Goal: Answer question/provide support: Share knowledge or assist other users

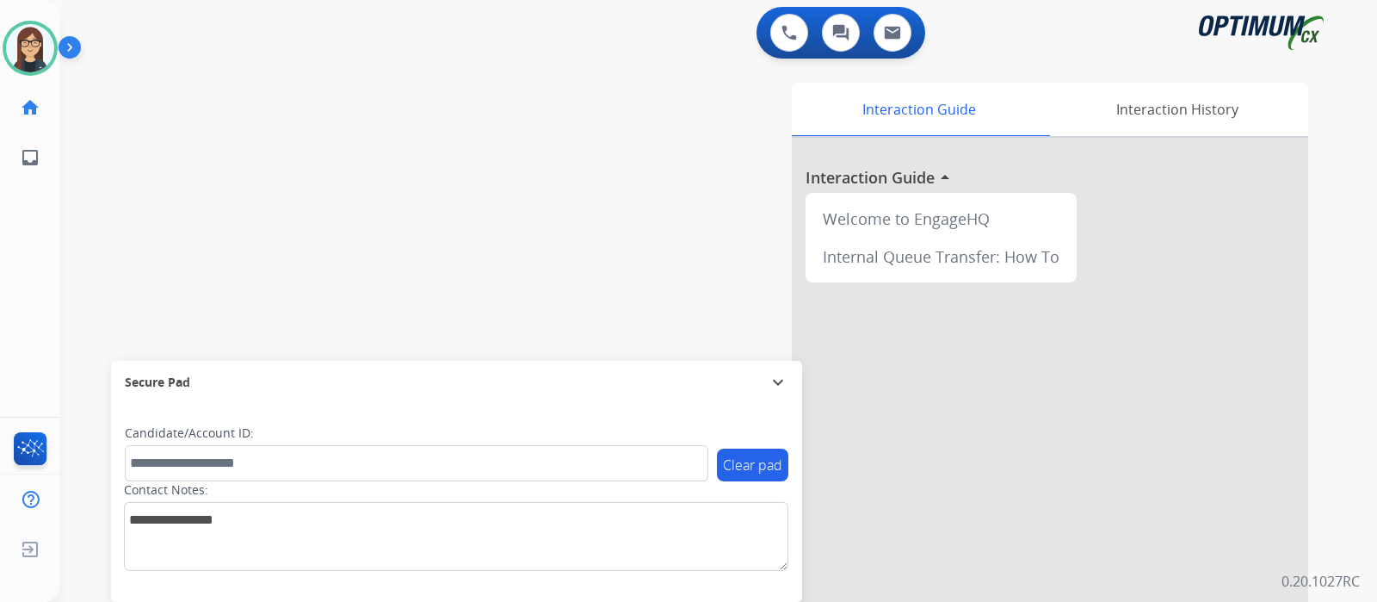
click at [193, 182] on div "swap_horiz Break voice bridge close_fullscreen Connect 3-Way Call merge_type Se…" at bounding box center [698, 421] width 1276 height 718
click at [485, 161] on div "swap_horiz Break voice bridge close_fullscreen Connect 3-Way Call merge_type Se…" at bounding box center [698, 421] width 1276 height 718
click at [113, 172] on div "swap_horiz Break voice bridge close_fullscreen Connect 3-Way Call merge_type Se…" at bounding box center [698, 421] width 1276 height 718
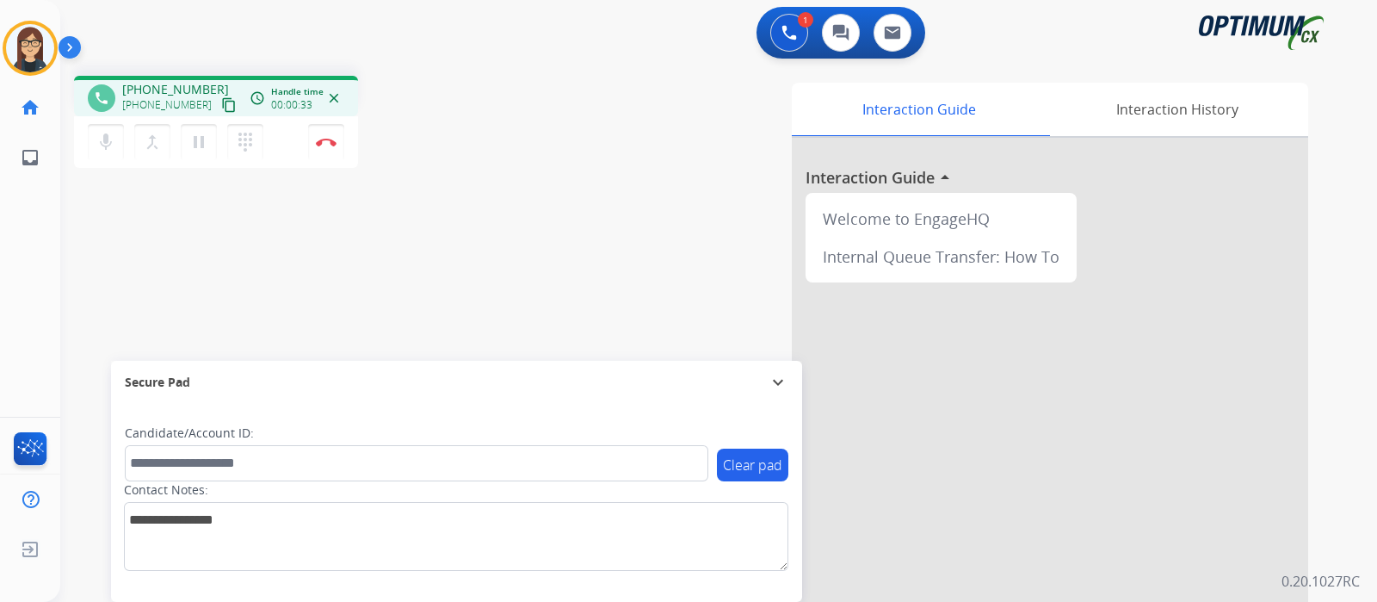
click at [130, 253] on div "phone [PHONE_NUMBER] [PHONE_NUMBER] content_copy access_time Call metrics Queue…" at bounding box center [698, 421] width 1276 height 718
click at [221, 102] on mat-icon "content_copy" at bounding box center [228, 104] width 15 height 15
click at [103, 136] on mat-icon "mic" at bounding box center [106, 142] width 21 height 21
click at [109, 144] on mat-icon "mic_off" at bounding box center [106, 142] width 21 height 21
click at [155, 244] on div "phone [PHONE_NUMBER] [PHONE_NUMBER] content_copy access_time Call metrics Queue…" at bounding box center [698, 421] width 1276 height 718
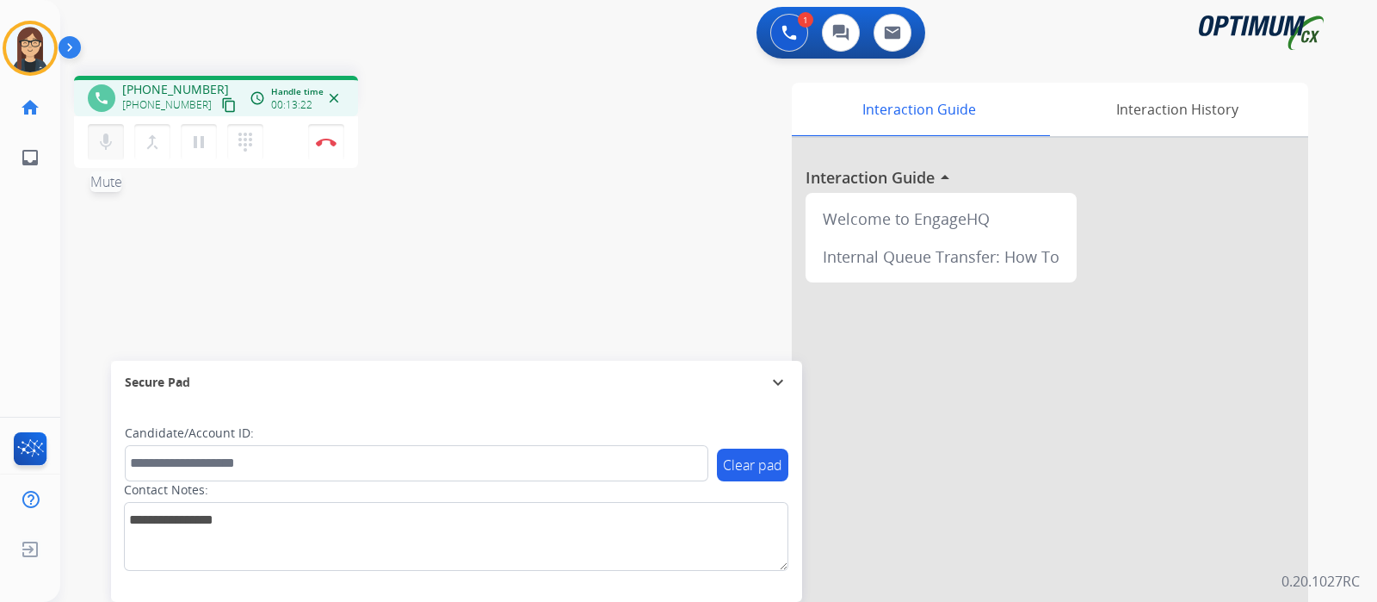
click at [103, 140] on mat-icon "mic" at bounding box center [106, 142] width 21 height 21
click at [108, 155] on button "mic_off Mute" at bounding box center [106, 142] width 36 height 36
click at [110, 157] on button "mic Mute" at bounding box center [106, 142] width 36 height 36
click at [114, 138] on mat-icon "mic_off" at bounding box center [106, 142] width 21 height 21
click at [103, 135] on mat-icon "mic" at bounding box center [106, 142] width 21 height 21
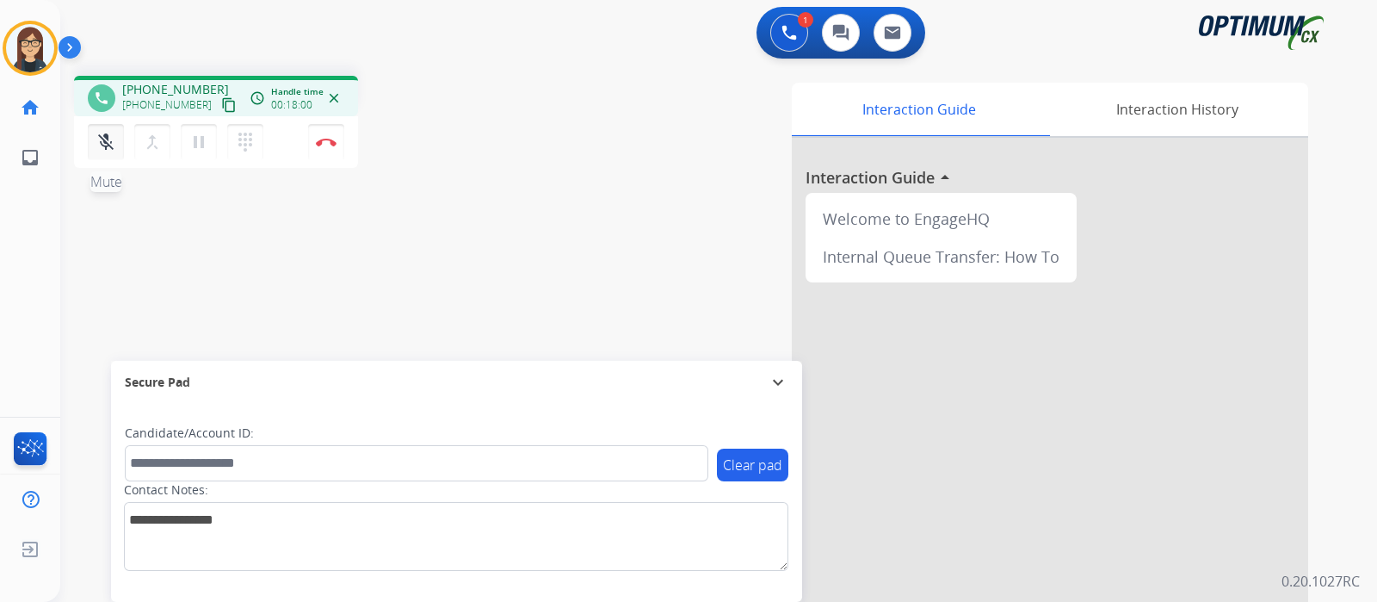
click at [101, 147] on mat-icon "mic_off" at bounding box center [106, 142] width 21 height 21
click at [99, 149] on mat-icon "mic" at bounding box center [106, 142] width 21 height 21
click at [113, 135] on mat-icon "mic_off" at bounding box center [106, 142] width 21 height 21
click at [145, 269] on div "phone [PHONE_NUMBER] [PHONE_NUMBER] content_copy access_time Call metrics Queue…" at bounding box center [698, 421] width 1276 height 718
click at [105, 142] on mat-icon "mic" at bounding box center [106, 142] width 21 height 21
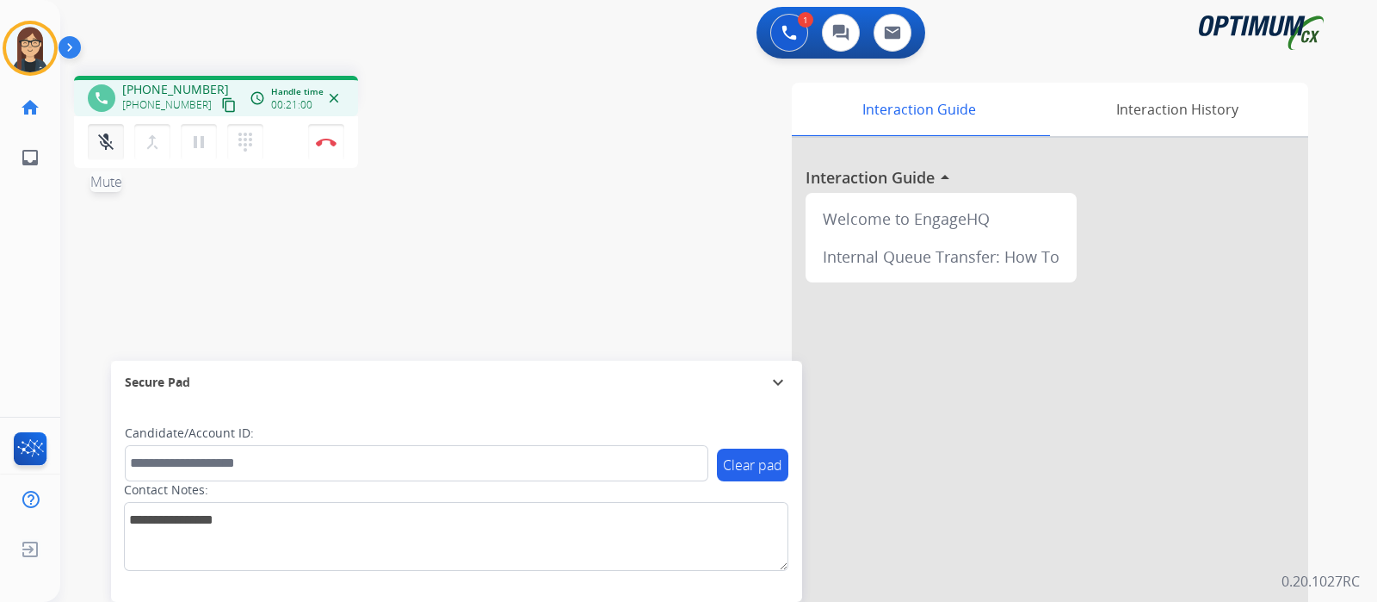
click at [105, 144] on mat-icon "mic_off" at bounding box center [106, 142] width 21 height 21
click at [329, 143] on img at bounding box center [326, 142] width 21 height 9
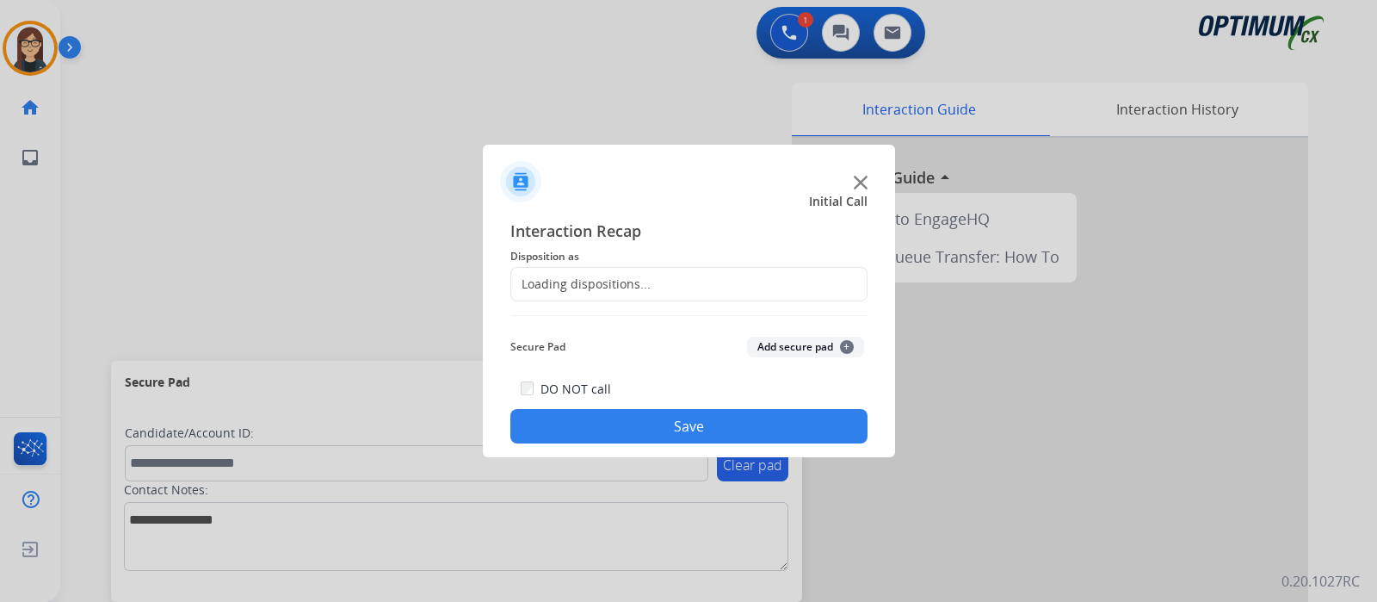
click at [609, 279] on div "Loading dispositions..." at bounding box center [580, 283] width 139 height 17
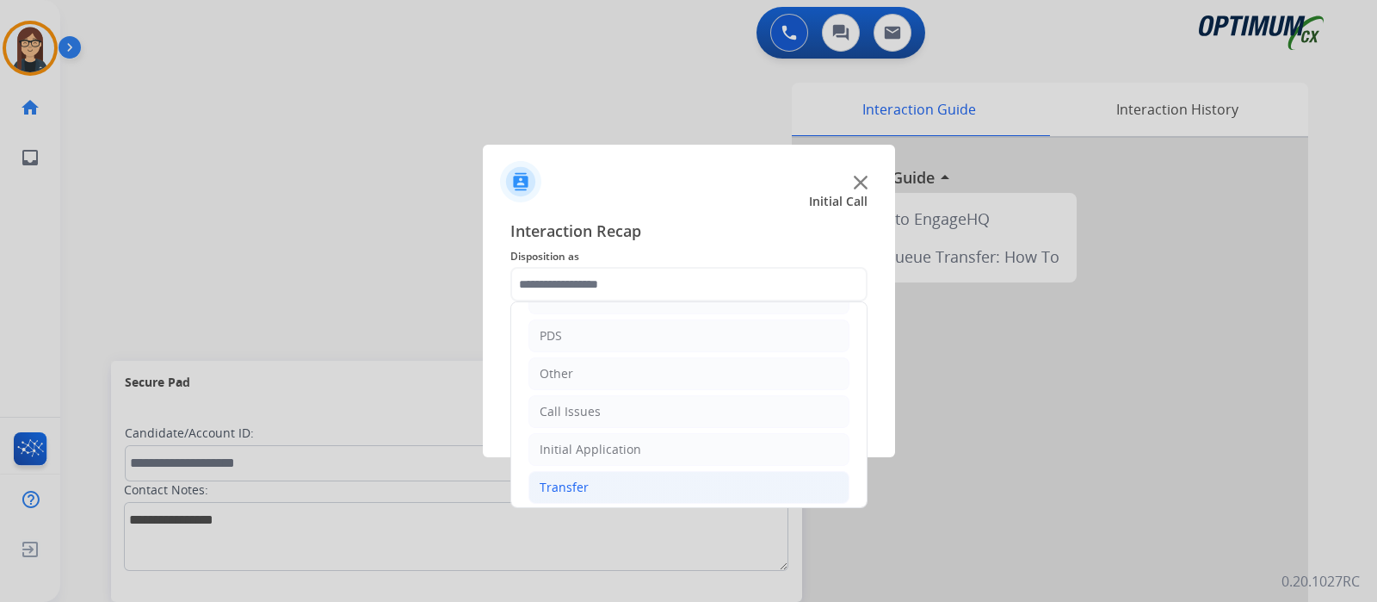
scroll to position [114, 0]
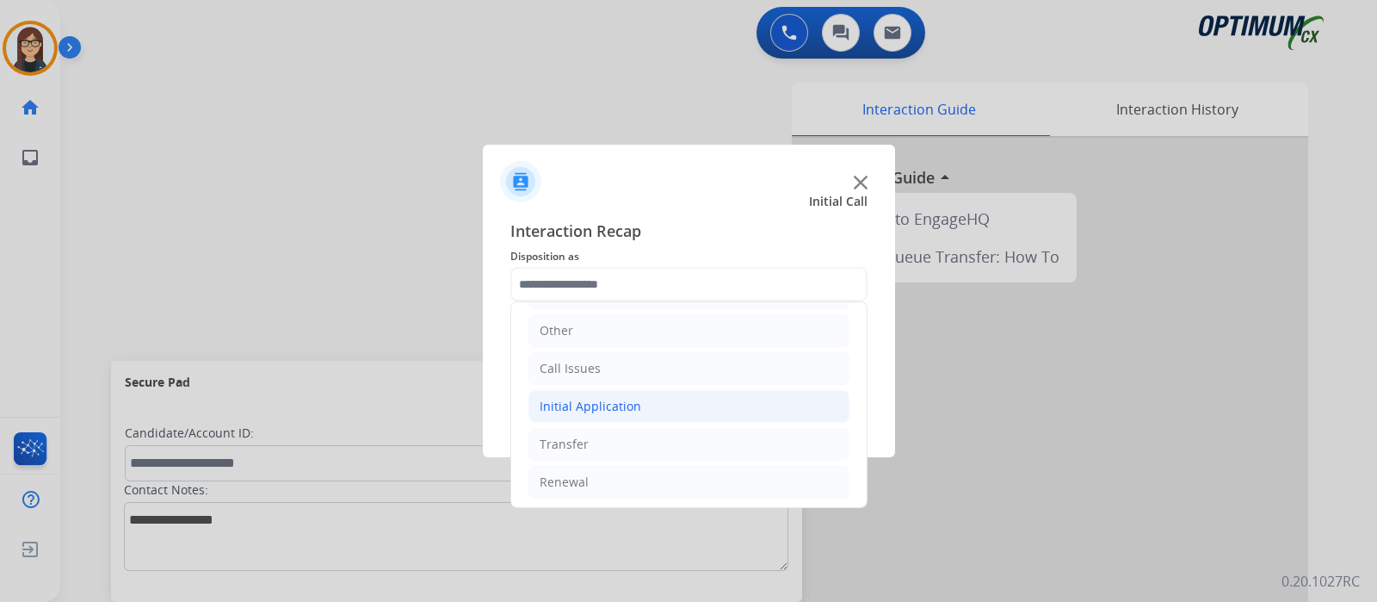
click at [598, 406] on div "Initial Application" at bounding box center [591, 406] width 102 height 17
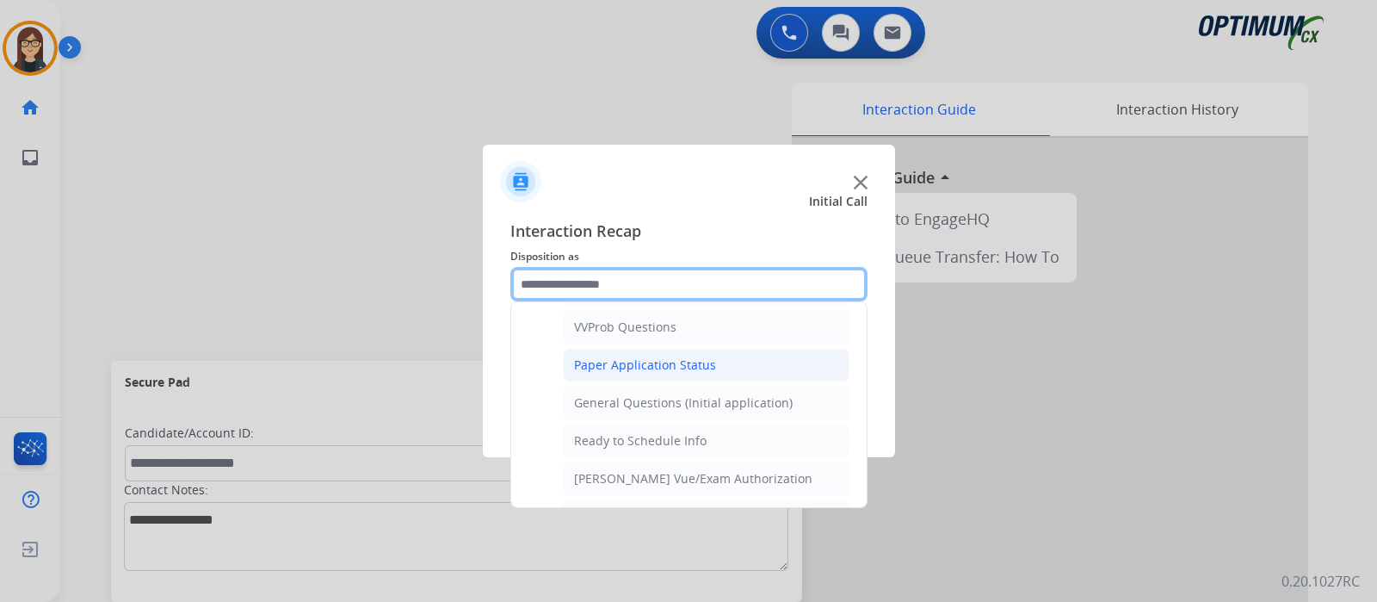
scroll to position [974, 0]
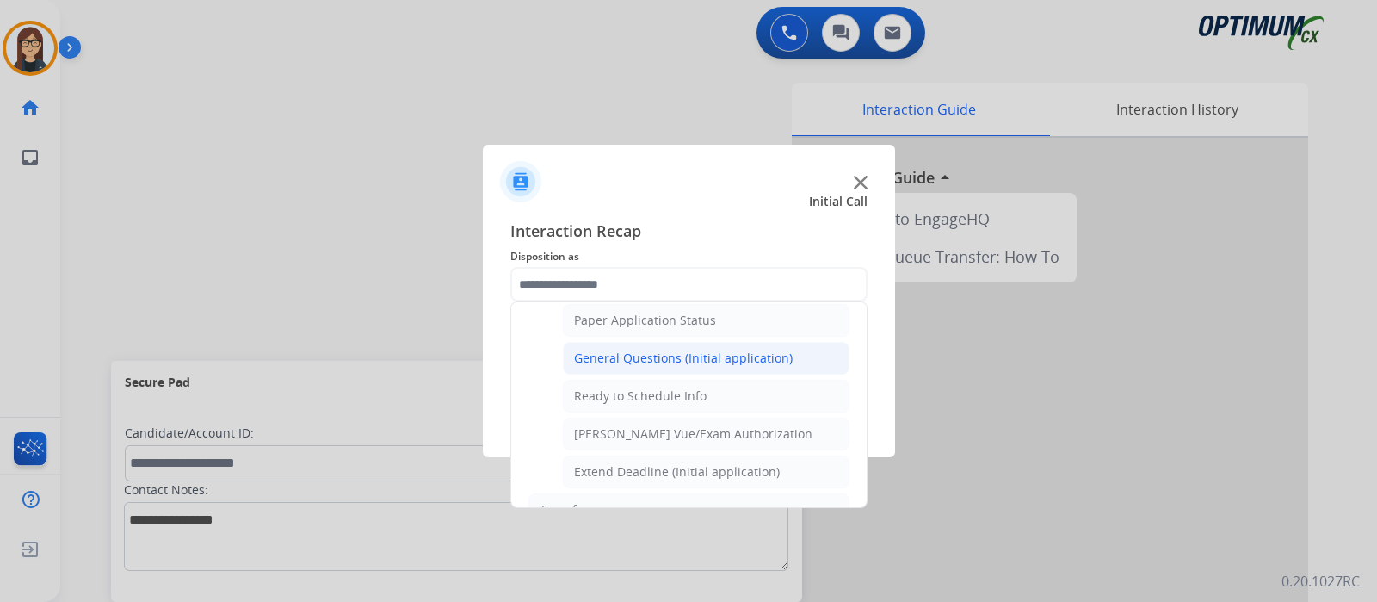
click at [676, 349] on div "General Questions (Initial application)" at bounding box center [683, 357] width 219 height 17
type input "**********"
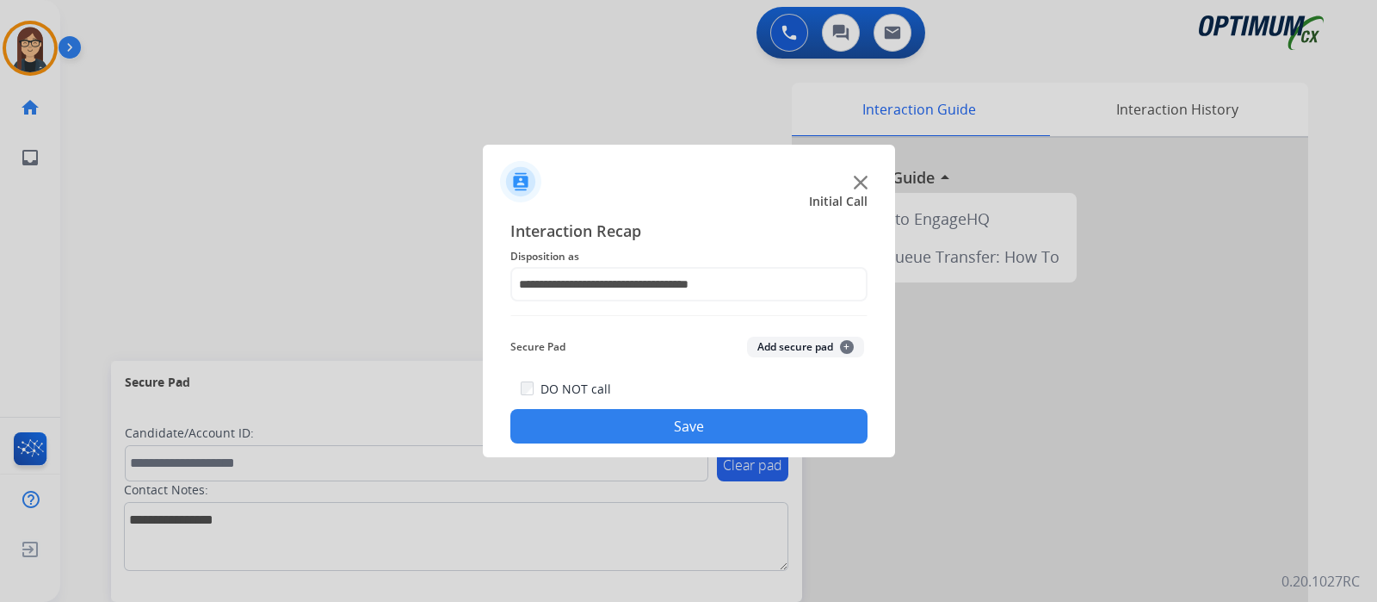
click at [618, 430] on button "Save" at bounding box center [688, 426] width 357 height 34
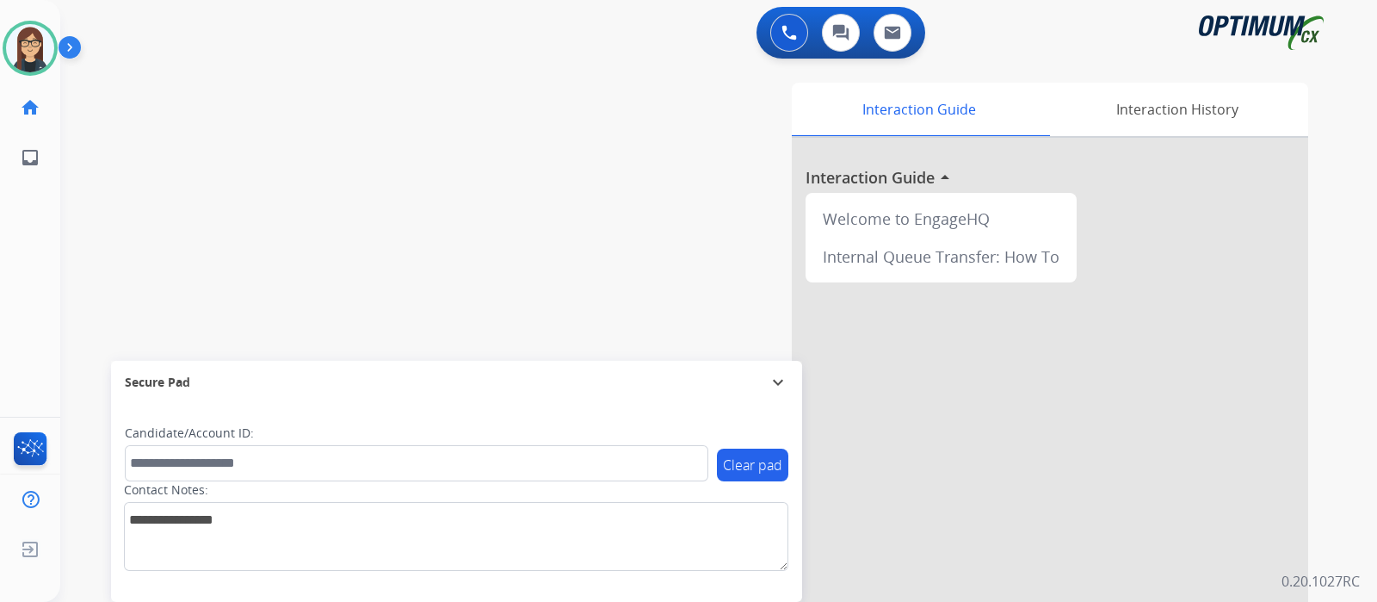
click at [121, 188] on div "swap_horiz Break voice bridge close_fullscreen Connect 3-Way Call merge_type Se…" at bounding box center [698, 421] width 1276 height 718
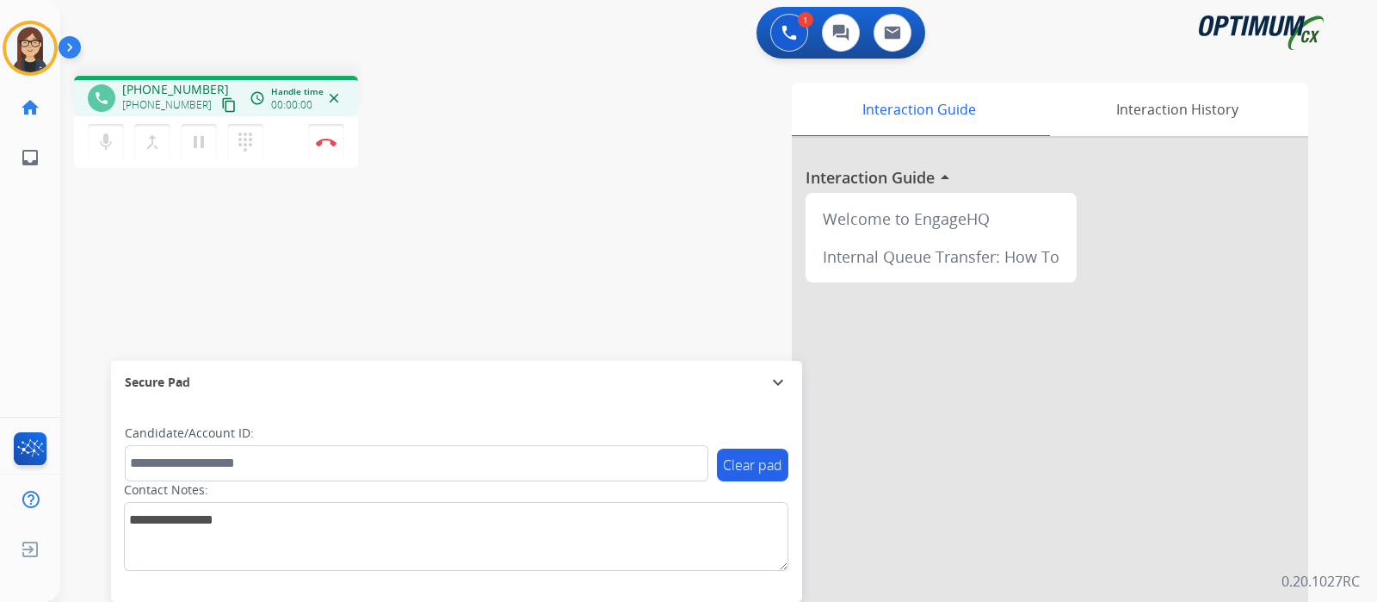
click at [221, 101] on mat-icon "content_copy" at bounding box center [228, 104] width 15 height 15
click at [173, 211] on div "phone [PHONE_NUMBER] [PHONE_NUMBER] content_copy access_time Call metrics Queue…" at bounding box center [698, 421] width 1276 height 718
click at [479, 305] on div "phone [PHONE_NUMBER] [PHONE_NUMBER] content_copy access_time Call metrics Queue…" at bounding box center [698, 421] width 1276 height 718
click at [523, 203] on div "phone [PHONE_NUMBER] [PHONE_NUMBER] content_copy access_time Call metrics Queue…" at bounding box center [698, 421] width 1276 height 718
click at [319, 131] on button "Disconnect" at bounding box center [326, 142] width 36 height 36
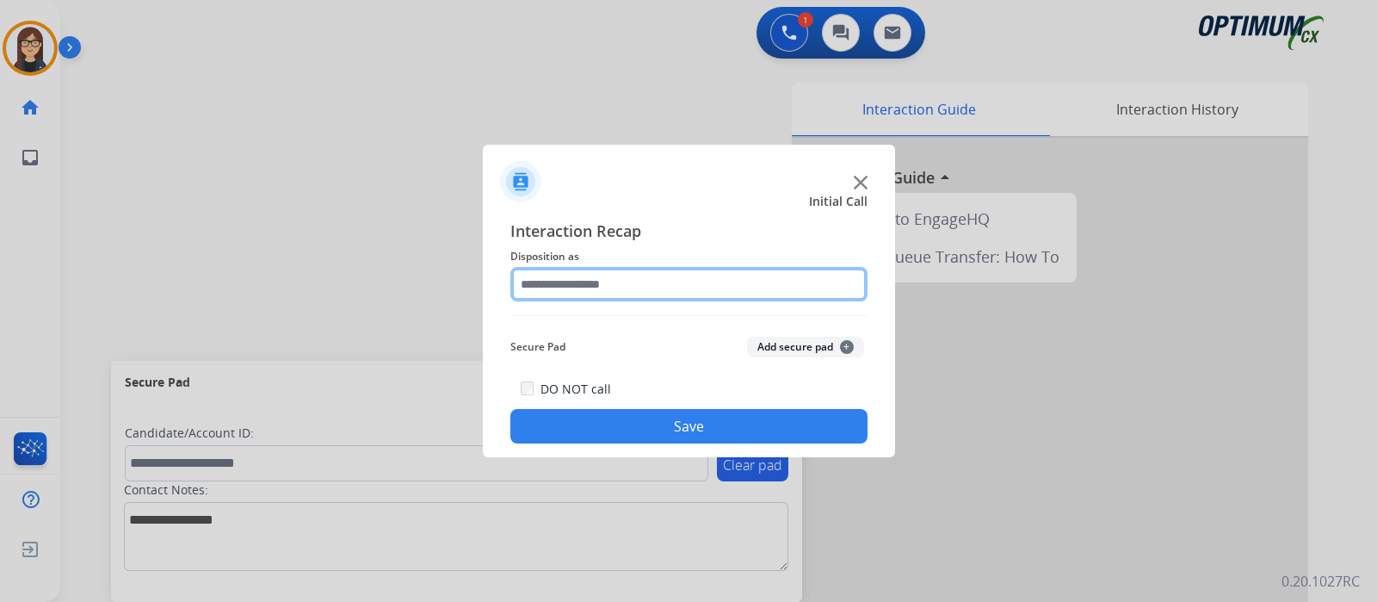
click at [599, 269] on input "text" at bounding box center [688, 284] width 357 height 34
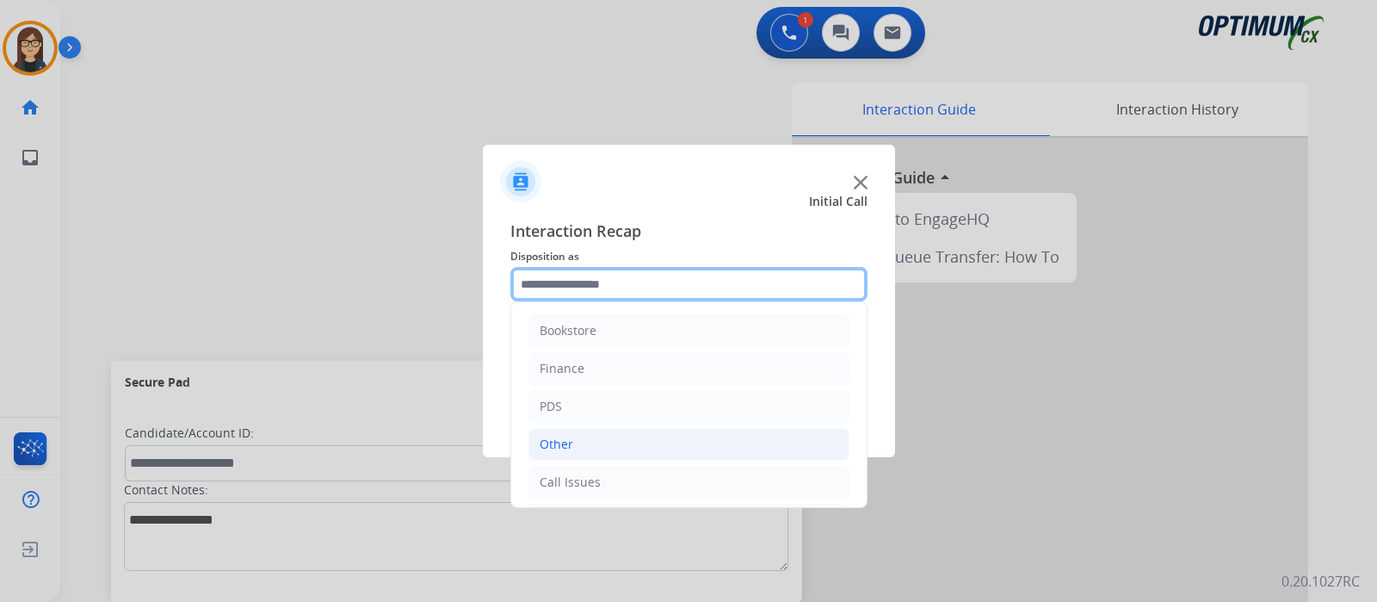
scroll to position [114, 0]
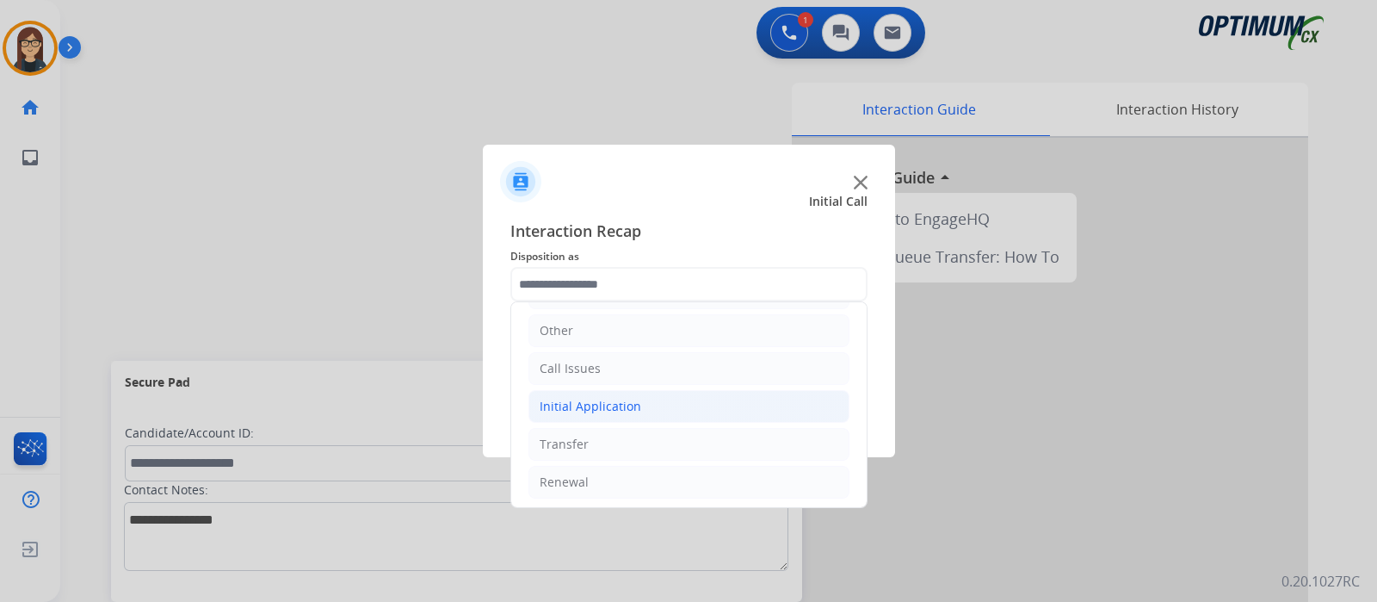
click at [607, 406] on div "Initial Application" at bounding box center [591, 406] width 102 height 17
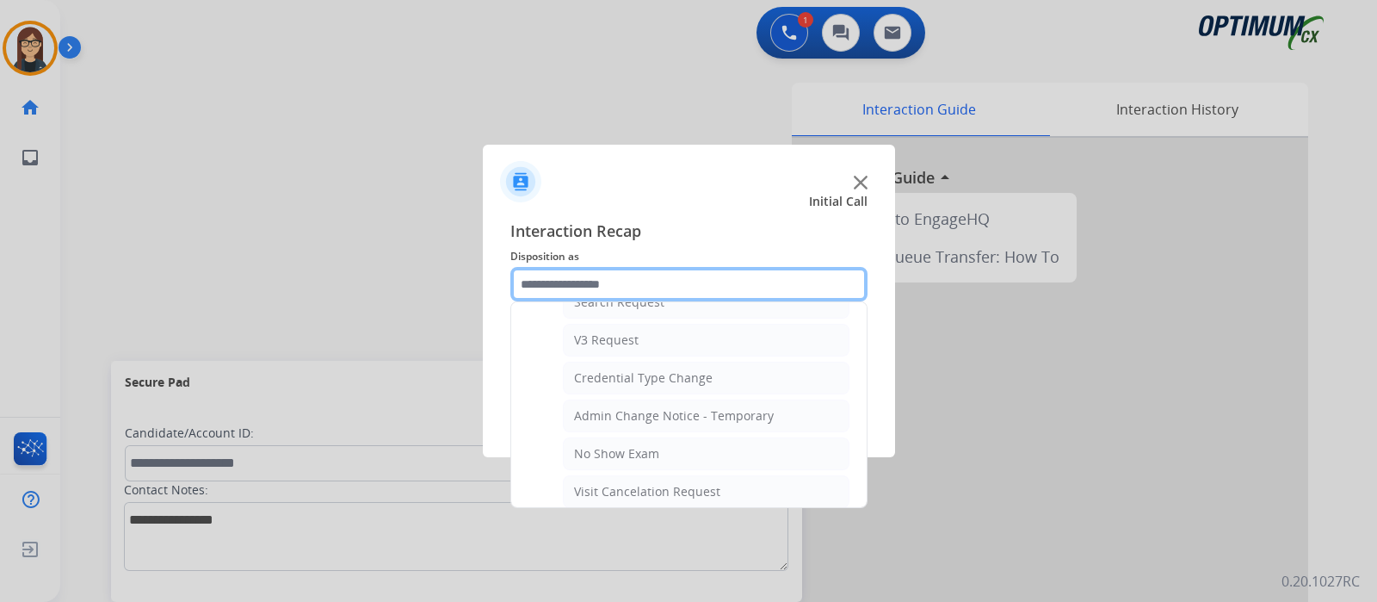
scroll to position [1033, 0]
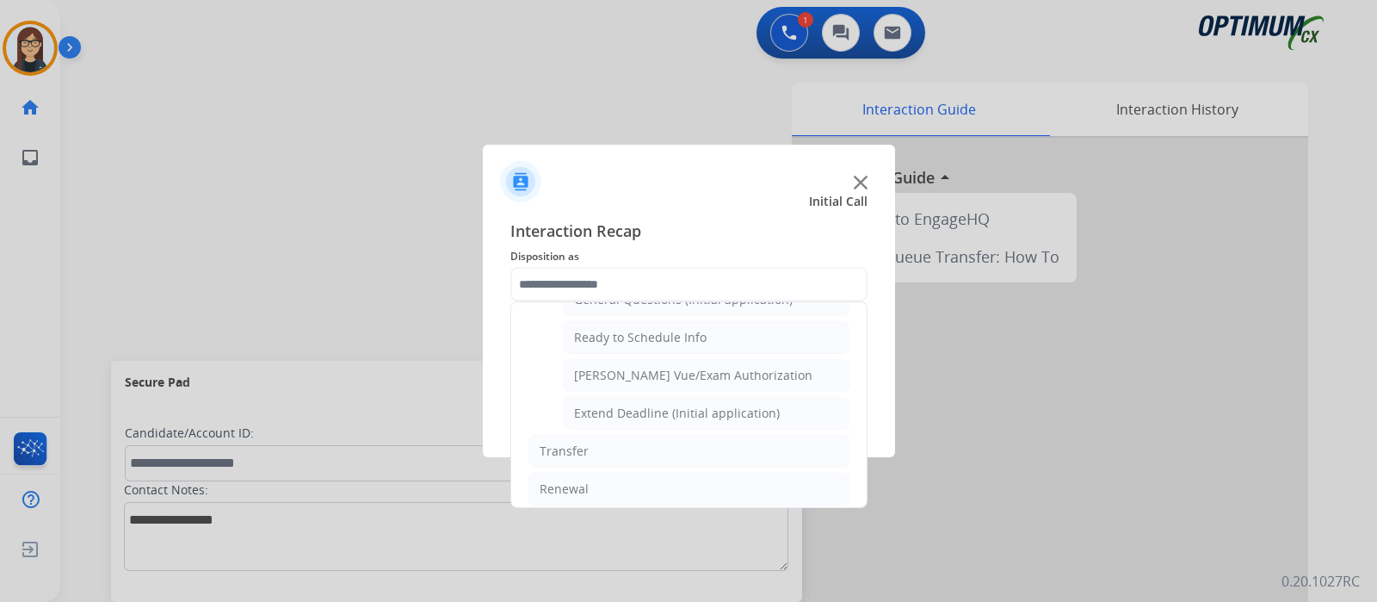
click at [670, 370] on div "[PERSON_NAME] Vue/Exam Authorization" at bounding box center [693, 375] width 238 height 17
type input "**********"
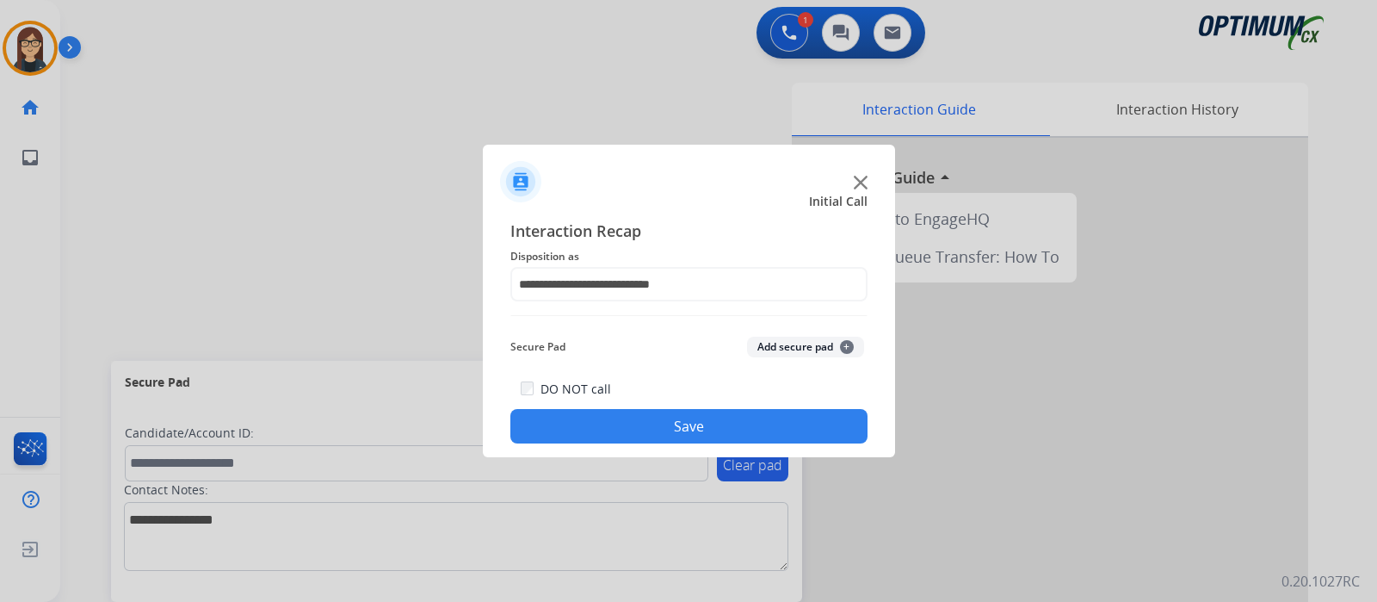
click at [671, 413] on button "Save" at bounding box center [688, 426] width 357 height 34
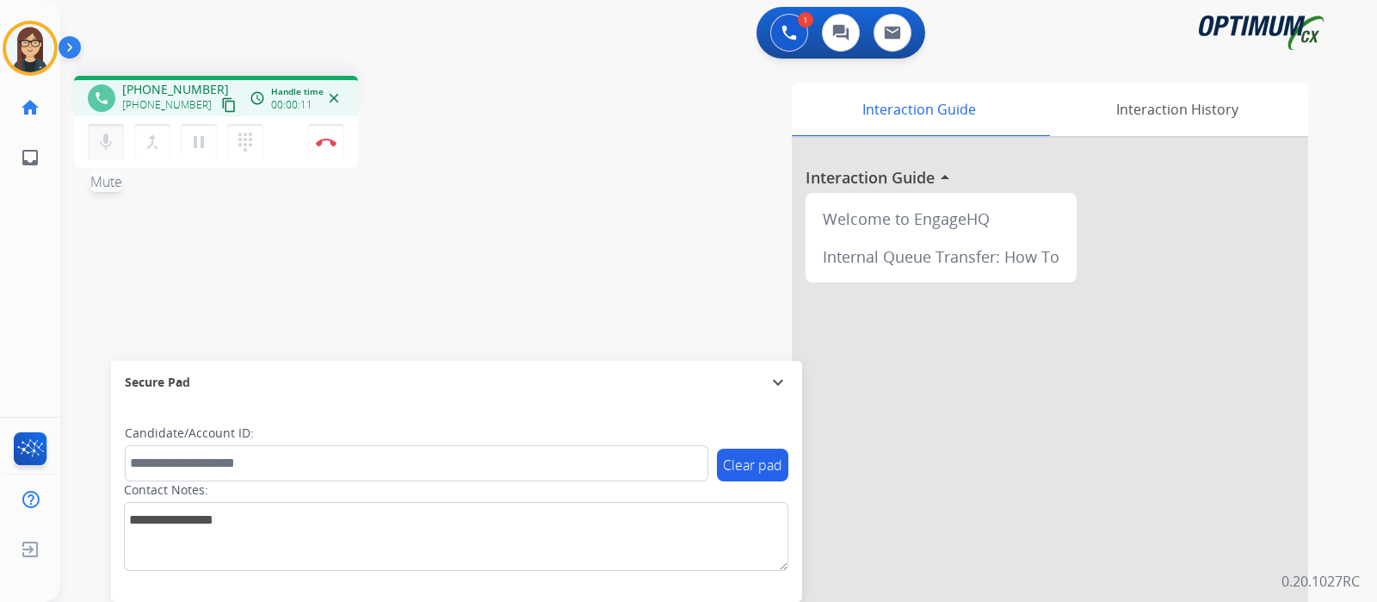
click at [104, 143] on mat-icon "mic" at bounding box center [106, 142] width 21 height 21
click at [104, 153] on button "mic_off Mute" at bounding box center [106, 142] width 36 height 36
click at [221, 103] on mat-icon "content_copy" at bounding box center [228, 104] width 15 height 15
click at [102, 244] on div "phone [PHONE_NUMBER] [PHONE_NUMBER] content_copy access_time Call metrics Queue…" at bounding box center [698, 421] width 1276 height 718
click at [140, 207] on div "phone [PHONE_NUMBER] [PHONE_NUMBER] content_copy access_time Call metrics Queue…" at bounding box center [698, 421] width 1276 height 718
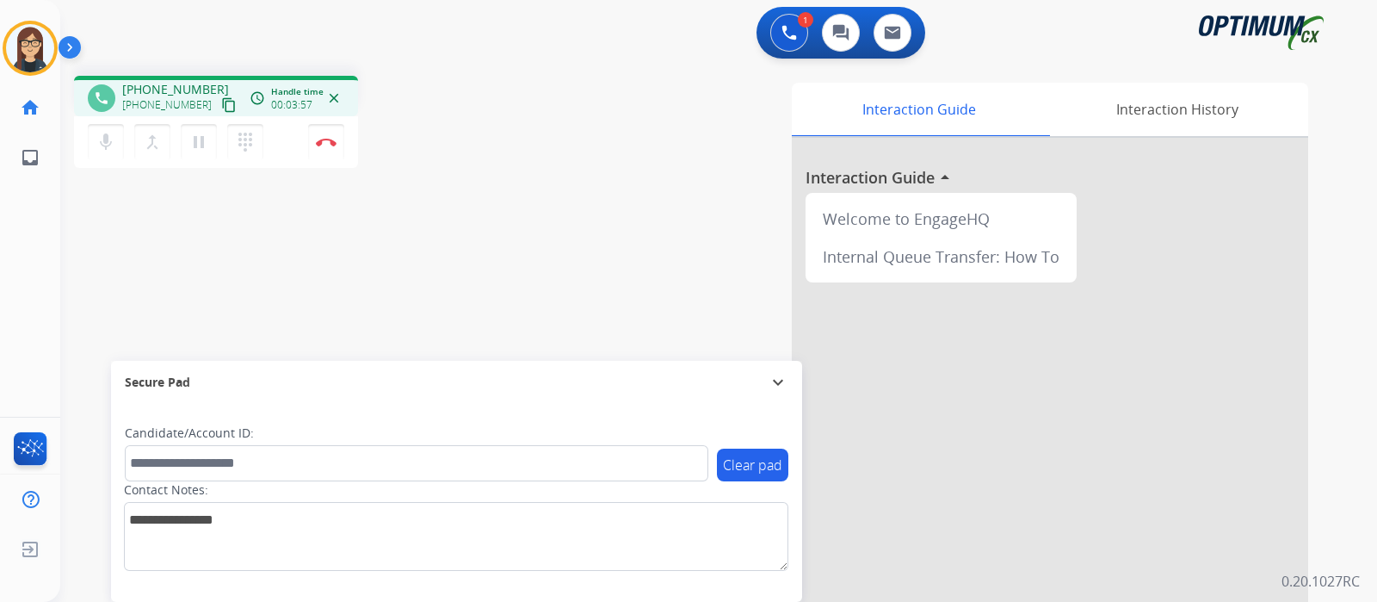
click at [551, 161] on div "Interaction Guide Interaction History Interaction Guide arrow_drop_up Welcome t…" at bounding box center [922, 431] width 772 height 697
click at [124, 229] on div "phone [PHONE_NUMBER] [PHONE_NUMBER] content_copy access_time Call metrics Queue…" at bounding box center [698, 421] width 1276 height 718
click at [418, 28] on div "1 Voice Interactions 0 Chat Interactions 0 Email Interactions" at bounding box center [708, 34] width 1255 height 55
click at [339, 143] on button "Disconnect" at bounding box center [326, 142] width 36 height 36
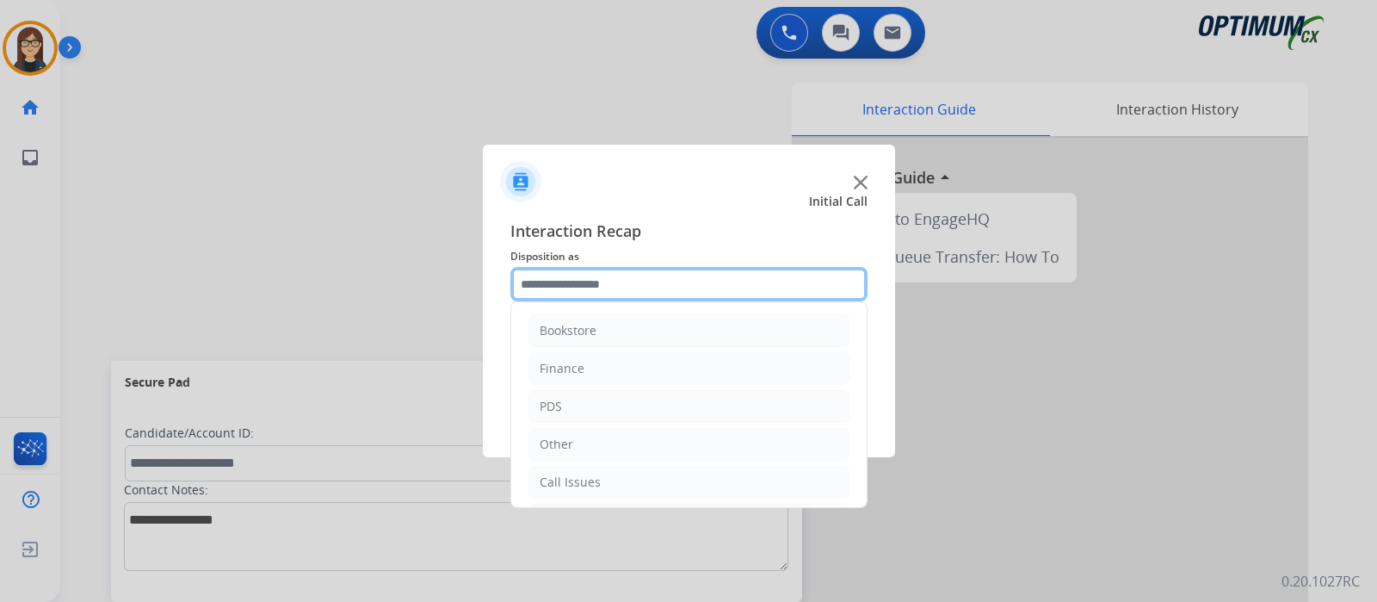
click at [587, 287] on input "text" at bounding box center [688, 284] width 357 height 34
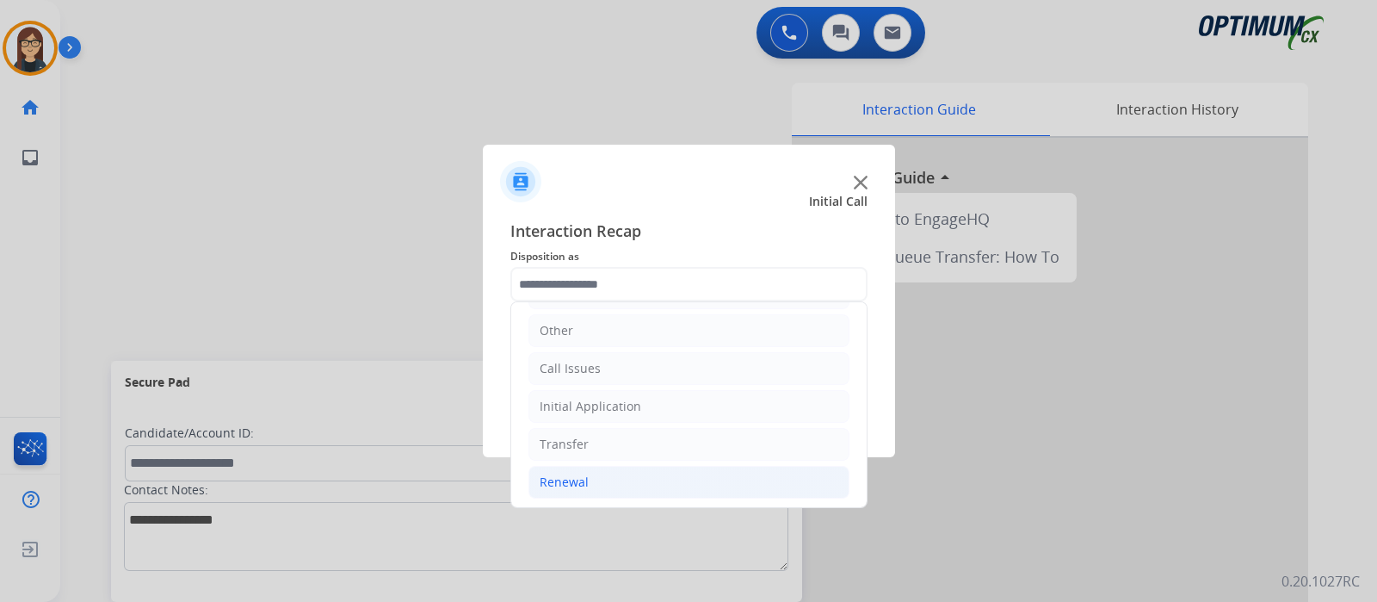
click at [584, 473] on div "Renewal" at bounding box center [564, 481] width 49 height 17
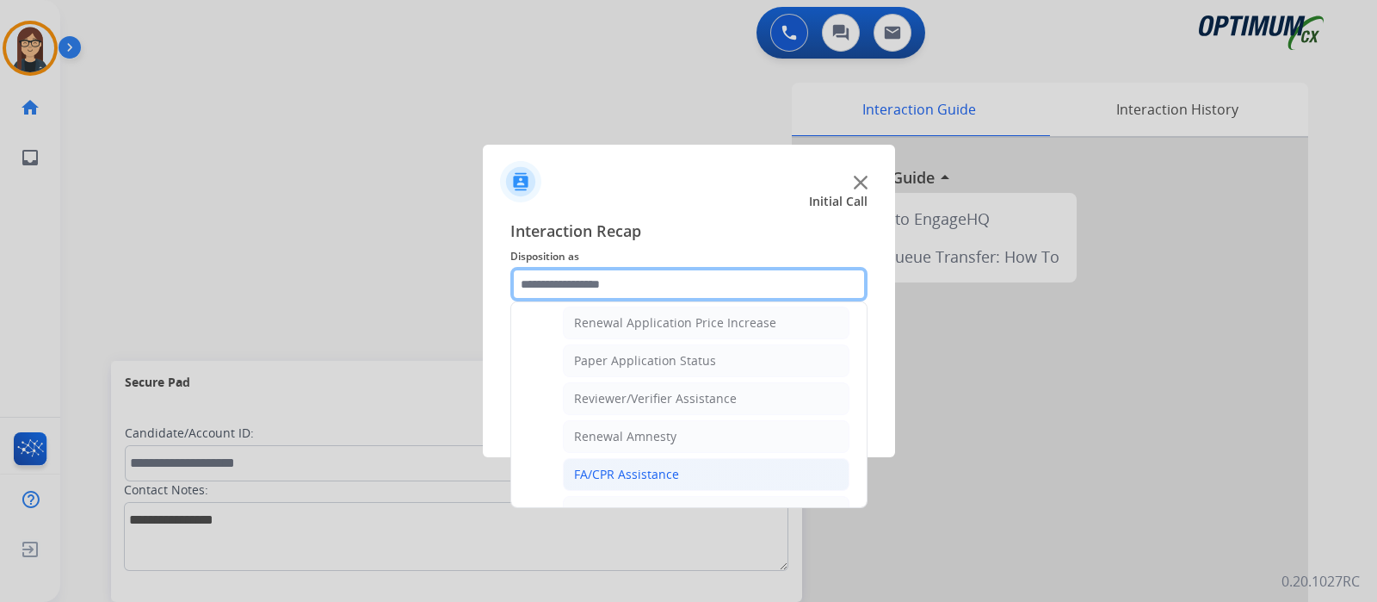
scroll to position [442, 0]
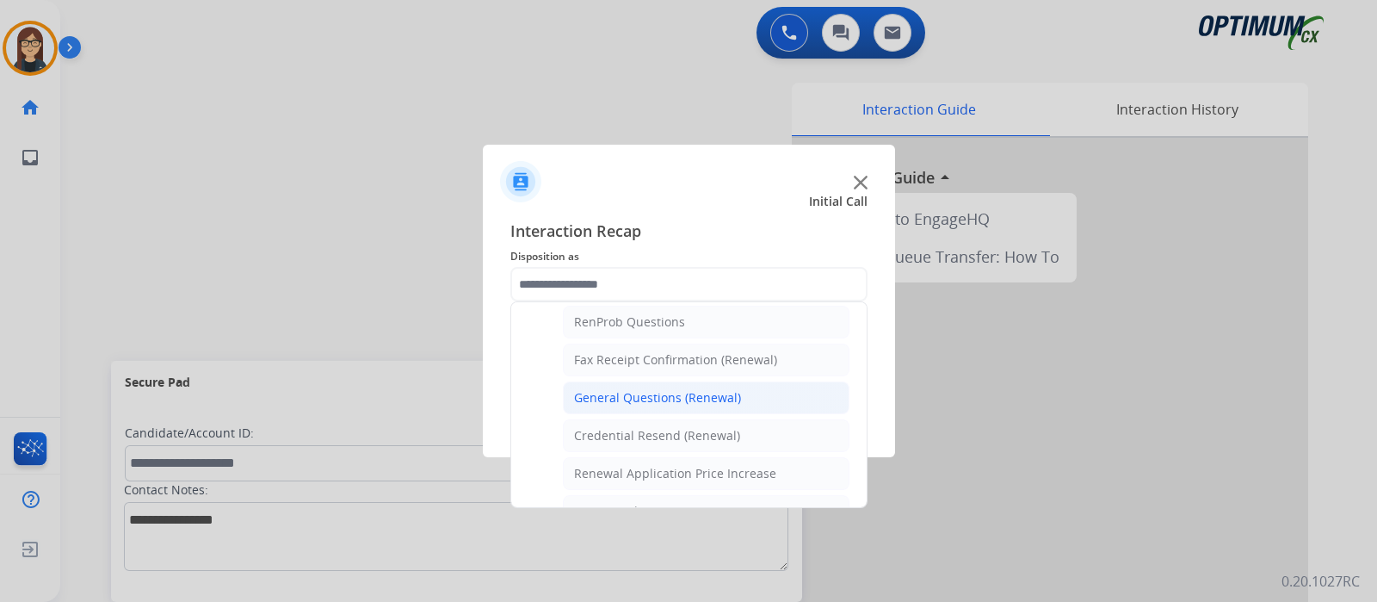
click at [648, 393] on div "General Questions (Renewal)" at bounding box center [657, 397] width 167 height 17
type input "**********"
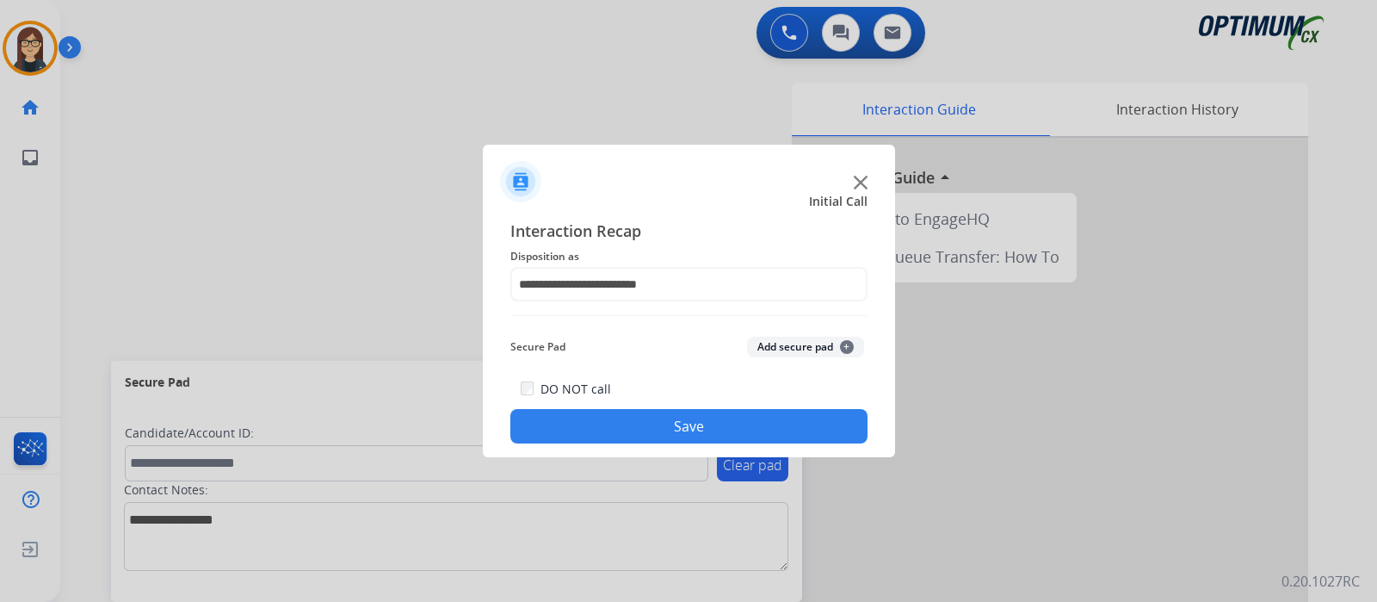
click at [646, 423] on button "Save" at bounding box center [688, 426] width 357 height 34
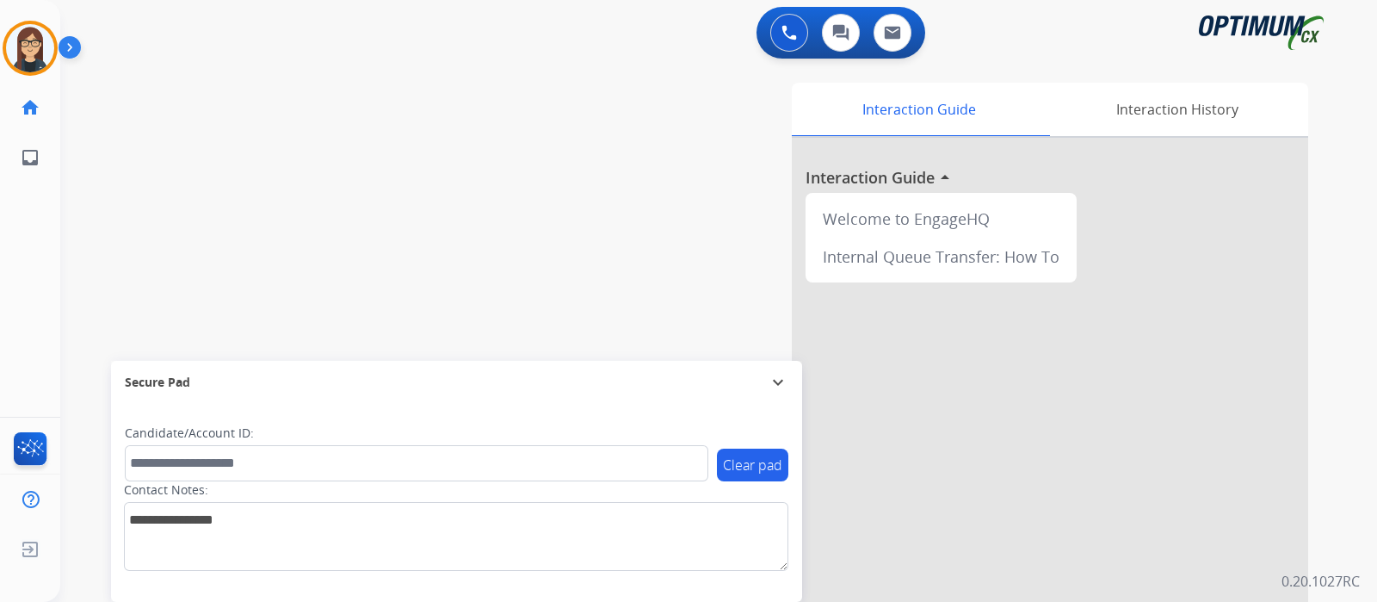
click at [126, 161] on div "swap_horiz Break voice bridge close_fullscreen Connect 3-Way Call merge_type Se…" at bounding box center [698, 421] width 1276 height 718
click at [112, 169] on span "Emails" at bounding box center [92, 158] width 48 height 31
click at [145, 203] on div "swap_horiz Break voice bridge close_fullscreen Connect 3-Way Call merge_type Se…" at bounding box center [698, 421] width 1276 height 718
click at [139, 133] on div "swap_horiz Break voice bridge close_fullscreen Connect 3-Way Call merge_type Se…" at bounding box center [698, 421] width 1276 height 718
click at [133, 161] on div "swap_horiz Break voice bridge close_fullscreen Connect 3-Way Call merge_type Se…" at bounding box center [698, 421] width 1276 height 718
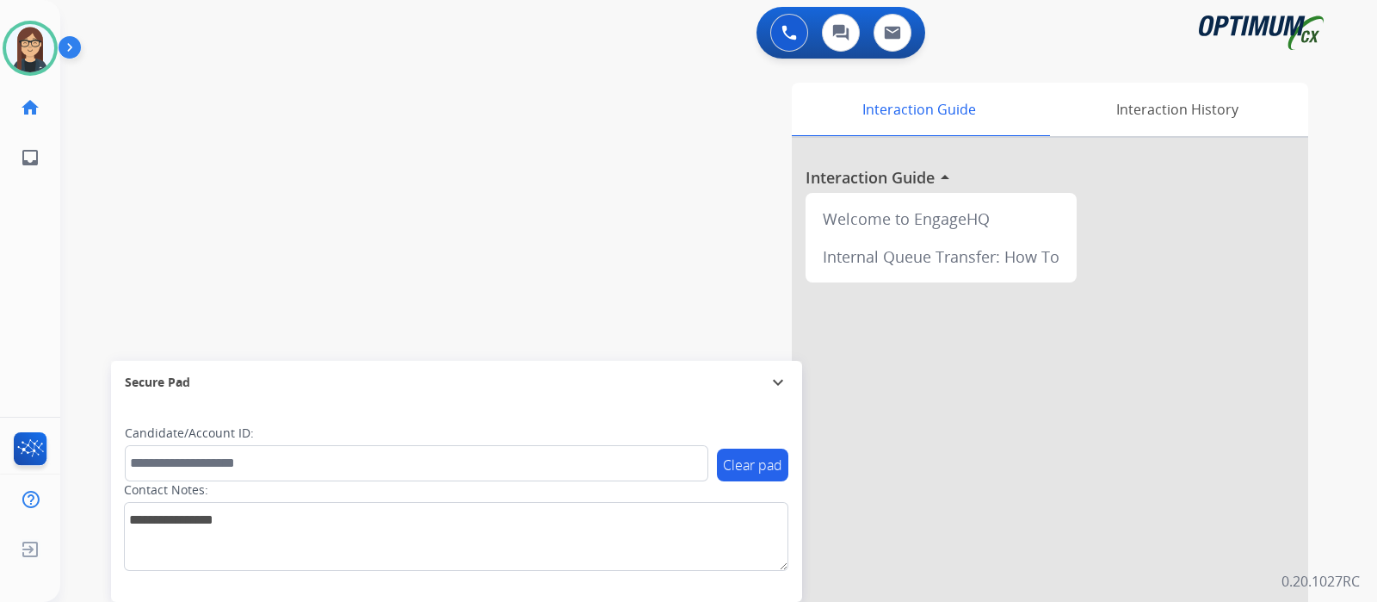
click at [138, 170] on div "swap_horiz Break voice bridge close_fullscreen Connect 3-Way Call merge_type Se…" at bounding box center [698, 421] width 1276 height 718
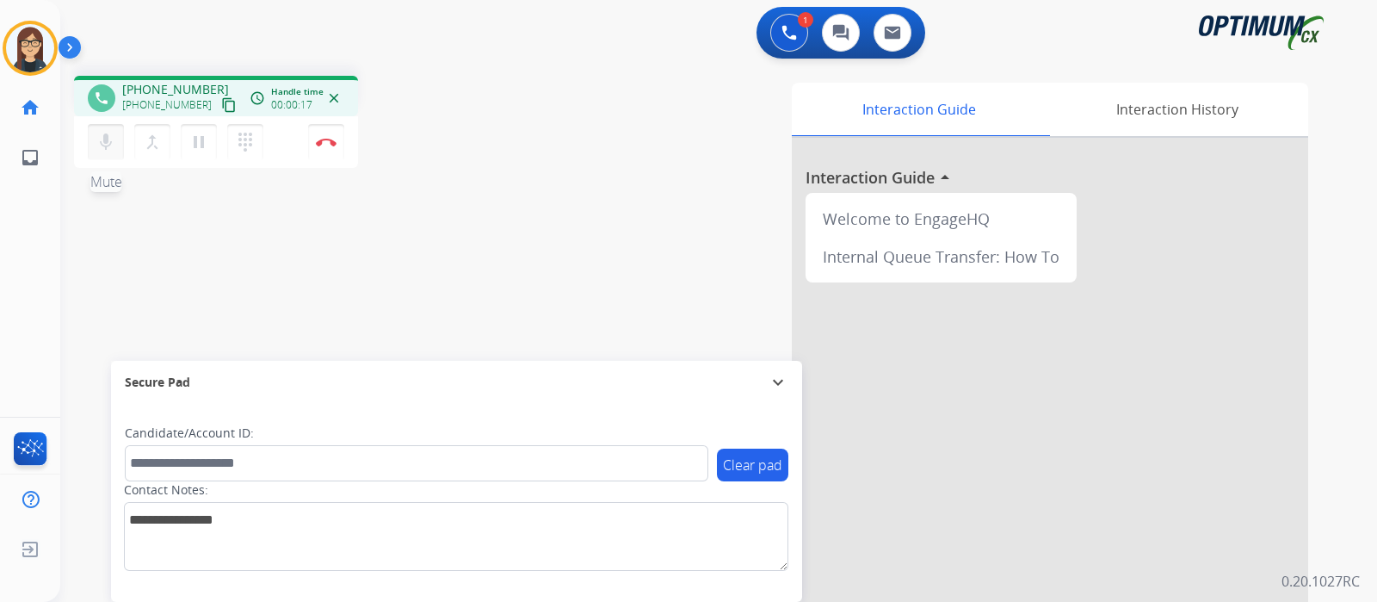
click at [102, 144] on mat-icon "mic" at bounding box center [106, 142] width 21 height 21
click at [221, 98] on mat-icon "content_copy" at bounding box center [228, 104] width 15 height 15
click at [116, 149] on button "mic_off Mute" at bounding box center [106, 142] width 36 height 36
drag, startPoint x: 143, startPoint y: 269, endPoint x: 107, endPoint y: 204, distance: 74.7
click at [142, 269] on div "phone [PHONE_NUMBER] [PHONE_NUMBER] content_copy access_time Call metrics Queue…" at bounding box center [698, 421] width 1276 height 718
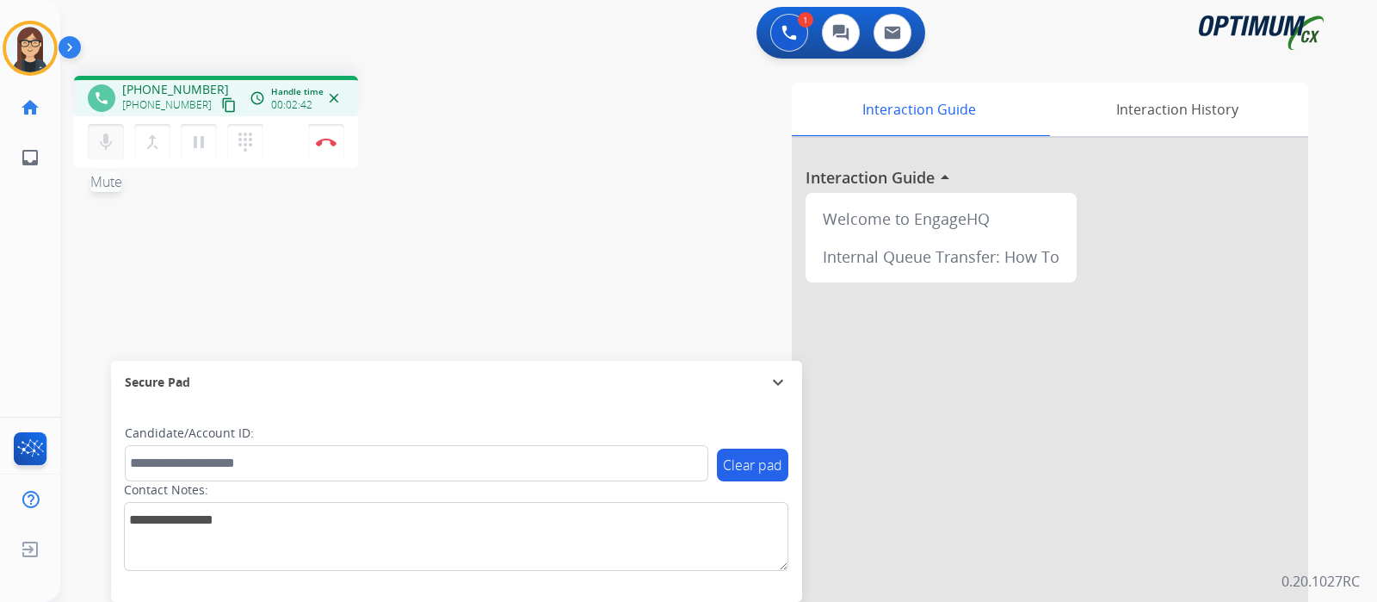
click at [100, 144] on mat-icon "mic" at bounding box center [106, 142] width 21 height 21
click at [92, 135] on button "mic_off Mute" at bounding box center [106, 142] width 36 height 36
click at [108, 148] on mat-icon "mic" at bounding box center [106, 142] width 21 height 21
click at [525, 254] on div "phone [PHONE_NUMBER] [PHONE_NUMBER] content_copy access_time Call metrics Queue…" at bounding box center [698, 421] width 1276 height 718
click at [387, 270] on div "phone [PHONE_NUMBER] [PHONE_NUMBER] content_copy access_time Call metrics Queue…" at bounding box center [698, 421] width 1276 height 718
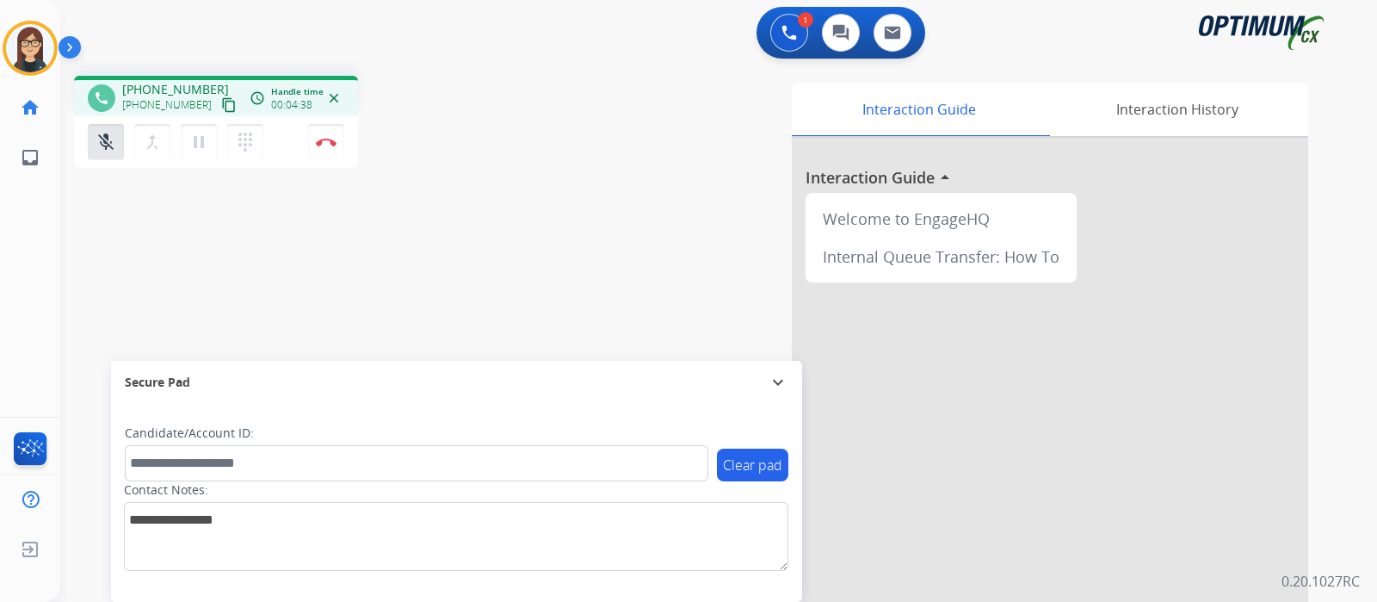
click at [563, 201] on div "Interaction Guide Interaction History Interaction Guide arrow_drop_up Welcome t…" at bounding box center [922, 431] width 772 height 697
click at [113, 140] on mat-icon "mic_off" at bounding box center [106, 142] width 21 height 21
click at [627, 217] on div "Interaction Guide Interaction History Interaction Guide arrow_drop_up Welcome t…" at bounding box center [922, 431] width 772 height 697
click at [98, 148] on mat-icon "mic" at bounding box center [106, 142] width 21 height 21
click at [98, 148] on mat-icon "mic_off" at bounding box center [106, 142] width 21 height 21
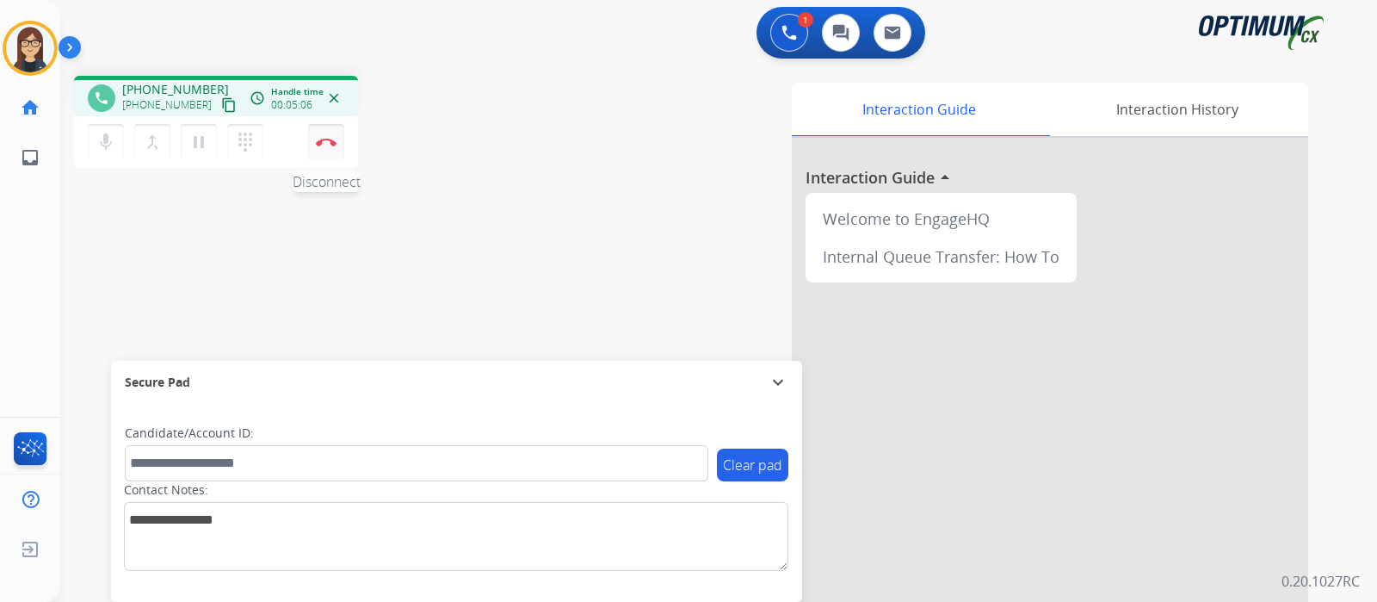
click at [317, 143] on img at bounding box center [326, 142] width 21 height 9
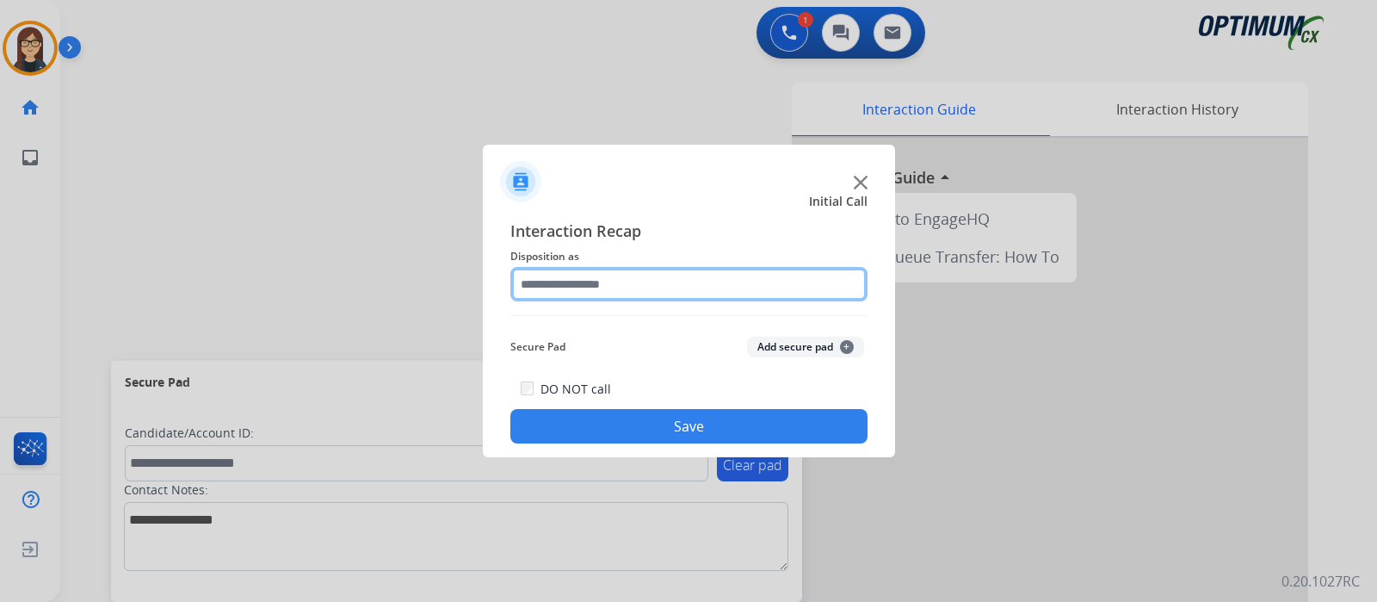
click at [578, 279] on input "text" at bounding box center [688, 284] width 357 height 34
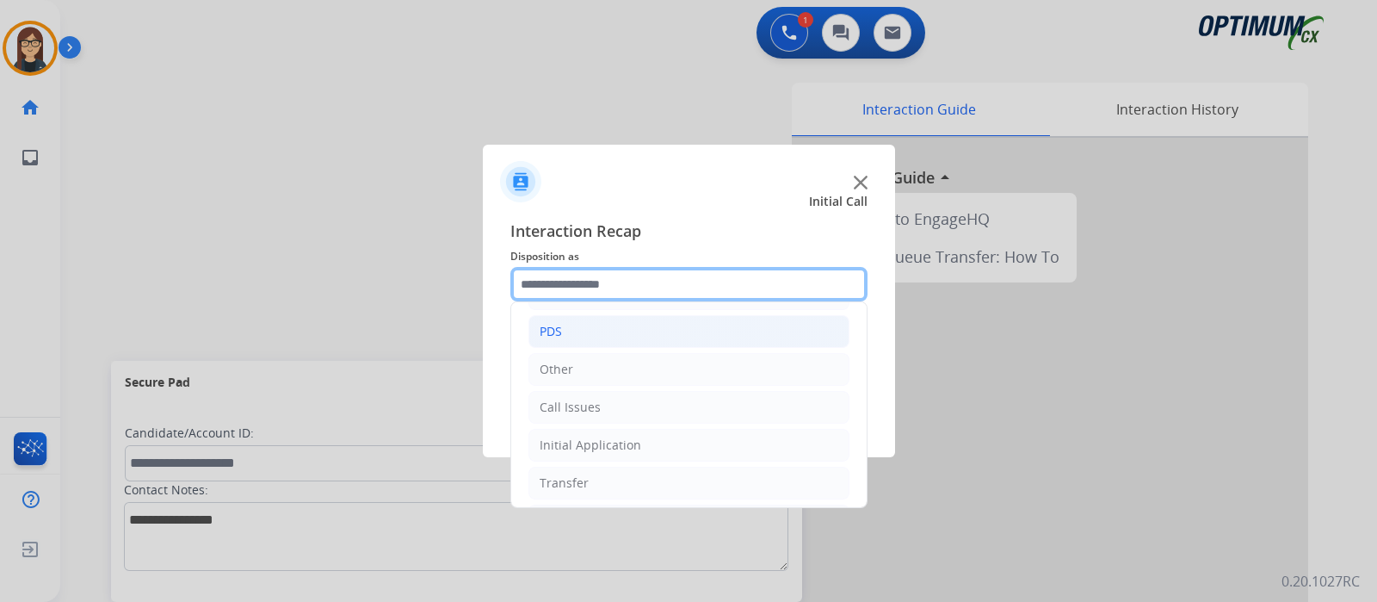
scroll to position [114, 0]
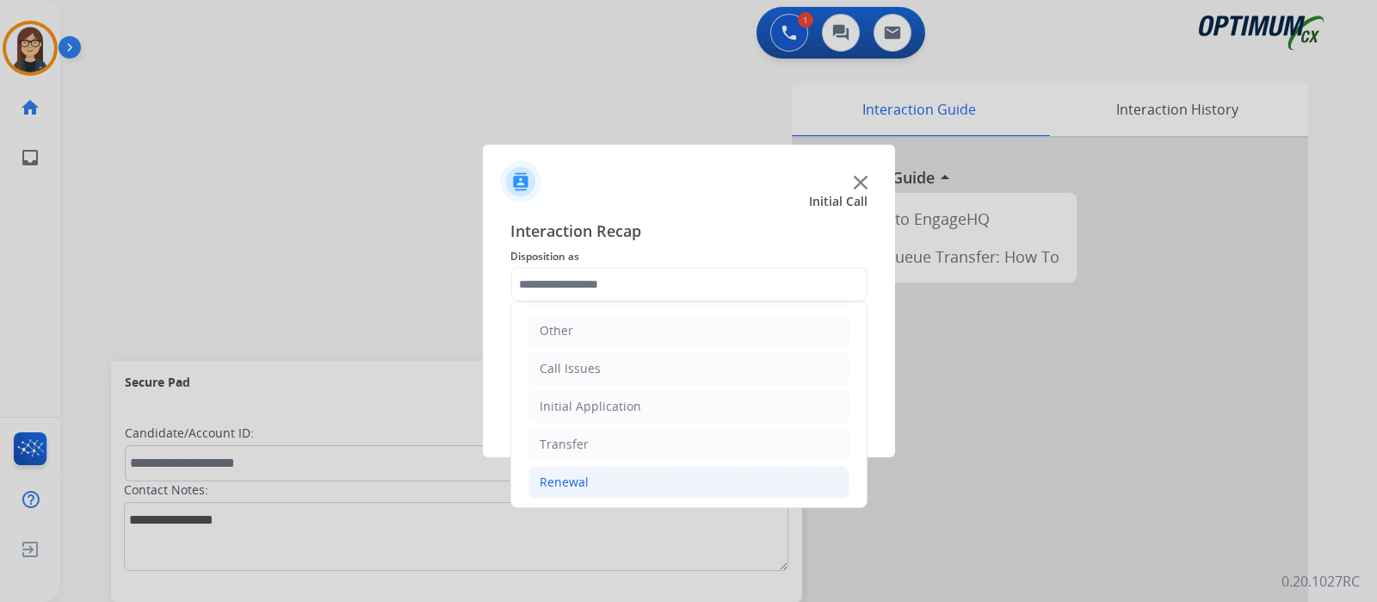
click at [543, 473] on div "Renewal" at bounding box center [564, 481] width 49 height 17
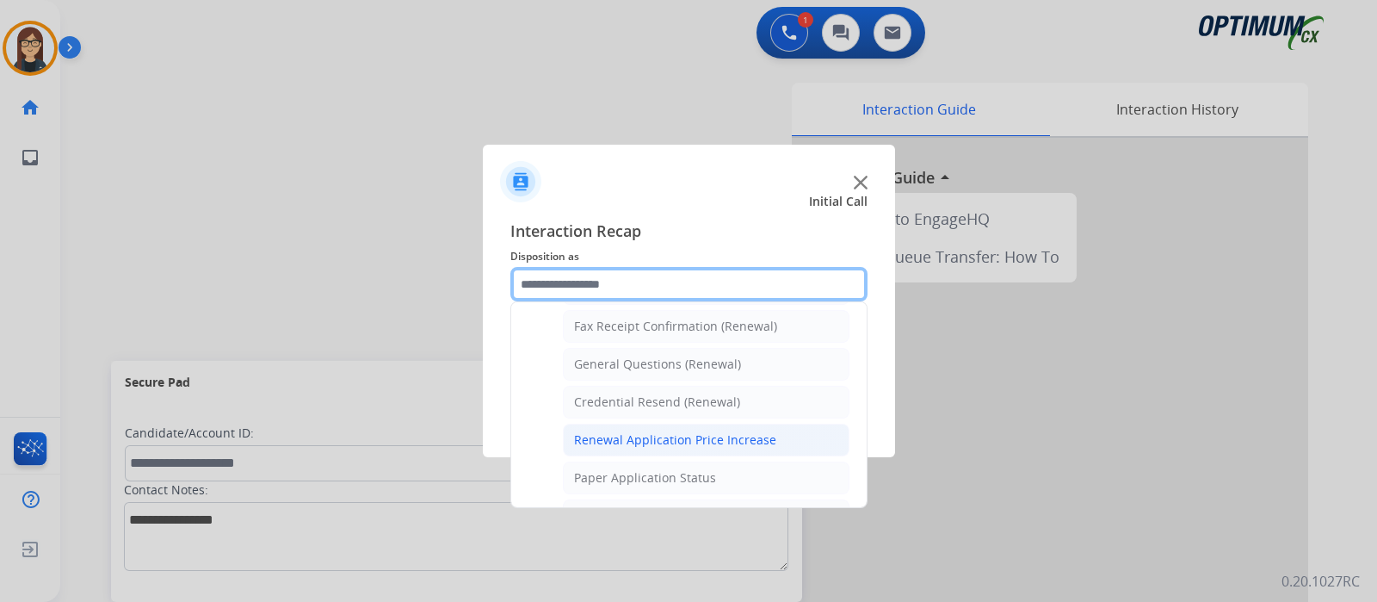
scroll to position [442, 0]
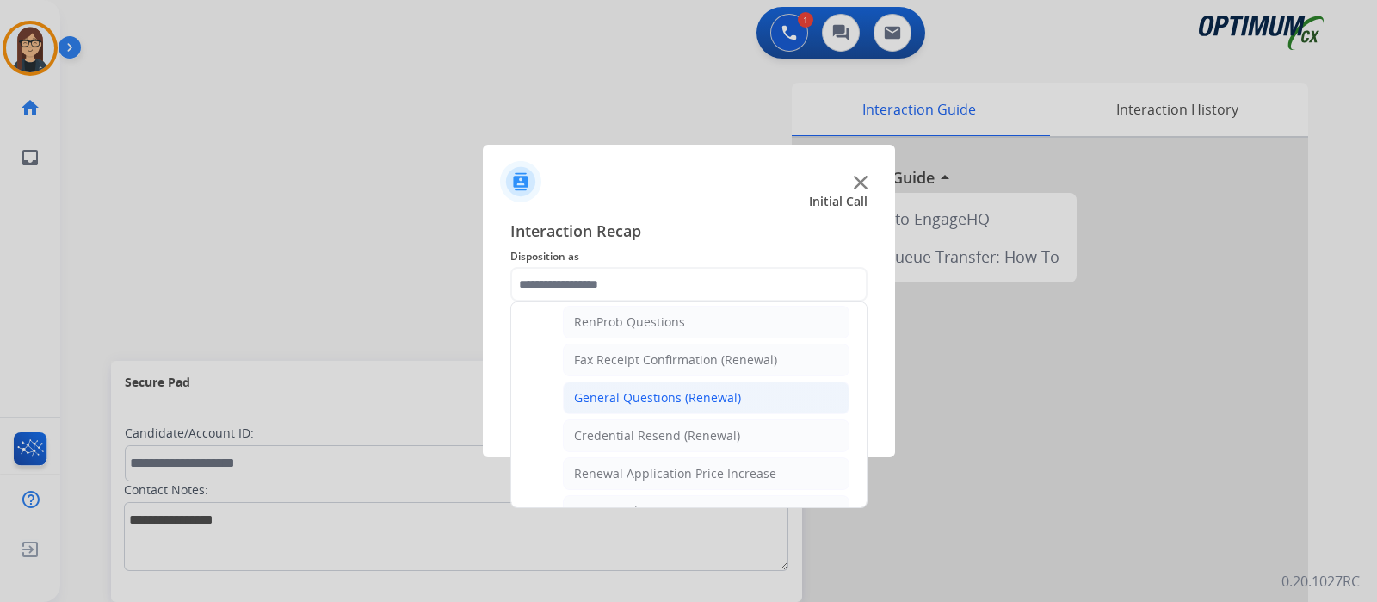
click at [663, 389] on div "General Questions (Renewal)" at bounding box center [657, 397] width 167 height 17
type input "**********"
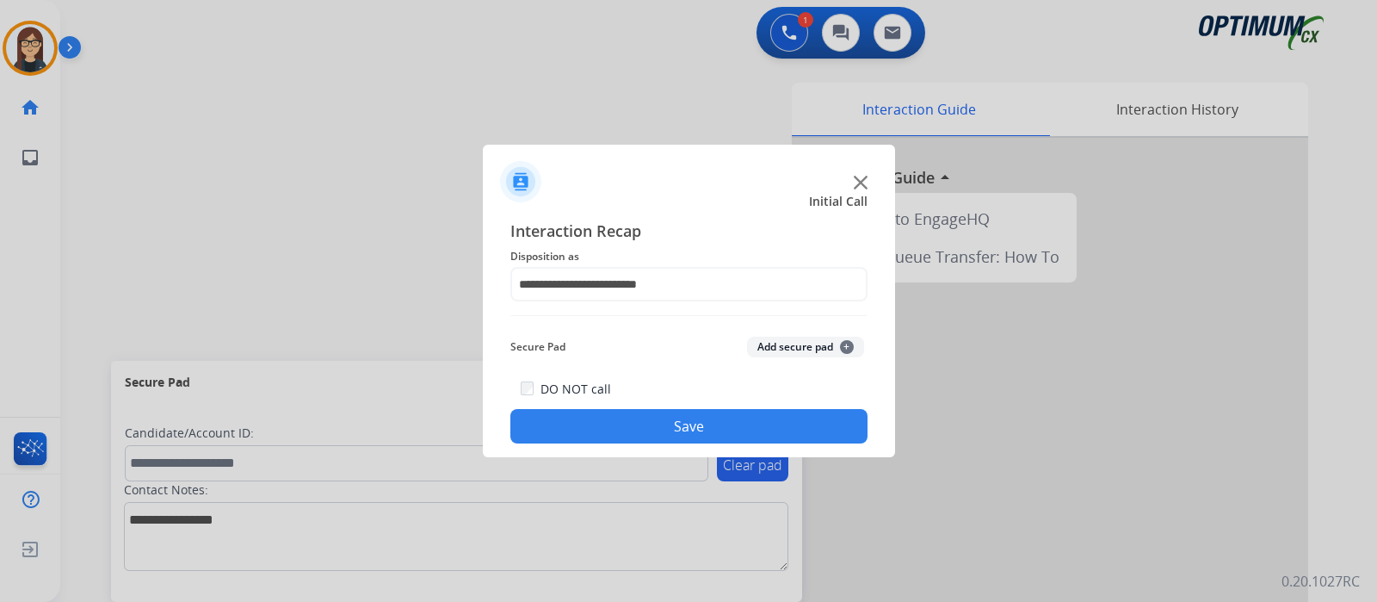
click at [666, 419] on button "Save" at bounding box center [688, 426] width 357 height 34
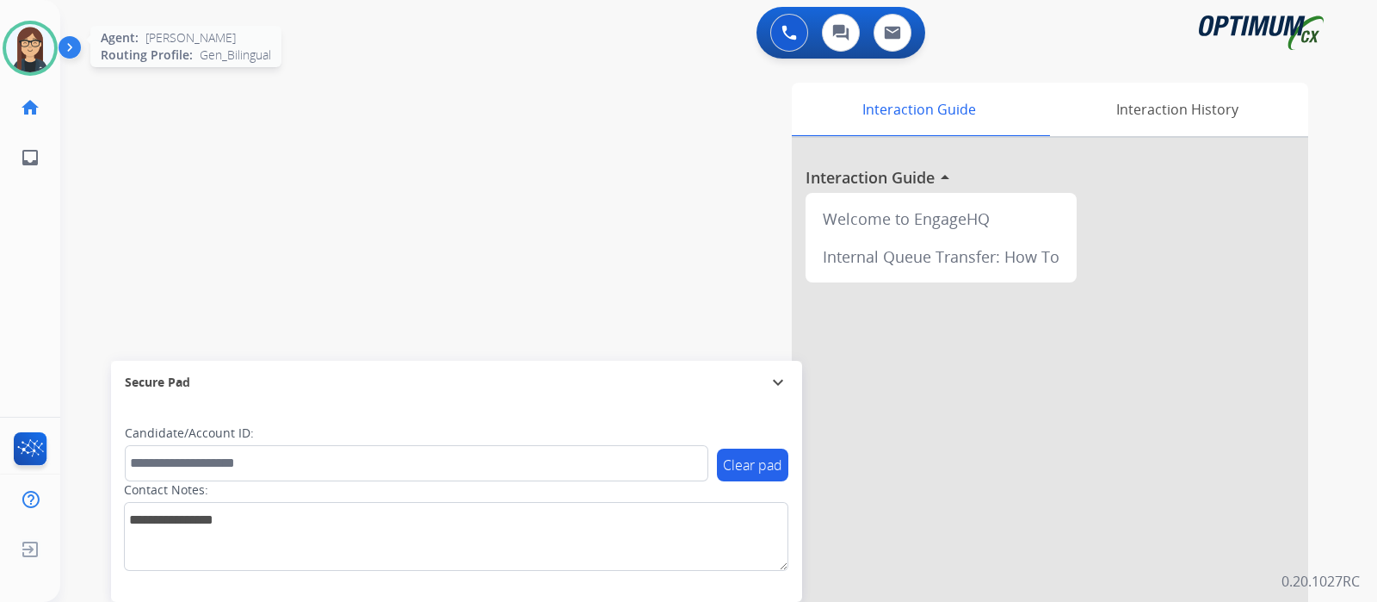
click at [30, 26] on img at bounding box center [30, 48] width 48 height 48
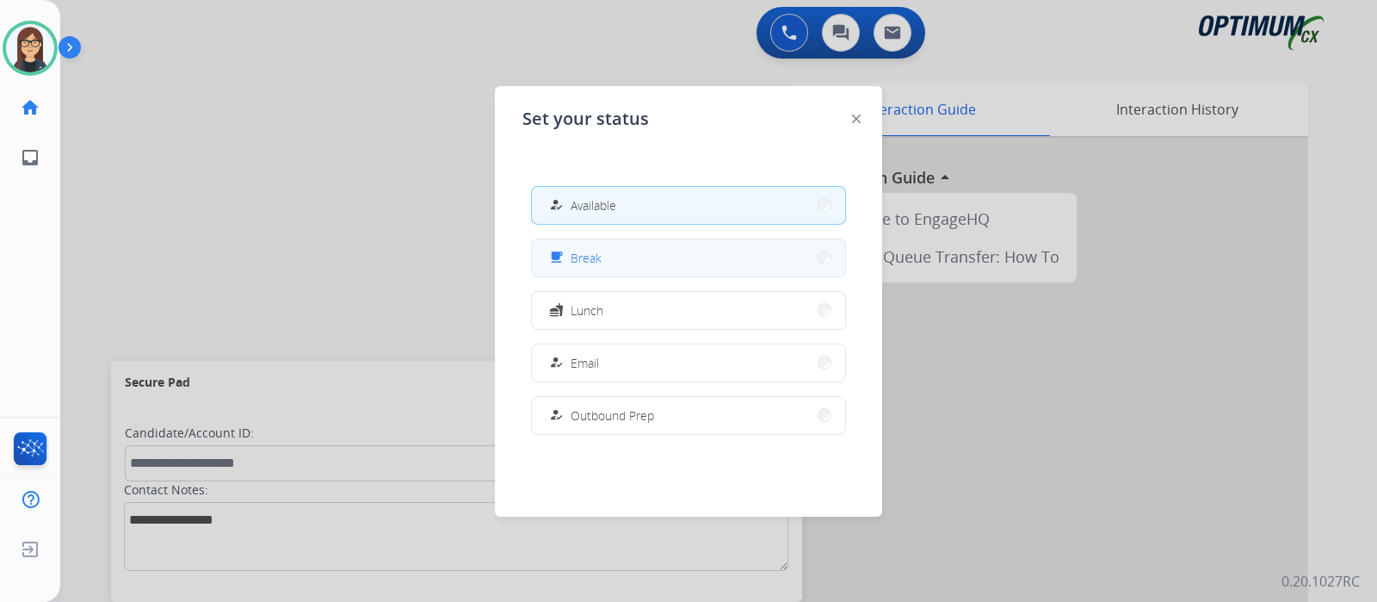
click at [661, 245] on button "free_breakfast Break" at bounding box center [688, 257] width 313 height 37
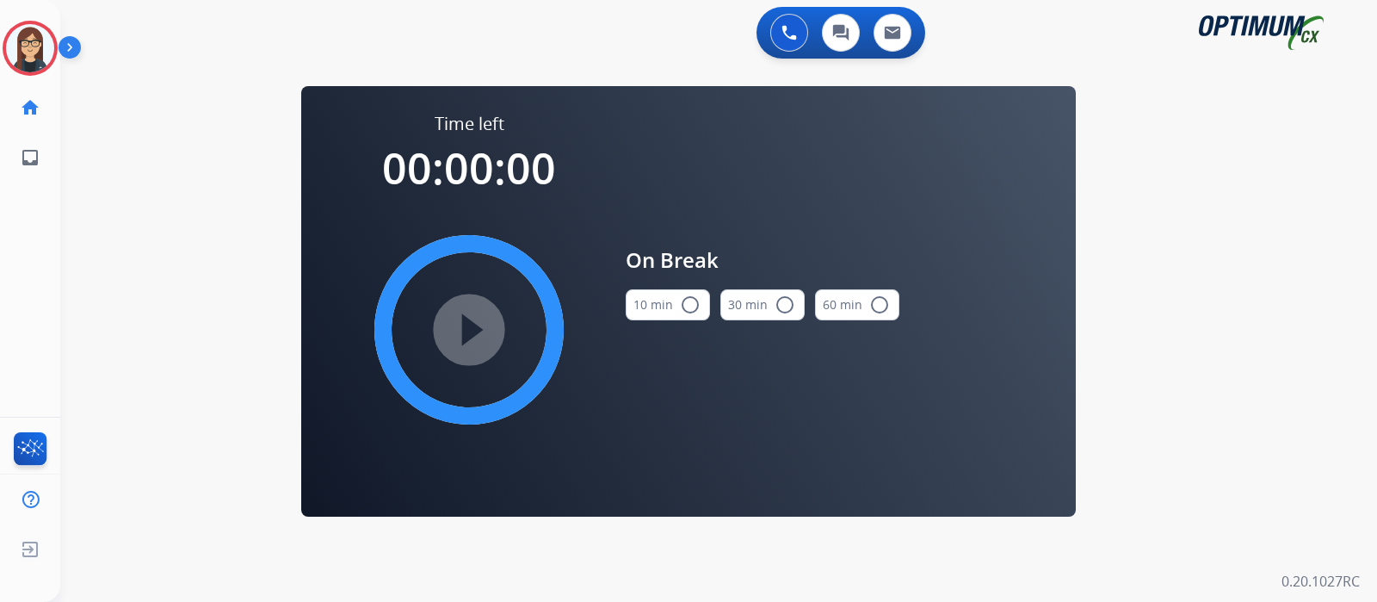
click at [693, 300] on mat-icon "radio_button_unchecked" at bounding box center [690, 304] width 21 height 21
click at [479, 319] on mat-icon "play_circle_filled" at bounding box center [469, 329] width 21 height 21
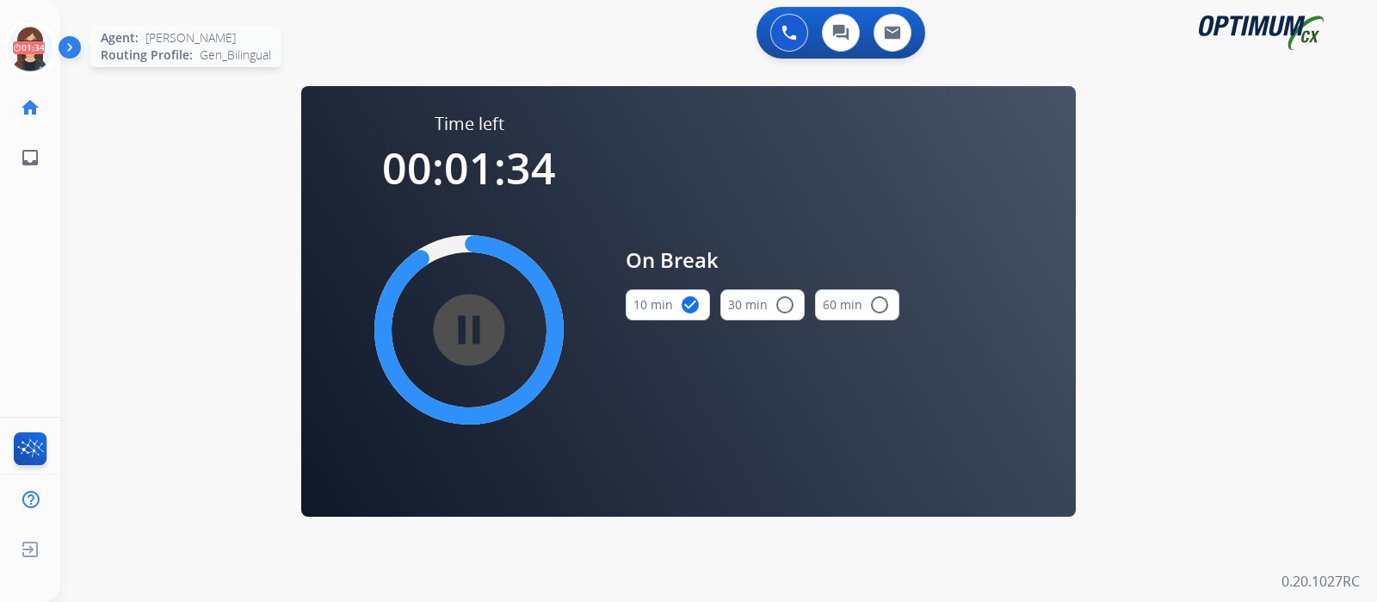
click at [30, 55] on icon at bounding box center [31, 49] width 56 height 56
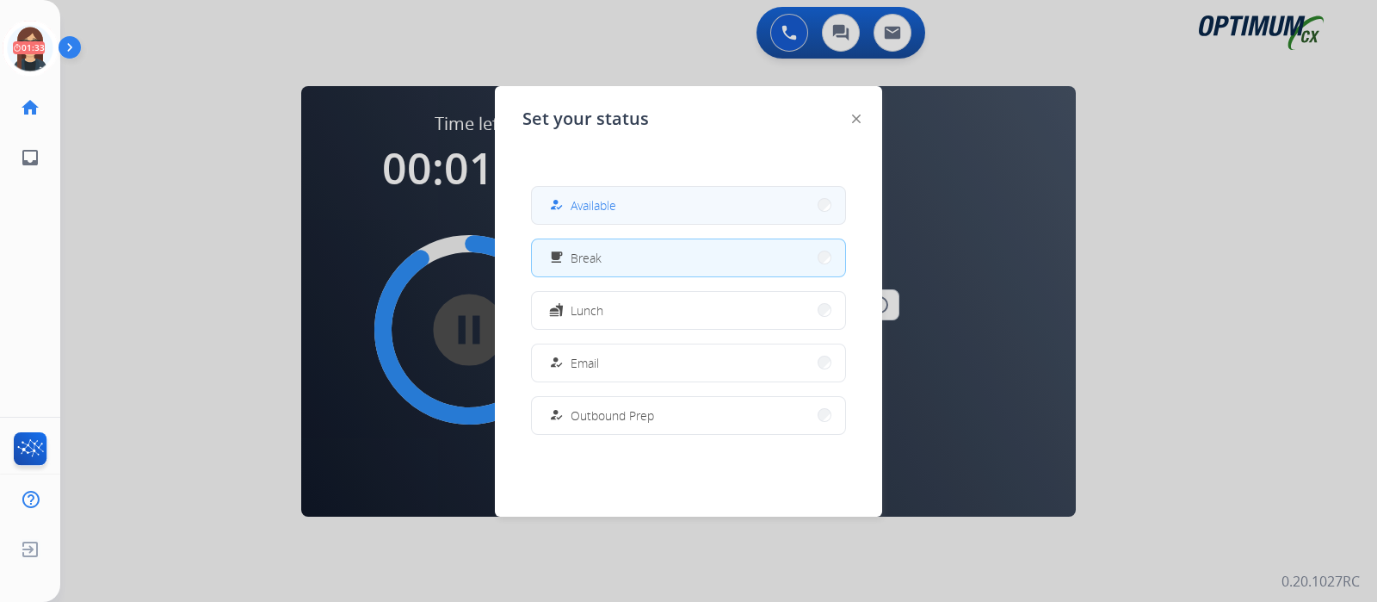
click at [620, 191] on button "how_to_reg Available" at bounding box center [688, 205] width 313 height 37
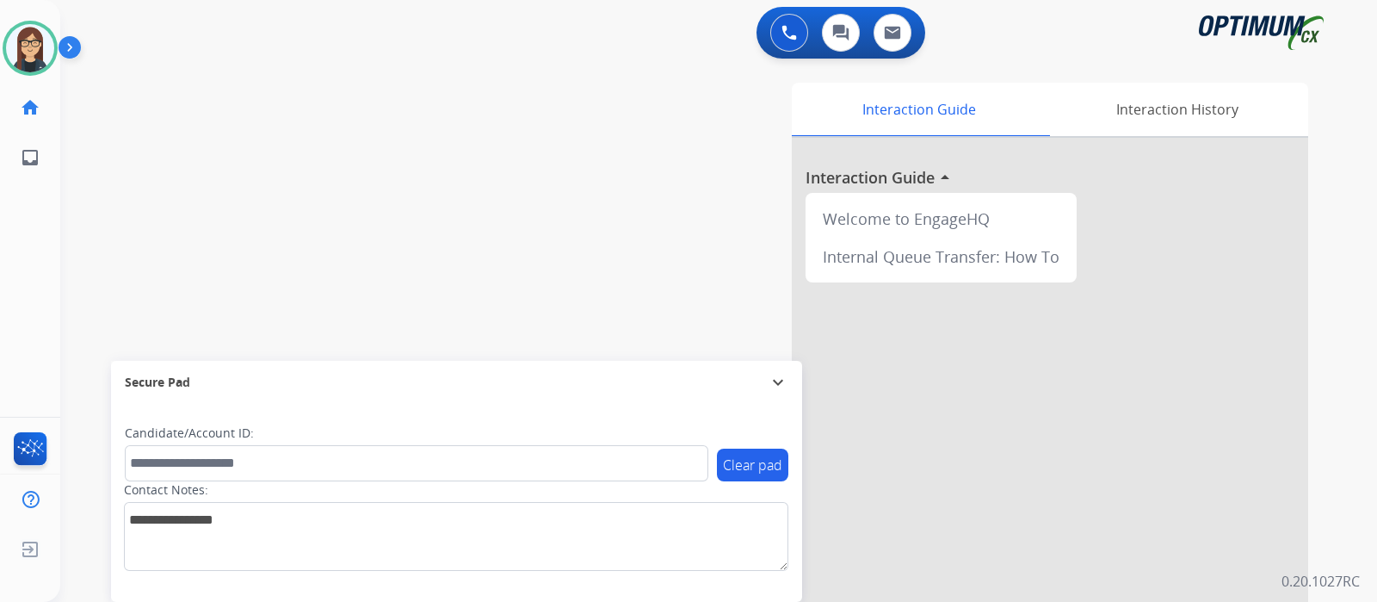
click at [434, 217] on div "swap_horiz Break voice bridge close_fullscreen Connect 3-Way Call merge_type Se…" at bounding box center [698, 421] width 1276 height 718
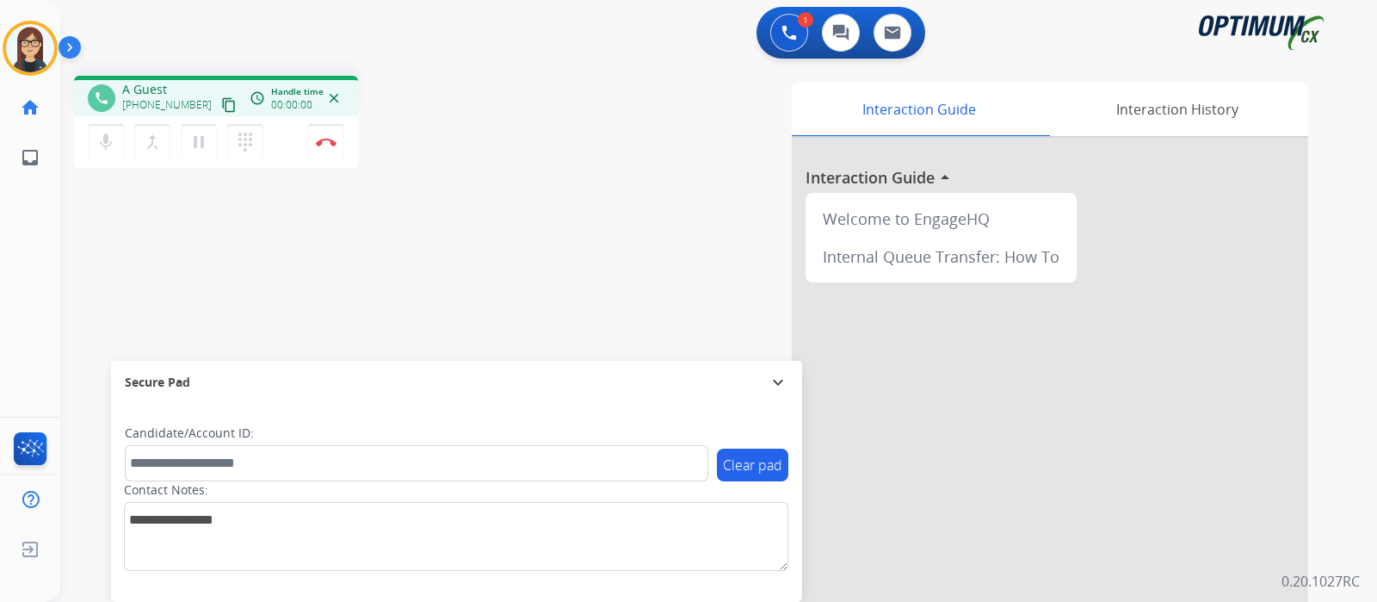
click at [221, 102] on mat-icon "content_copy" at bounding box center [228, 104] width 15 height 15
click at [86, 155] on div "mic Mute merge_type Bridge pause Hold dialpad Dialpad Disconnect" at bounding box center [216, 142] width 284 height 52
click at [90, 151] on button "mic Mute" at bounding box center [106, 142] width 36 height 36
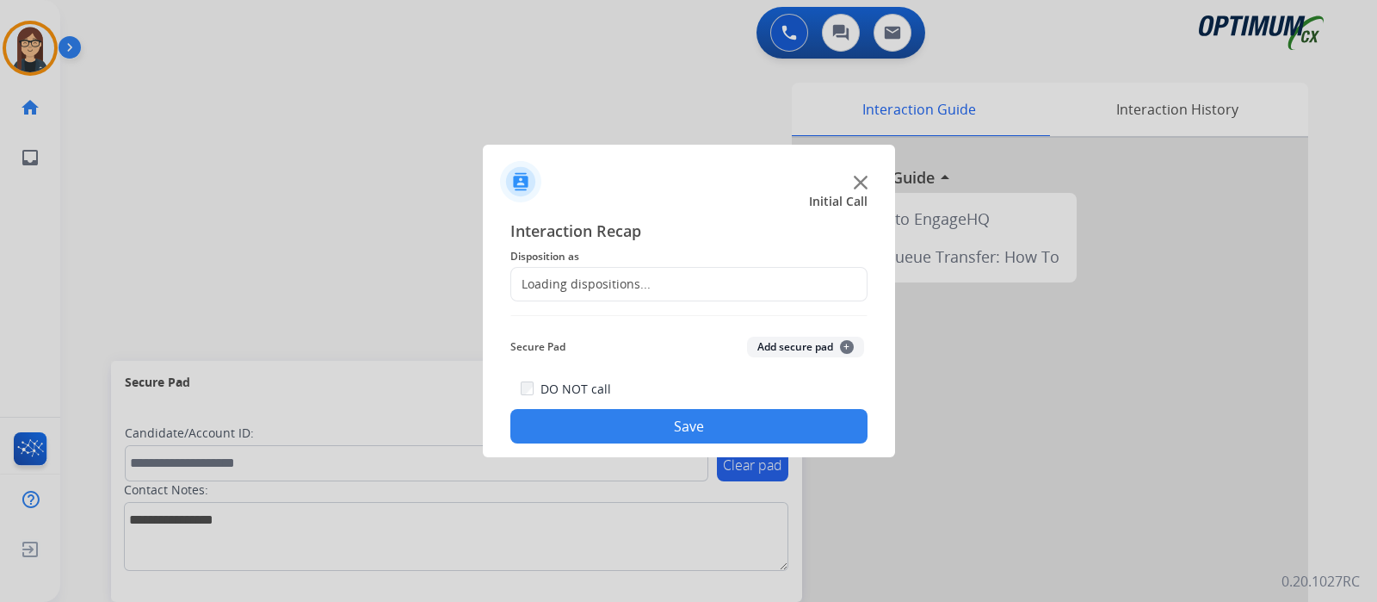
click at [116, 150] on div at bounding box center [688, 301] width 1377 height 602
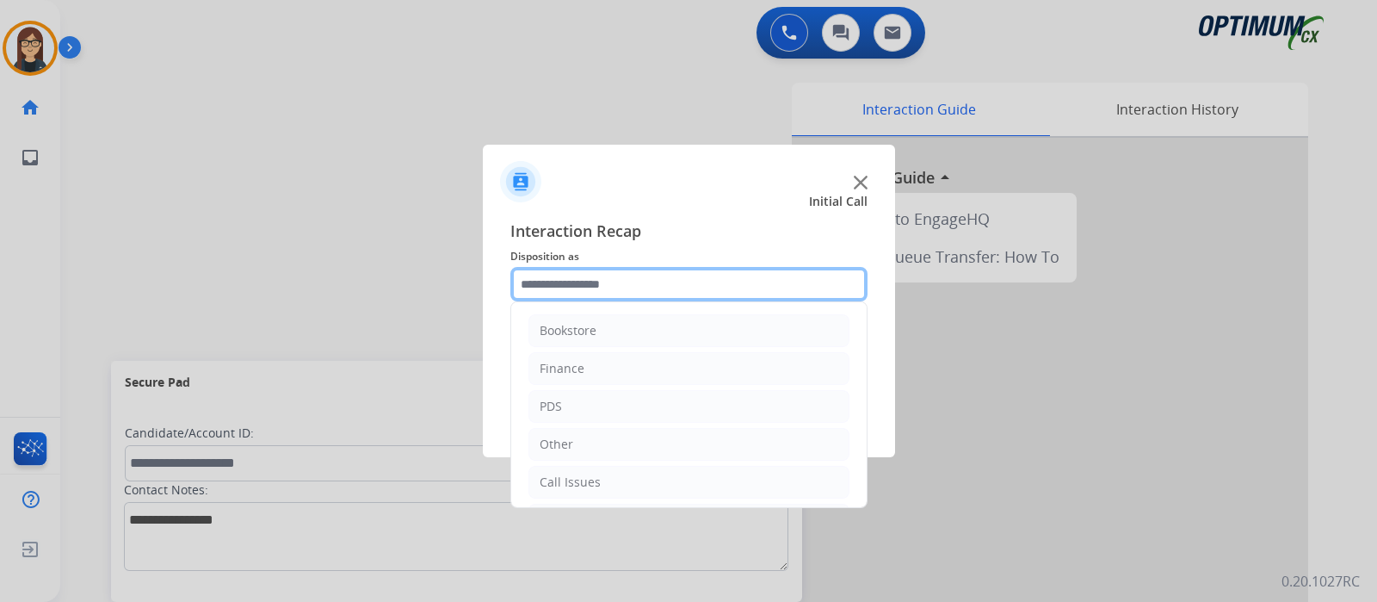
click at [686, 275] on input "text" at bounding box center [688, 284] width 357 height 34
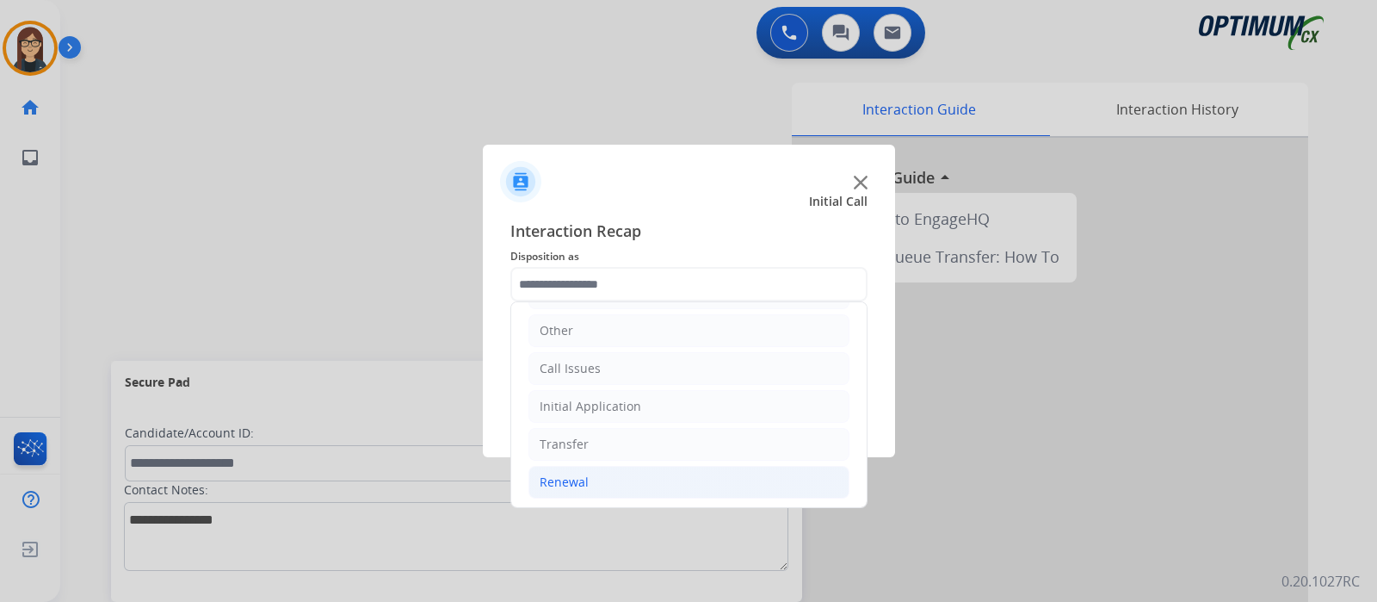
click at [574, 477] on div "Renewal" at bounding box center [564, 481] width 49 height 17
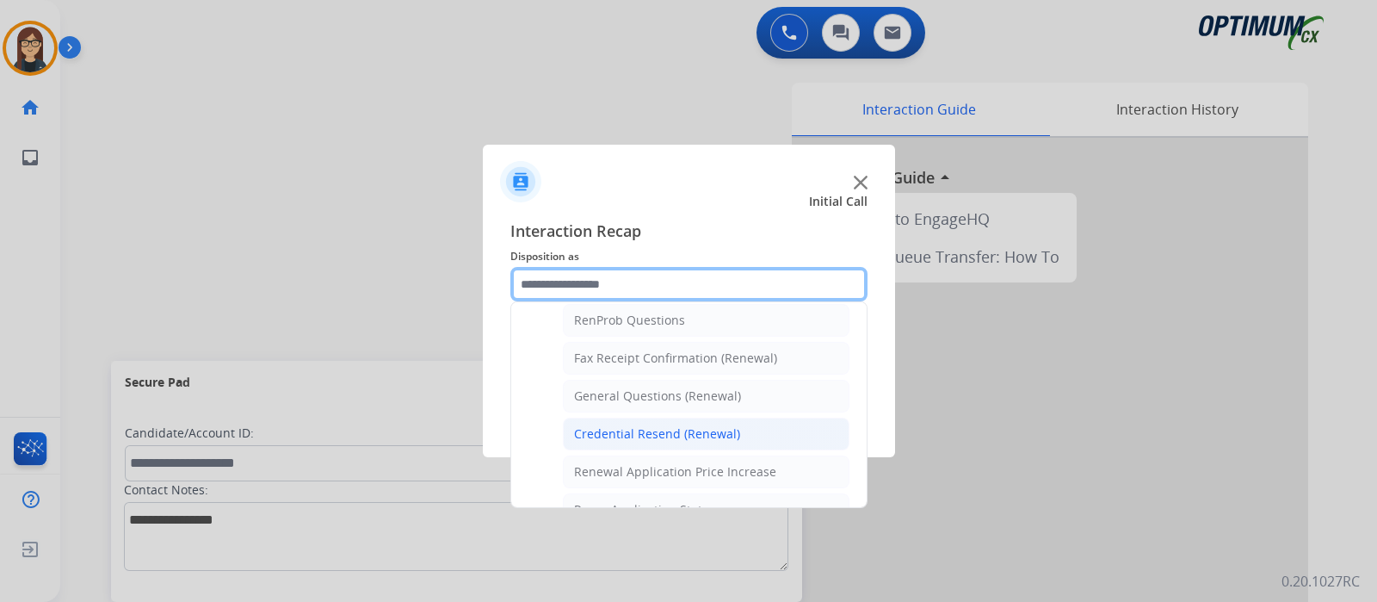
scroll to position [442, 0]
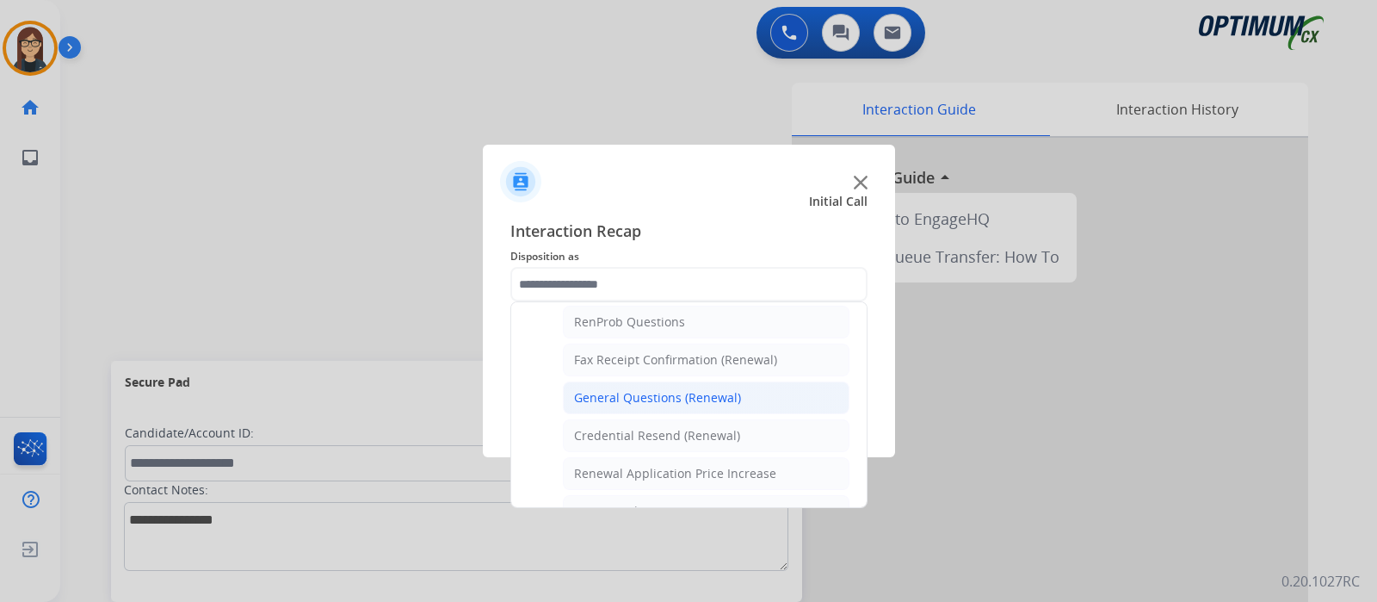
click at [641, 401] on div "General Questions (Renewal)" at bounding box center [657, 397] width 167 height 17
type input "**********"
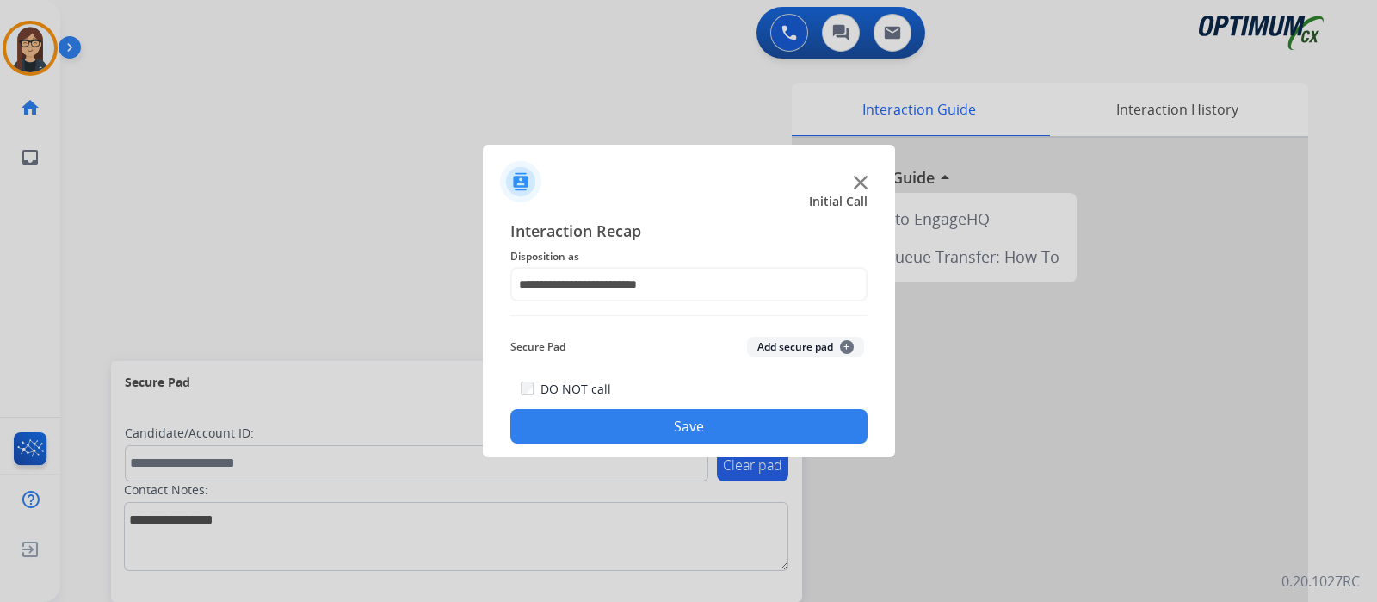
click at [642, 428] on button "Save" at bounding box center [688, 426] width 357 height 34
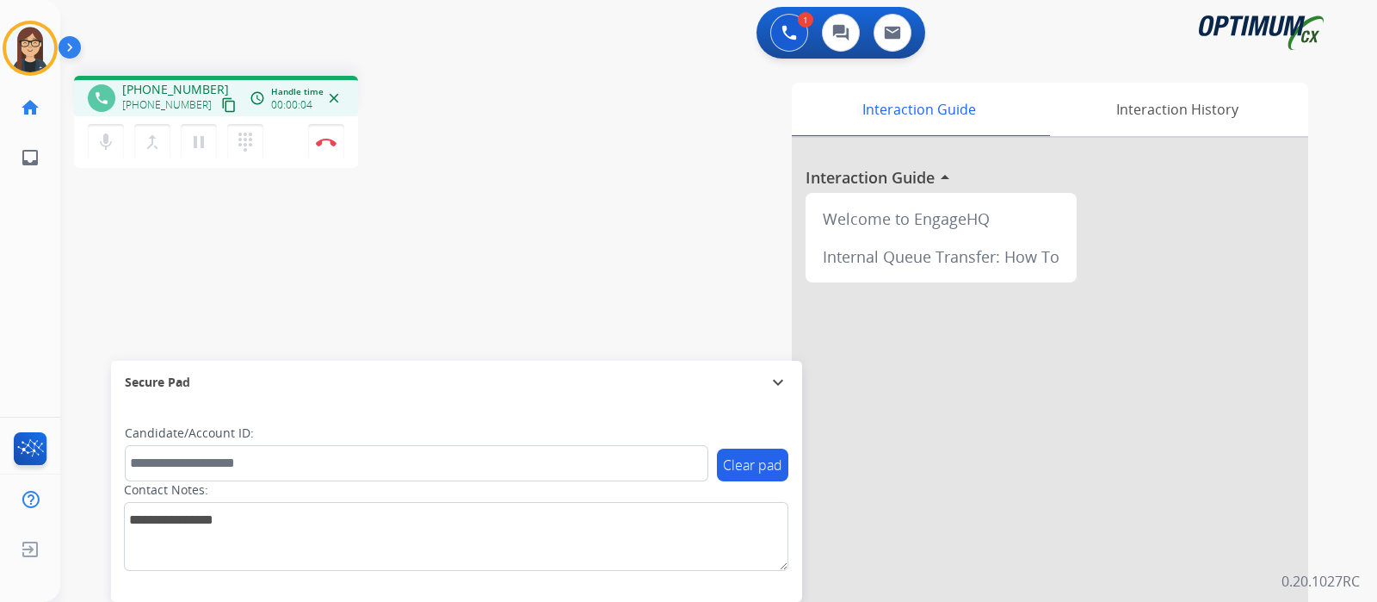
click at [221, 100] on mat-icon "content_copy" at bounding box center [228, 104] width 15 height 15
click at [467, 221] on div "phone [PHONE_NUMBER] [PHONE_NUMBER] content_copy access_time Call metrics Queue…" at bounding box center [698, 421] width 1276 height 718
click at [323, 144] on img at bounding box center [326, 142] width 21 height 9
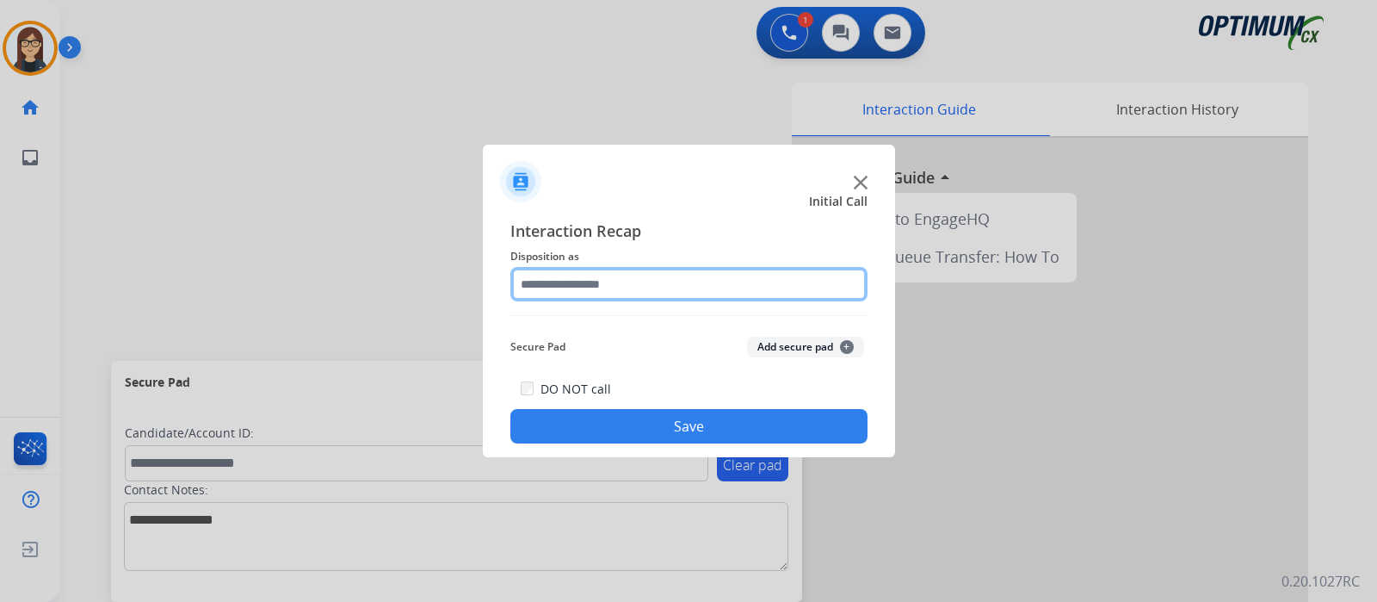
click at [609, 294] on input "text" at bounding box center [688, 284] width 357 height 34
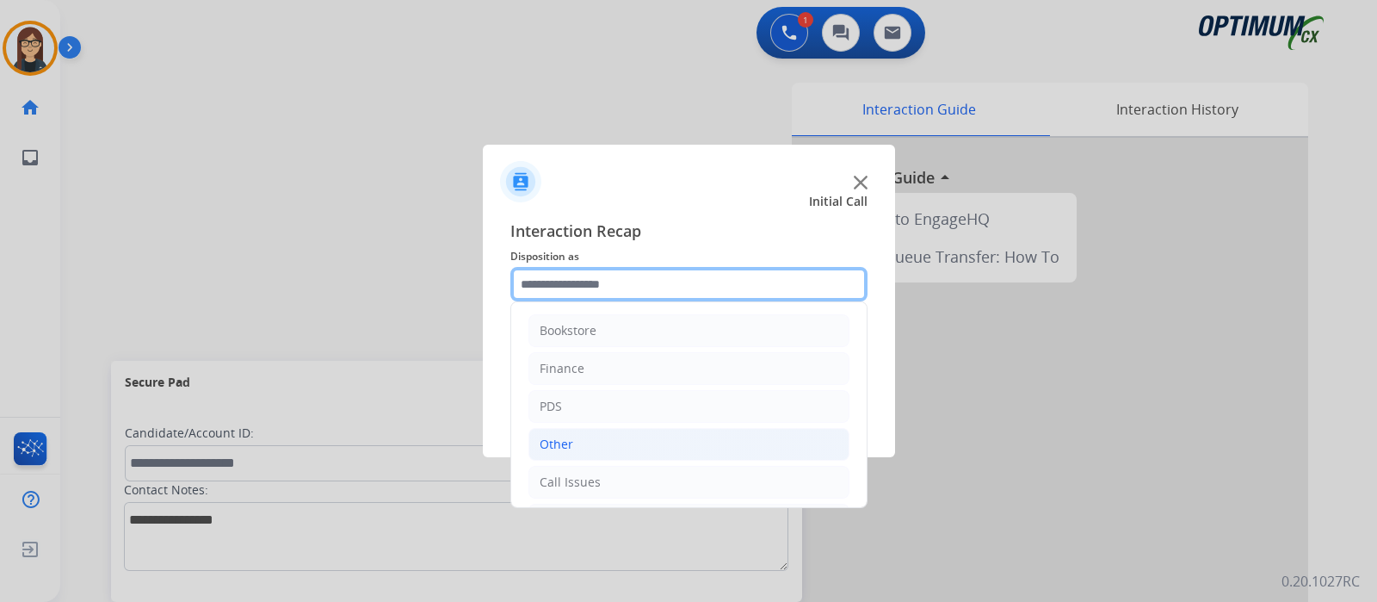
scroll to position [114, 0]
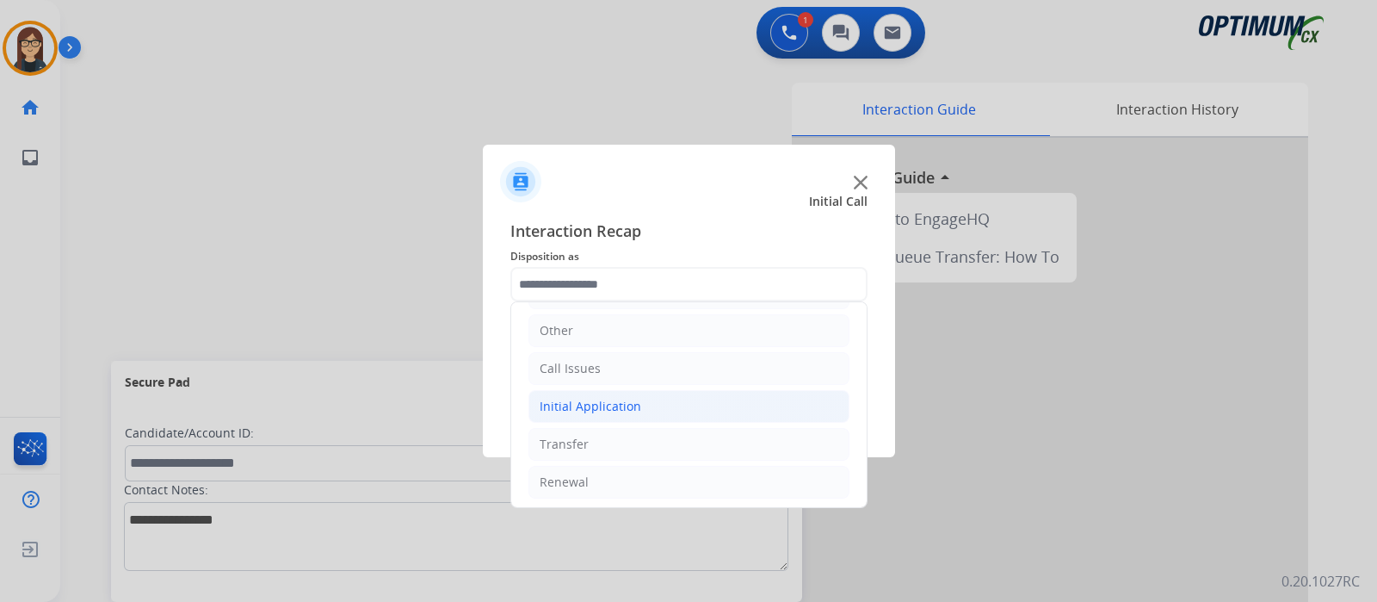
click at [617, 411] on div "Initial Application" at bounding box center [591, 406] width 102 height 17
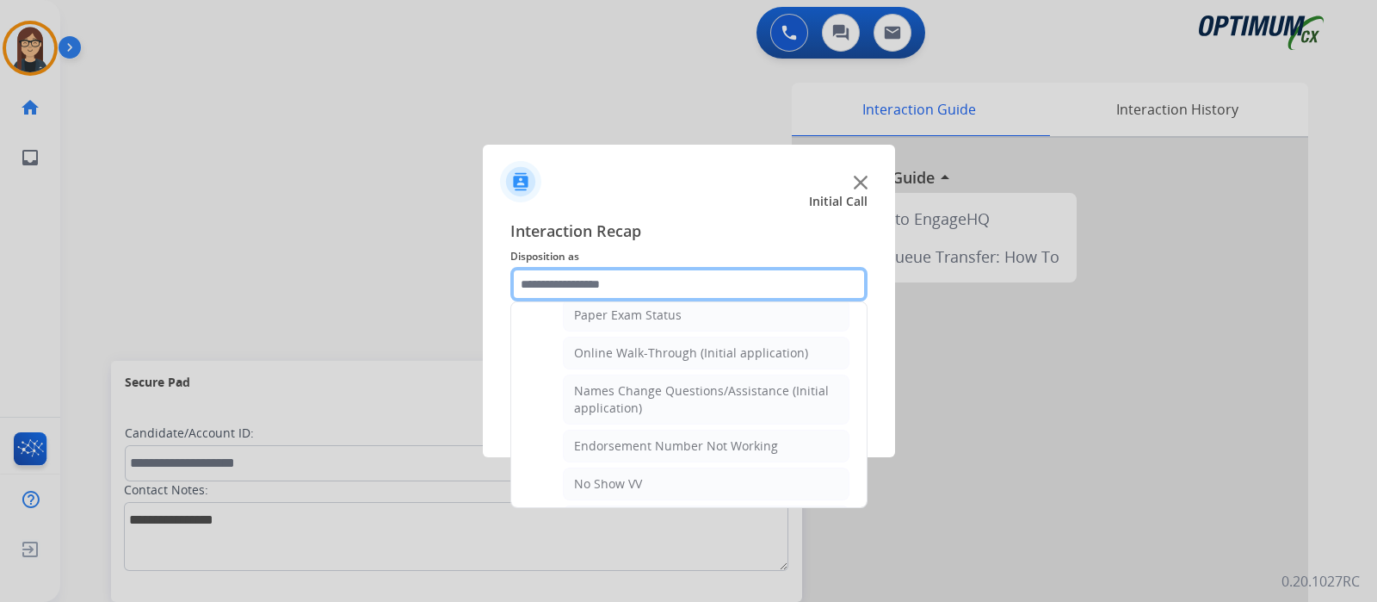
scroll to position [329, 0]
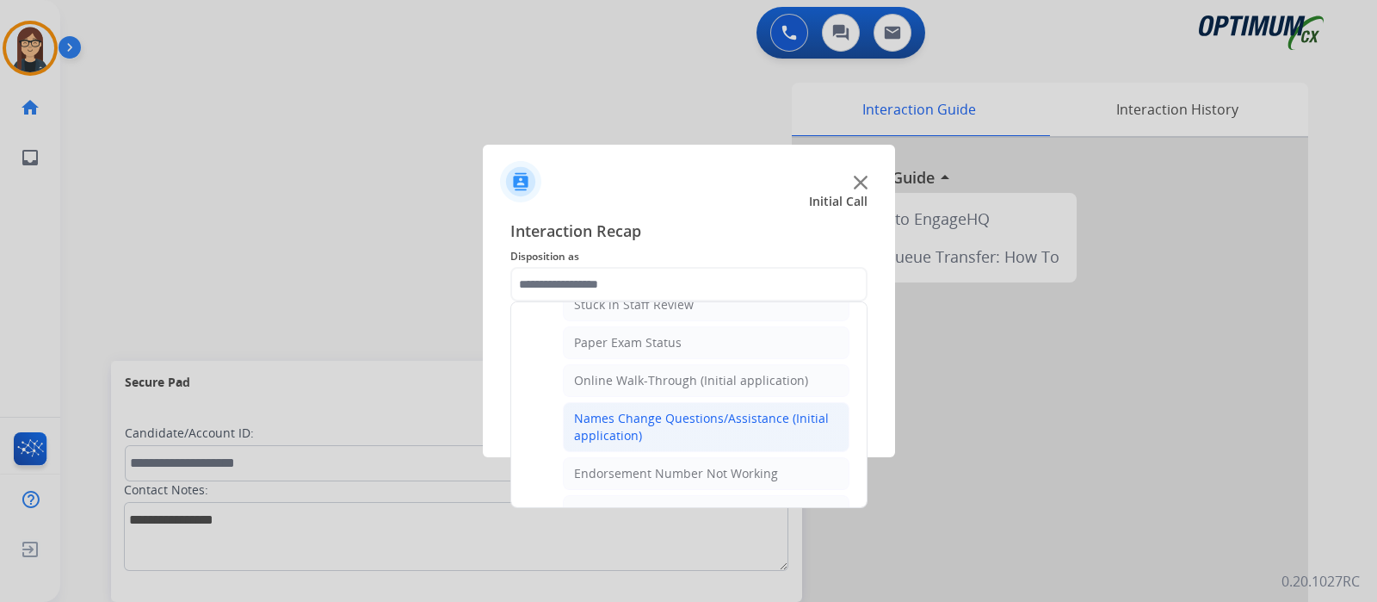
click at [714, 412] on div "Names Change Questions/Assistance (Initial application)" at bounding box center [706, 427] width 264 height 34
type input "**********"
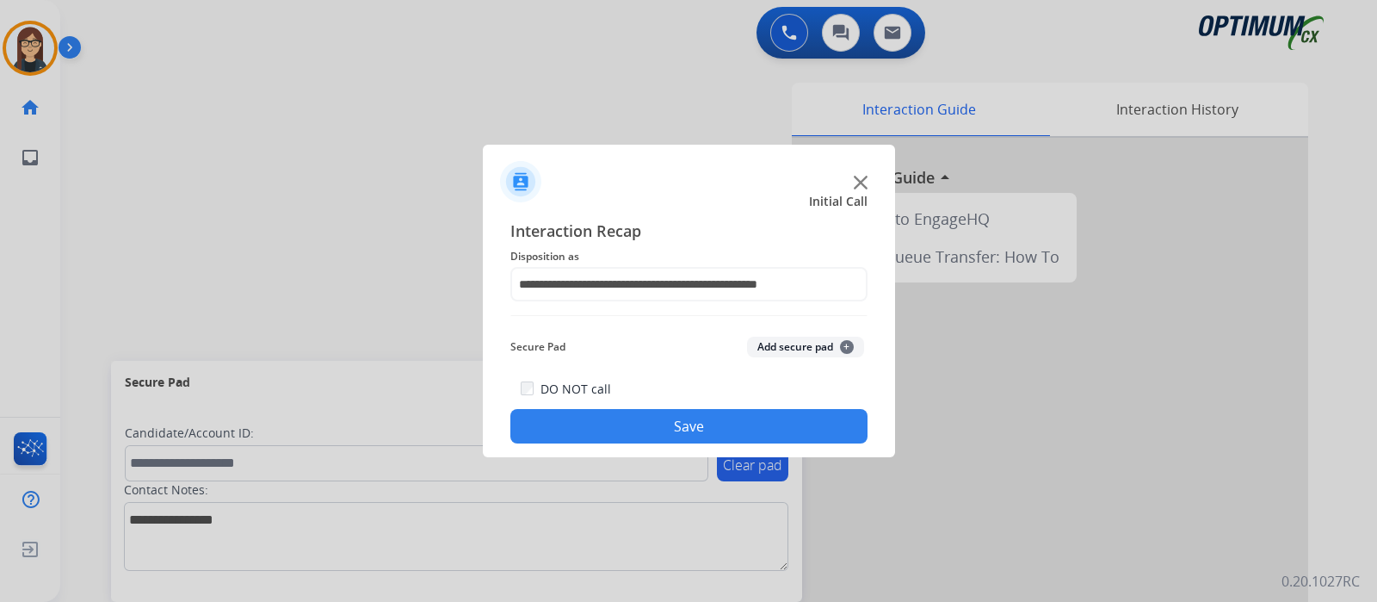
click at [719, 420] on button "Save" at bounding box center [688, 426] width 357 height 34
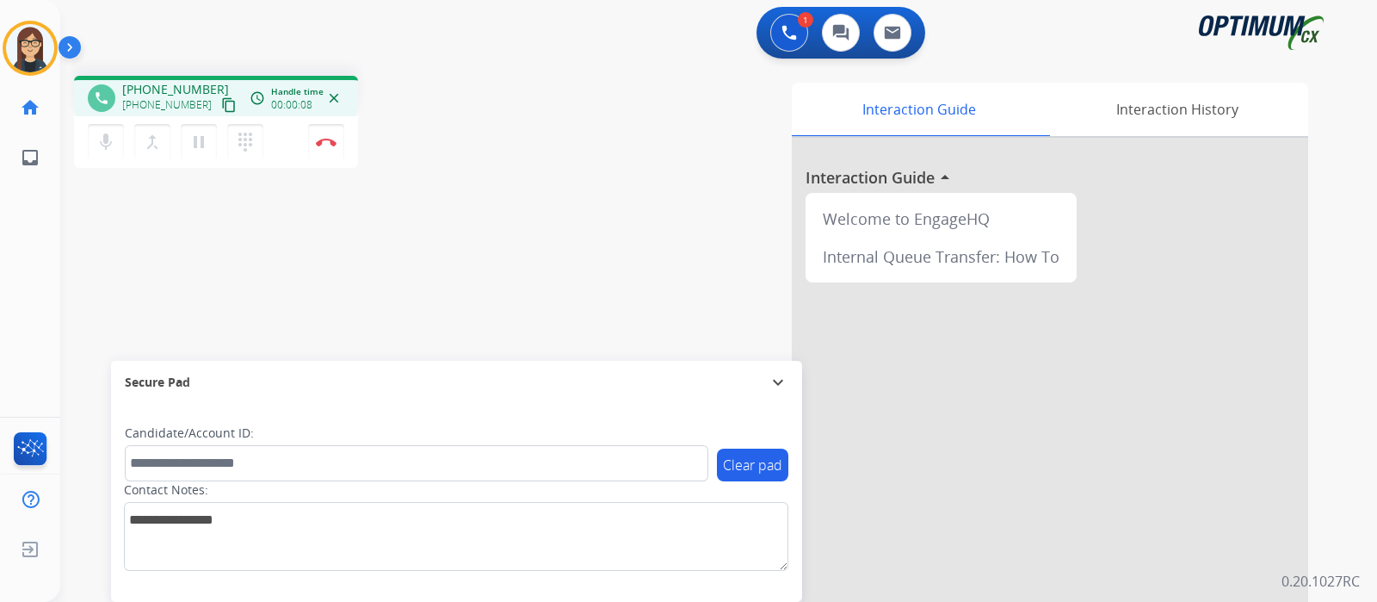
click at [221, 107] on mat-icon "content_copy" at bounding box center [228, 104] width 15 height 15
click at [104, 146] on mat-icon "mic" at bounding box center [106, 142] width 21 height 21
click at [96, 155] on button "mic_off Mute" at bounding box center [106, 142] width 36 height 36
click at [116, 143] on button "mic Mute" at bounding box center [106, 142] width 36 height 36
click at [90, 139] on button "mic_off Mute" at bounding box center [106, 142] width 36 height 36
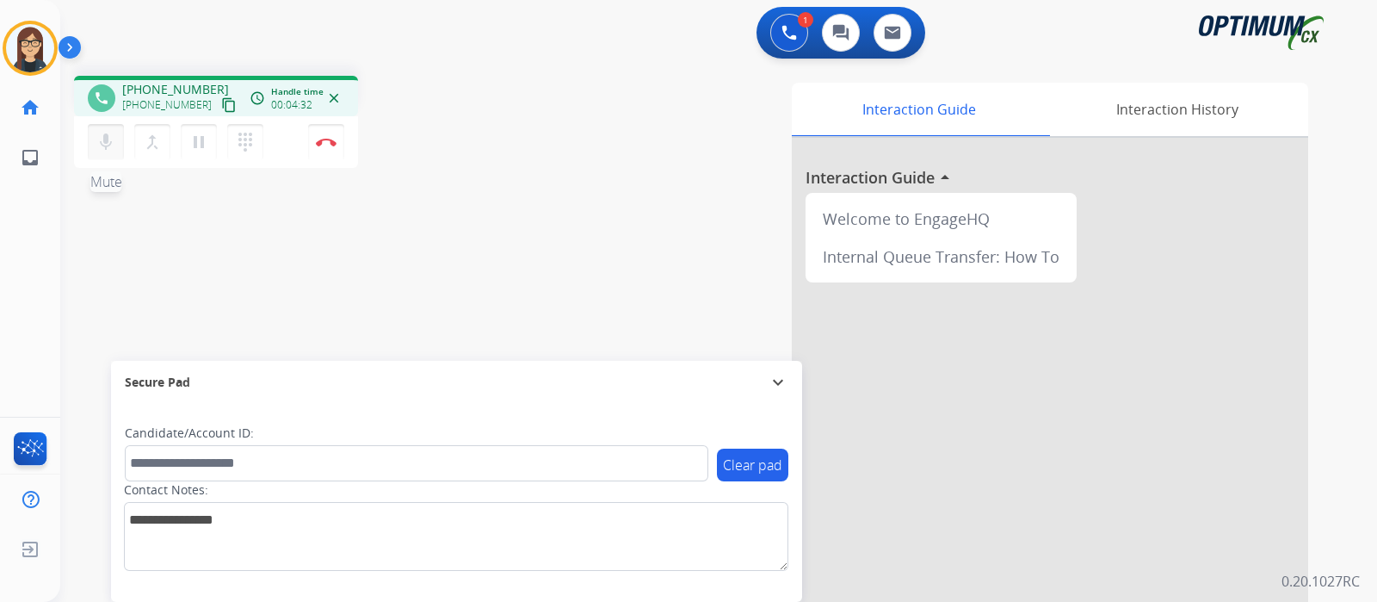
click at [108, 143] on mat-icon "mic" at bounding box center [106, 142] width 21 height 21
click at [108, 143] on mat-icon "mic_off" at bounding box center [106, 142] width 21 height 21
click at [108, 147] on mat-icon "mic" at bounding box center [106, 142] width 21 height 21
click at [112, 147] on mat-icon "mic_off" at bounding box center [106, 142] width 21 height 21
click at [474, 118] on div "phone [PHONE_NUMBER] [PHONE_NUMBER] content_copy access_time Call metrics Queue…" at bounding box center [301, 124] width 455 height 97
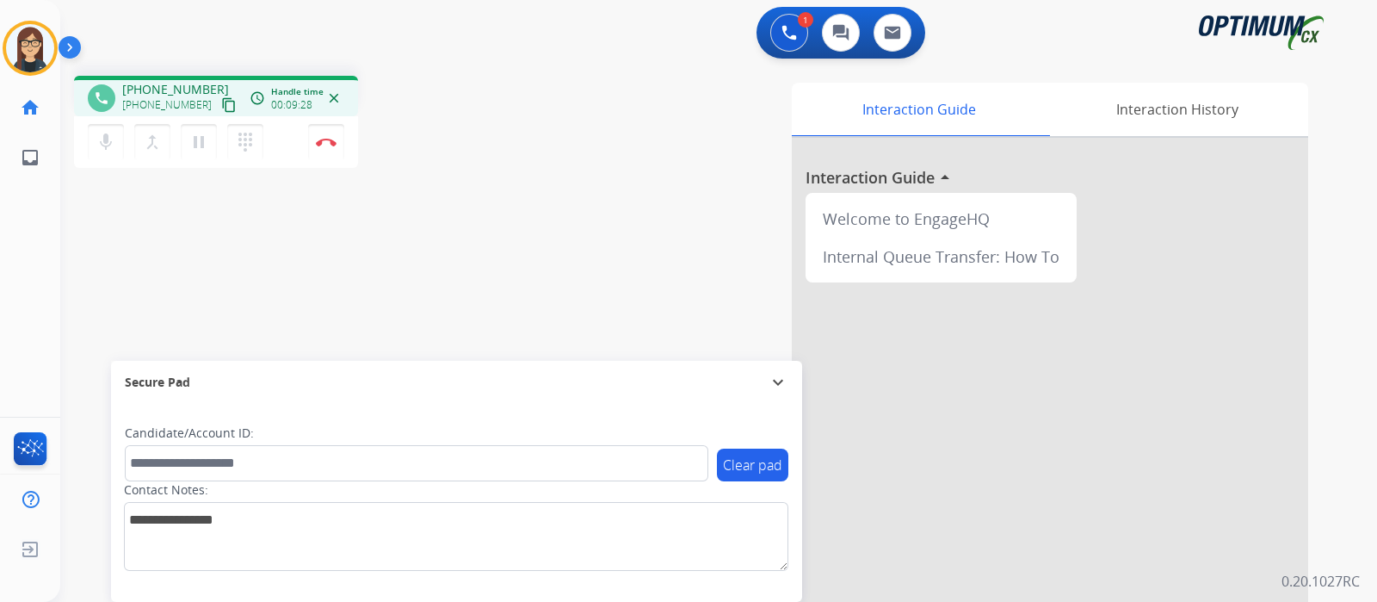
click at [607, 185] on div "Interaction Guide Interaction History Interaction Guide arrow_drop_up Welcome t…" at bounding box center [922, 431] width 772 height 697
click at [328, 148] on button "Disconnect" at bounding box center [326, 142] width 36 height 36
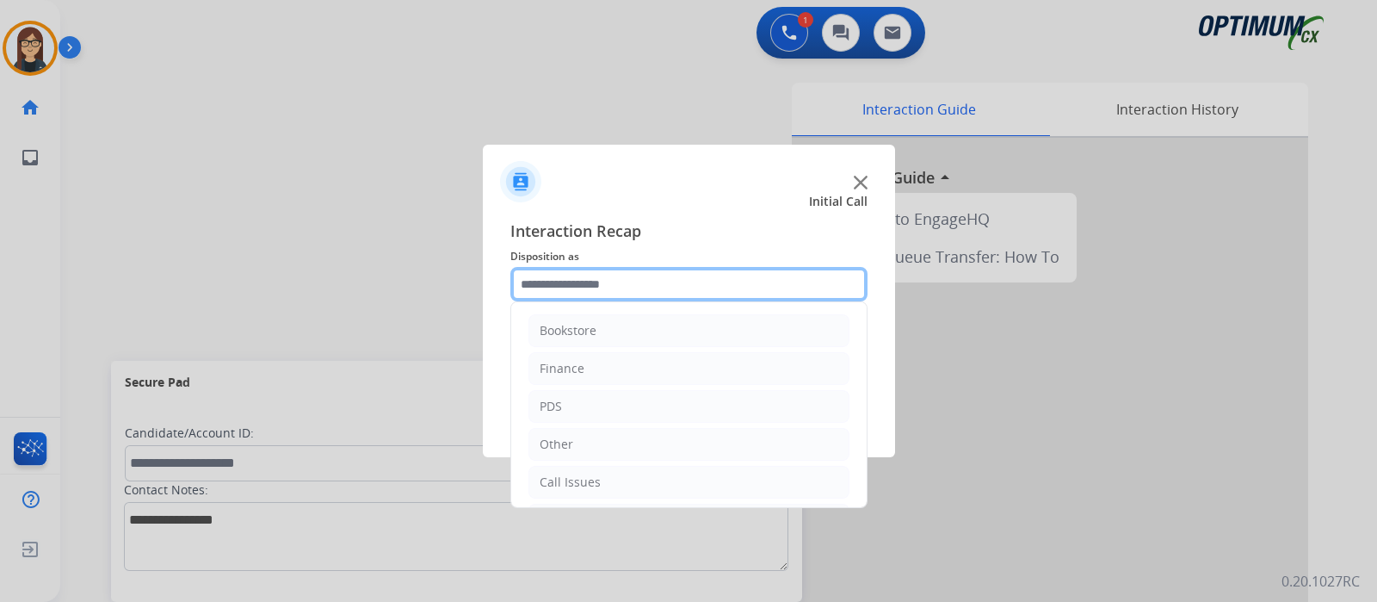
click at [711, 273] on input "text" at bounding box center [688, 284] width 357 height 34
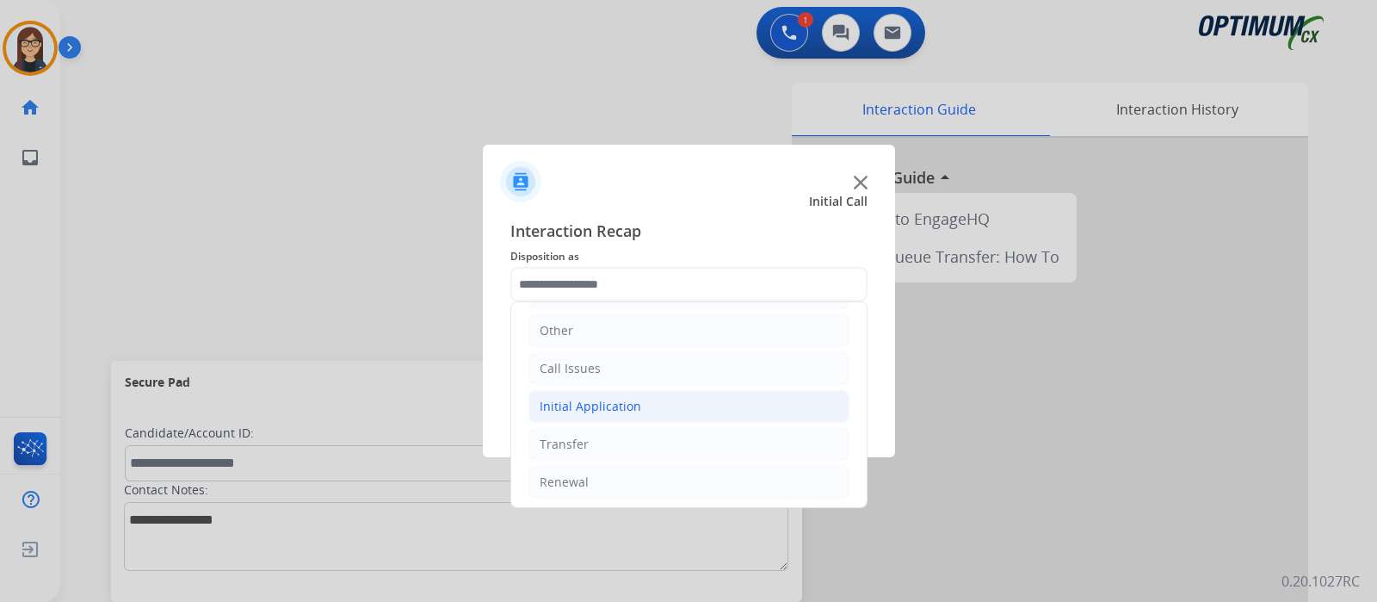
click at [609, 402] on div "Initial Application" at bounding box center [591, 406] width 102 height 17
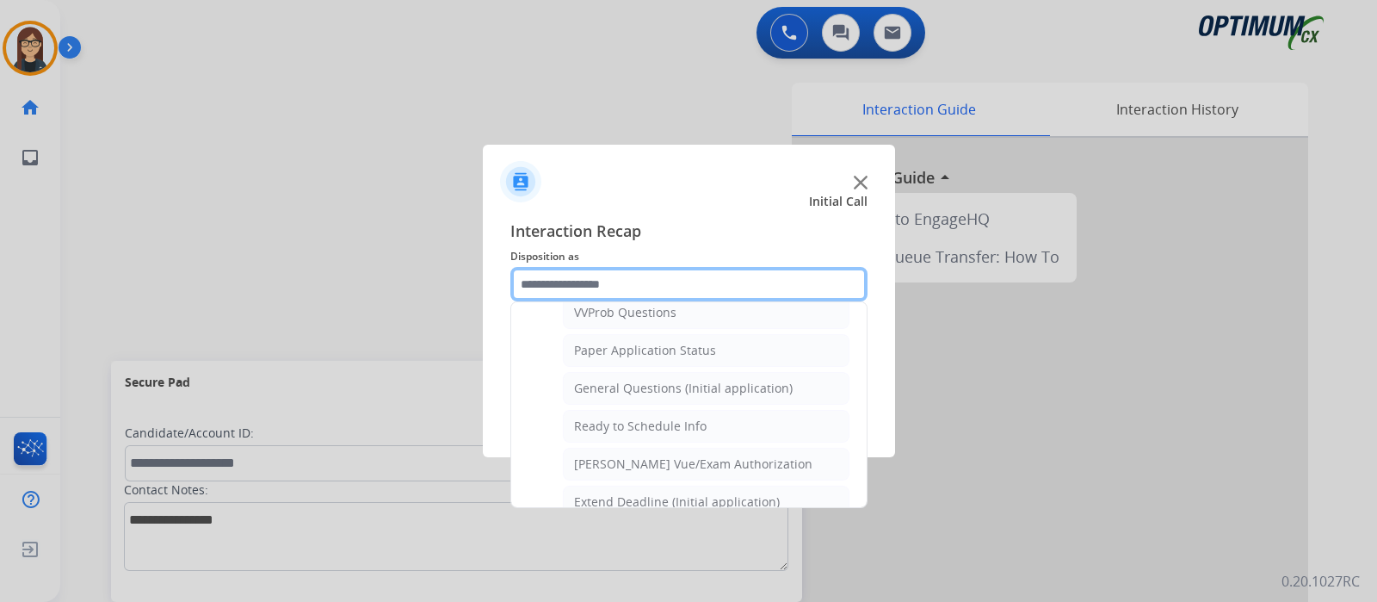
scroll to position [974, 0]
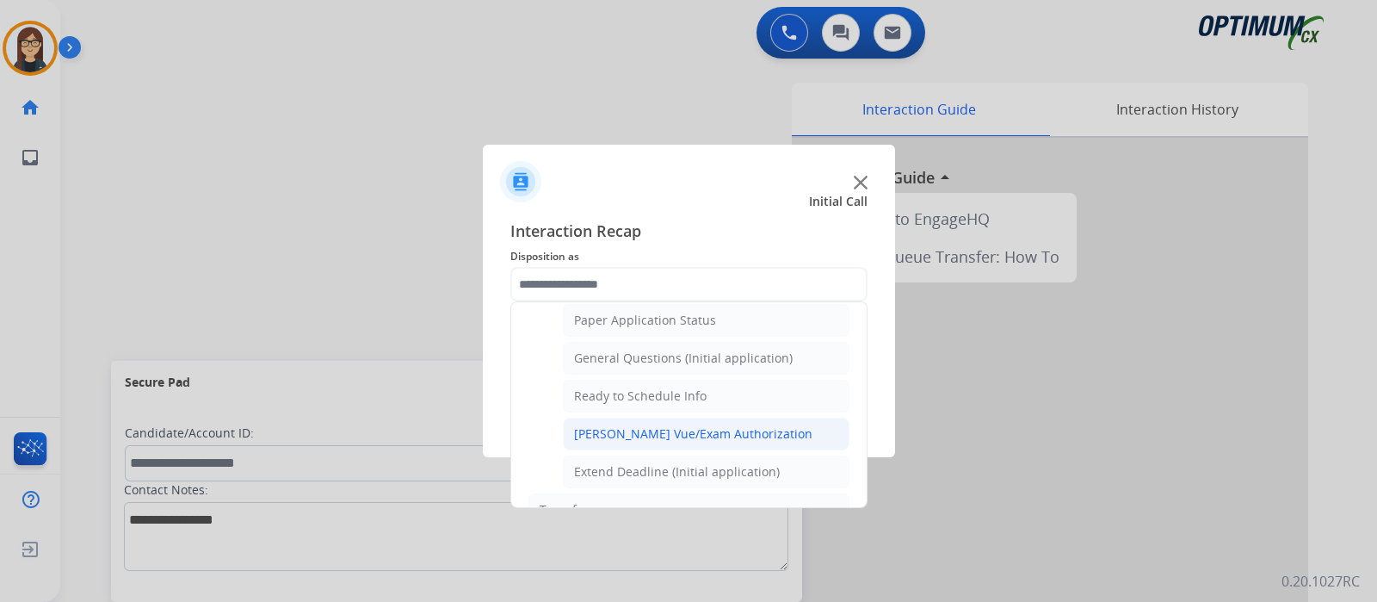
click at [683, 417] on li "[PERSON_NAME] Vue/Exam Authorization" at bounding box center [706, 433] width 287 height 33
type input "**********"
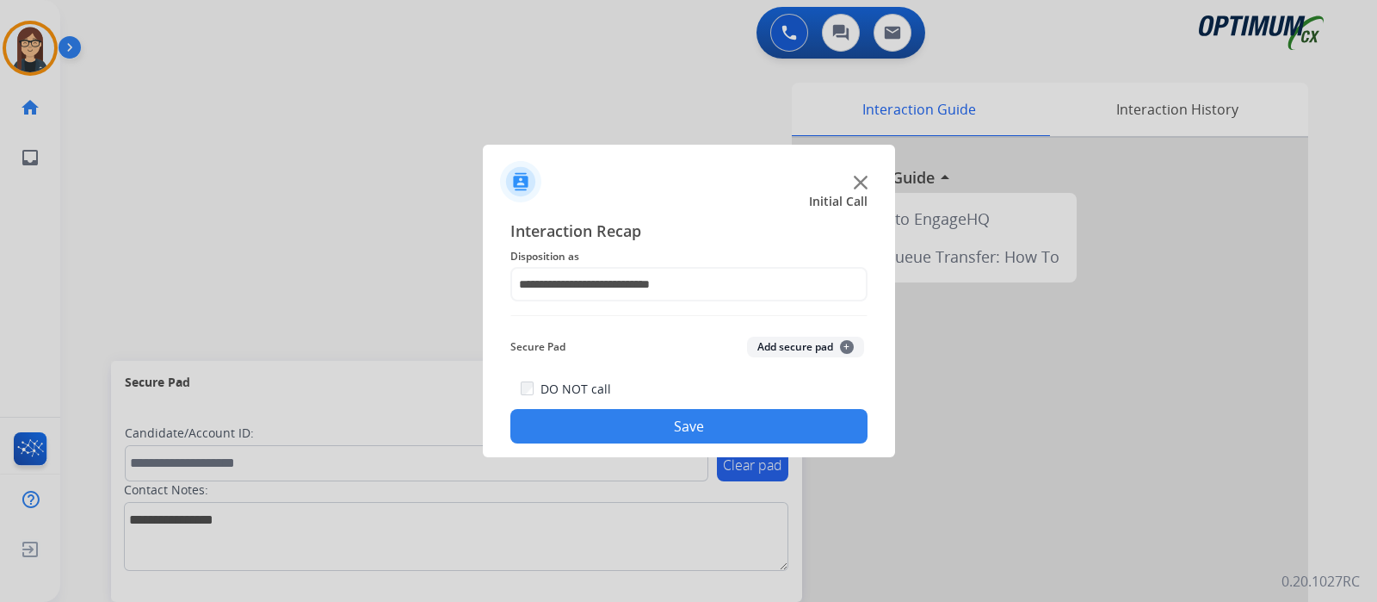
click at [646, 416] on button "Save" at bounding box center [688, 426] width 357 height 34
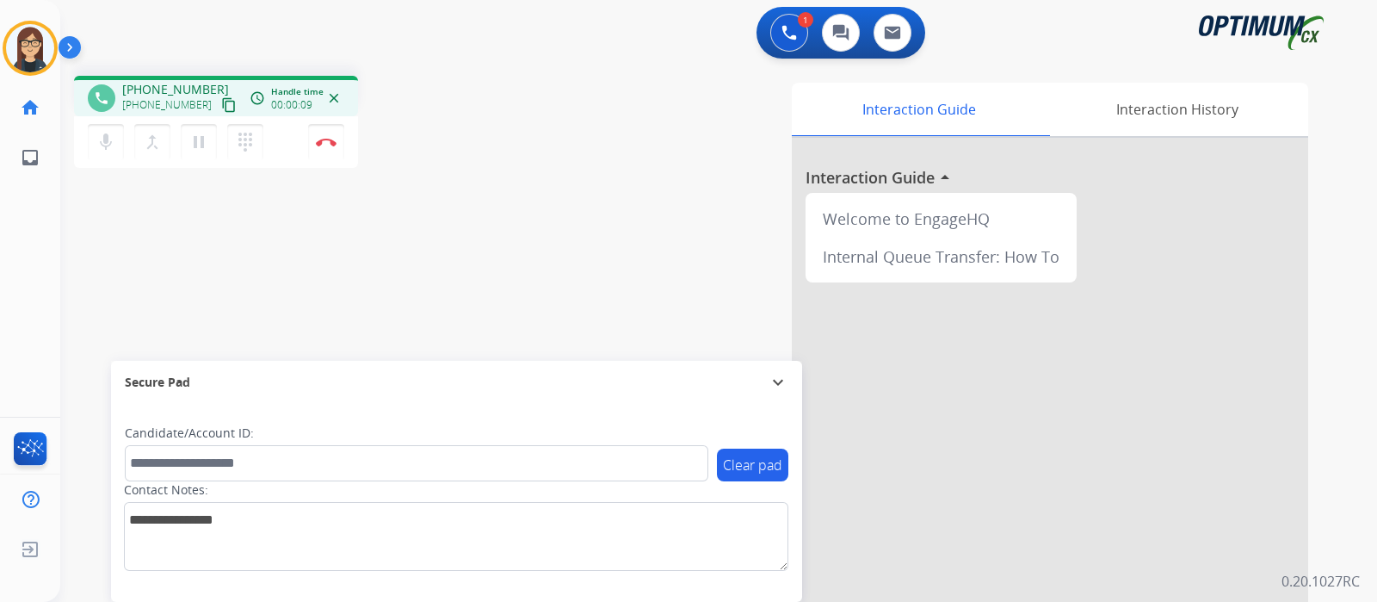
click at [221, 101] on mat-icon "content_copy" at bounding box center [228, 104] width 15 height 15
click at [566, 238] on div "Interaction Guide Interaction History Interaction Guide arrow_drop_up Welcome t…" at bounding box center [922, 431] width 772 height 697
click at [585, 204] on div "Interaction Guide Interaction History Interaction Guide arrow_drop_up Welcome t…" at bounding box center [922, 431] width 772 height 697
click at [585, 201] on div "Interaction Guide Interaction History Interaction Guide arrow_drop_up Welcome t…" at bounding box center [922, 431] width 772 height 697
click at [512, 237] on div "phone [PHONE_NUMBER] [PHONE_NUMBER] content_copy access_time Call metrics Queue…" at bounding box center [698, 421] width 1276 height 718
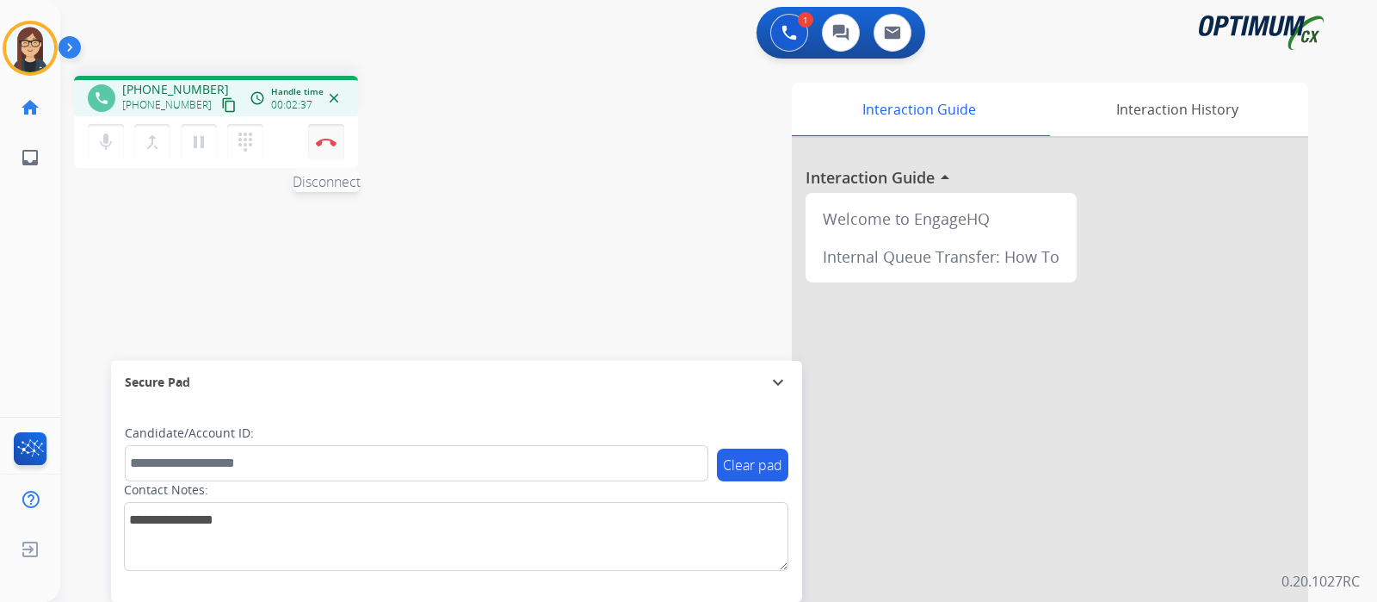
click at [320, 146] on button "Disconnect" at bounding box center [326, 142] width 36 height 36
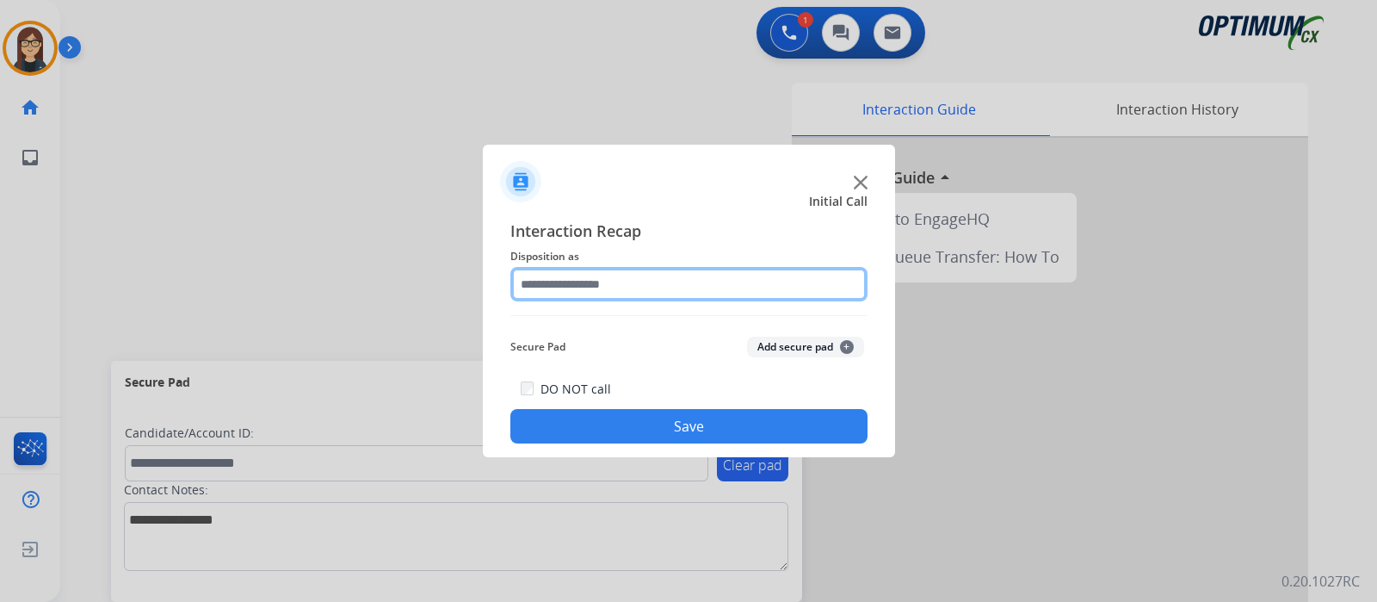
click at [671, 275] on input "text" at bounding box center [688, 284] width 357 height 34
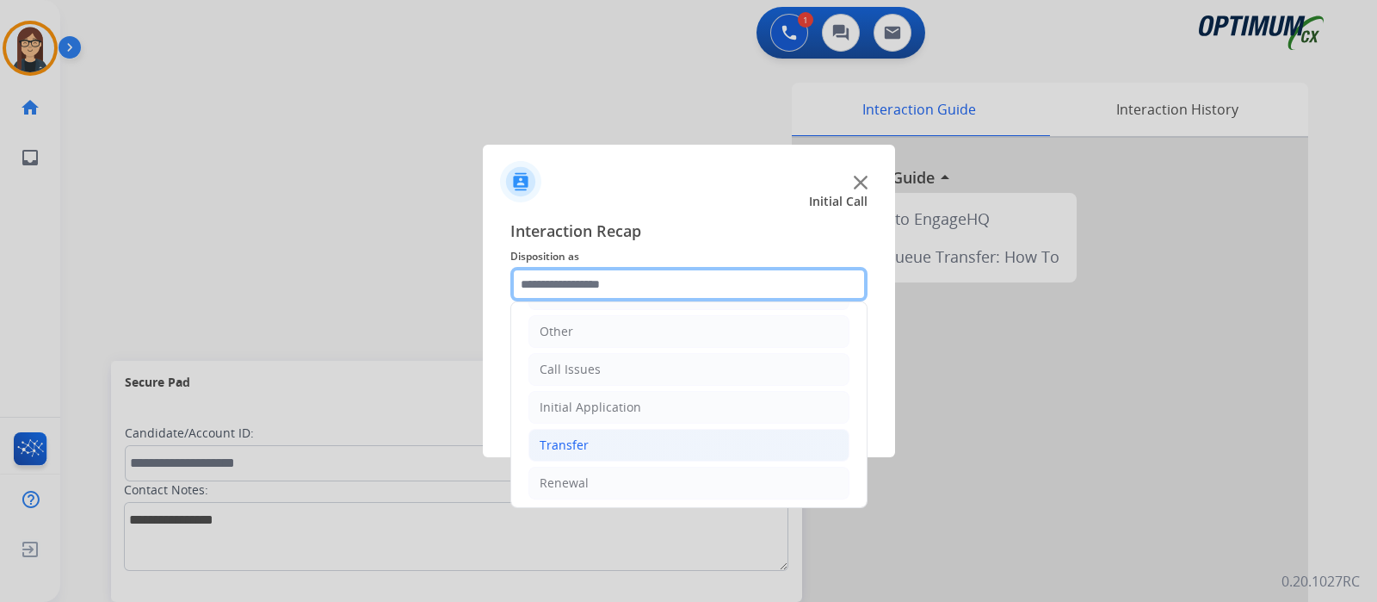
scroll to position [114, 0]
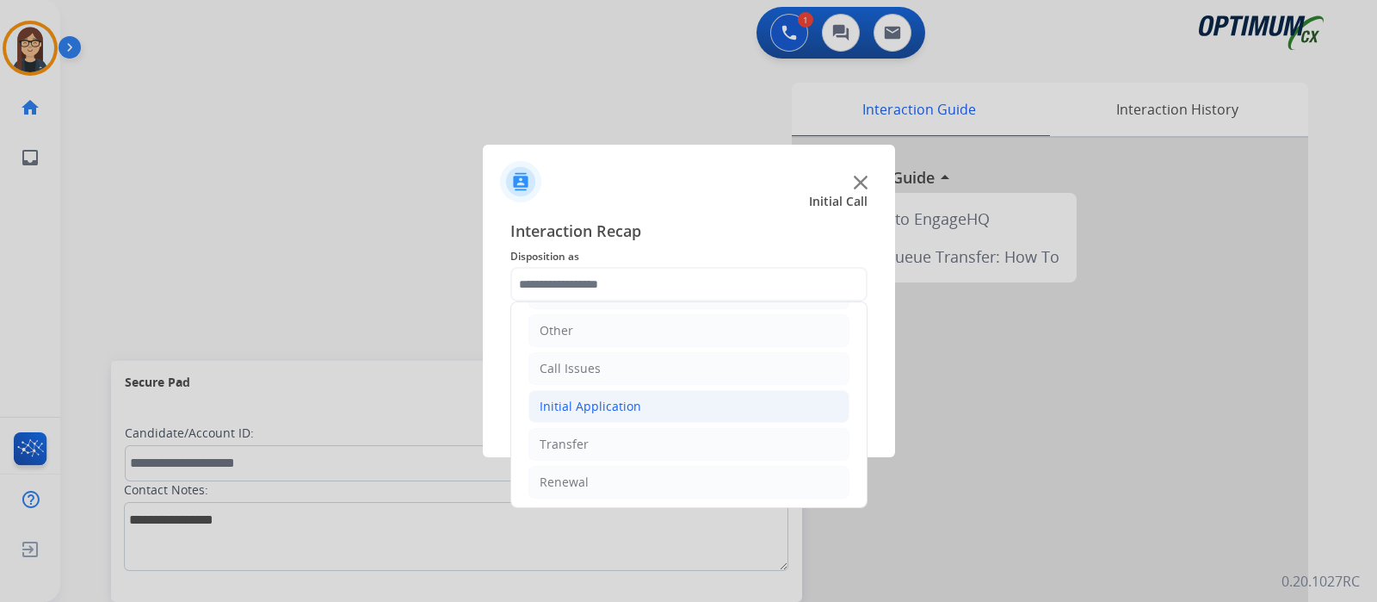
click at [610, 415] on li "Initial Application" at bounding box center [688, 406] width 321 height 33
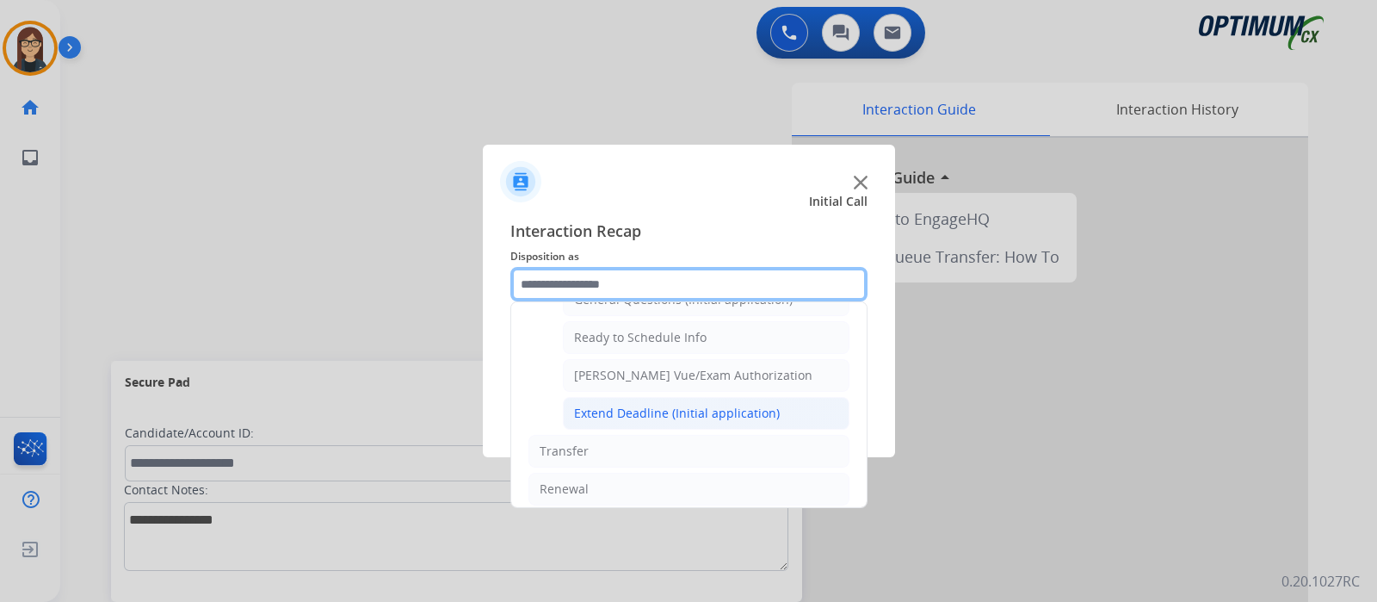
scroll to position [925, 0]
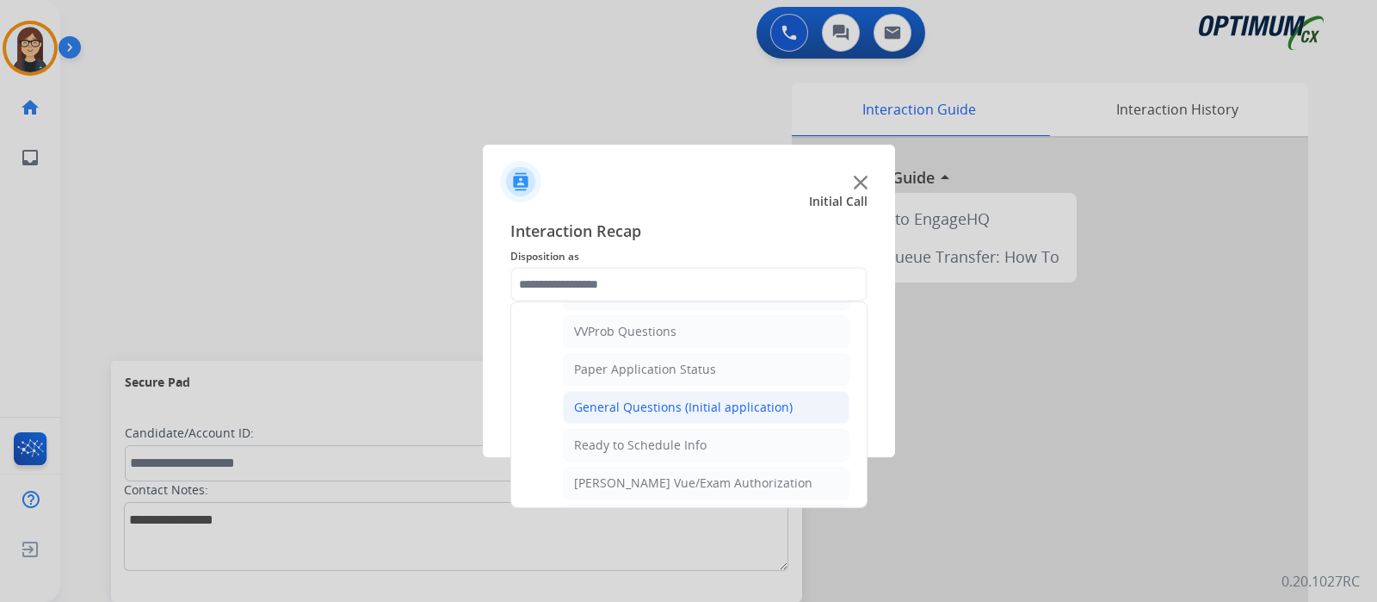
click at [654, 404] on div "General Questions (Initial application)" at bounding box center [683, 407] width 219 height 17
type input "**********"
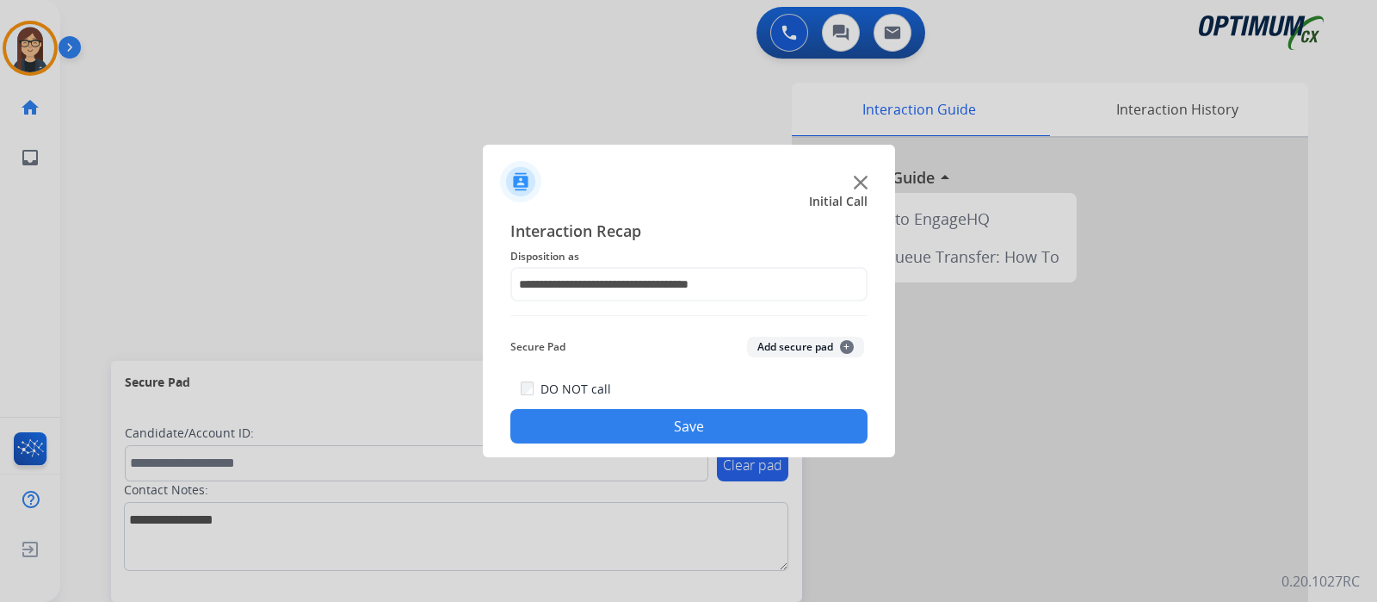
click at [641, 418] on button "Save" at bounding box center [688, 426] width 357 height 34
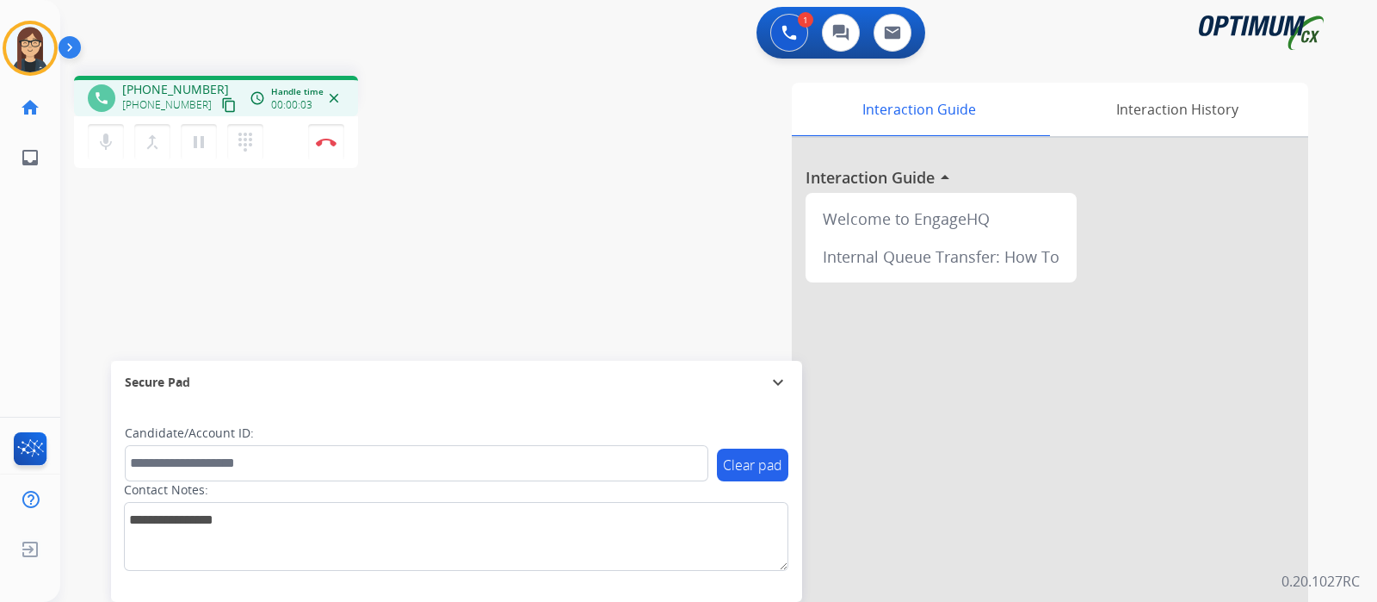
click at [221, 103] on mat-icon "content_copy" at bounding box center [228, 104] width 15 height 15
click at [105, 145] on mat-icon "mic" at bounding box center [106, 142] width 21 height 21
click at [104, 145] on mat-icon "mic_off" at bounding box center [106, 142] width 21 height 21
click at [112, 158] on button "mic Mute" at bounding box center [106, 142] width 36 height 36
click at [117, 144] on button "mic_off Mute" at bounding box center [106, 142] width 36 height 36
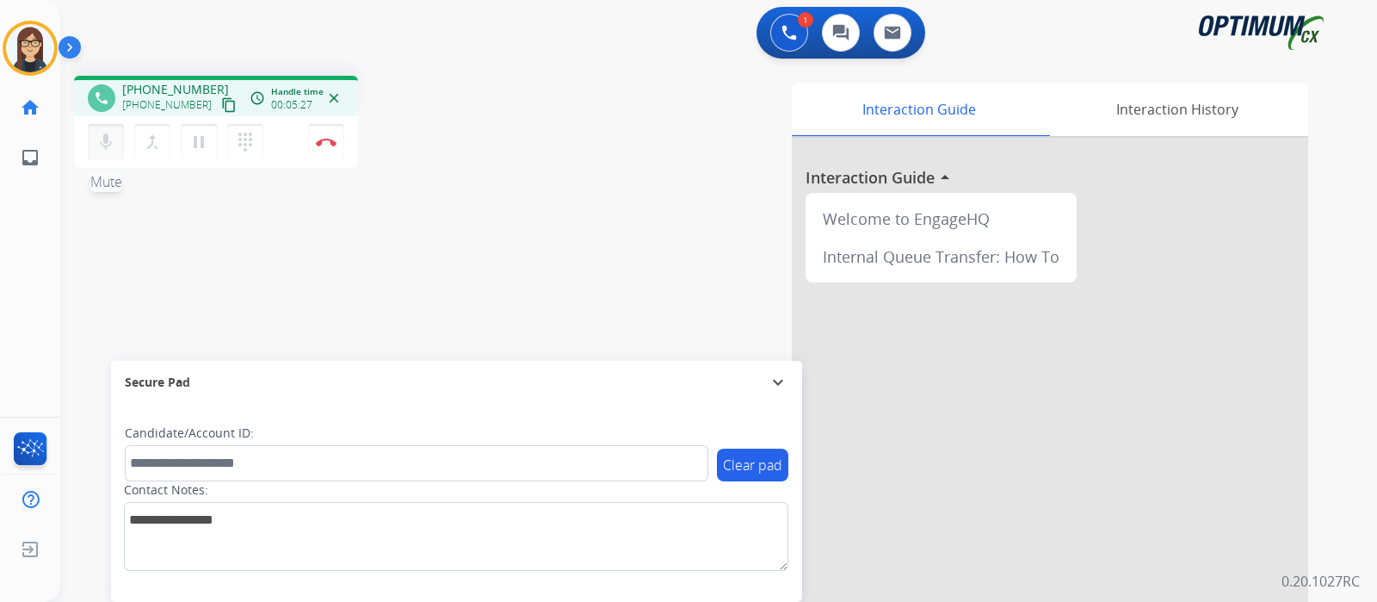
click at [120, 133] on button "mic Mute" at bounding box center [106, 142] width 36 height 36
click at [107, 139] on mat-icon "mic_off" at bounding box center [106, 142] width 21 height 21
click at [99, 143] on mat-icon "mic" at bounding box center [106, 142] width 21 height 21
click at [99, 147] on mat-icon "mic_off" at bounding box center [106, 142] width 21 height 21
click at [460, 251] on div "phone [PHONE_NUMBER] [PHONE_NUMBER] content_copy access_time Call metrics Queue…" at bounding box center [698, 421] width 1276 height 718
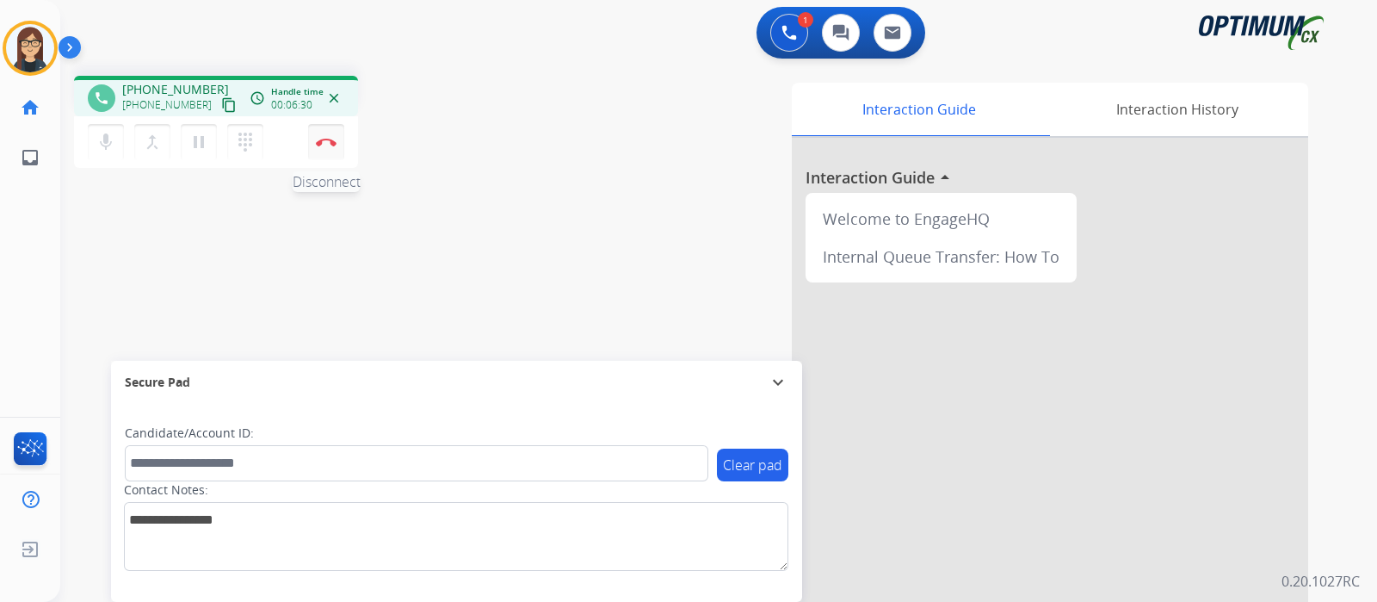
click at [332, 147] on button "Disconnect" at bounding box center [326, 142] width 36 height 36
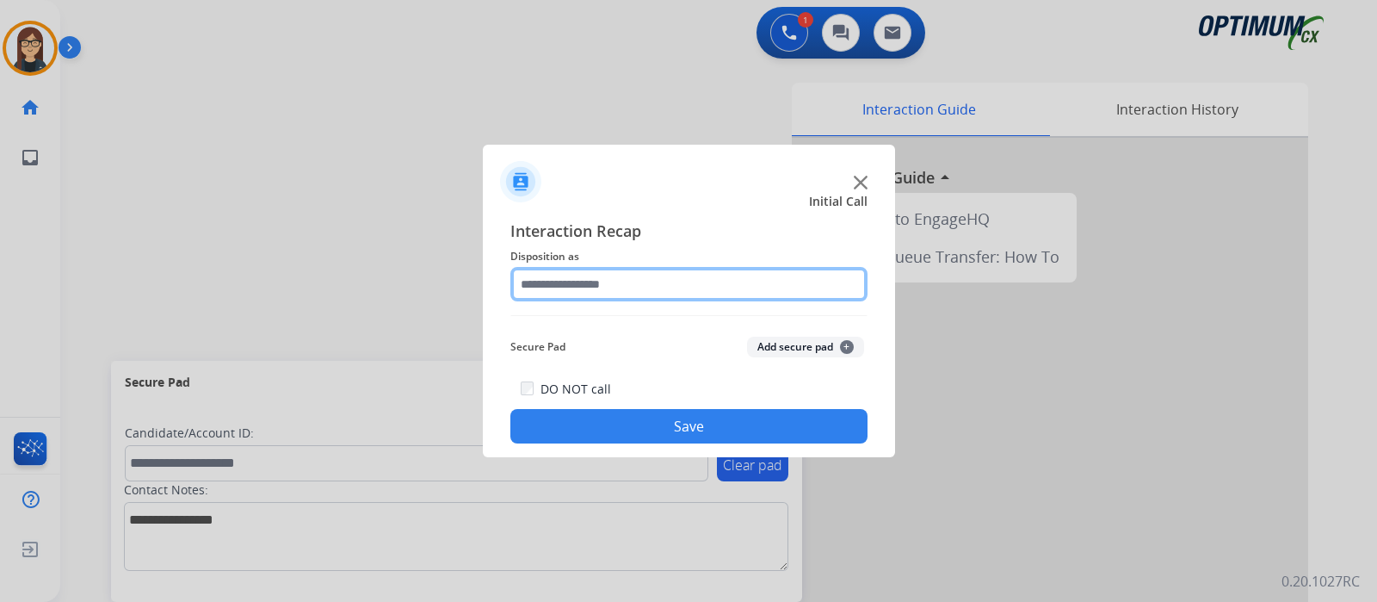
click at [559, 291] on input "text" at bounding box center [688, 284] width 357 height 34
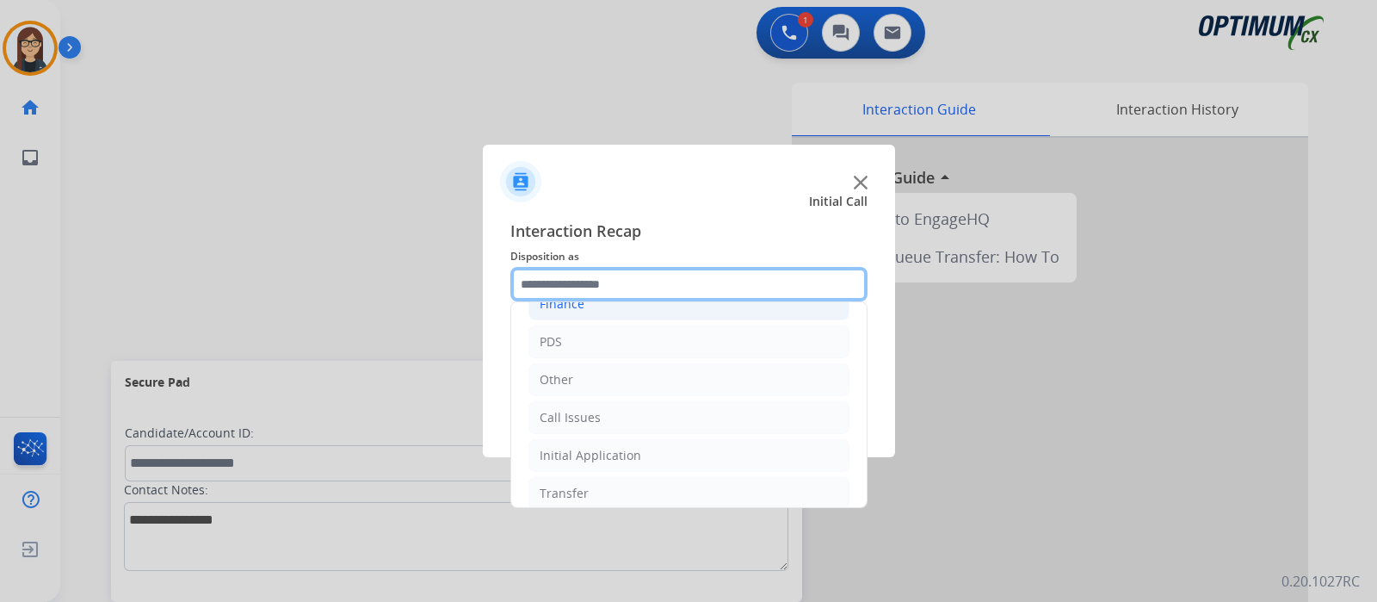
scroll to position [114, 0]
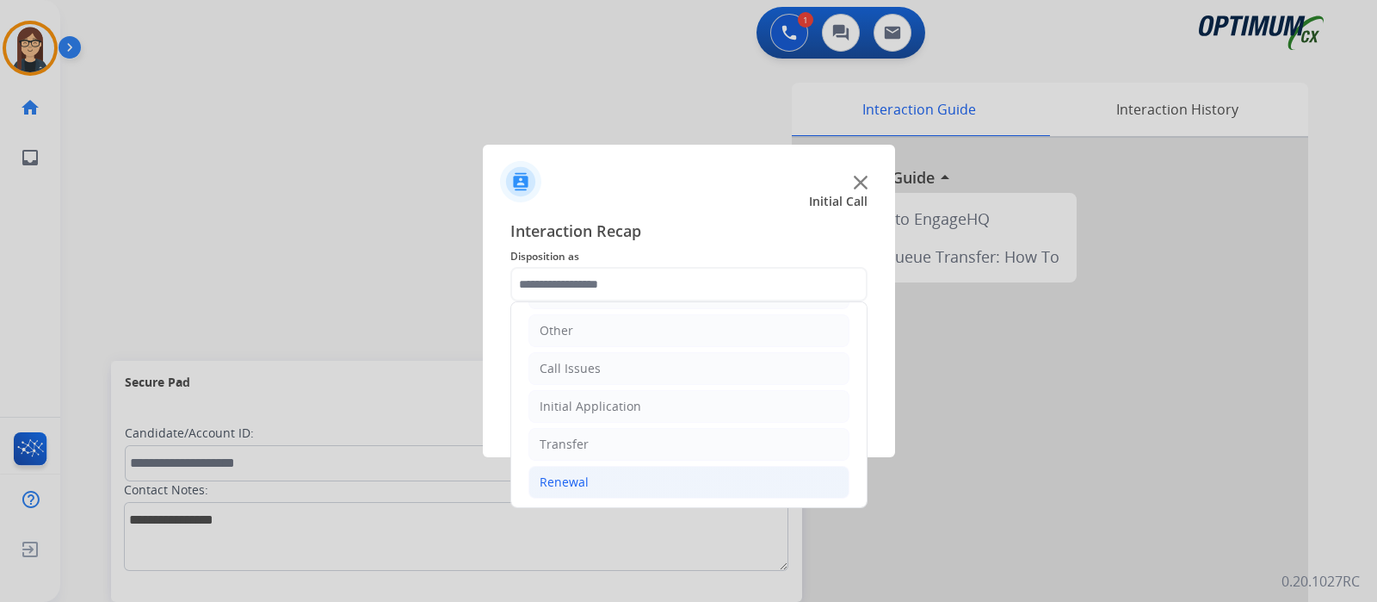
click at [596, 473] on li "Renewal" at bounding box center [688, 482] width 321 height 33
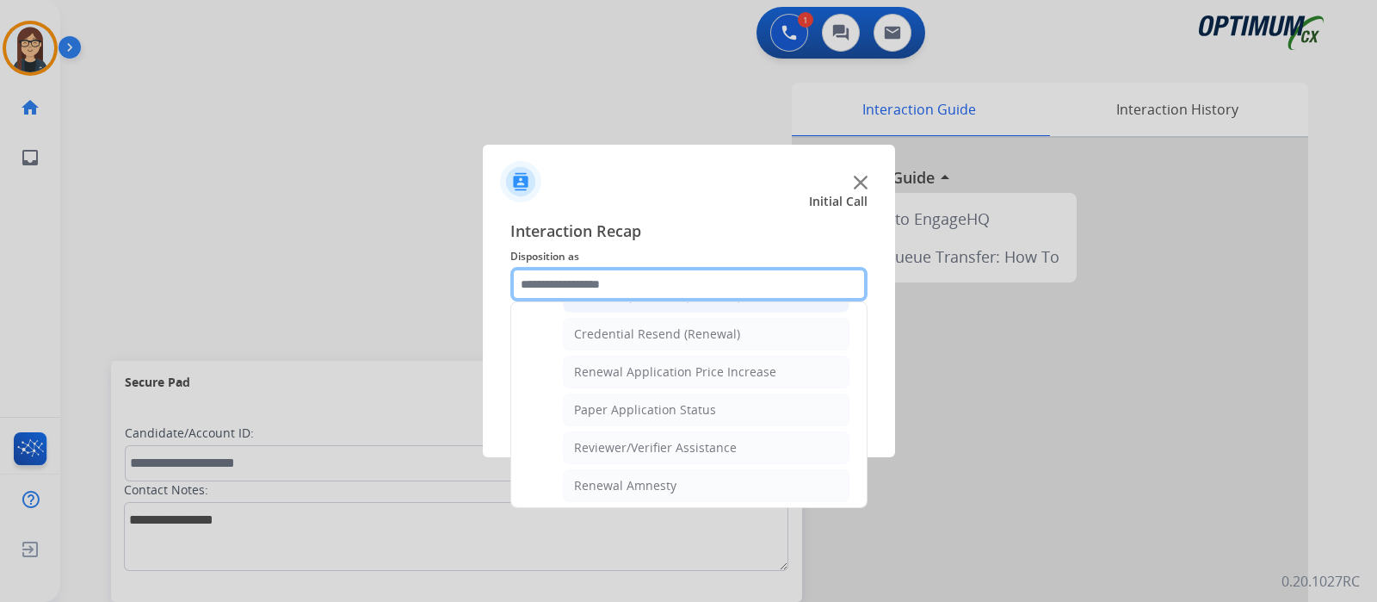
scroll to position [436, 0]
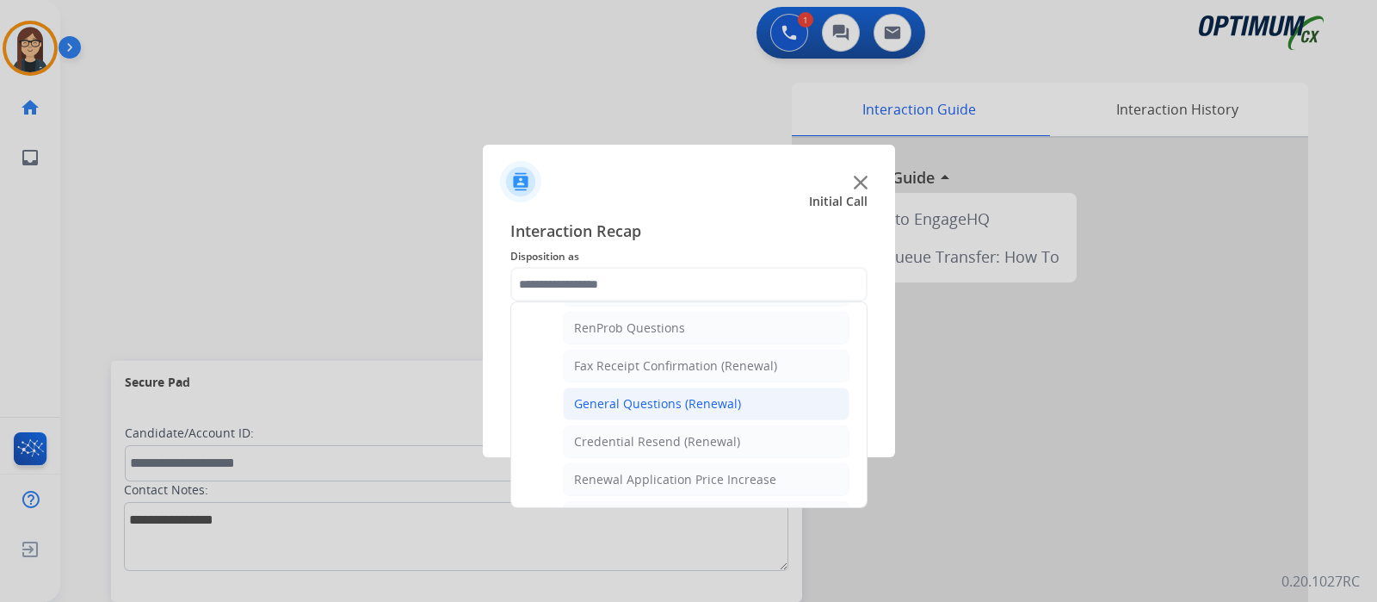
click at [663, 395] on div "General Questions (Renewal)" at bounding box center [657, 403] width 167 height 17
type input "**********"
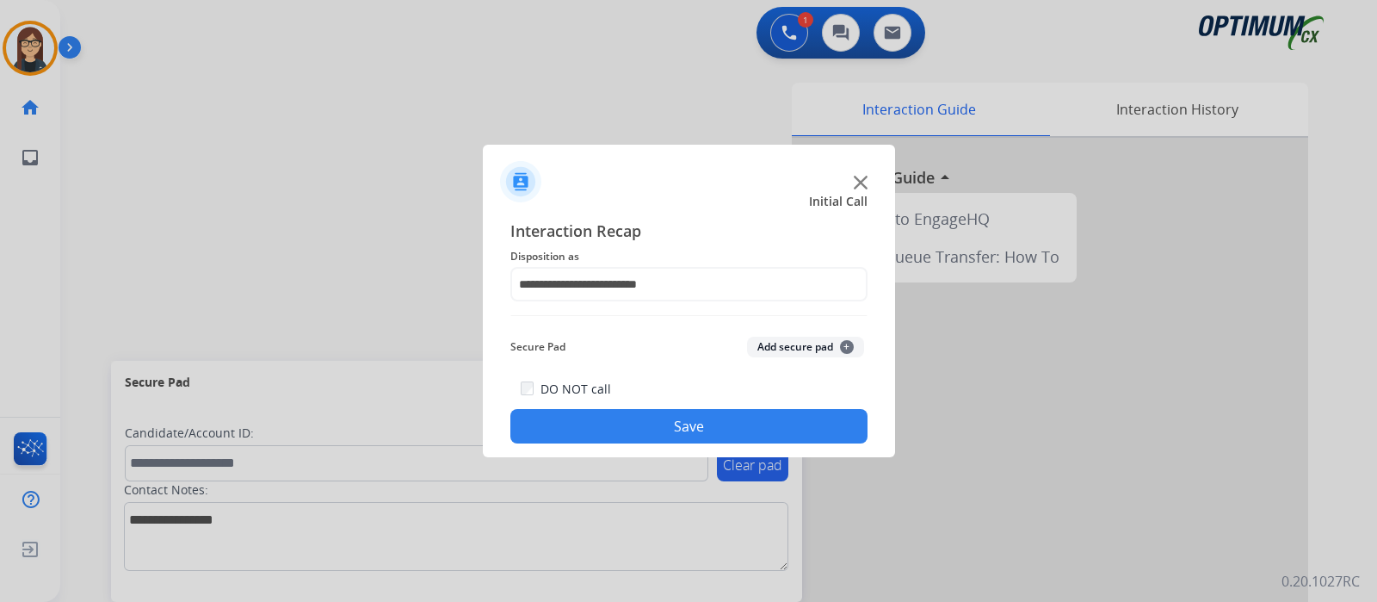
click at [637, 424] on button "Save" at bounding box center [688, 426] width 357 height 34
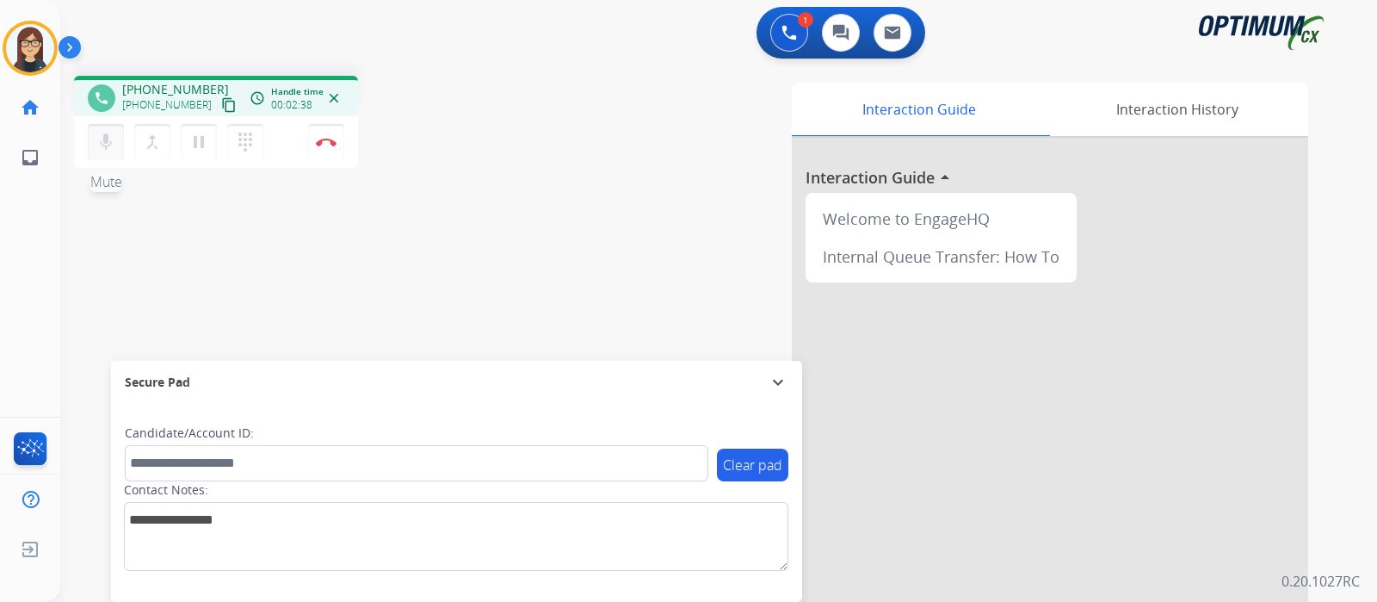
click at [108, 139] on mat-icon "mic" at bounding box center [106, 142] width 21 height 21
click at [96, 144] on mat-icon "mic_off" at bounding box center [106, 142] width 21 height 21
click at [325, 144] on img at bounding box center [326, 142] width 21 height 9
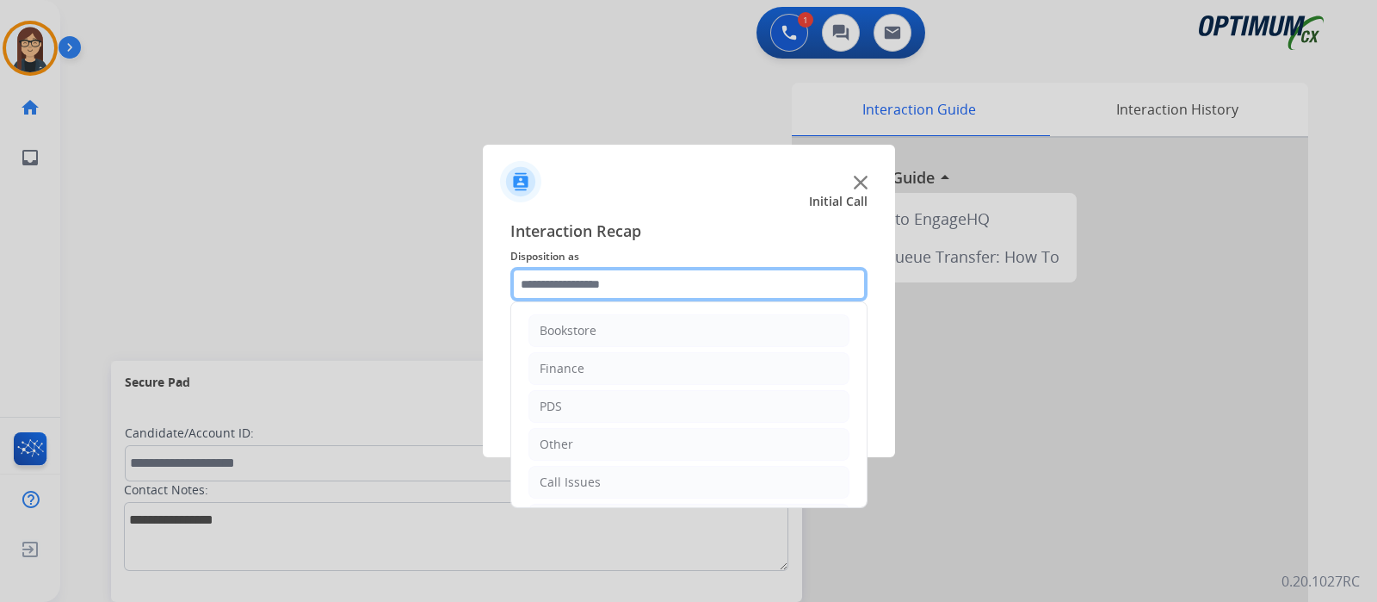
click at [565, 297] on input "text" at bounding box center [688, 284] width 357 height 34
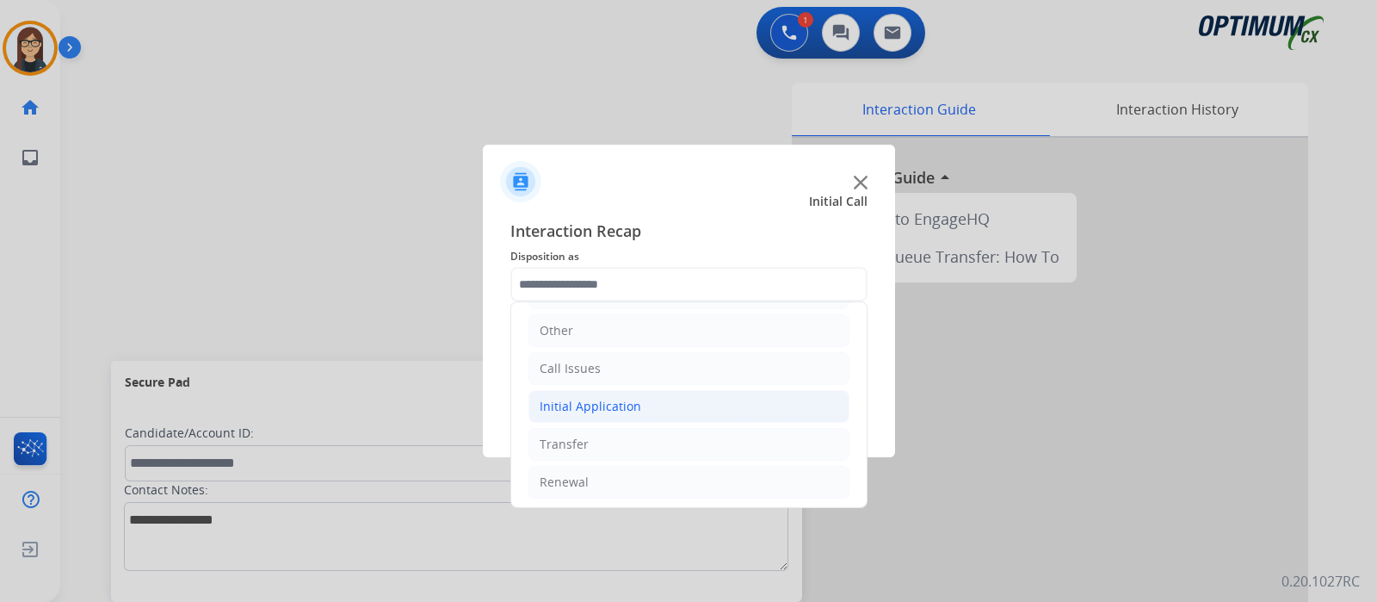
click at [577, 398] on div "Initial Application" at bounding box center [591, 406] width 102 height 17
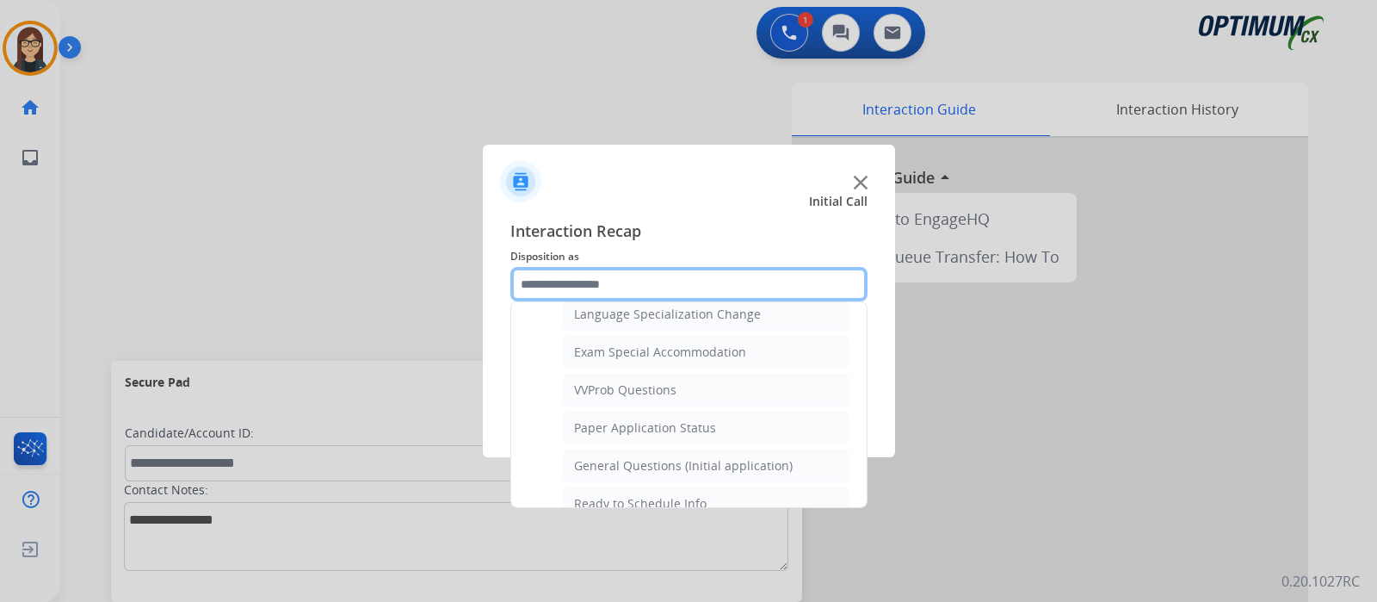
scroll to position [974, 0]
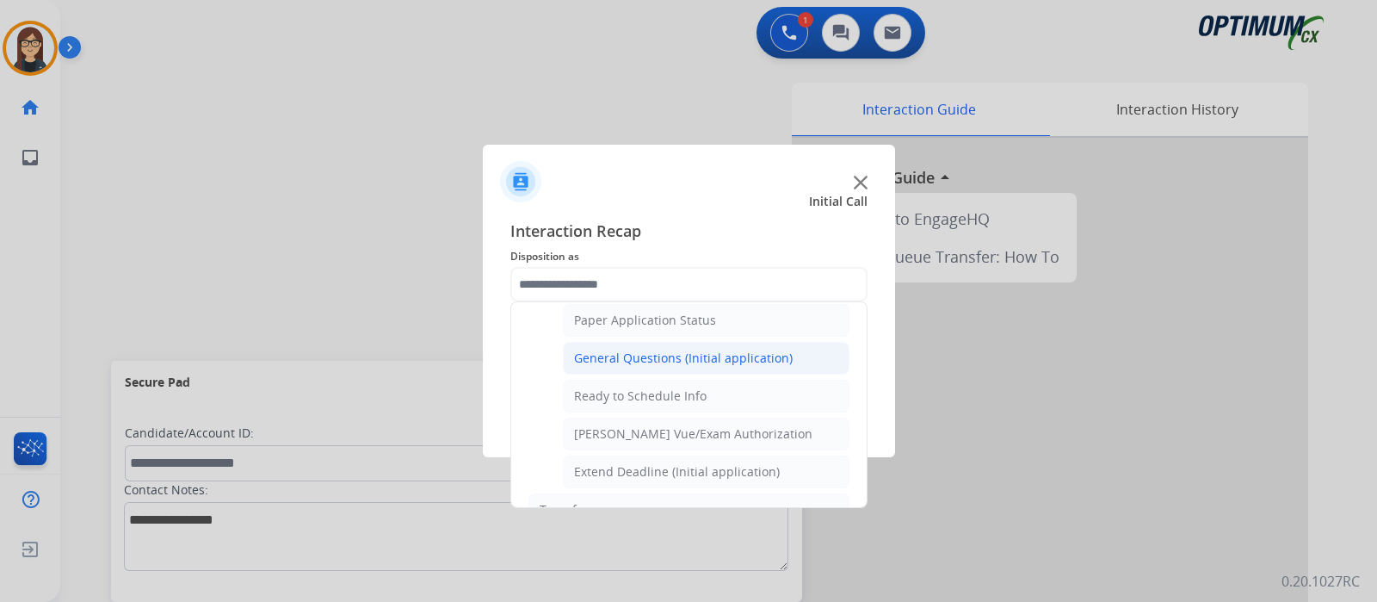
click at [682, 357] on div "General Questions (Initial application)" at bounding box center [683, 357] width 219 height 17
type input "**********"
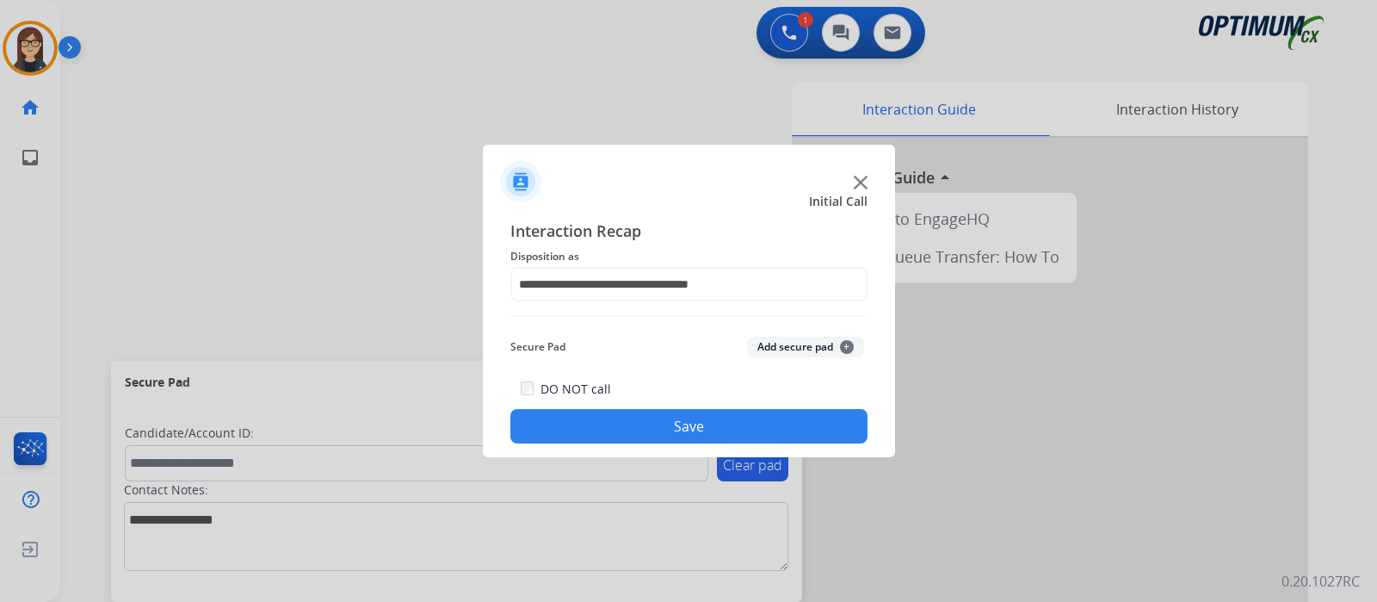
click at [661, 418] on button "Save" at bounding box center [688, 426] width 357 height 34
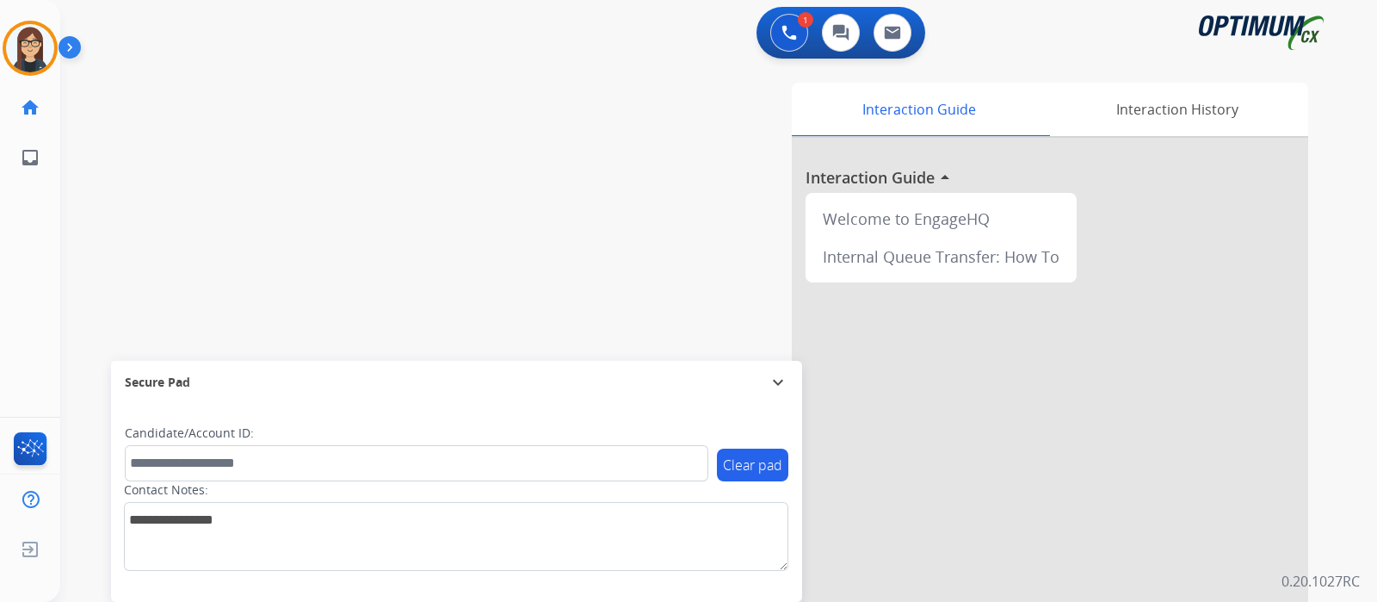
click at [336, 234] on div "swap_horiz Break voice bridge close_fullscreen Connect 3-Way Call merge_type Se…" at bounding box center [698, 421] width 1276 height 718
click at [30, 43] on img at bounding box center [30, 48] width 48 height 48
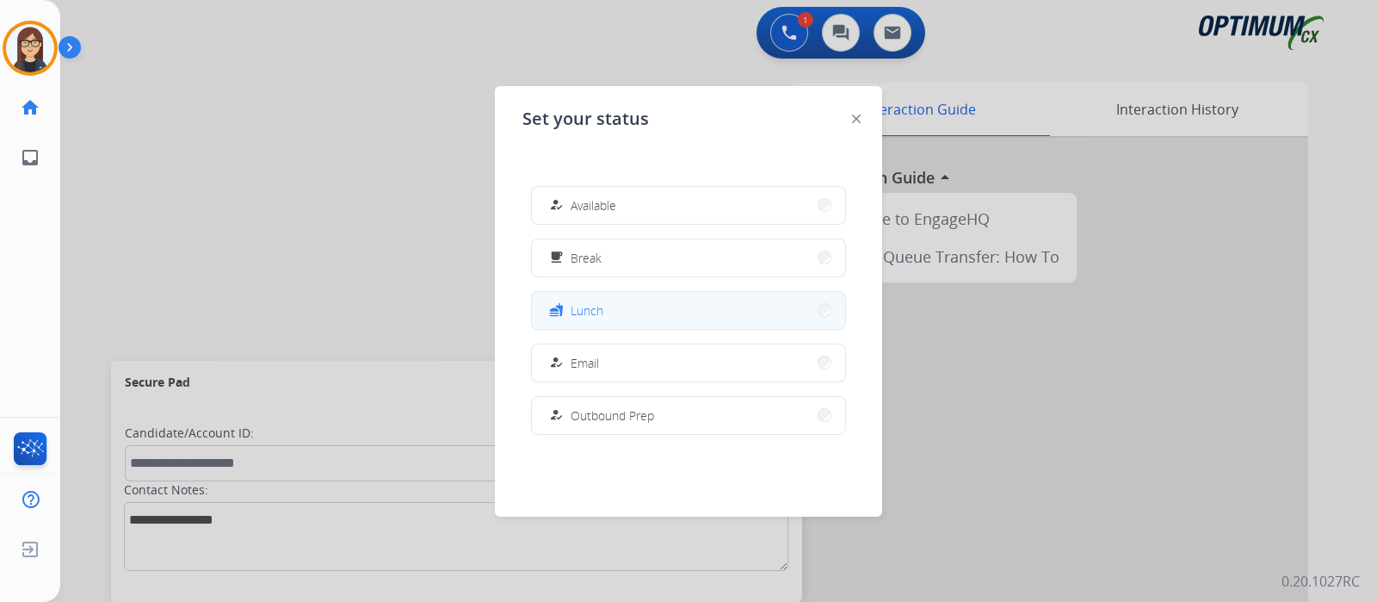
click at [597, 306] on span "Lunch" at bounding box center [587, 310] width 33 height 18
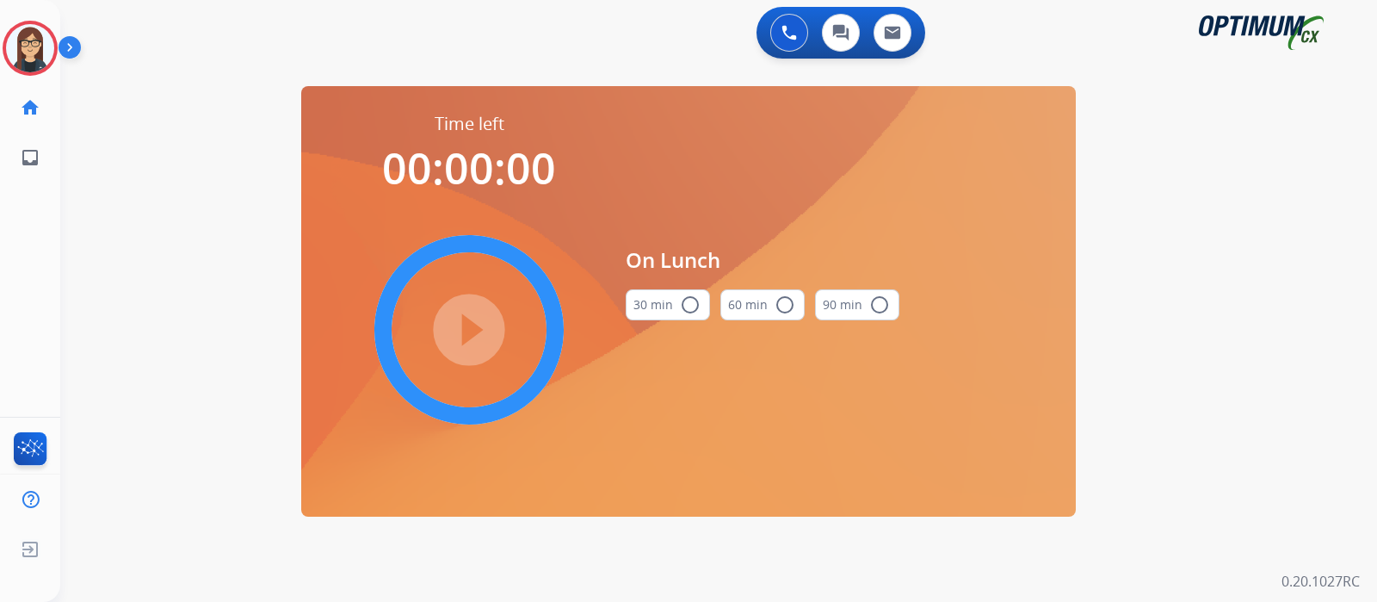
click at [689, 301] on mat-icon "radio_button_unchecked" at bounding box center [690, 304] width 21 height 21
click at [470, 330] on mat-icon "play_circle_filled" at bounding box center [469, 329] width 21 height 21
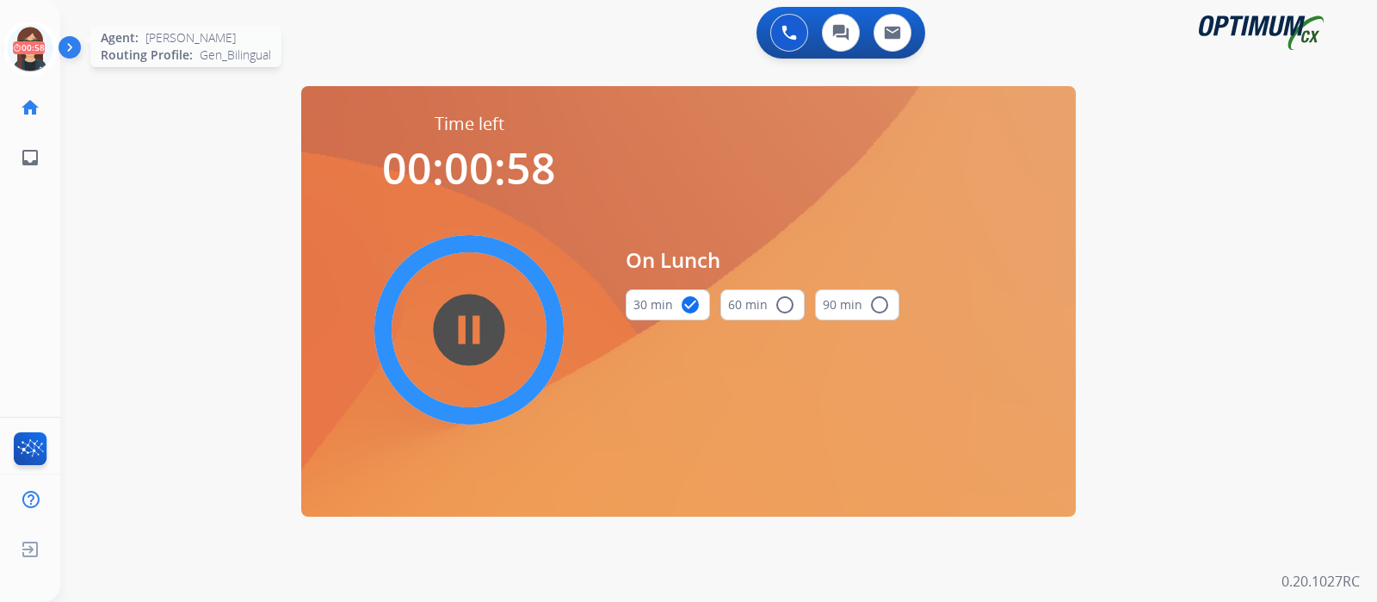
click at [51, 40] on icon at bounding box center [31, 49] width 56 height 56
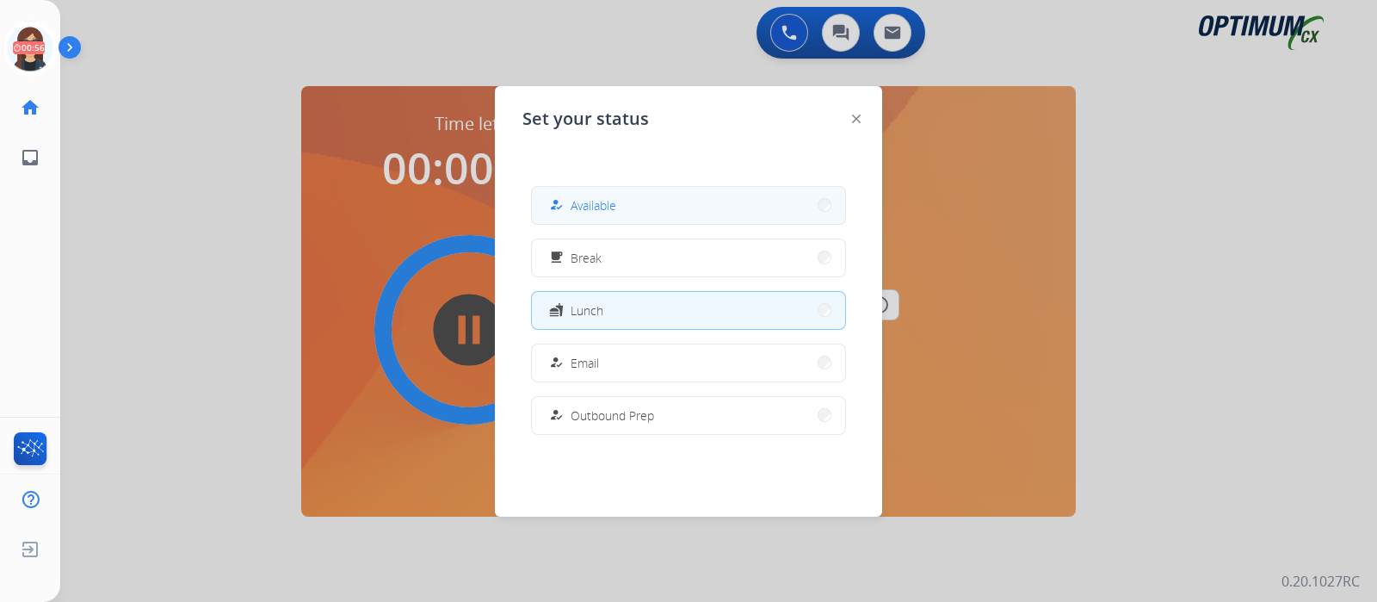
click at [615, 205] on span "Available" at bounding box center [594, 205] width 46 height 18
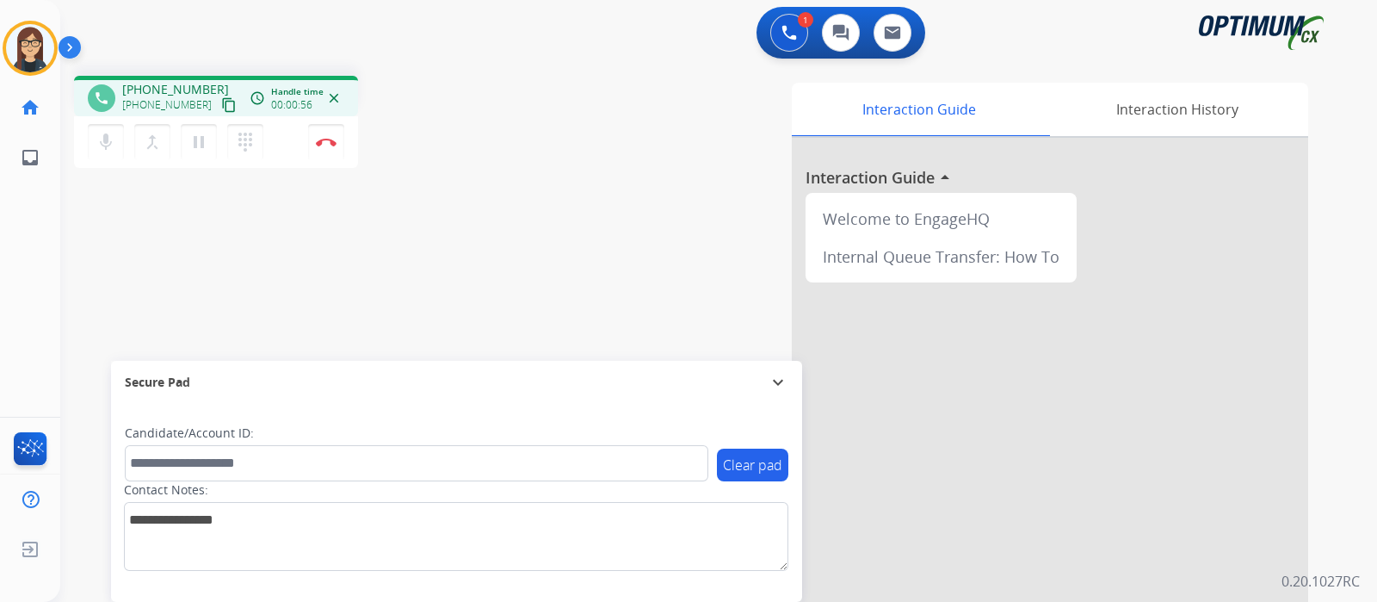
click at [221, 109] on mat-icon "content_copy" at bounding box center [228, 104] width 15 height 15
click at [102, 146] on mat-icon "mic" at bounding box center [106, 142] width 21 height 21
click at [92, 144] on button "mic_off Mute" at bounding box center [106, 142] width 36 height 36
click at [325, 149] on button "Disconnect" at bounding box center [326, 142] width 36 height 36
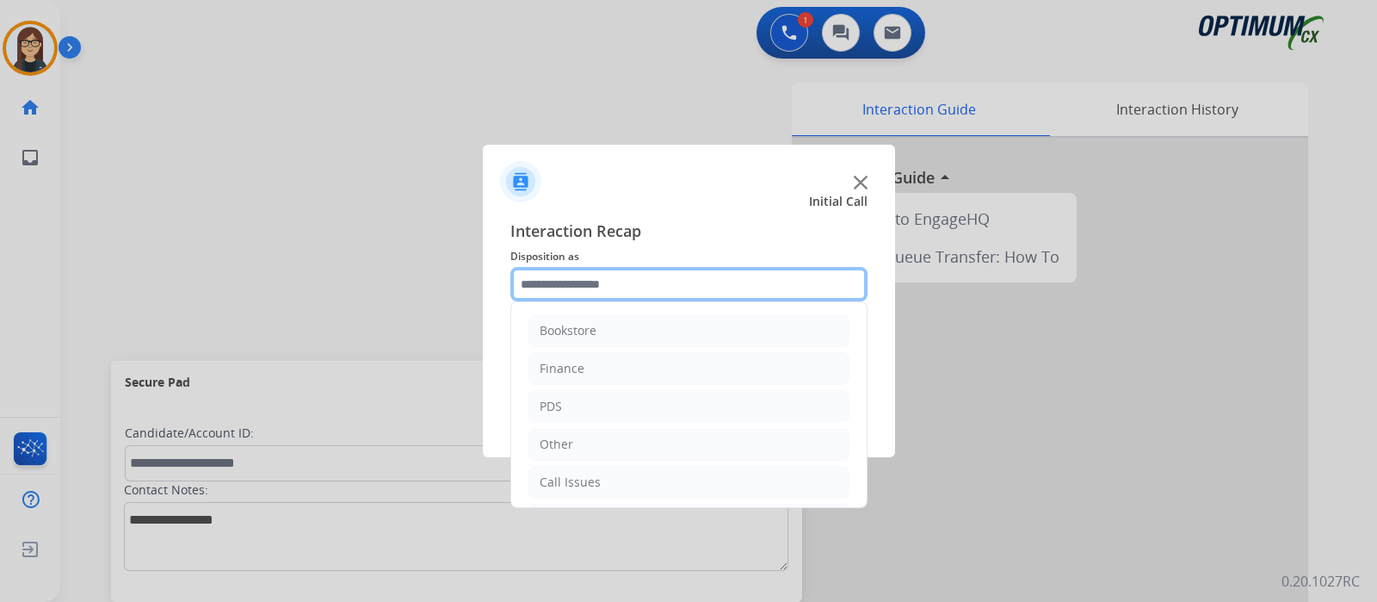
click at [558, 299] on input "text" at bounding box center [688, 284] width 357 height 34
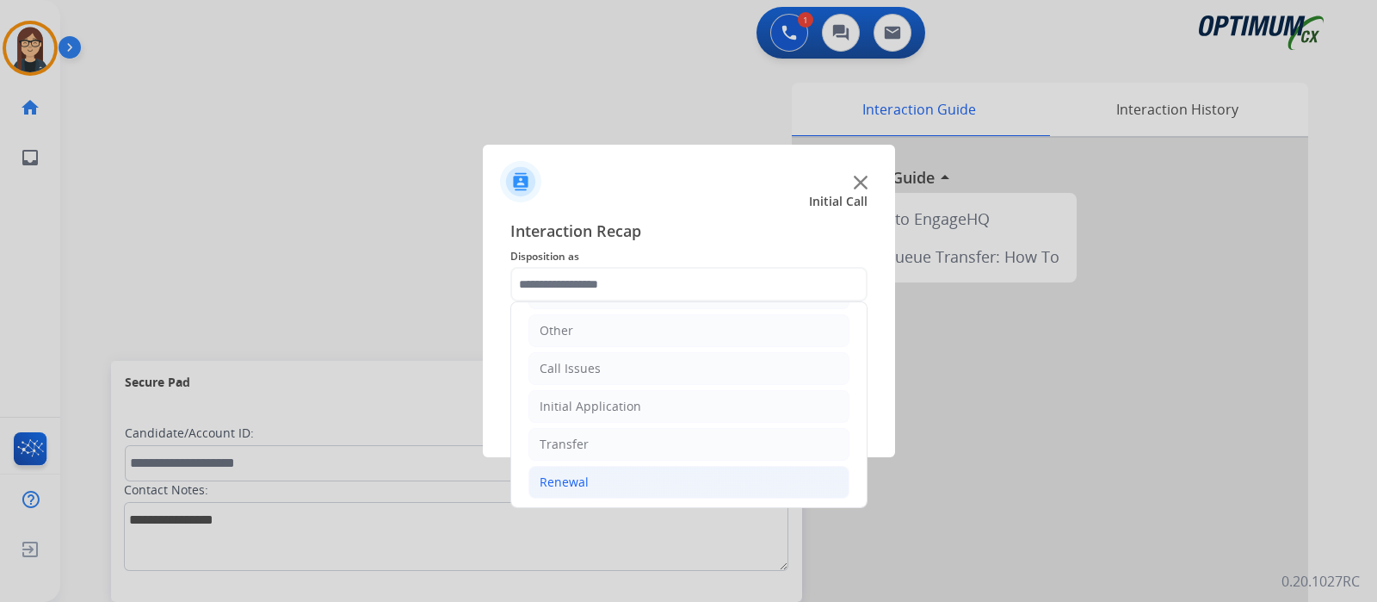
click at [565, 480] on div "Renewal" at bounding box center [564, 481] width 49 height 17
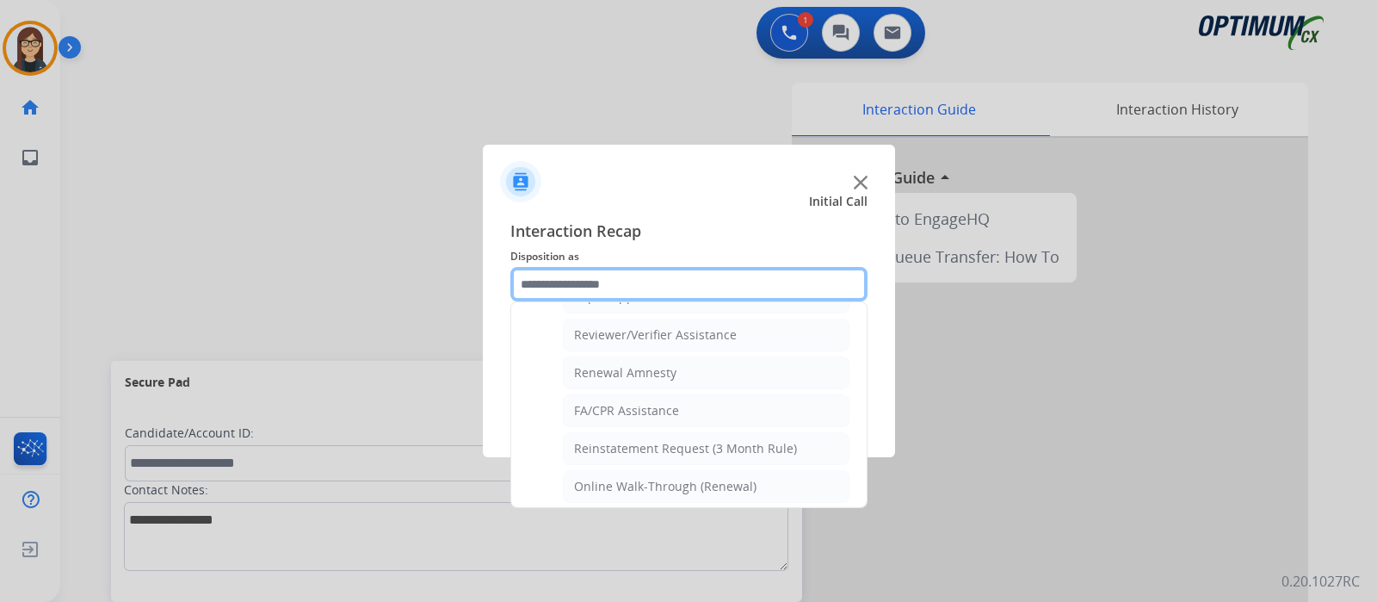
scroll to position [658, 0]
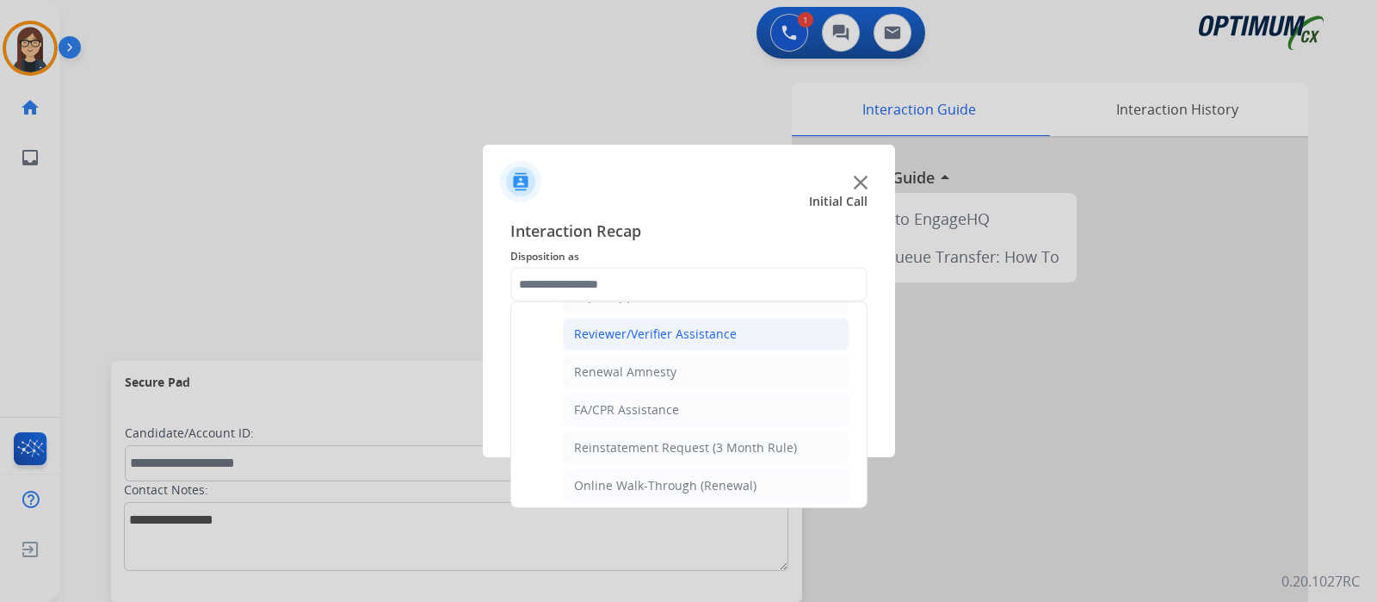
click at [698, 337] on div "Reviewer/Verifier Assistance" at bounding box center [655, 333] width 163 height 17
type input "**********"
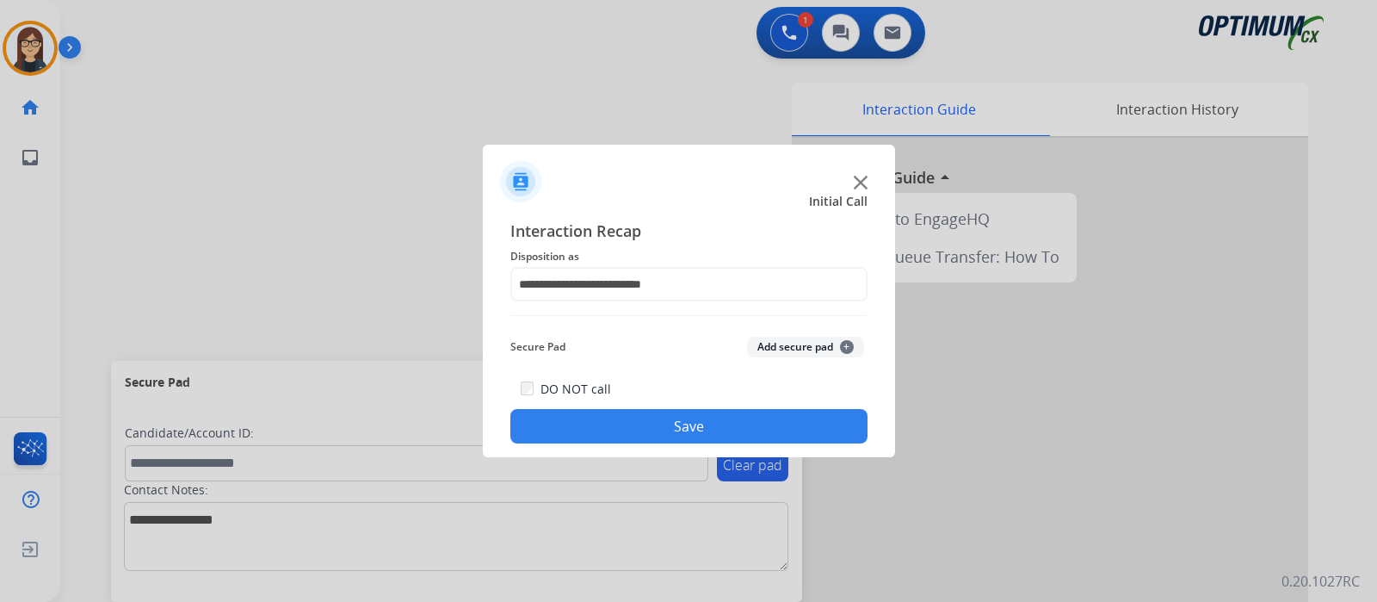
click at [697, 426] on button "Save" at bounding box center [688, 426] width 357 height 34
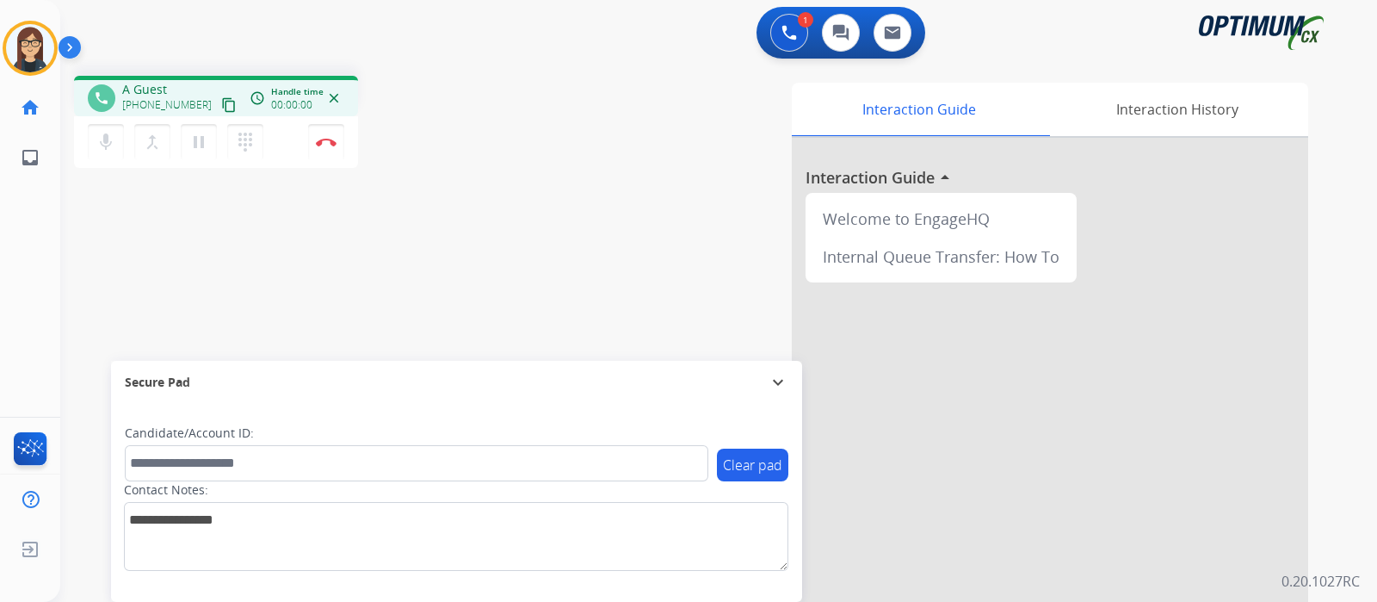
click at [221, 104] on mat-icon "content_copy" at bounding box center [228, 104] width 15 height 15
click at [460, 152] on div "phone [PHONE_NUMBER] [PHONE_NUMBER] content_copy access_time Call metrics Queue…" at bounding box center [301, 124] width 455 height 97
click at [331, 145] on img at bounding box center [326, 142] width 21 height 9
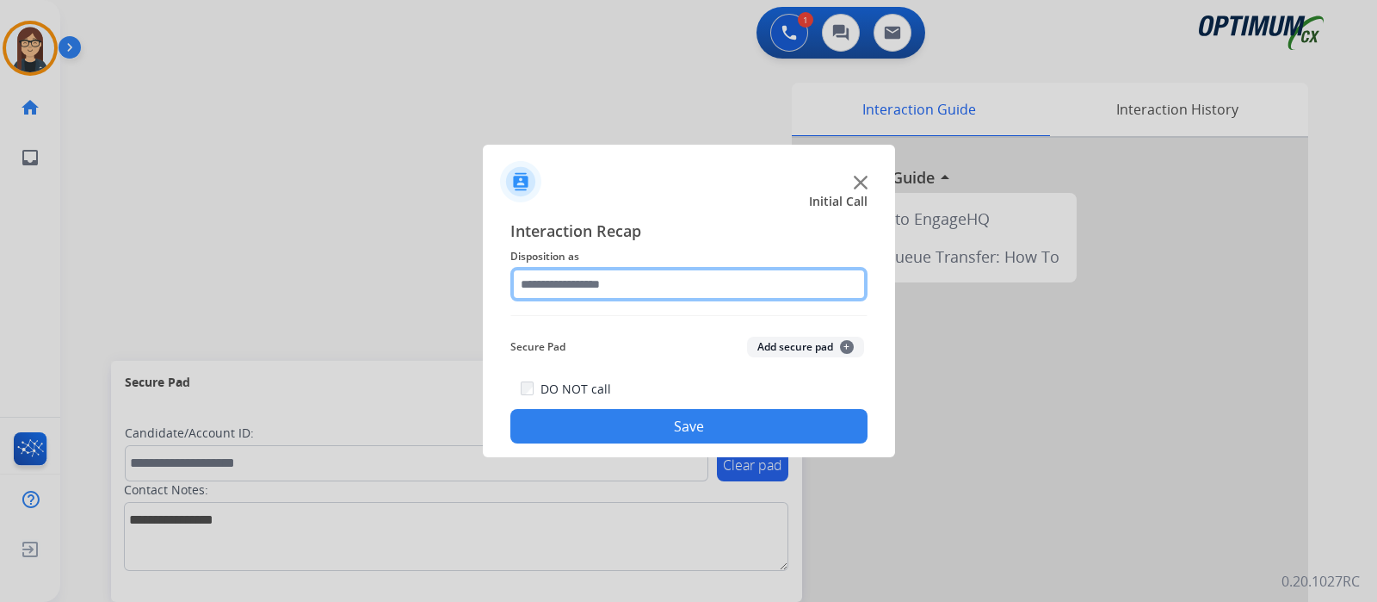
click at [590, 274] on input "text" at bounding box center [688, 284] width 357 height 34
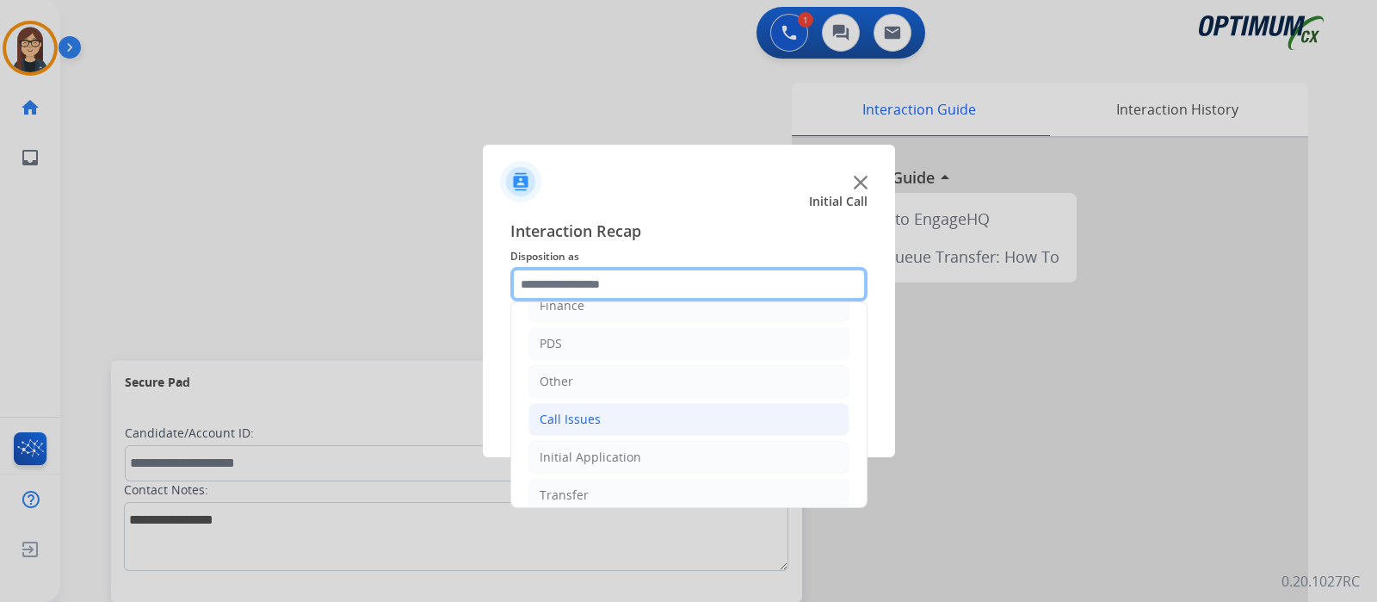
scroll to position [114, 0]
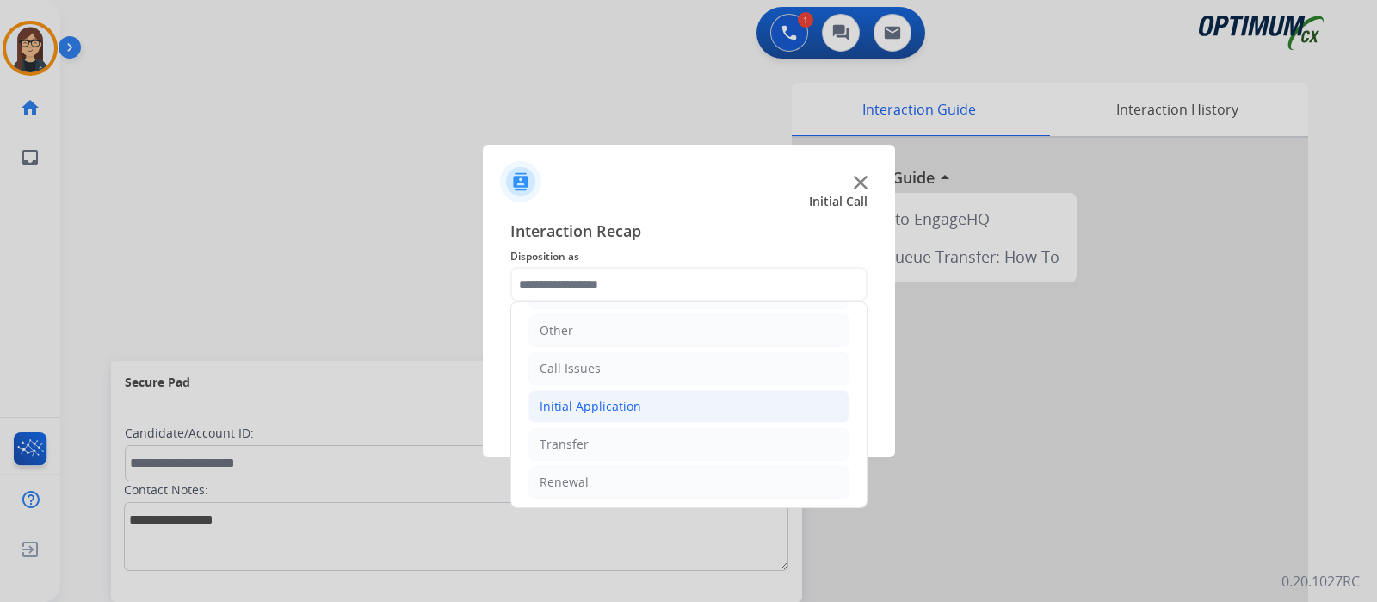
click at [624, 405] on div "Initial Application" at bounding box center [591, 406] width 102 height 17
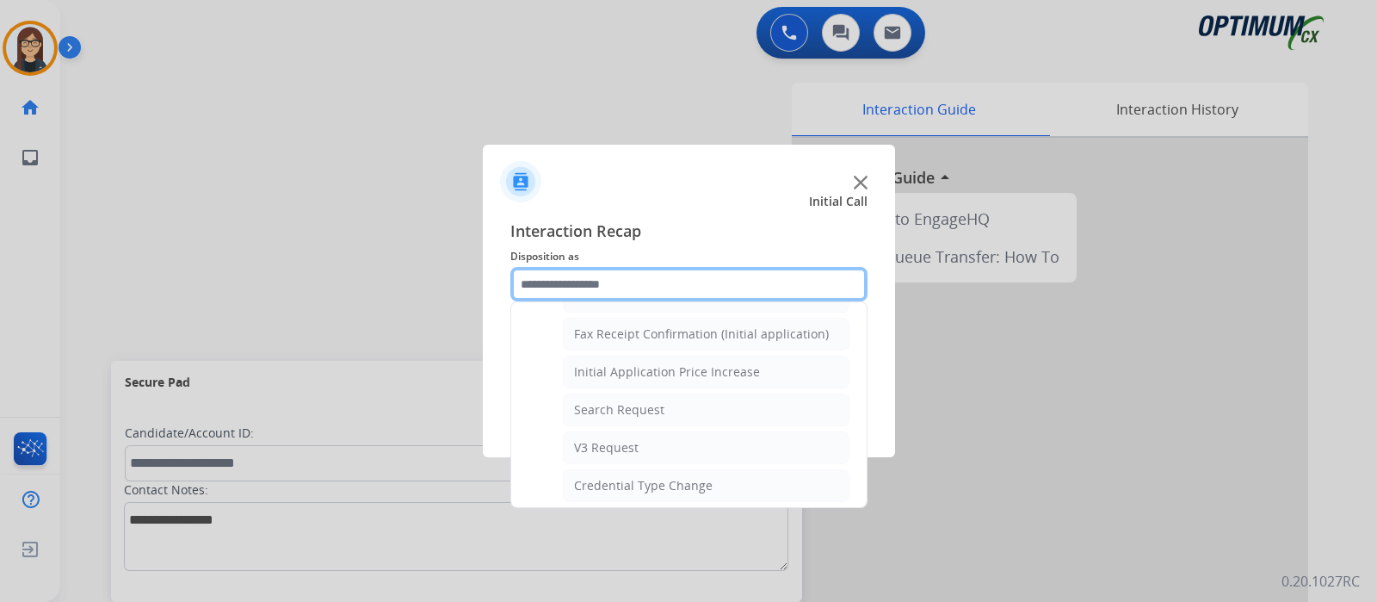
scroll to position [652, 0]
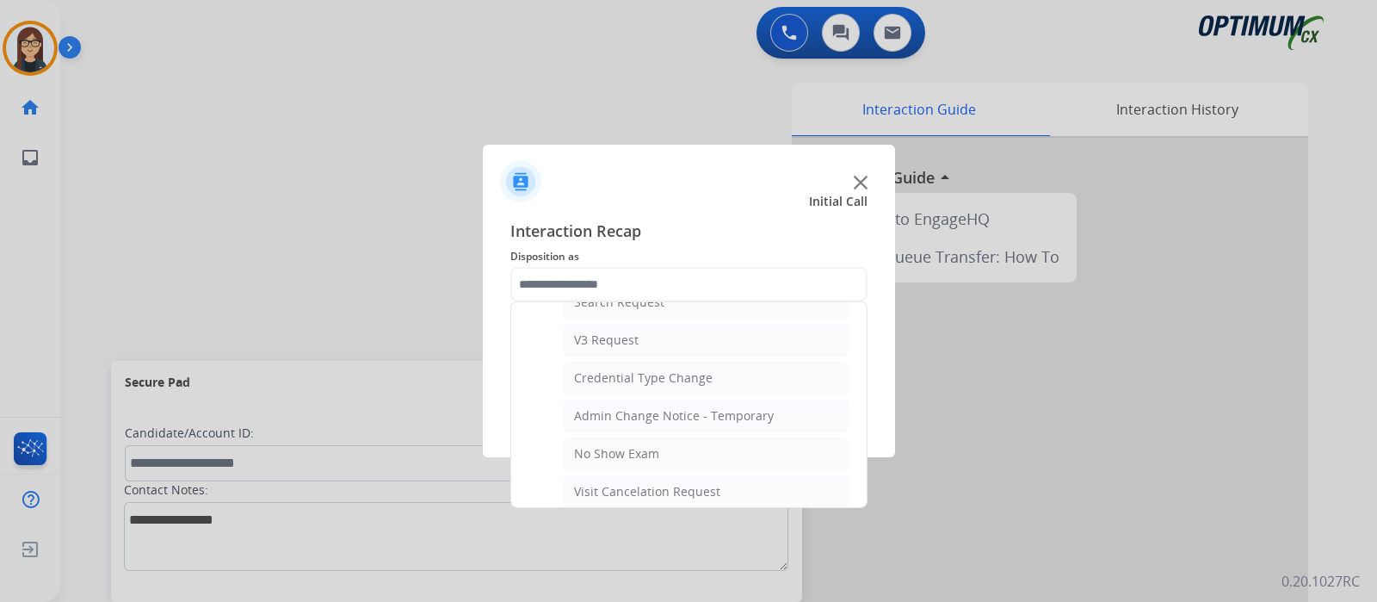
click at [369, 233] on div at bounding box center [688, 301] width 1377 height 602
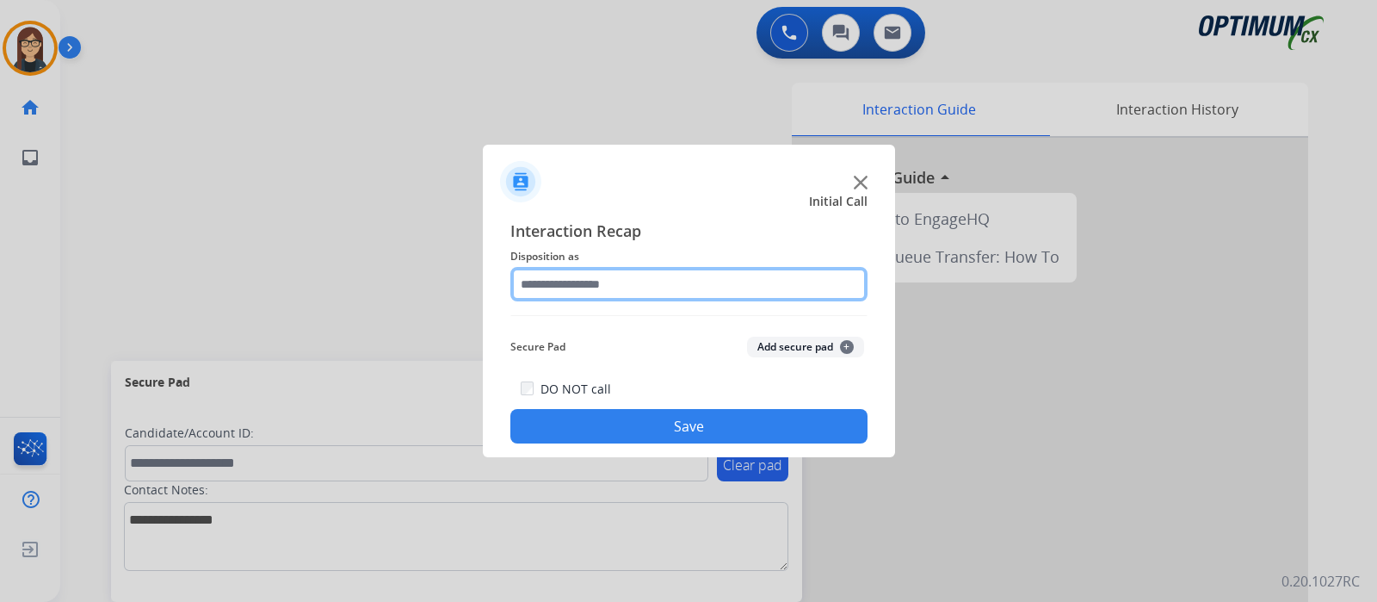
click at [570, 271] on input "text" at bounding box center [688, 284] width 357 height 34
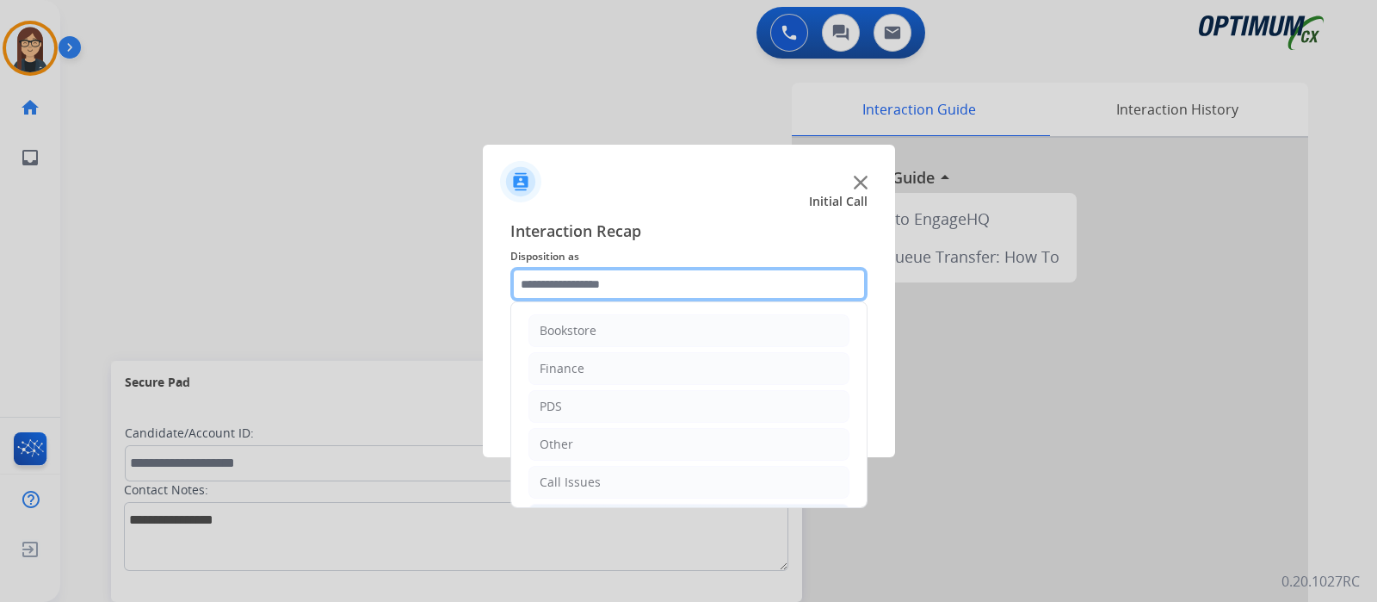
click at [572, 277] on input "text" at bounding box center [688, 284] width 357 height 34
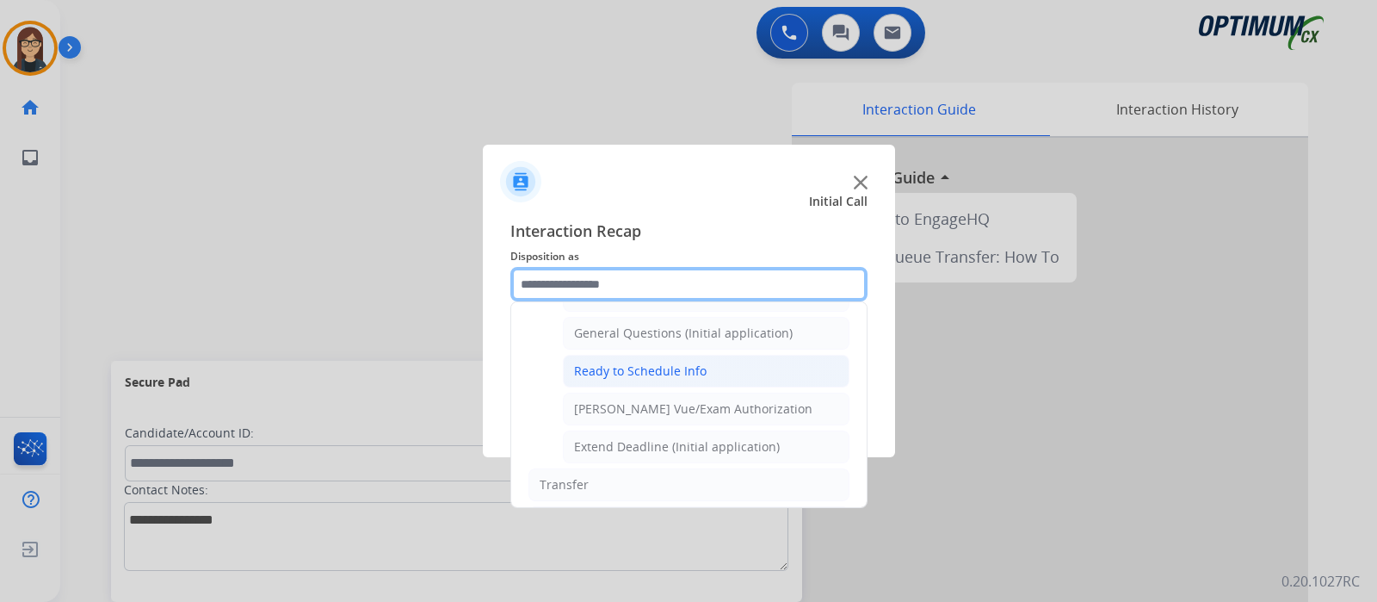
scroll to position [1033, 0]
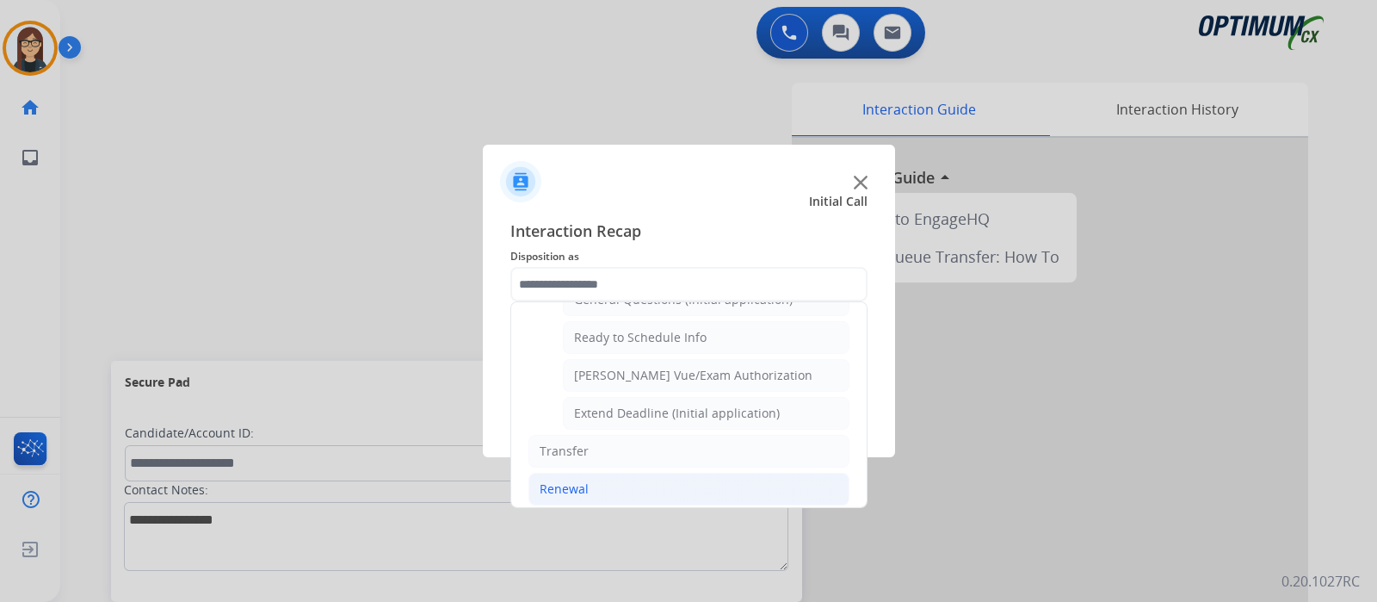
click at [612, 474] on li "Renewal" at bounding box center [688, 489] width 321 height 33
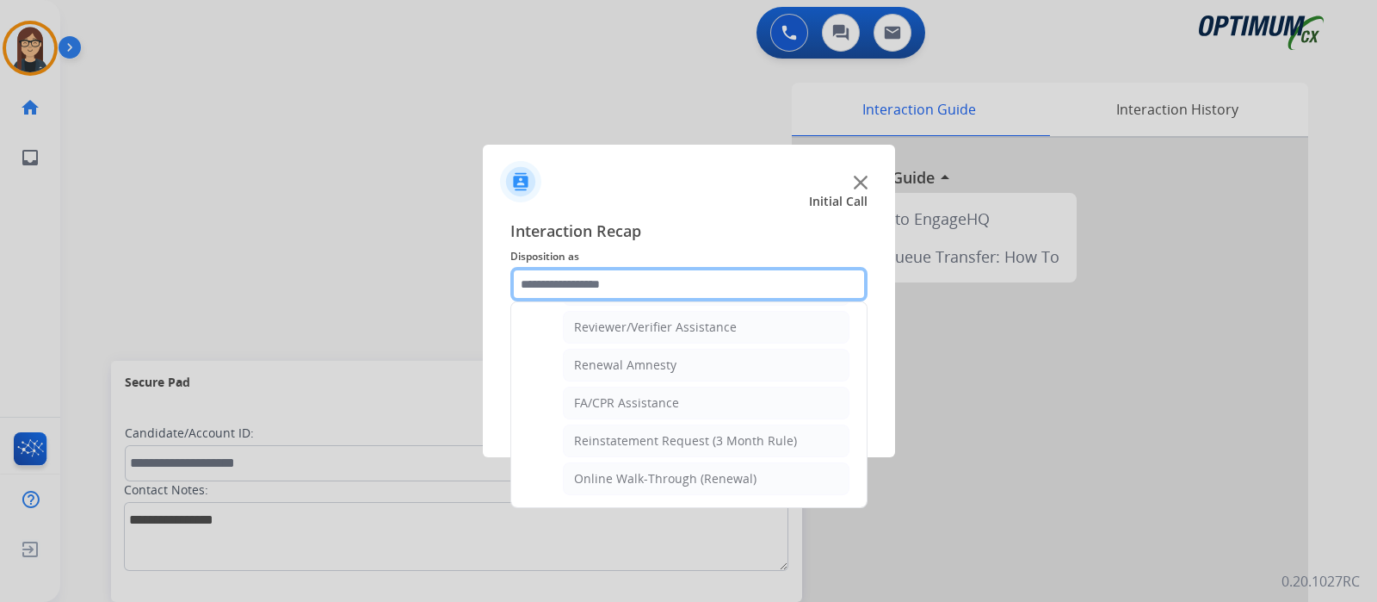
scroll to position [658, 0]
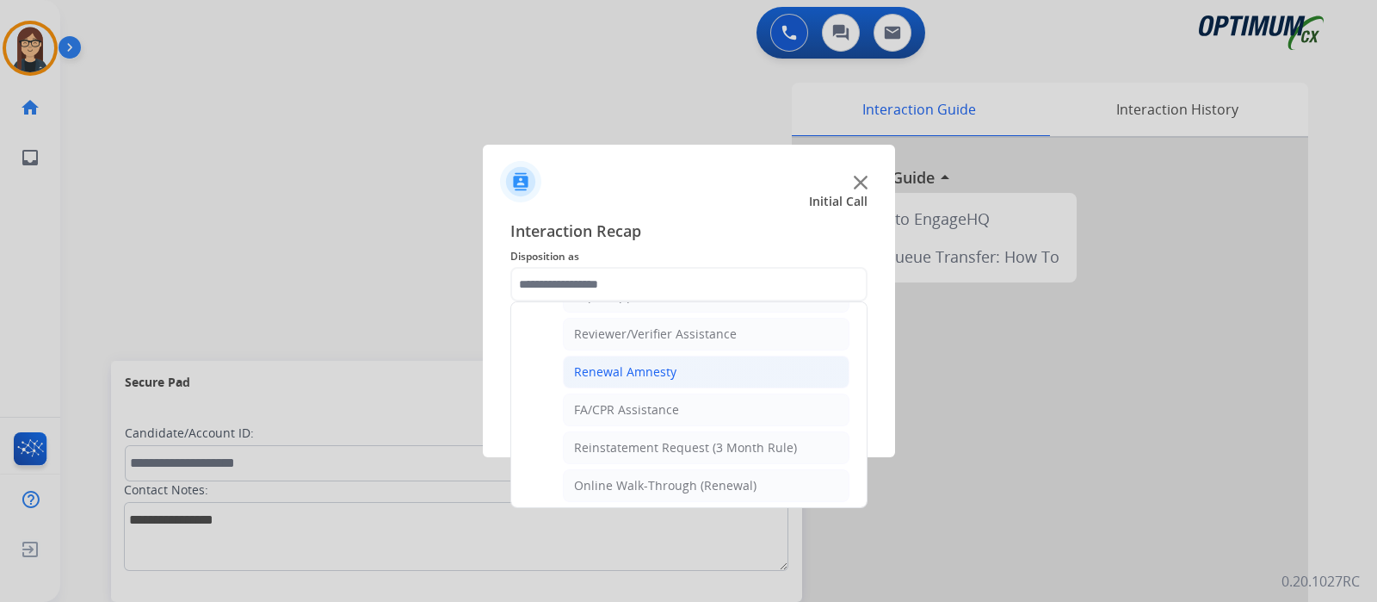
click at [648, 363] on div "Renewal Amnesty" at bounding box center [625, 371] width 102 height 17
type input "**********"
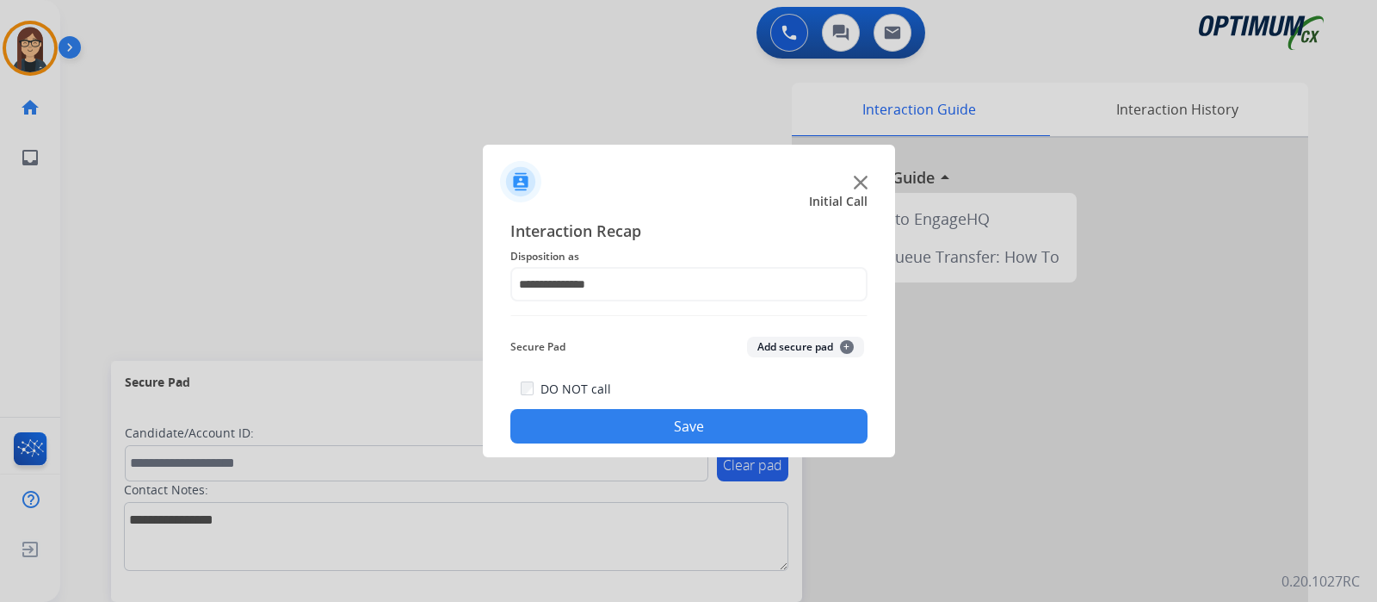
click at [647, 428] on button "Save" at bounding box center [688, 426] width 357 height 34
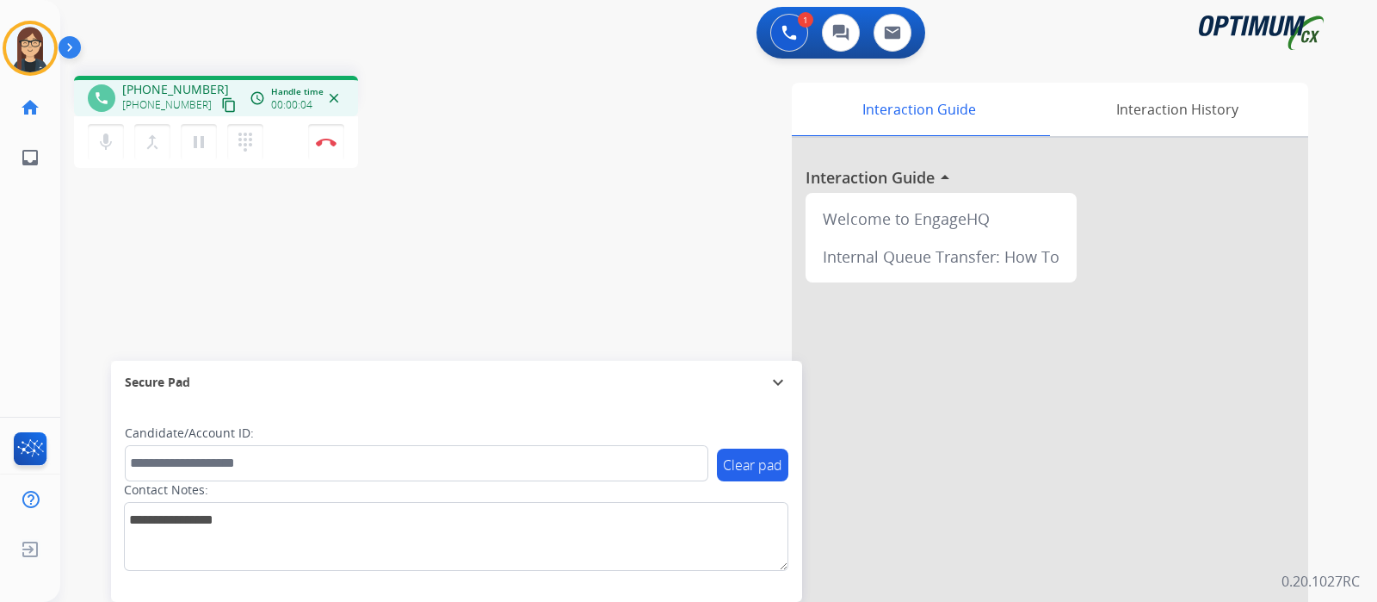
click at [221, 104] on mat-icon "content_copy" at bounding box center [228, 104] width 15 height 15
click at [96, 139] on mat-icon "mic" at bounding box center [106, 142] width 21 height 21
click at [102, 144] on mat-icon "mic_off" at bounding box center [106, 142] width 21 height 21
click at [528, 85] on div "phone [PHONE_NUMBER] [PHONE_NUMBER] content_copy access_time Call metrics Queue…" at bounding box center [301, 124] width 455 height 97
click at [323, 145] on img at bounding box center [326, 142] width 21 height 9
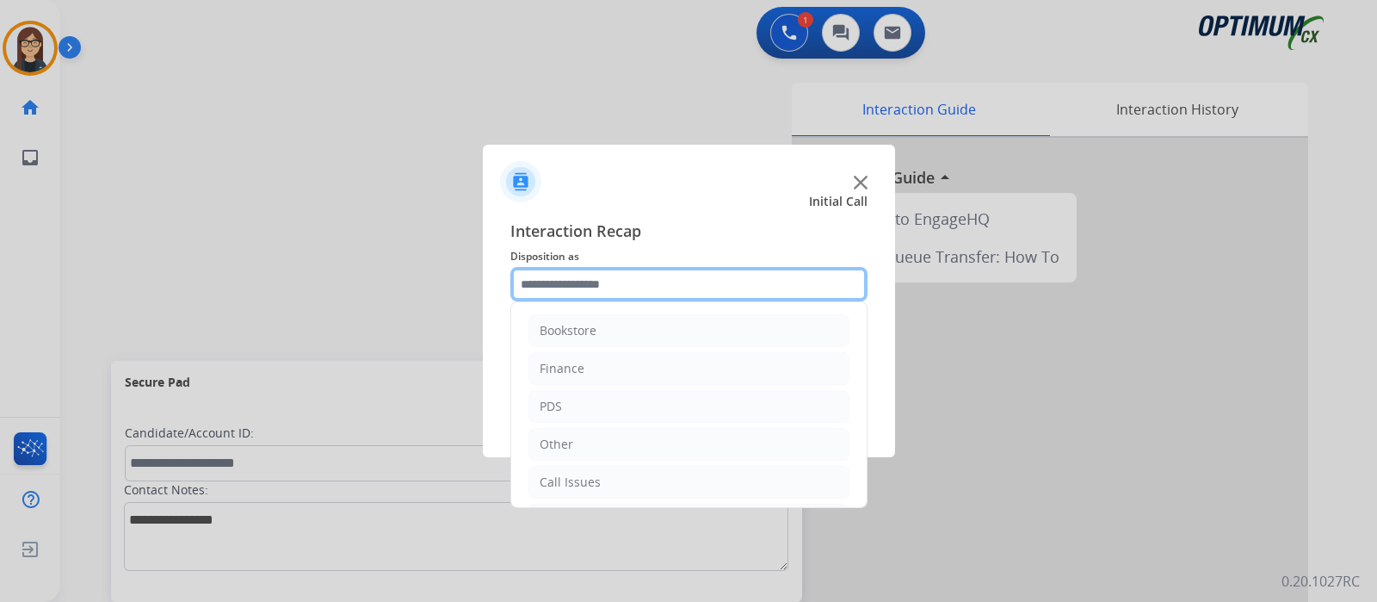
click at [615, 290] on input "text" at bounding box center [688, 284] width 357 height 34
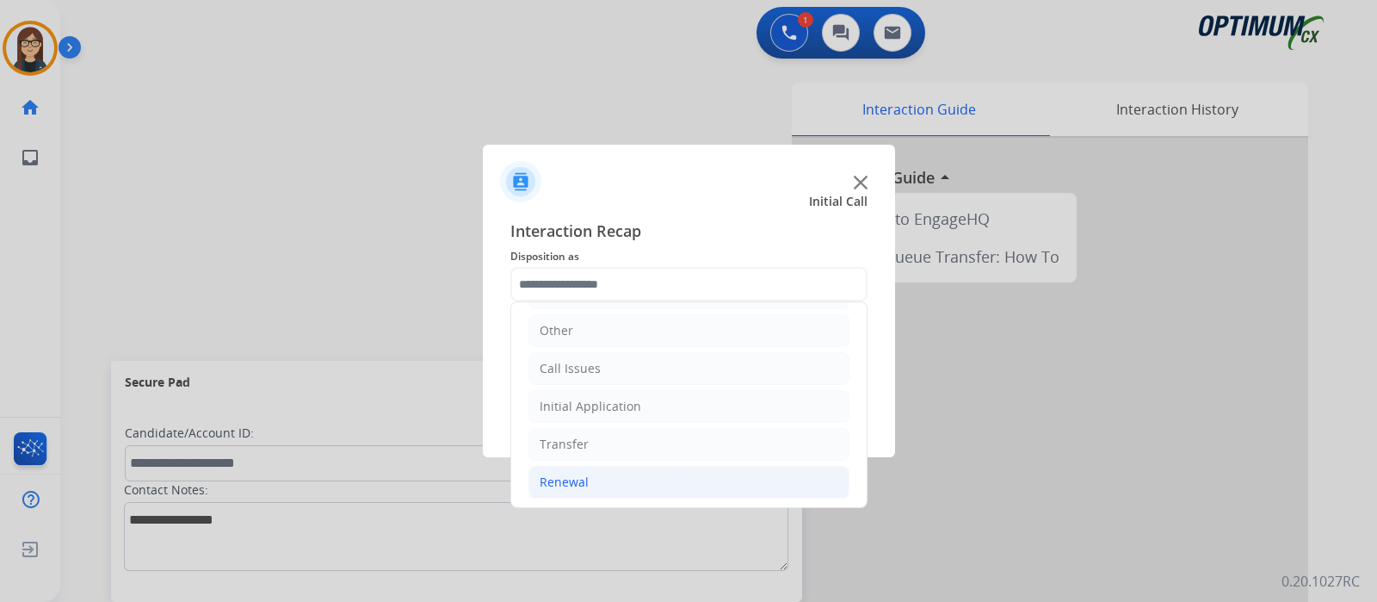
click at [582, 476] on div "Renewal" at bounding box center [564, 481] width 49 height 17
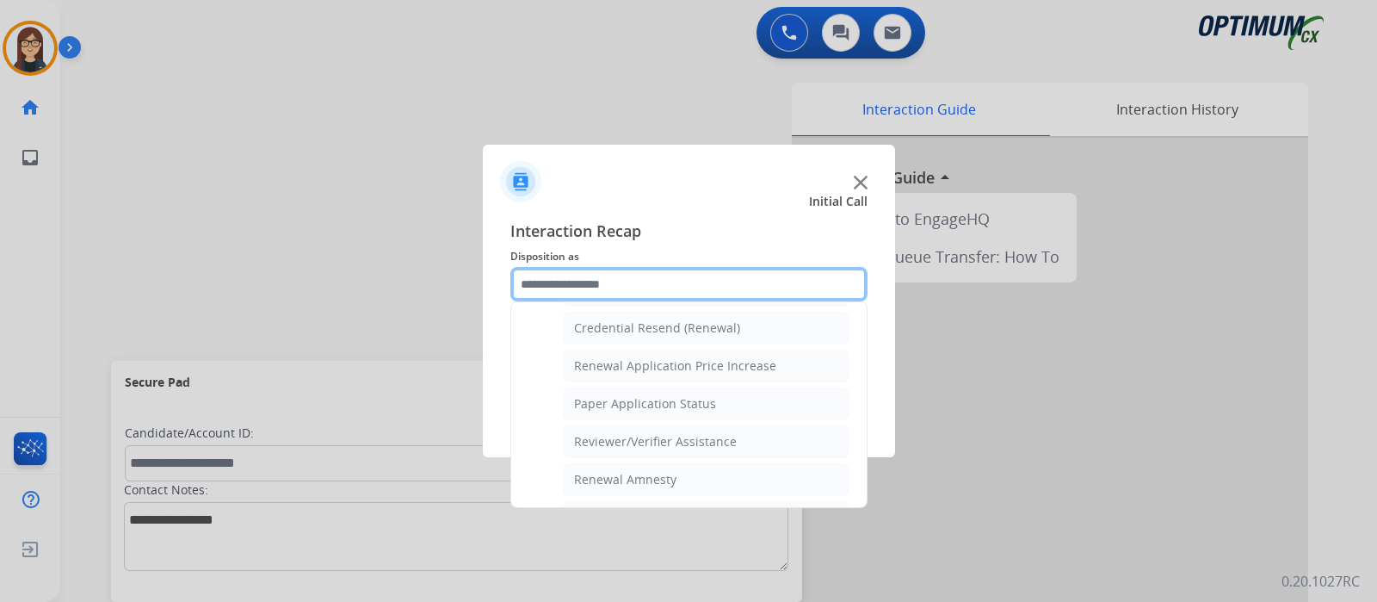
scroll to position [442, 0]
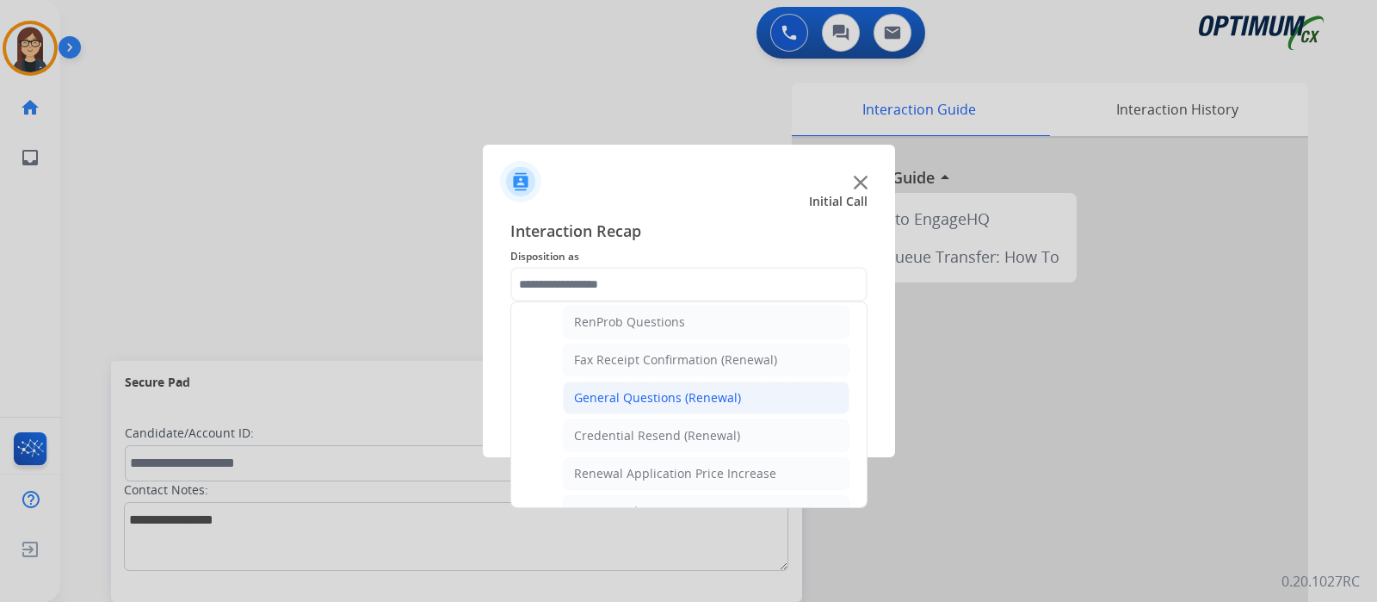
click at [616, 398] on div "General Questions (Renewal)" at bounding box center [657, 397] width 167 height 17
type input "**********"
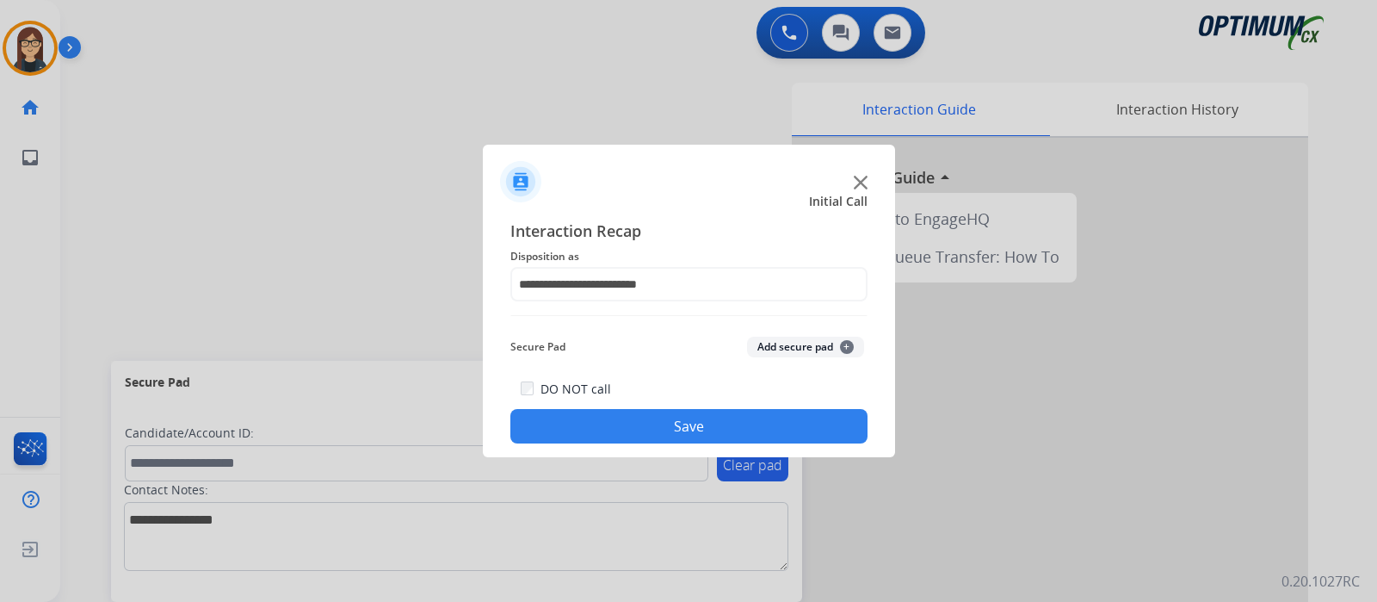
click at [594, 422] on button "Save" at bounding box center [688, 426] width 357 height 34
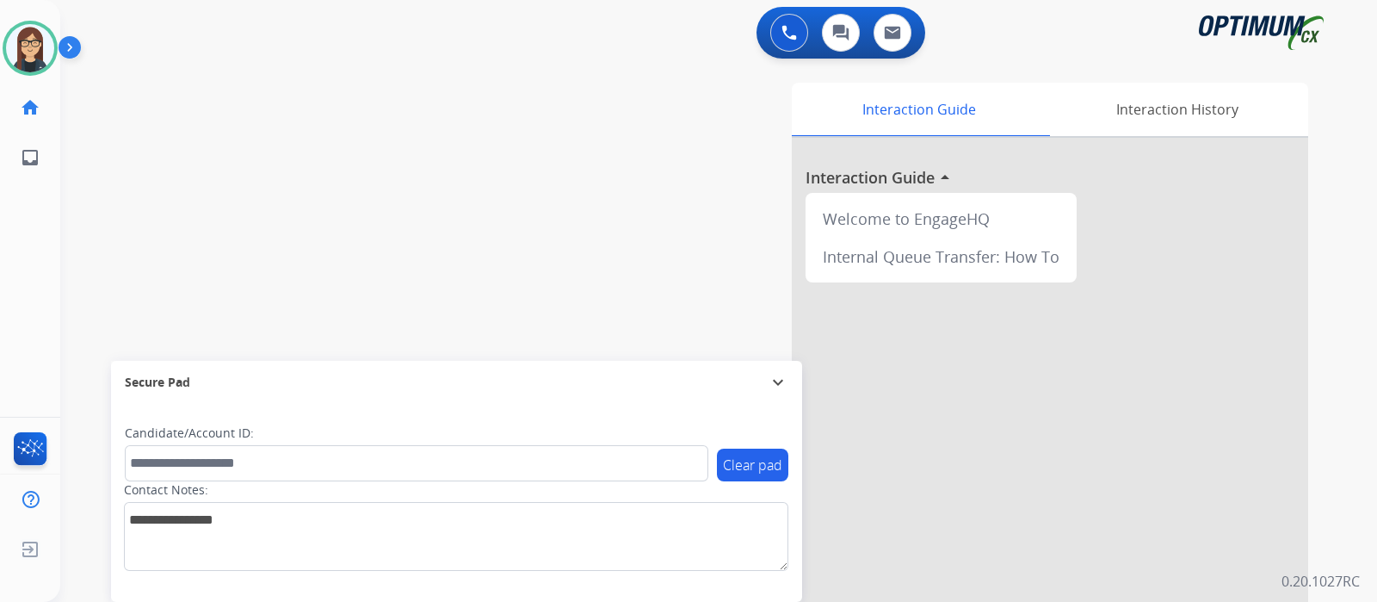
click at [400, 219] on div "swap_horiz Break voice bridge close_fullscreen Connect 3-Way Call merge_type Se…" at bounding box center [698, 421] width 1276 height 718
click at [34, 48] on img at bounding box center [30, 48] width 48 height 48
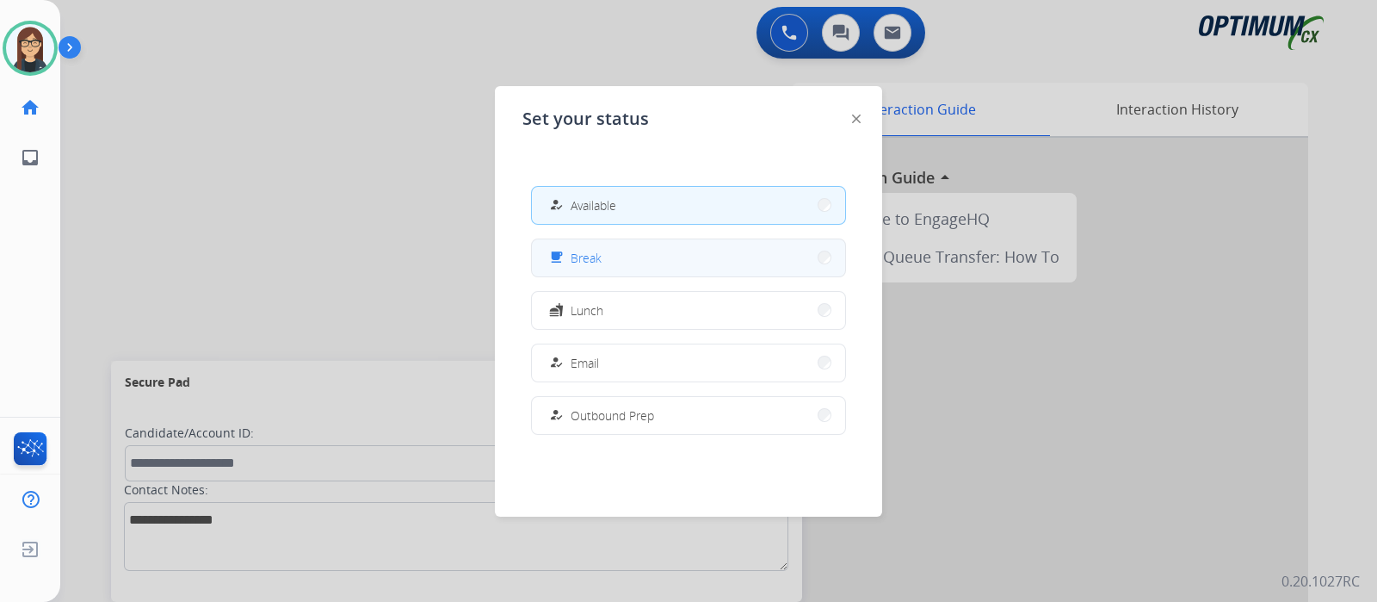
click at [587, 256] on span "Break" at bounding box center [586, 258] width 31 height 18
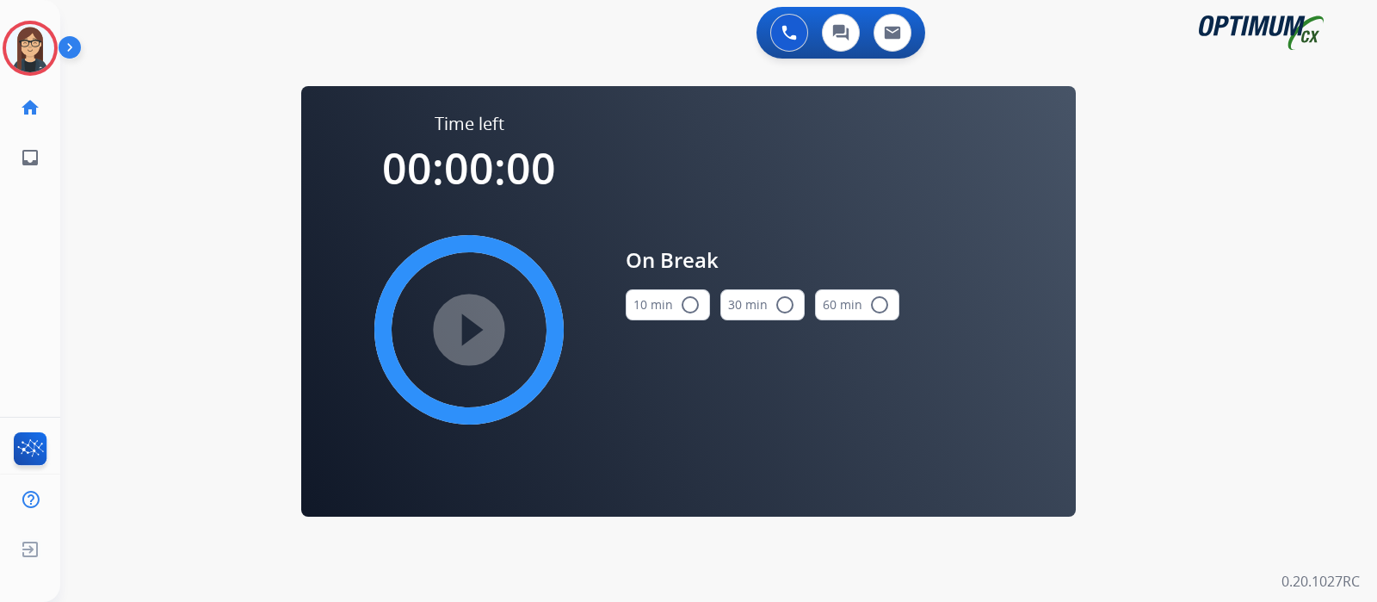
click at [690, 305] on mat-icon "radio_button_unchecked" at bounding box center [690, 304] width 21 height 21
click at [459, 319] on mat-icon "play_circle_filled" at bounding box center [469, 329] width 21 height 21
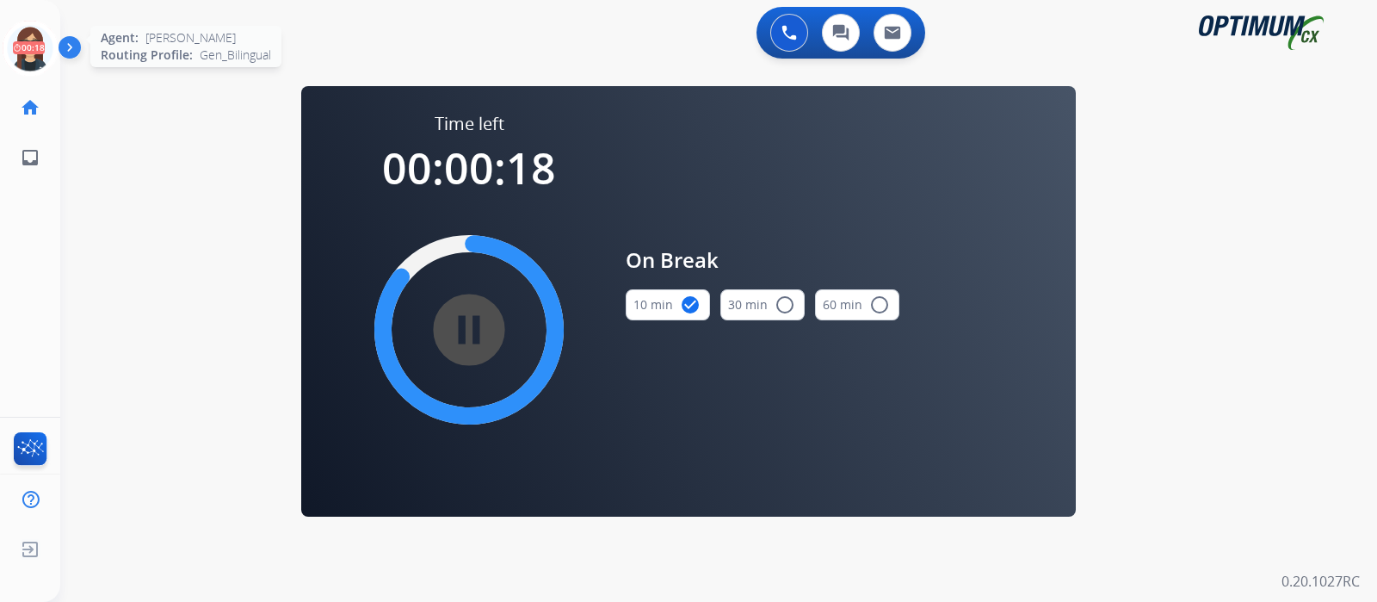
click at [25, 39] on icon at bounding box center [31, 49] width 56 height 56
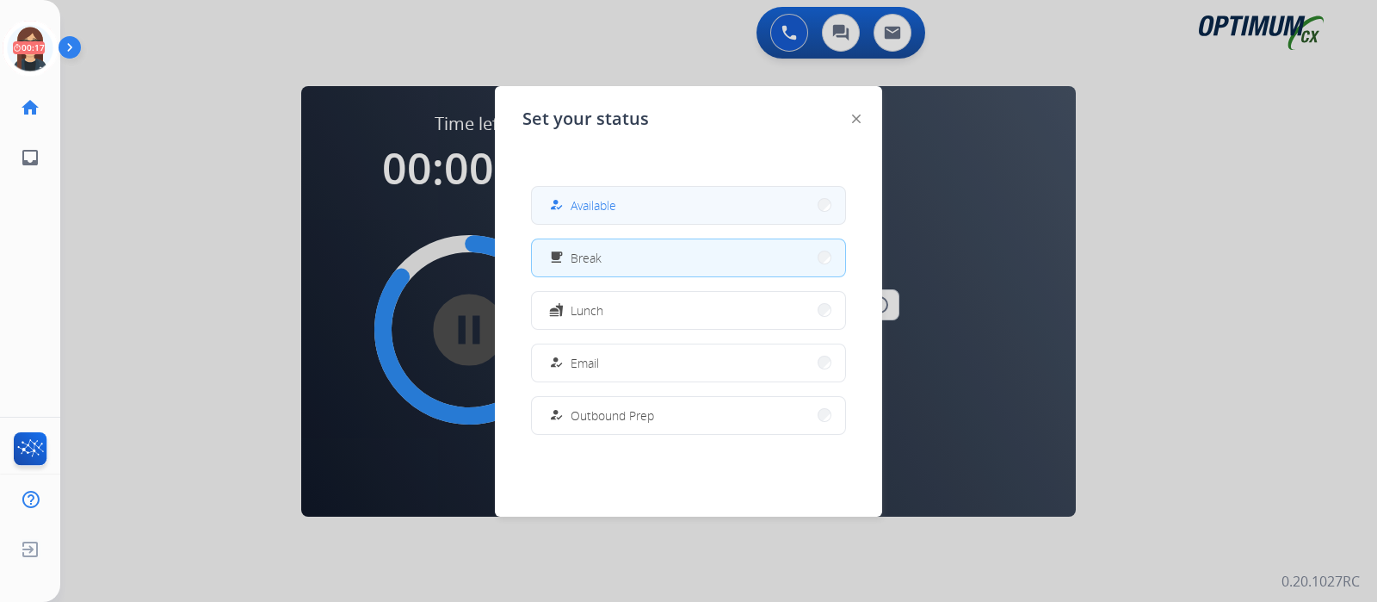
click at [542, 202] on button "how_to_reg Available" at bounding box center [688, 205] width 313 height 37
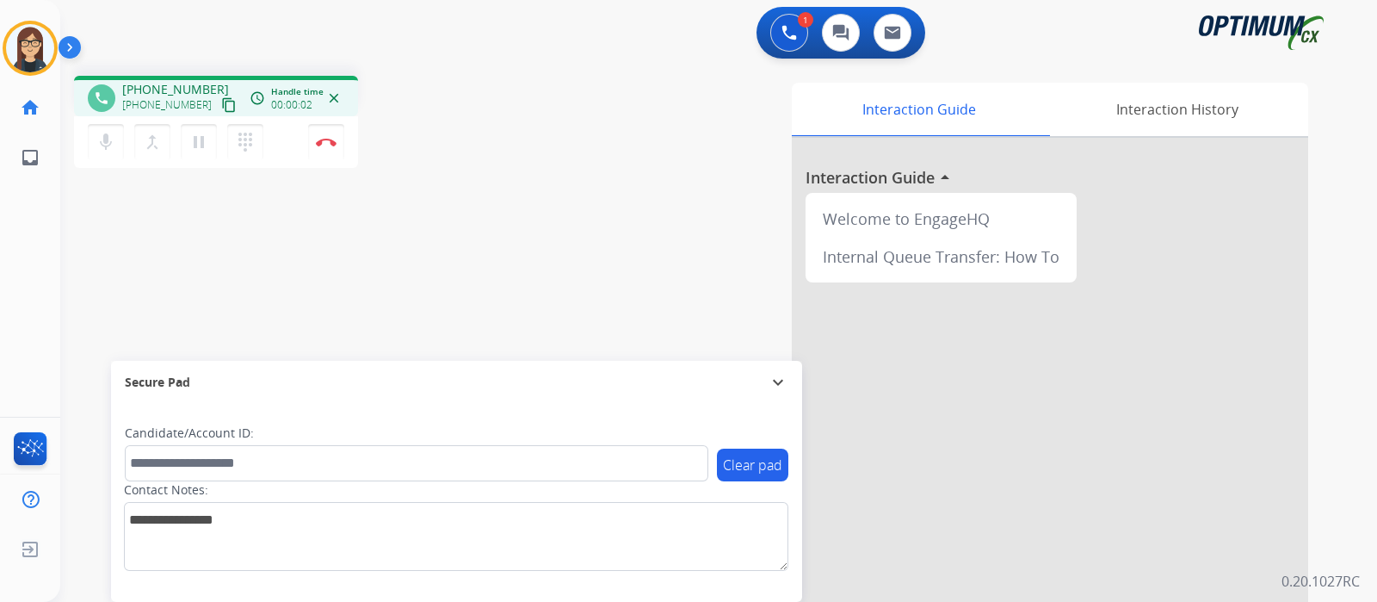
click at [221, 99] on mat-icon "content_copy" at bounding box center [228, 104] width 15 height 15
click at [326, 148] on button "Disconnect" at bounding box center [326, 142] width 36 height 36
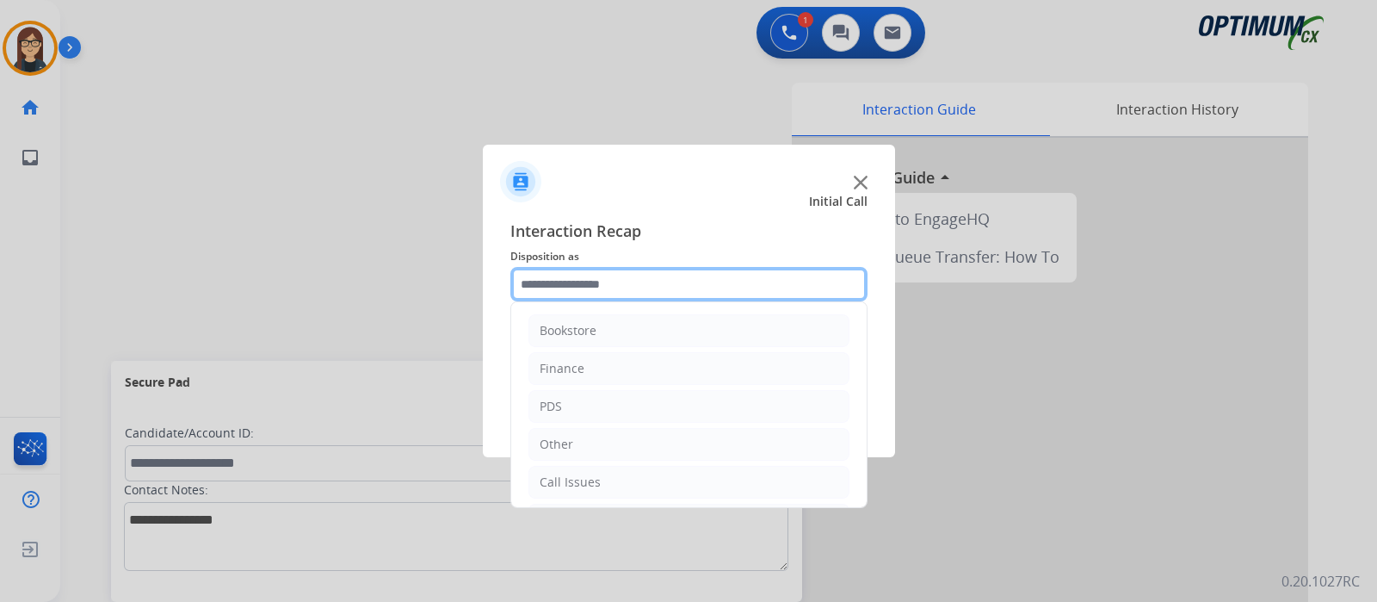
click at [549, 279] on input "text" at bounding box center [688, 284] width 357 height 34
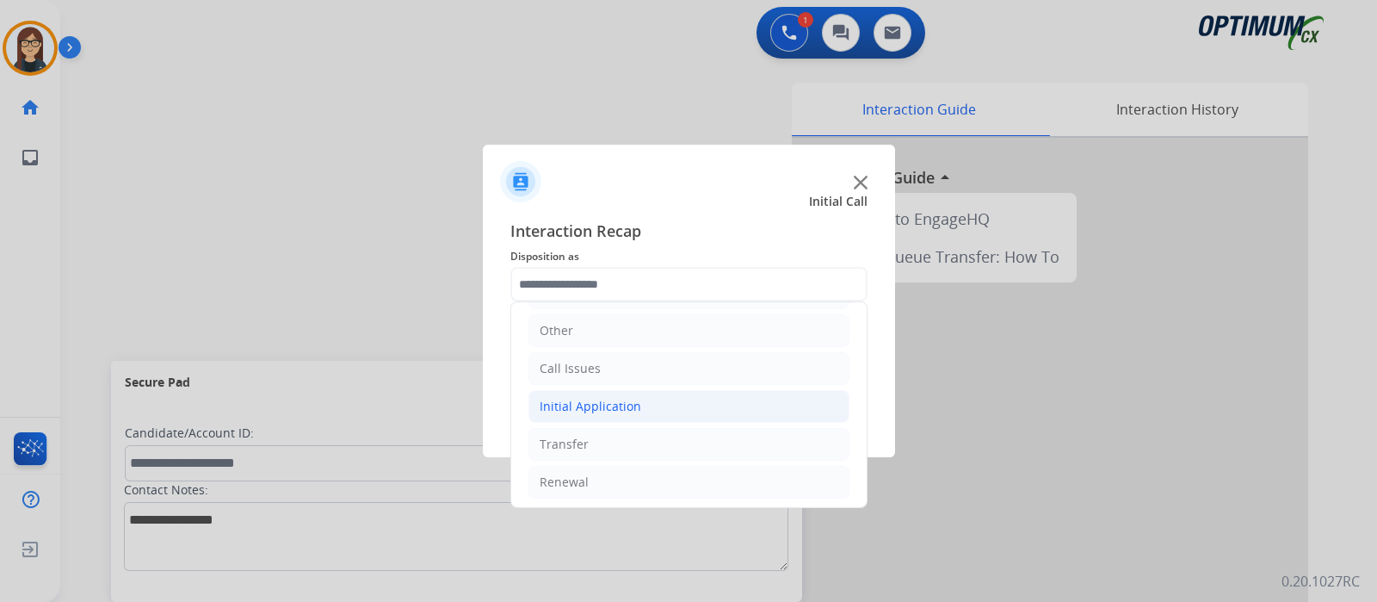
click at [603, 406] on div "Initial Application" at bounding box center [591, 406] width 102 height 17
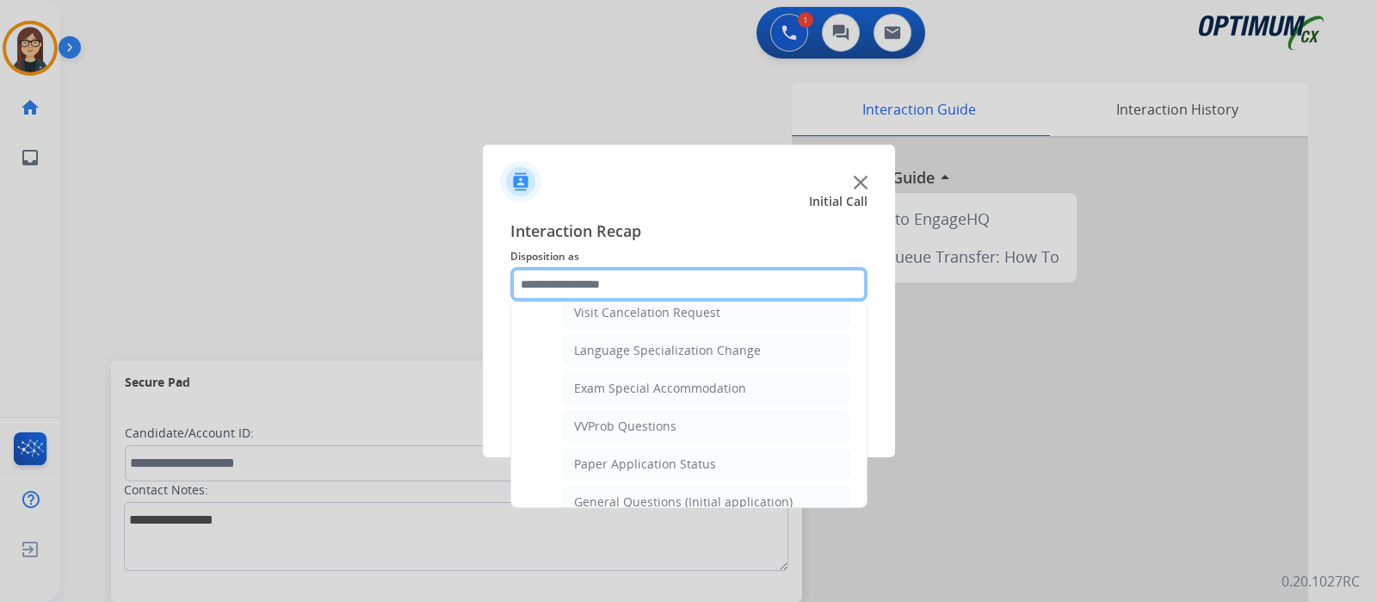
scroll to position [1033, 0]
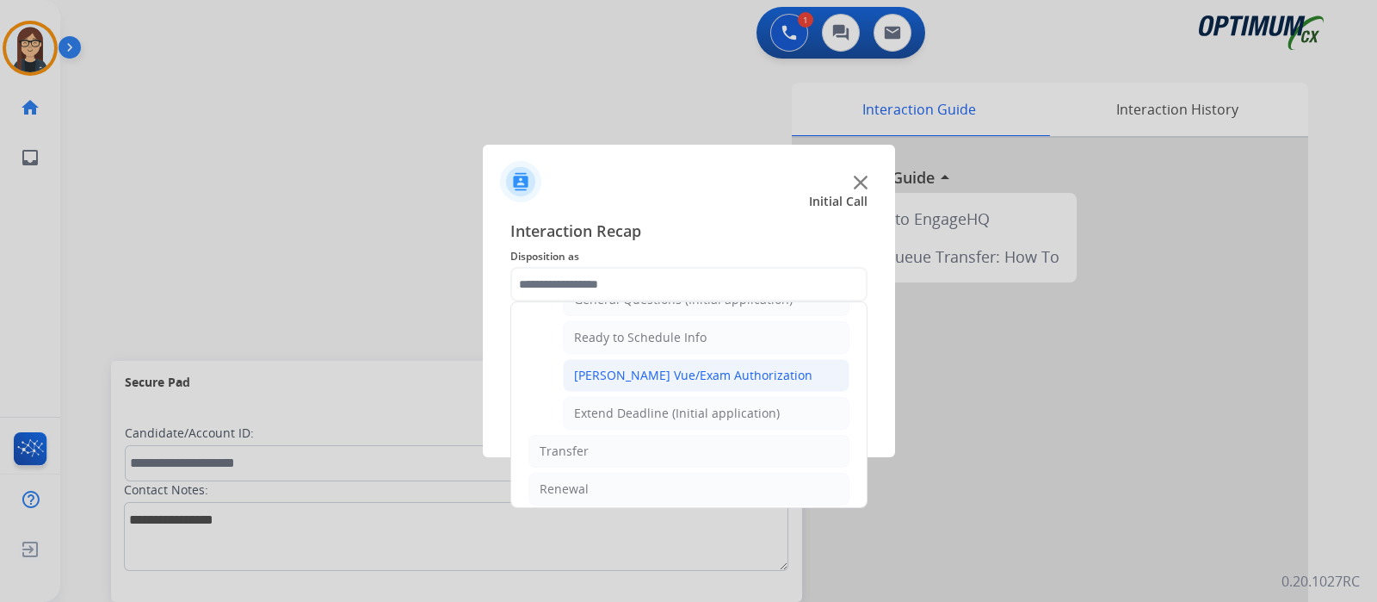
click at [645, 367] on div "[PERSON_NAME] Vue/Exam Authorization" at bounding box center [693, 375] width 238 height 17
type input "**********"
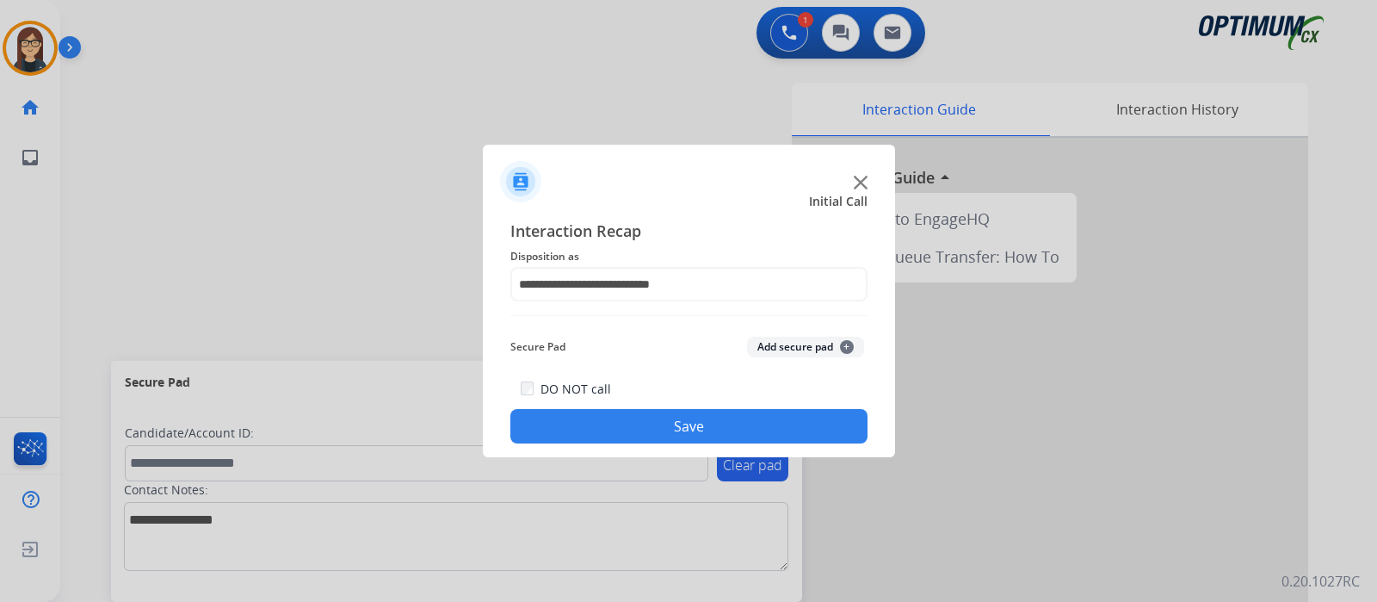
click at [630, 415] on button "Save" at bounding box center [688, 426] width 357 height 34
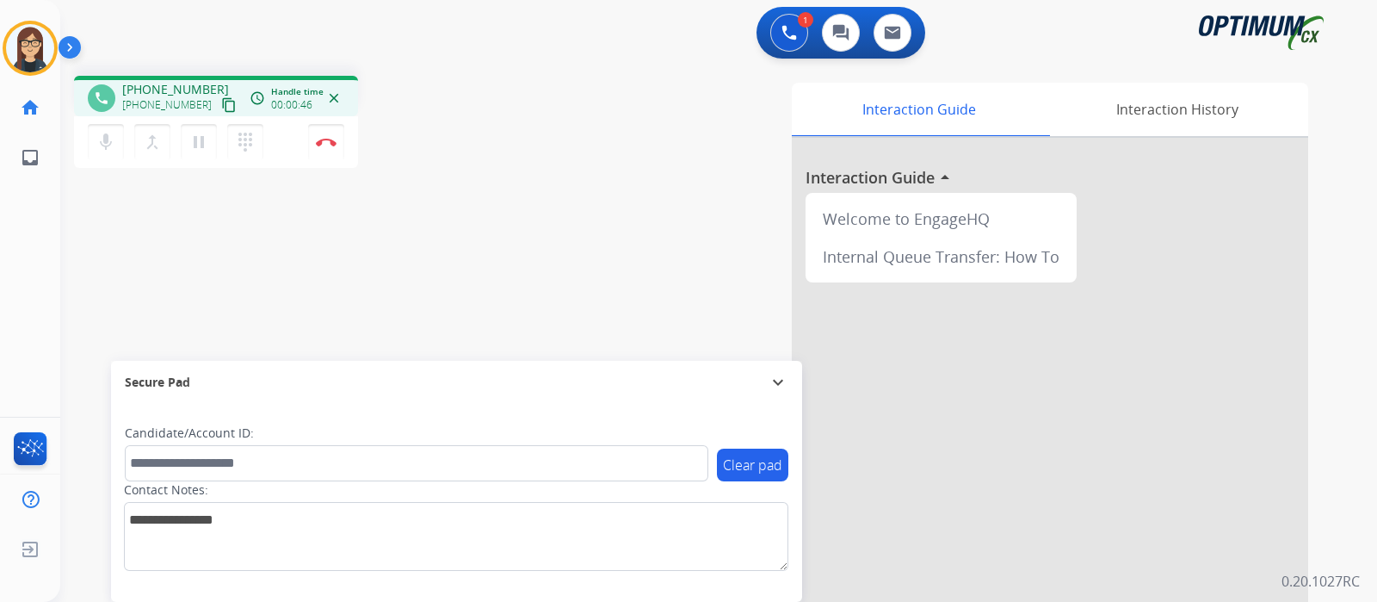
click at [219, 113] on button "content_copy" at bounding box center [229, 105] width 21 height 21
click at [108, 150] on mat-icon "mic" at bounding box center [106, 142] width 21 height 21
click at [112, 145] on mat-icon "mic_off" at bounding box center [106, 142] width 21 height 21
click at [115, 139] on button "mic Mute" at bounding box center [106, 142] width 36 height 36
click at [115, 139] on button "mic_off Mute" at bounding box center [106, 142] width 36 height 36
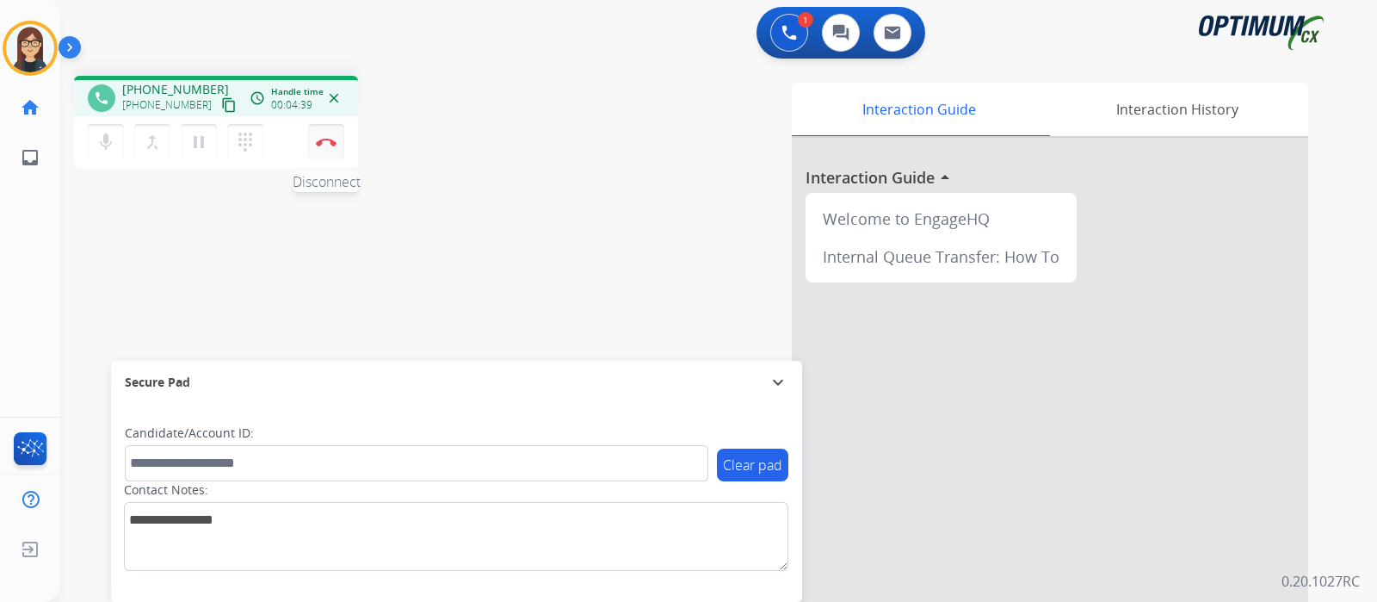
click at [337, 145] on button "Disconnect" at bounding box center [326, 142] width 36 height 36
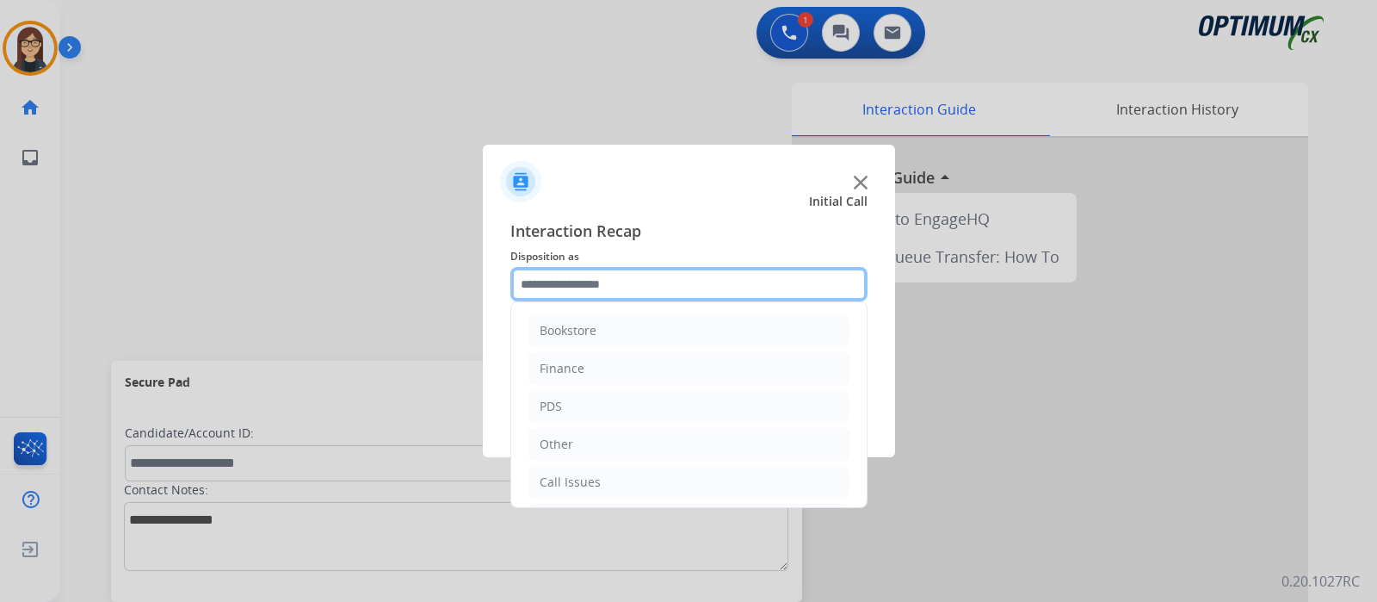
click at [649, 281] on input "text" at bounding box center [688, 284] width 357 height 34
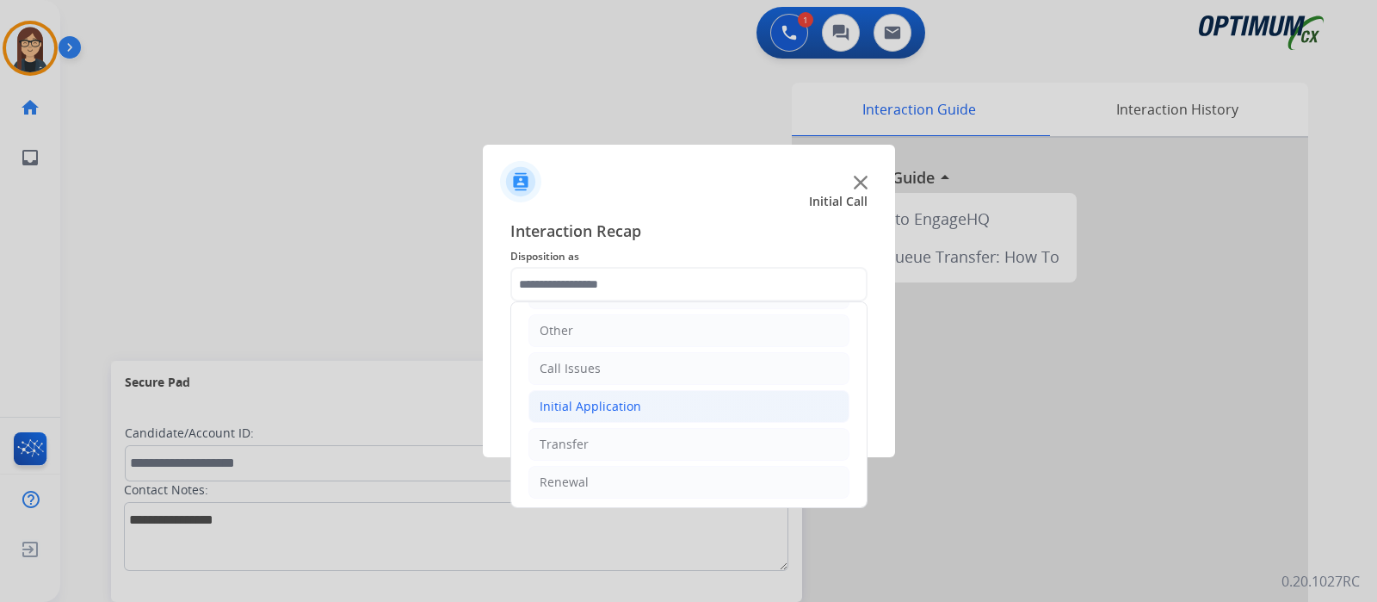
click at [626, 407] on div "Initial Application" at bounding box center [591, 406] width 102 height 17
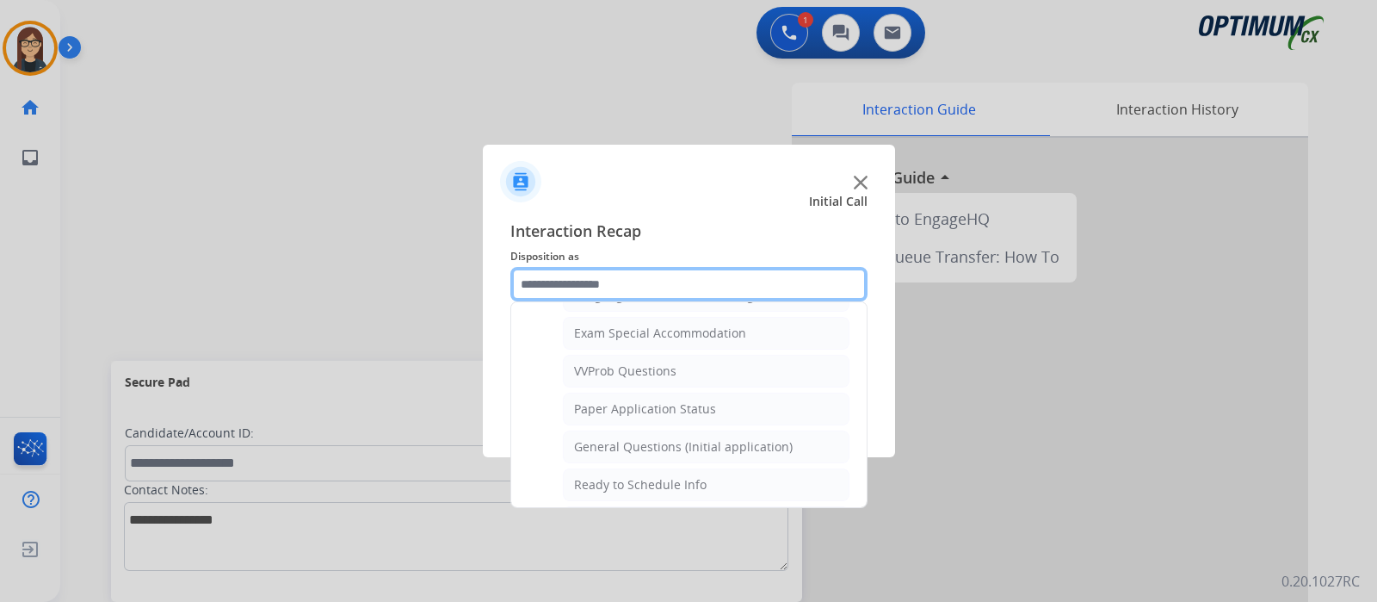
scroll to position [917, 0]
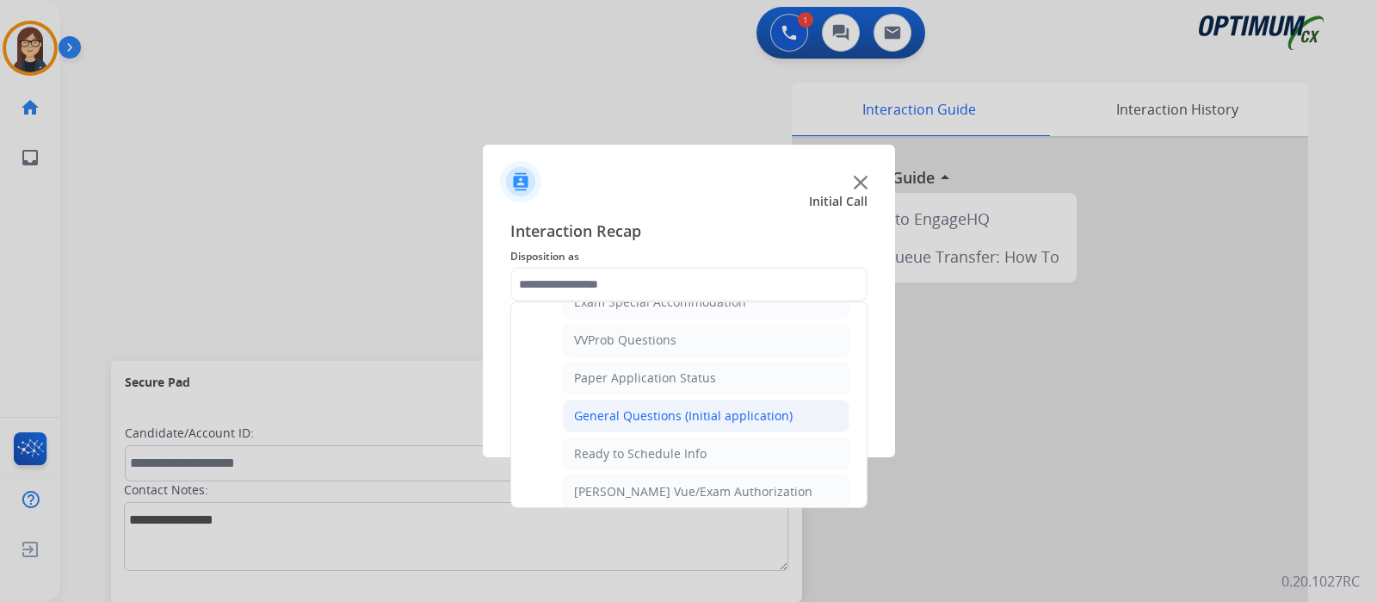
click at [749, 407] on div "General Questions (Initial application)" at bounding box center [683, 415] width 219 height 17
type input "**********"
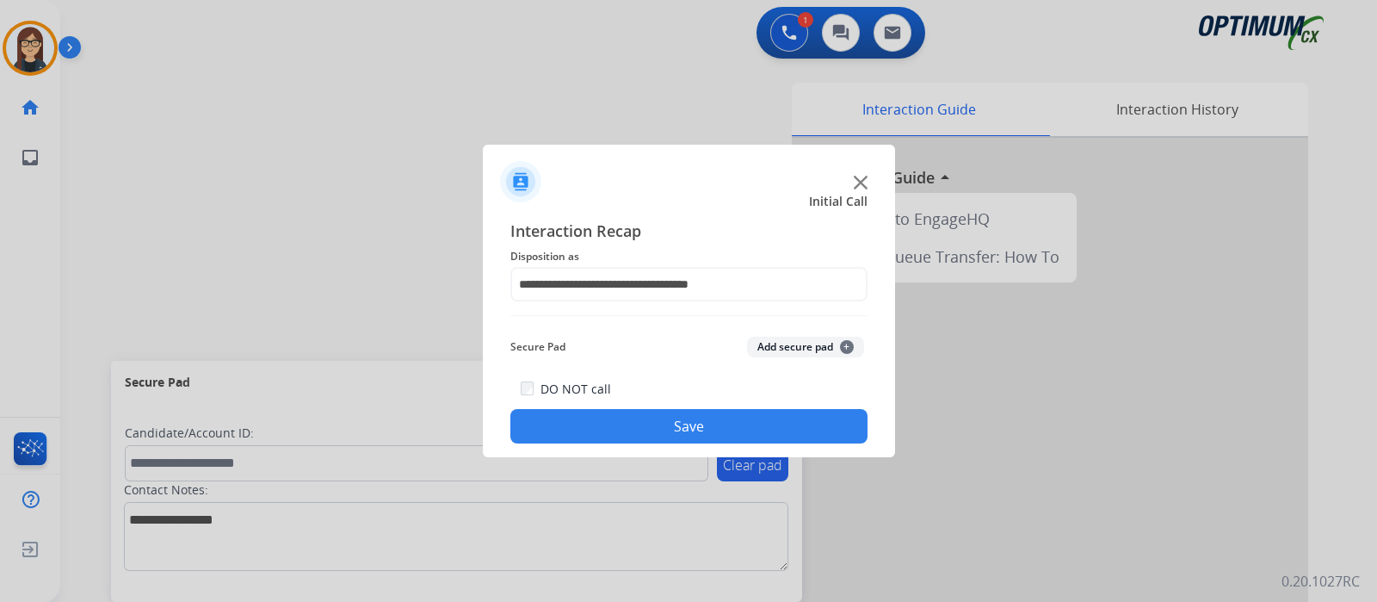
click at [714, 426] on button "Save" at bounding box center [688, 426] width 357 height 34
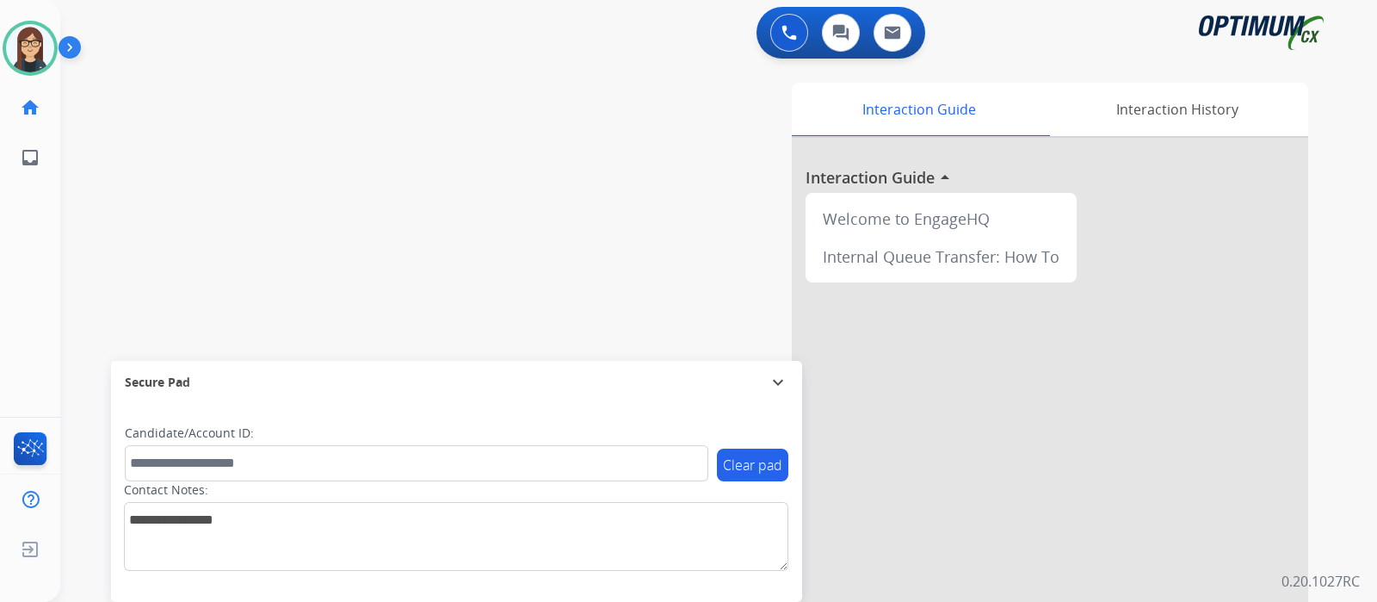
click at [411, 238] on div "swap_horiz Break voice bridge close_fullscreen Connect 3-Way Call merge_type Se…" at bounding box center [698, 421] width 1276 height 718
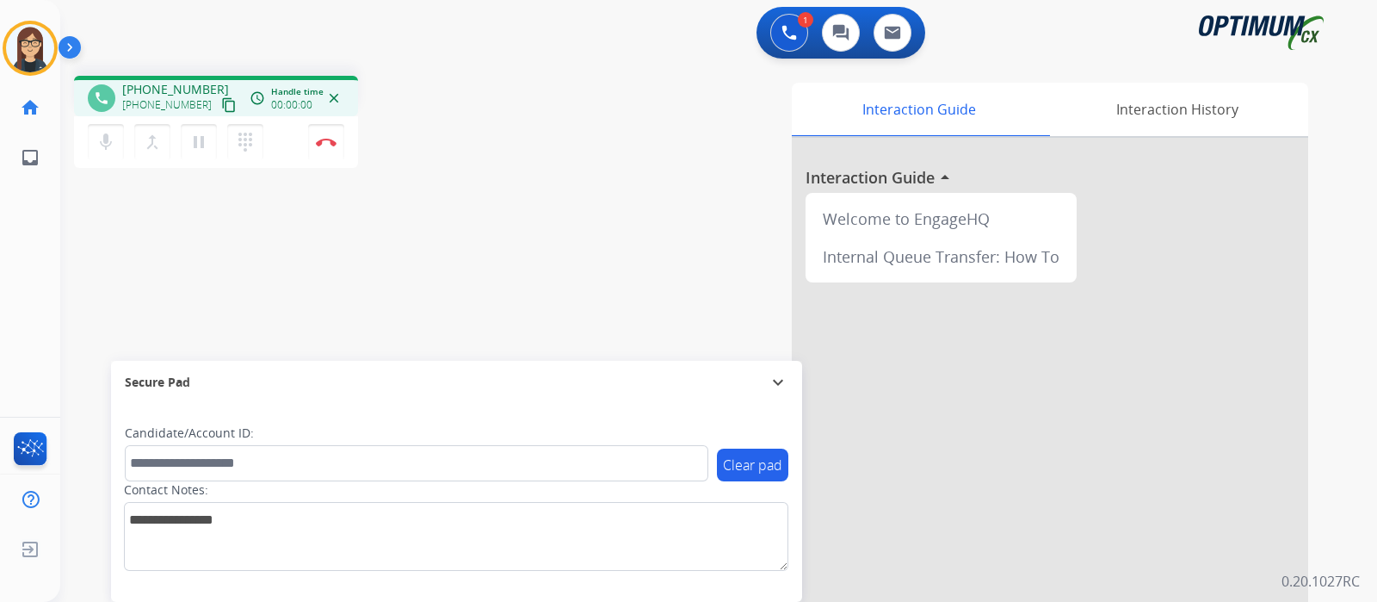
click at [221, 98] on mat-icon "content_copy" at bounding box center [228, 104] width 15 height 15
click at [456, 148] on div "phone [PHONE_NUMBER] [PHONE_NUMBER] content_copy access_time Call metrics Queue…" at bounding box center [301, 124] width 455 height 97
click at [620, 208] on div "Interaction Guide Interaction History Interaction Guide arrow_drop_up Welcome t…" at bounding box center [922, 431] width 772 height 697
click at [488, 210] on div "phone [PHONE_NUMBER] [PHONE_NUMBER] content_copy access_time Call metrics Queue…" at bounding box center [698, 421] width 1276 height 718
click at [318, 145] on img at bounding box center [326, 142] width 21 height 9
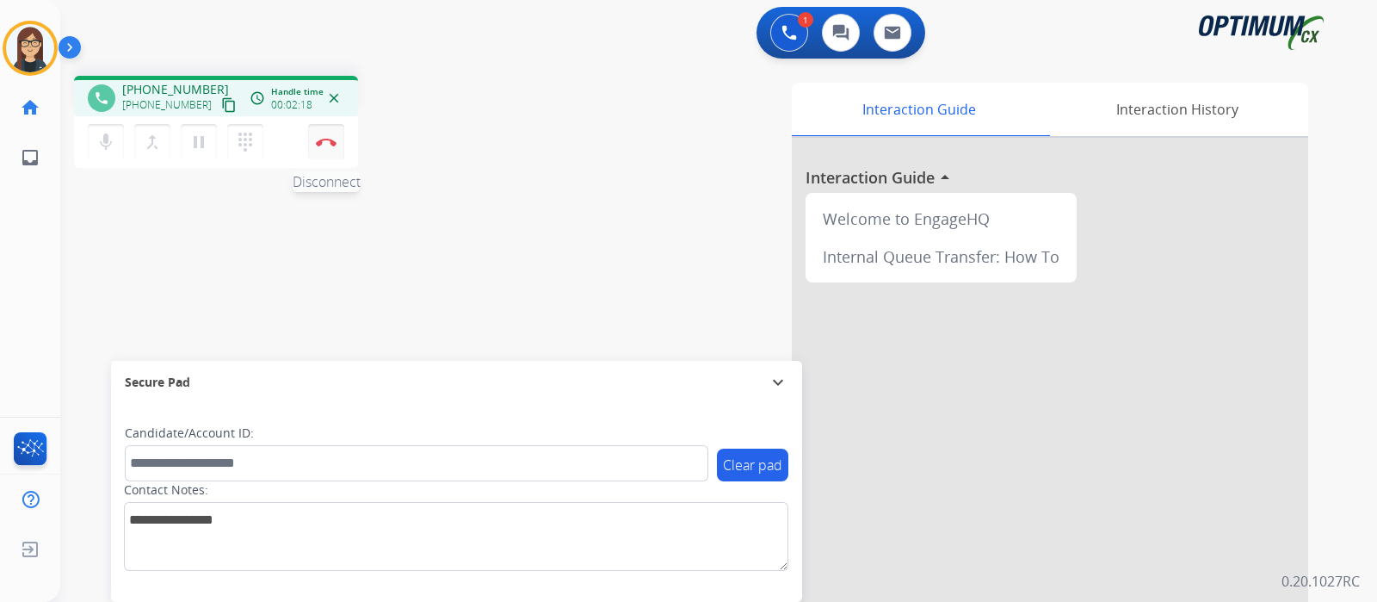
click at [327, 144] on img at bounding box center [326, 142] width 21 height 9
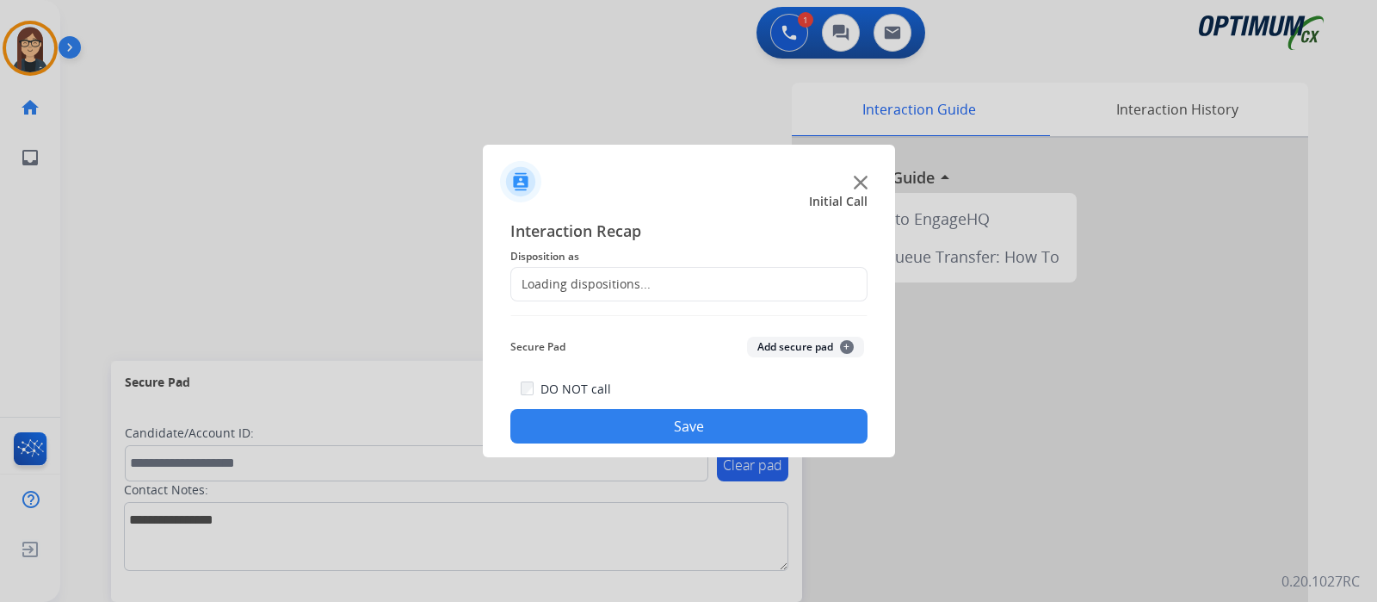
click at [605, 281] on div "Loading dispositions..." at bounding box center [580, 283] width 139 height 17
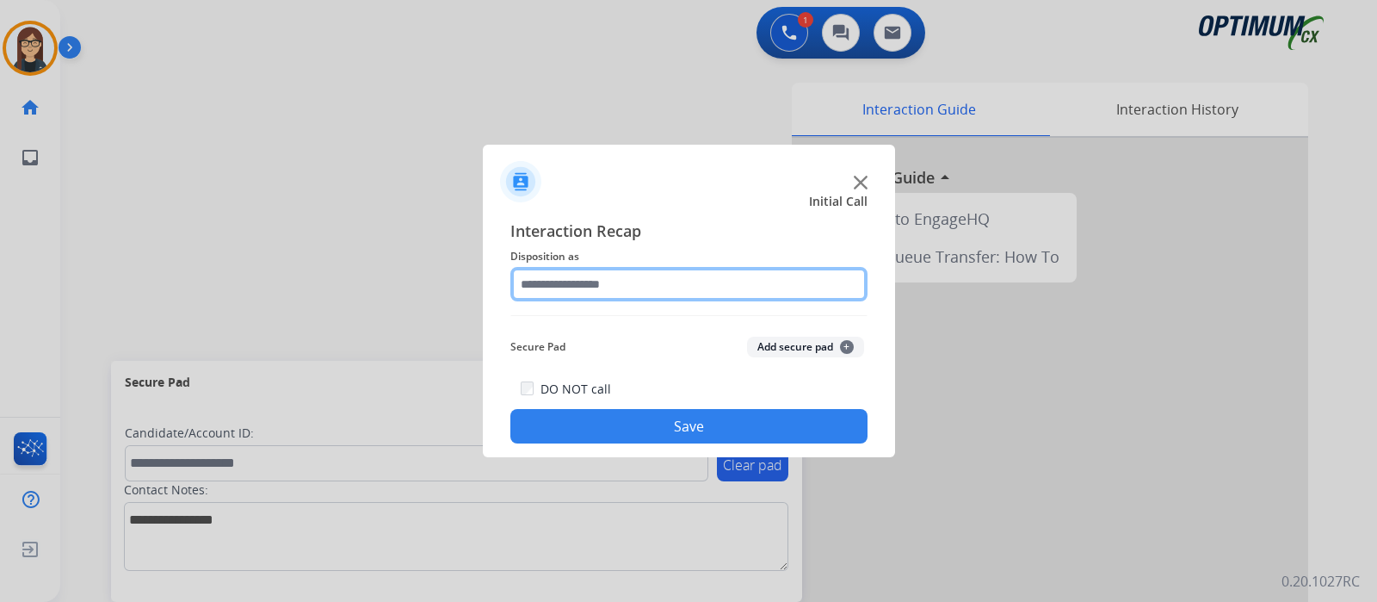
click at [605, 281] on input "text" at bounding box center [688, 284] width 357 height 34
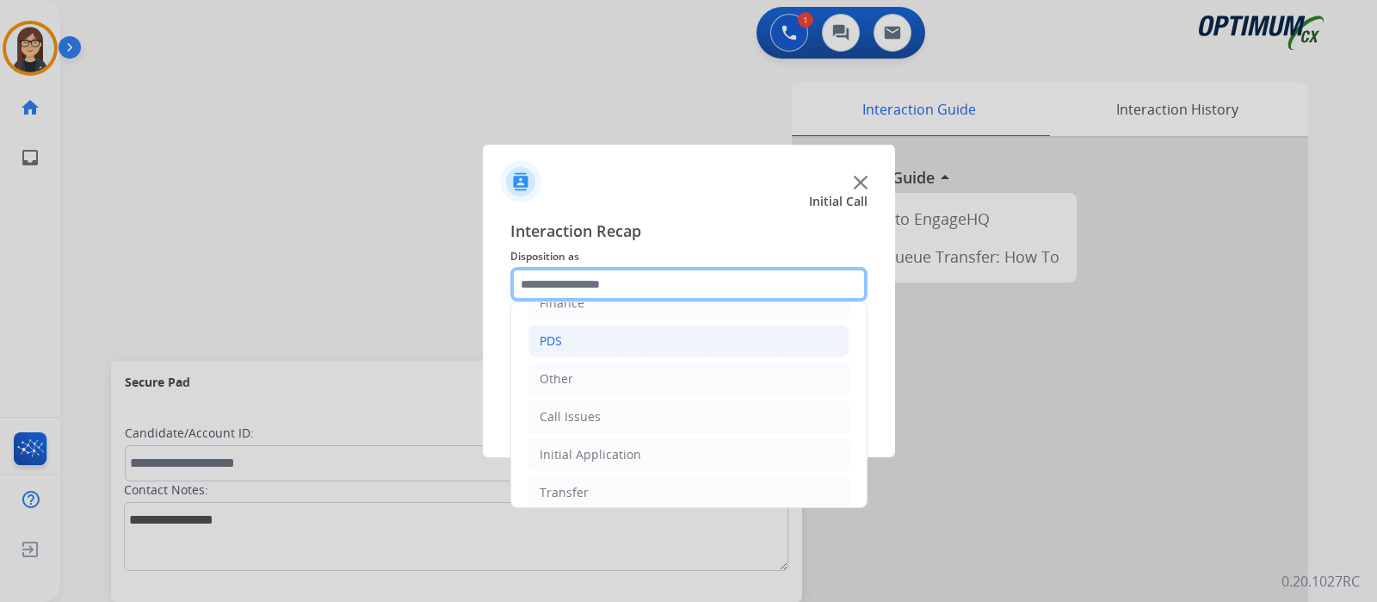
scroll to position [114, 0]
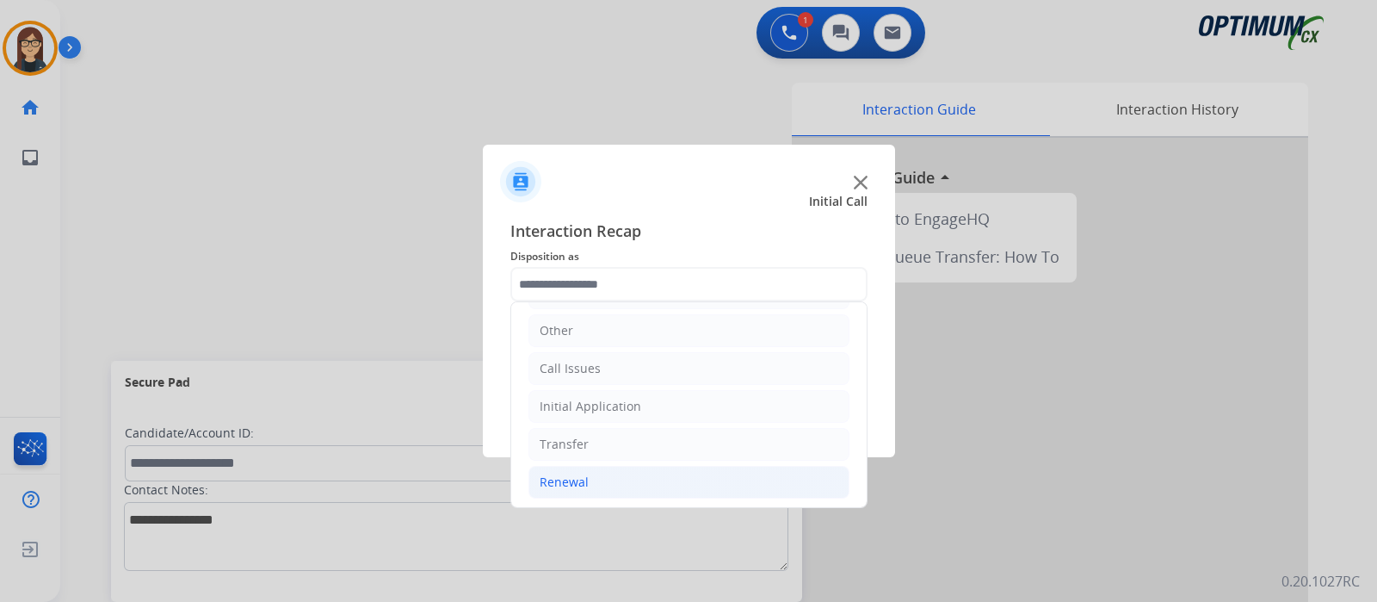
click at [566, 477] on div "Renewal" at bounding box center [564, 481] width 49 height 17
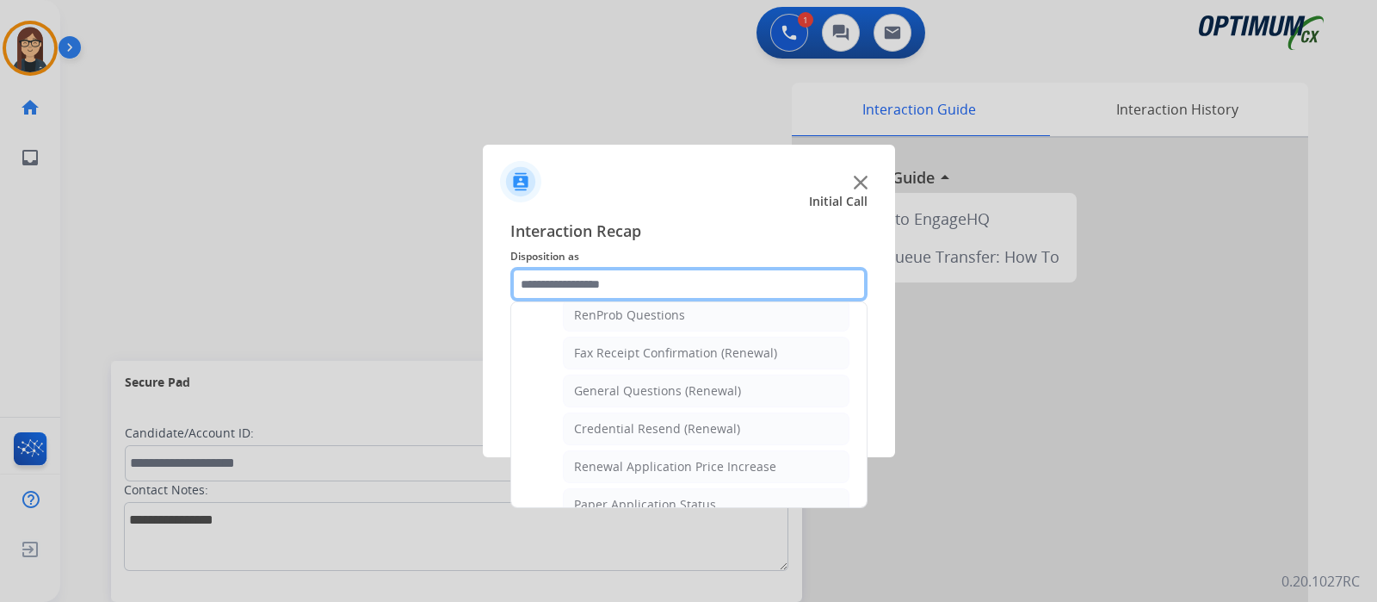
scroll to position [442, 0]
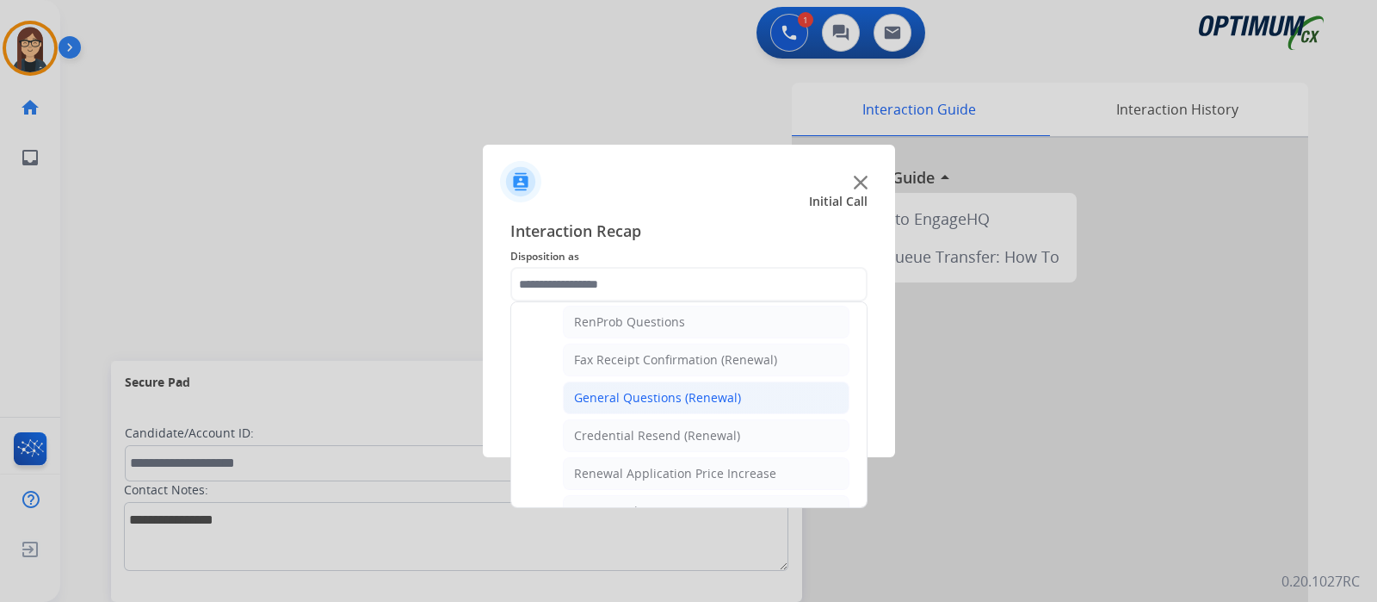
click at [642, 392] on div "General Questions (Renewal)" at bounding box center [657, 397] width 167 height 17
type input "**********"
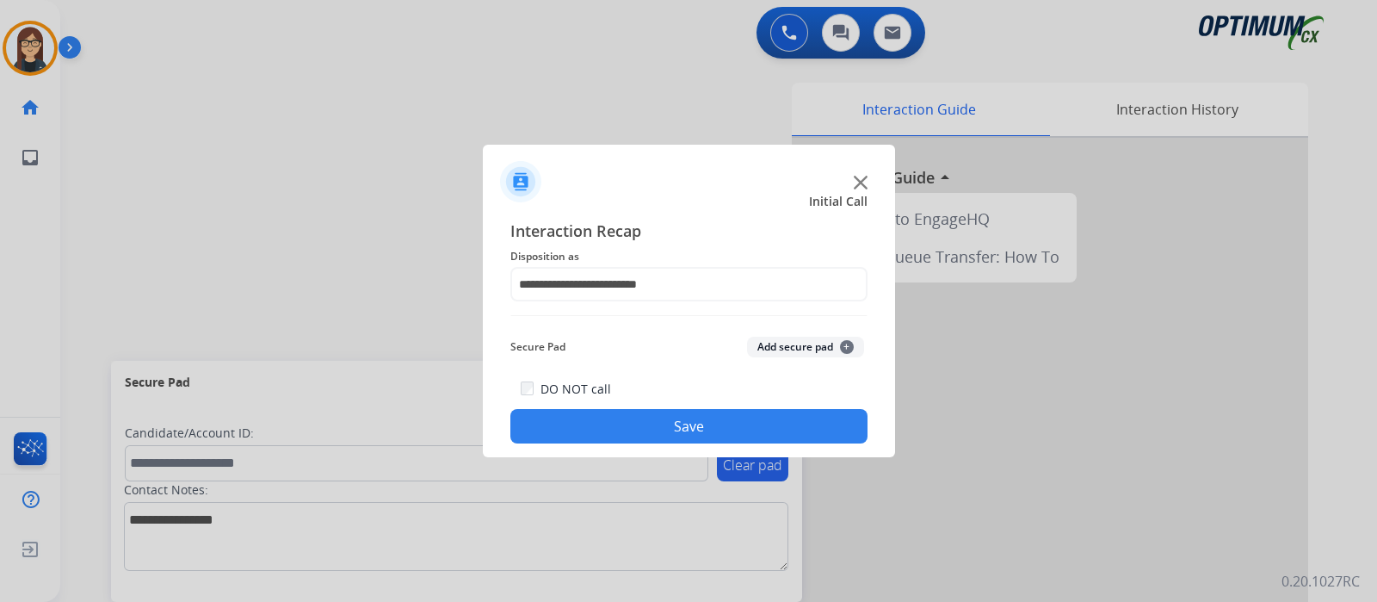
click at [621, 436] on button "Save" at bounding box center [688, 426] width 357 height 34
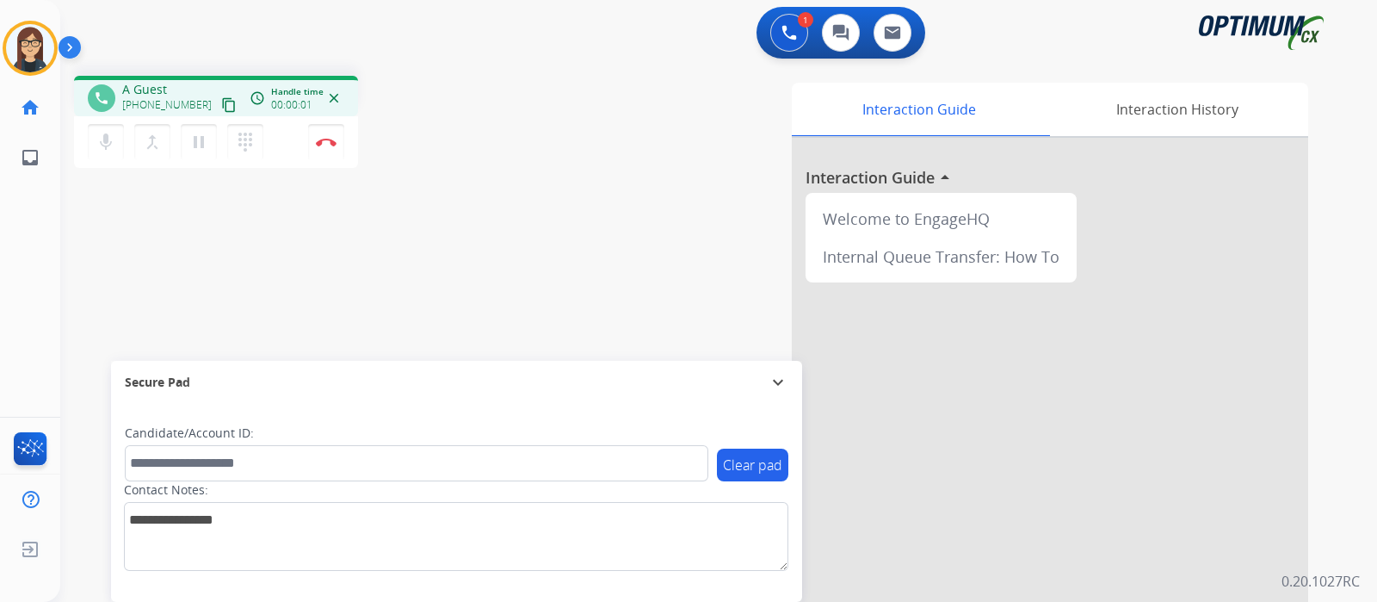
click at [221, 101] on mat-icon "content_copy" at bounding box center [228, 104] width 15 height 15
click at [646, 167] on div "Interaction Guide Interaction History Interaction Guide arrow_drop_up Welcome t…" at bounding box center [922, 431] width 772 height 697
click at [108, 145] on mat-icon "mic" at bounding box center [106, 142] width 21 height 21
click at [114, 135] on mat-icon "mic_off" at bounding box center [106, 142] width 21 height 21
click at [110, 153] on button "mic Mute" at bounding box center [106, 142] width 36 height 36
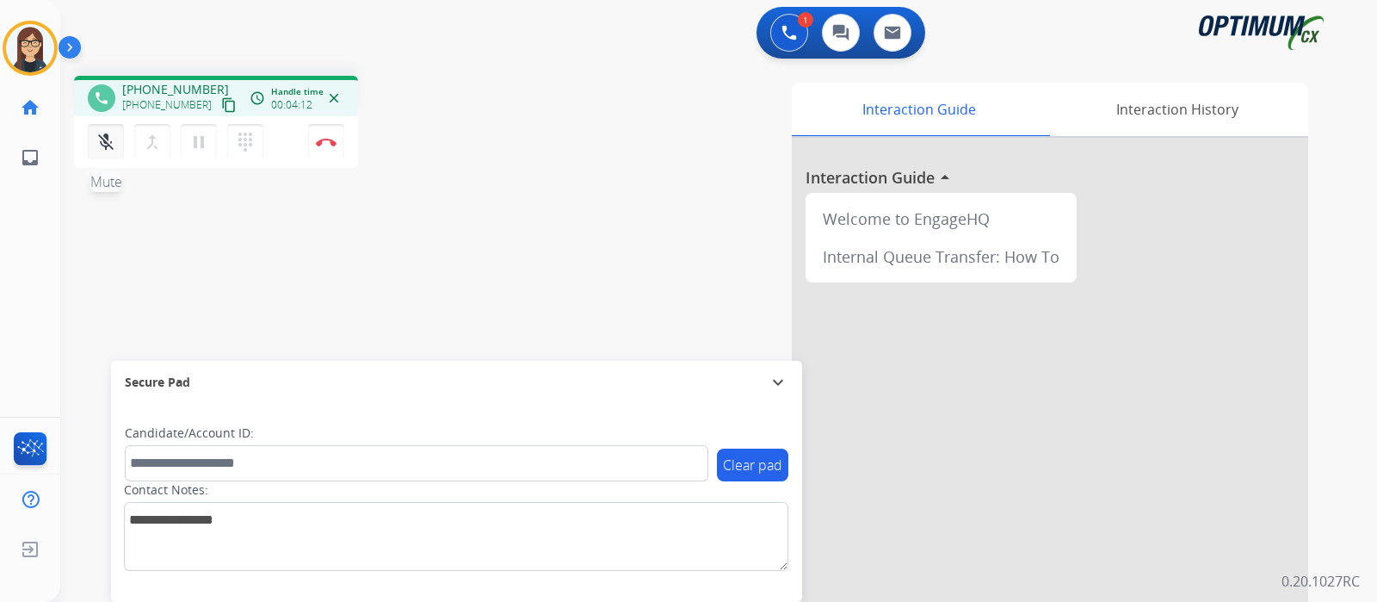
click at [105, 156] on button "mic_off Mute" at bounding box center [106, 142] width 36 height 36
click at [105, 156] on button "mic Mute" at bounding box center [106, 142] width 36 height 36
click at [105, 149] on mat-icon "mic_off" at bounding box center [106, 142] width 21 height 21
click at [323, 150] on button "Disconnect" at bounding box center [326, 142] width 36 height 36
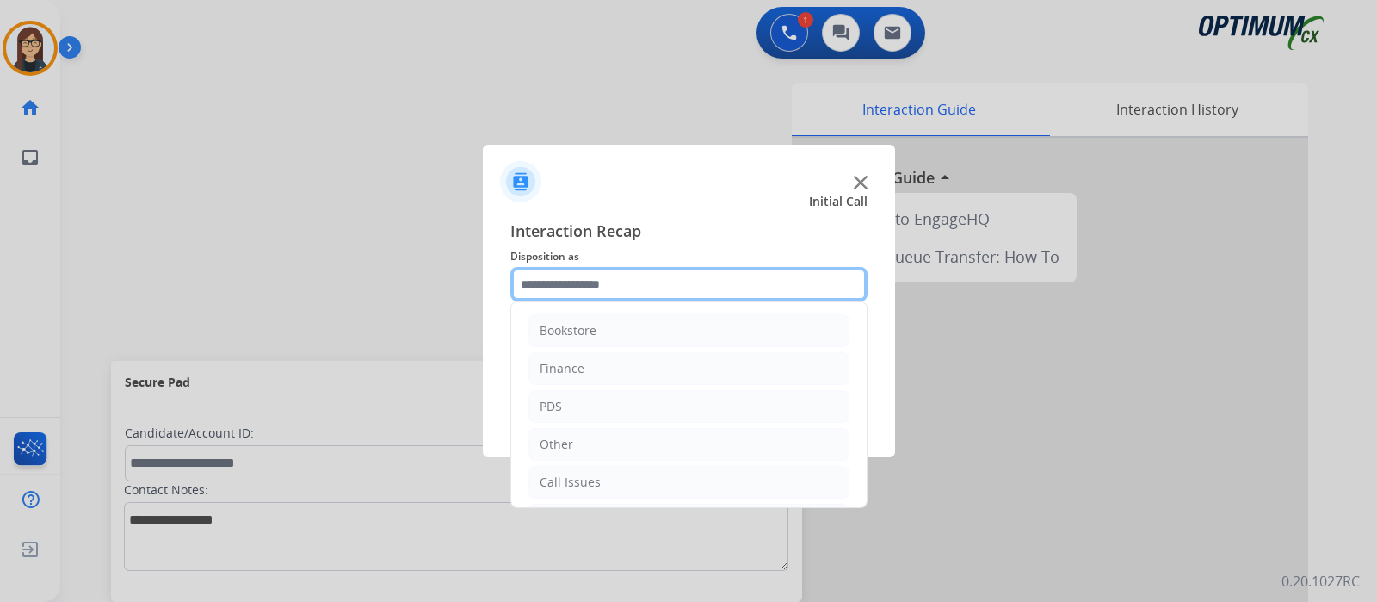
click at [550, 286] on input "text" at bounding box center [688, 284] width 357 height 34
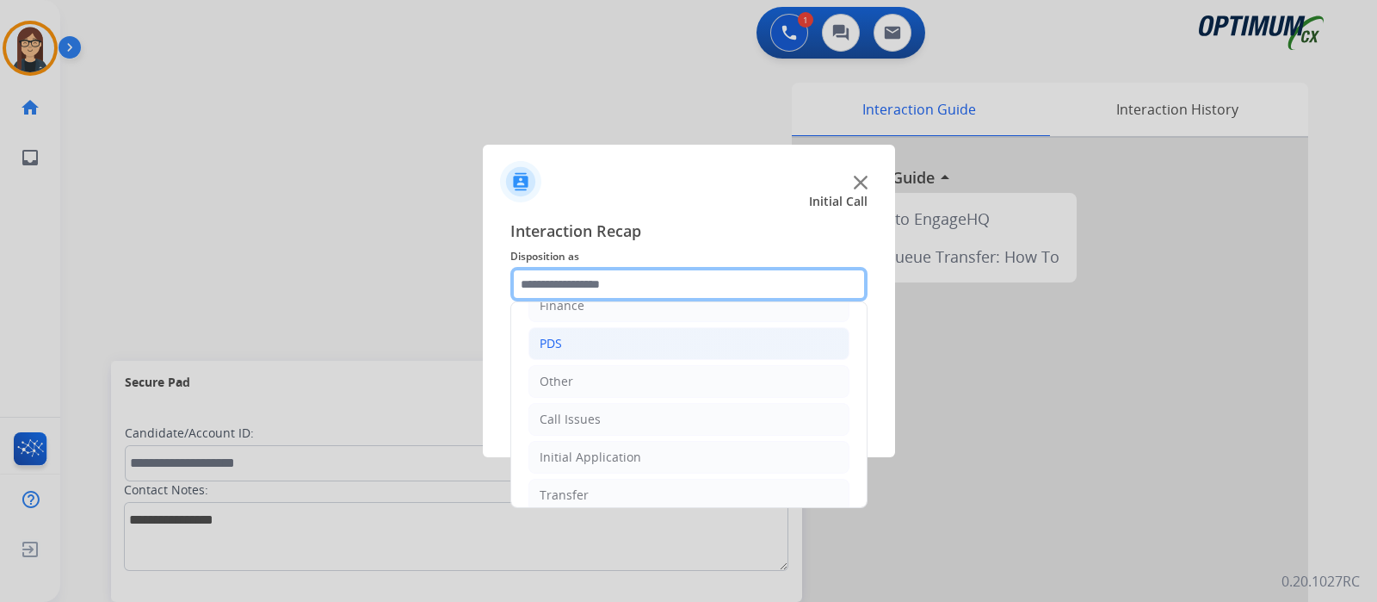
scroll to position [114, 0]
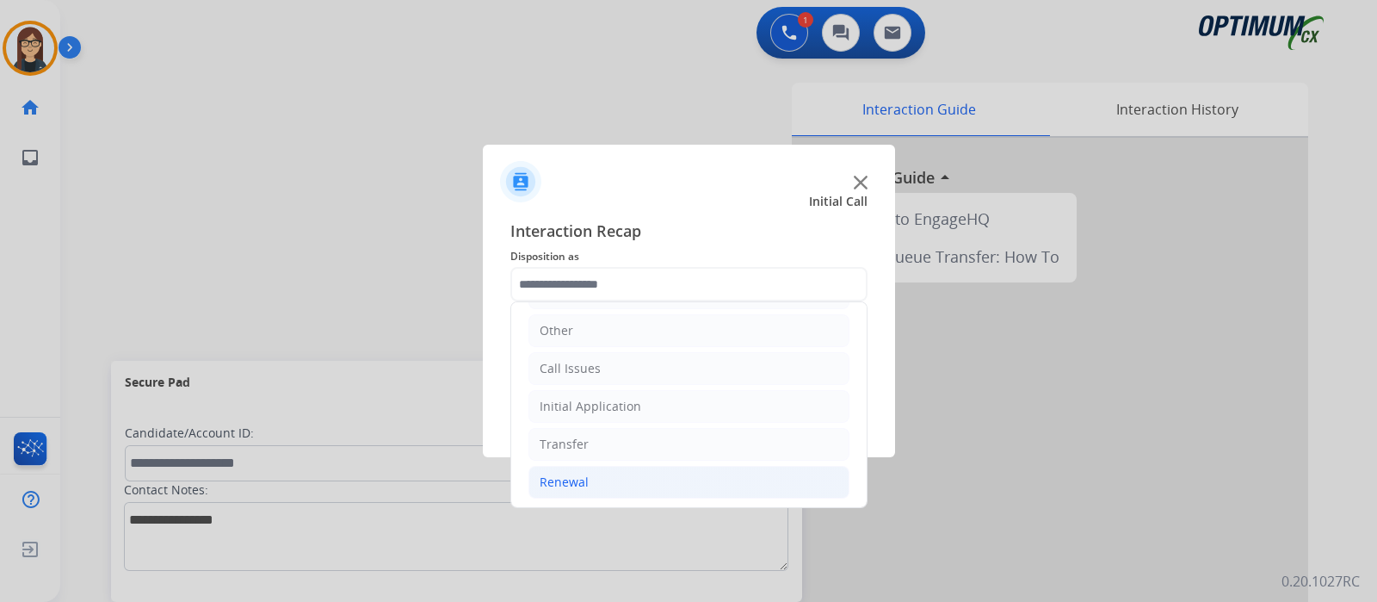
click at [571, 473] on div "Renewal" at bounding box center [564, 481] width 49 height 17
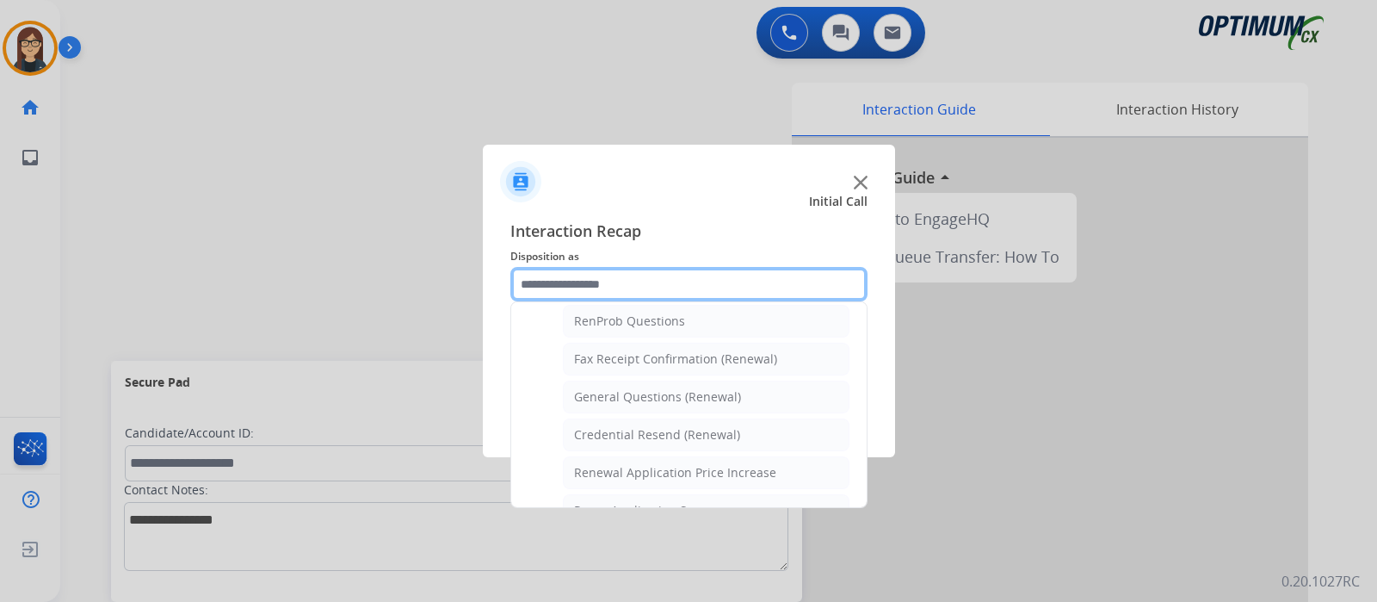
scroll to position [442, 0]
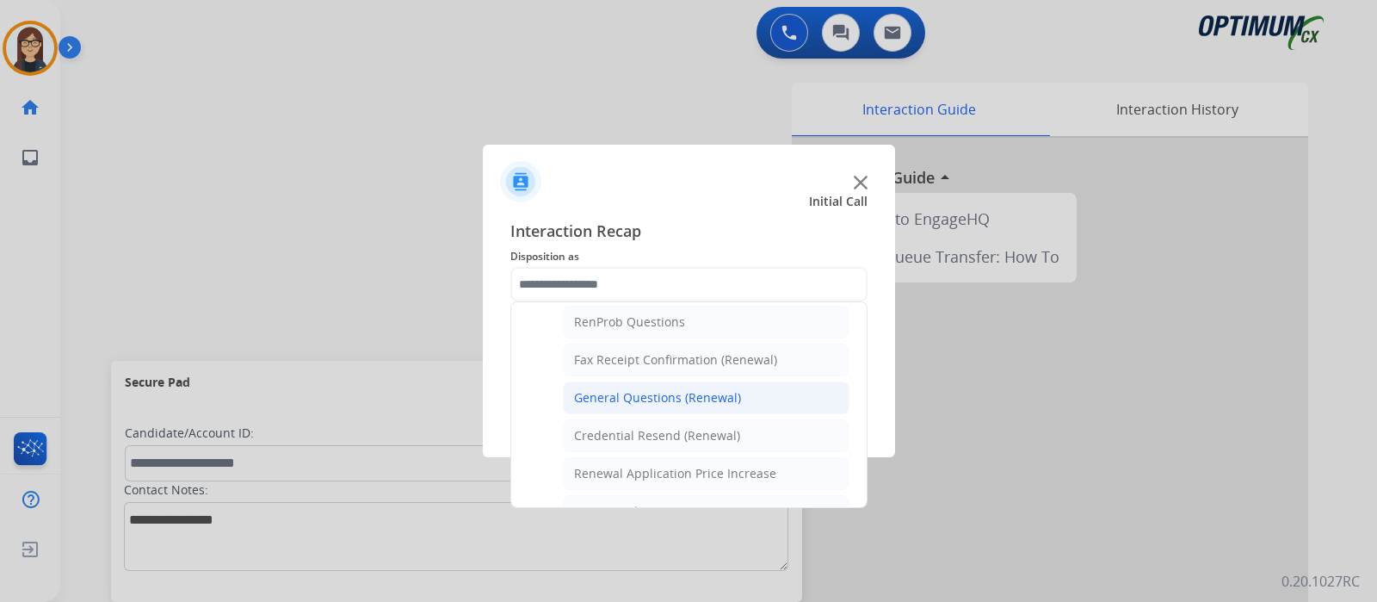
click at [612, 389] on div "General Questions (Renewal)" at bounding box center [657, 397] width 167 height 17
type input "**********"
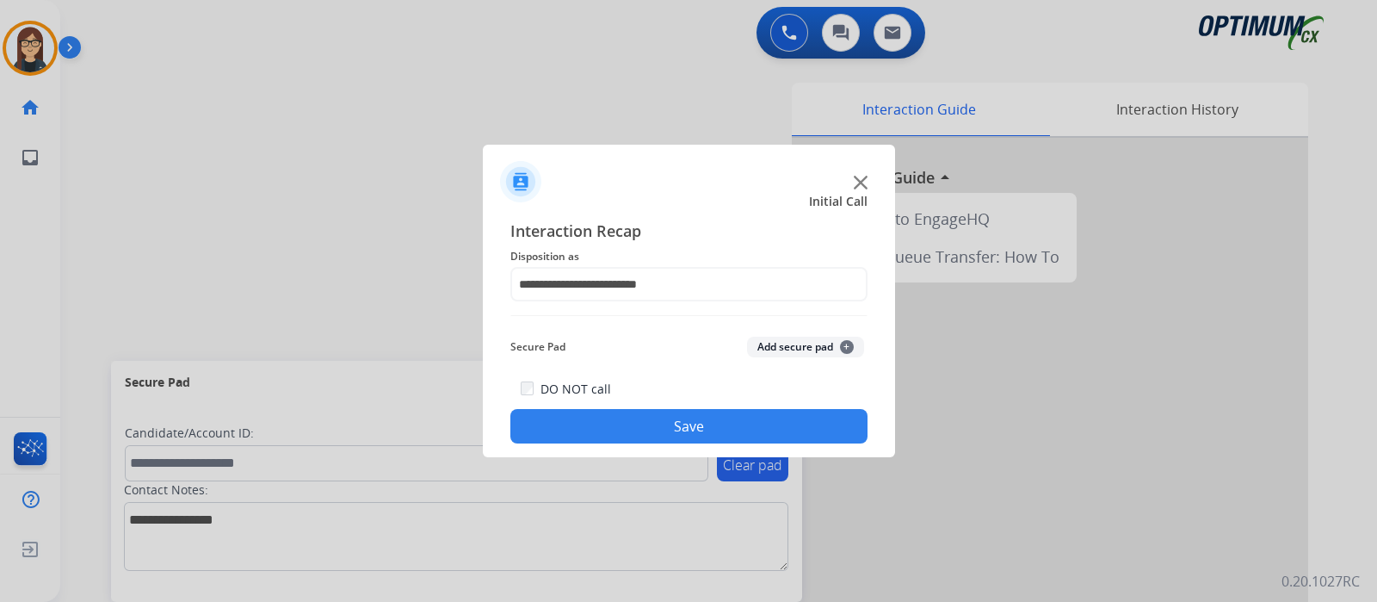
click at [571, 423] on button "Save" at bounding box center [688, 426] width 357 height 34
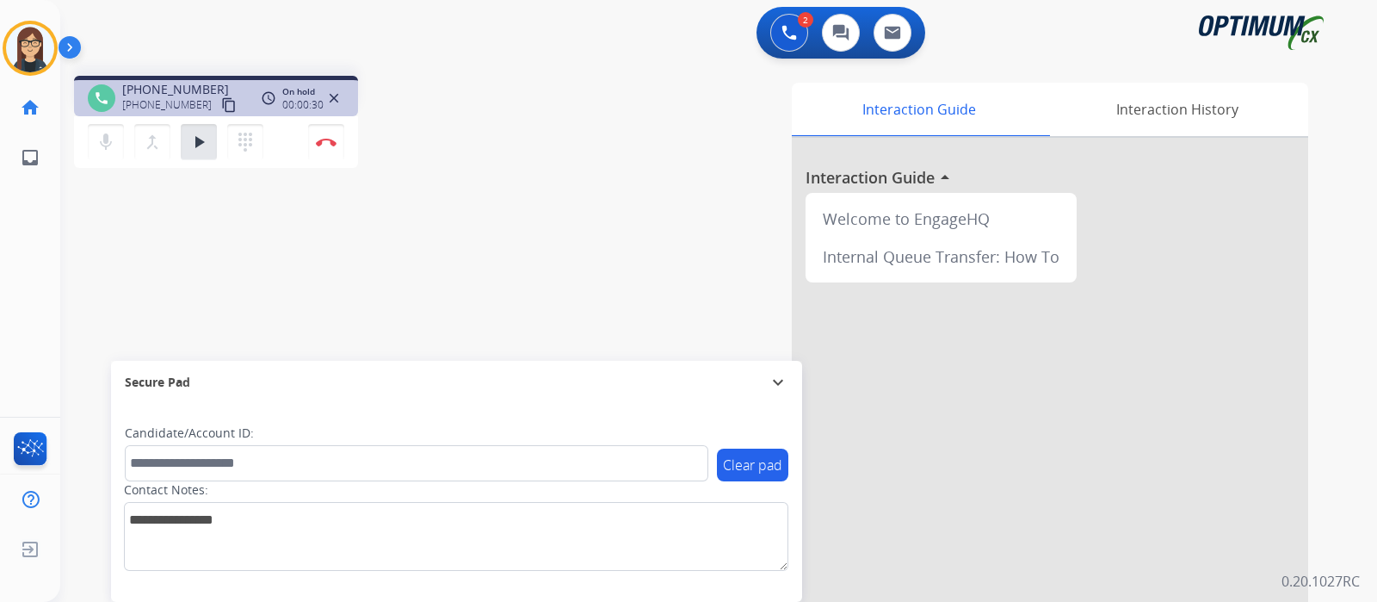
click at [565, 169] on div "Interaction Guide Interaction History Interaction Guide arrow_drop_up Welcome t…" at bounding box center [922, 431] width 772 height 697
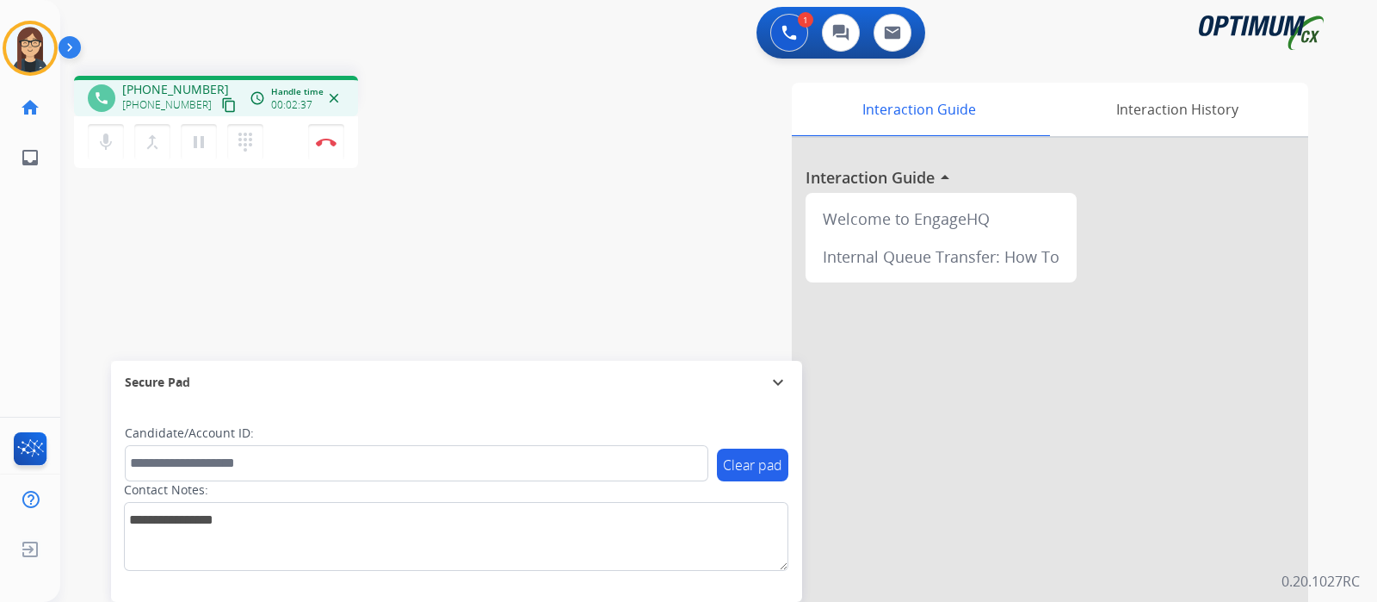
click at [512, 94] on div "phone [PHONE_NUMBER] [PHONE_NUMBER] content_copy access_time Call metrics Queue…" at bounding box center [301, 124] width 455 height 97
click at [478, 185] on div "phone [PHONE_NUMBER] [PHONE_NUMBER] content_copy access_time Call metrics Queue…" at bounding box center [698, 421] width 1276 height 718
click at [322, 144] on img at bounding box center [326, 142] width 21 height 9
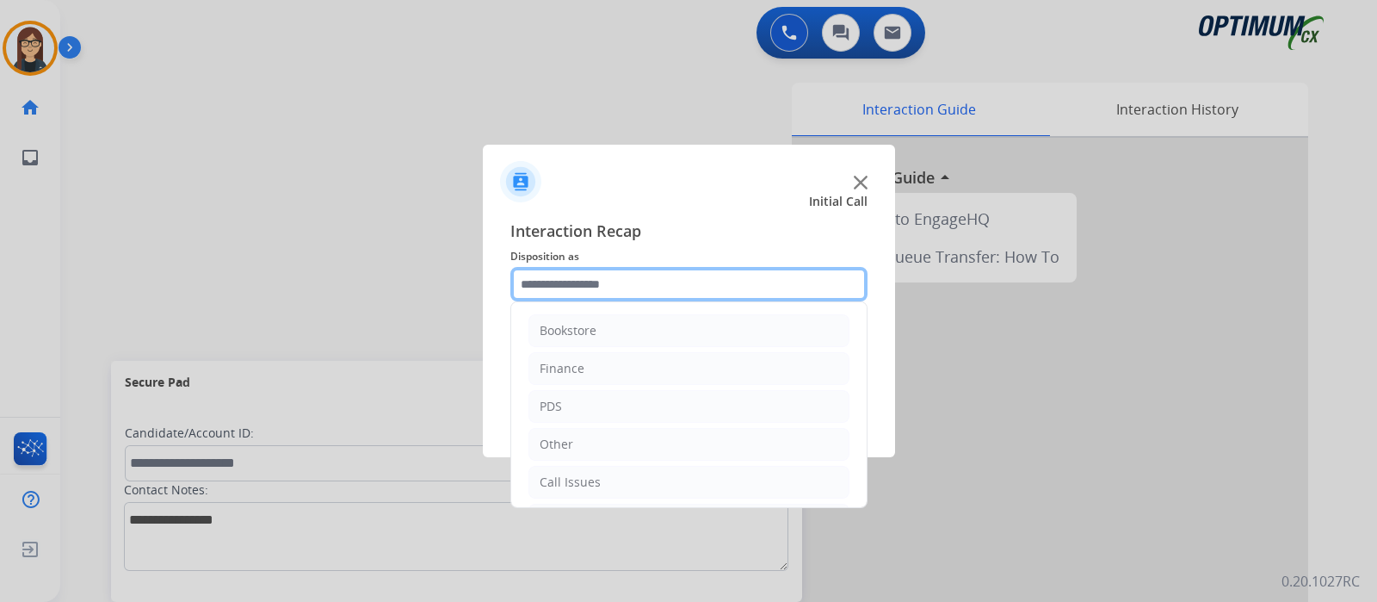
click at [601, 294] on input "text" at bounding box center [688, 284] width 357 height 34
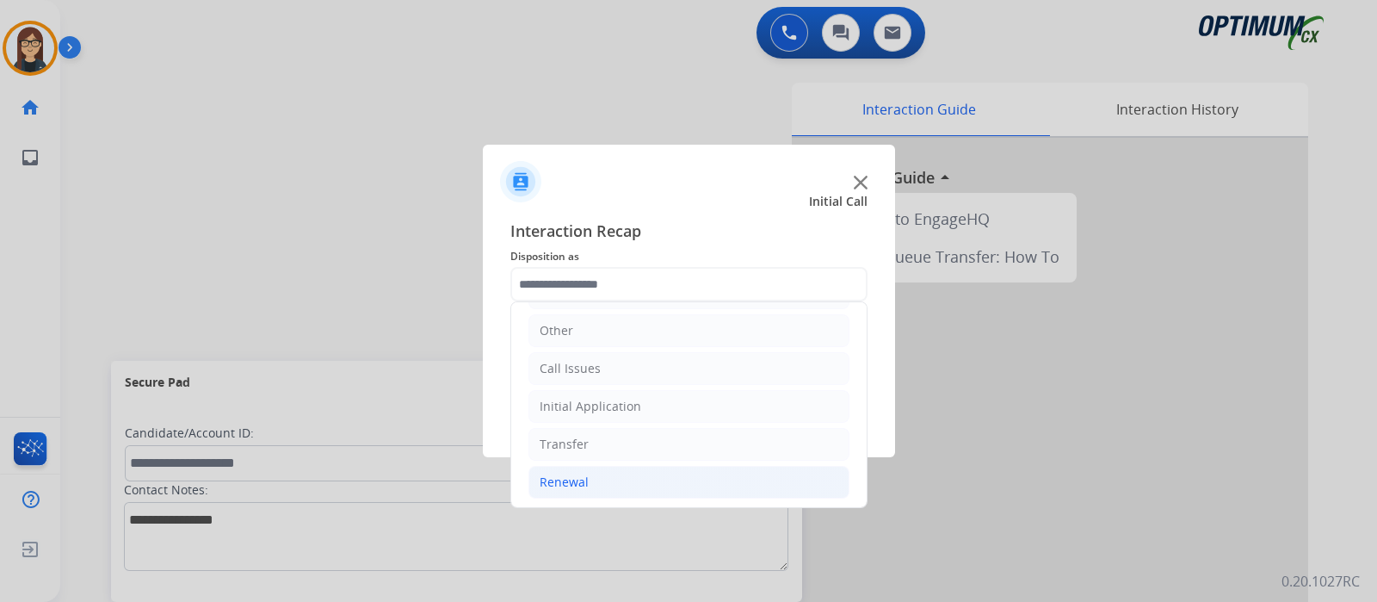
click at [583, 477] on div "Renewal" at bounding box center [564, 481] width 49 height 17
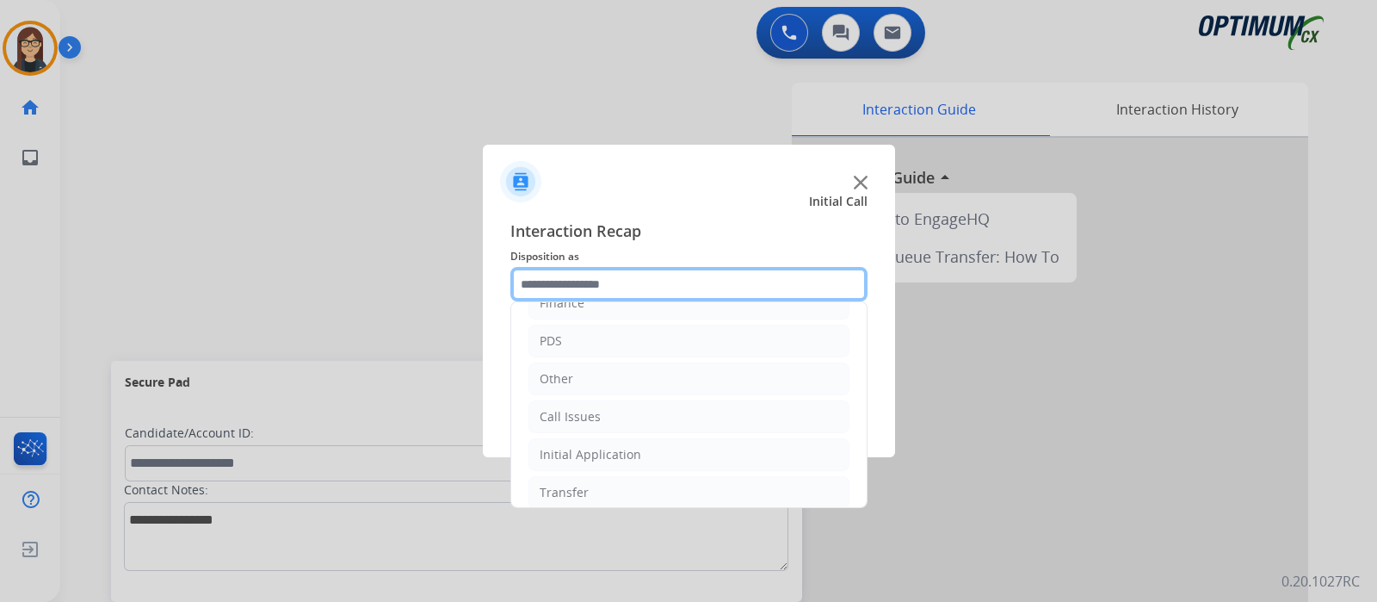
scroll to position [107, 0]
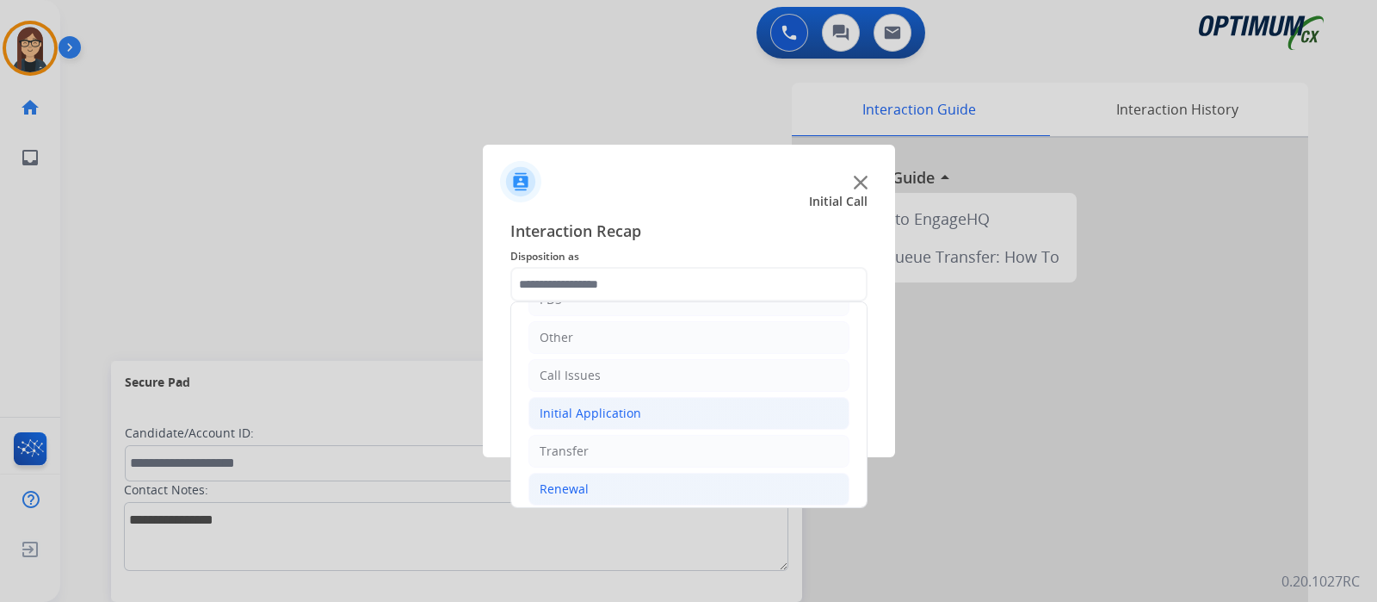
click at [594, 416] on div "Initial Application" at bounding box center [591, 413] width 102 height 17
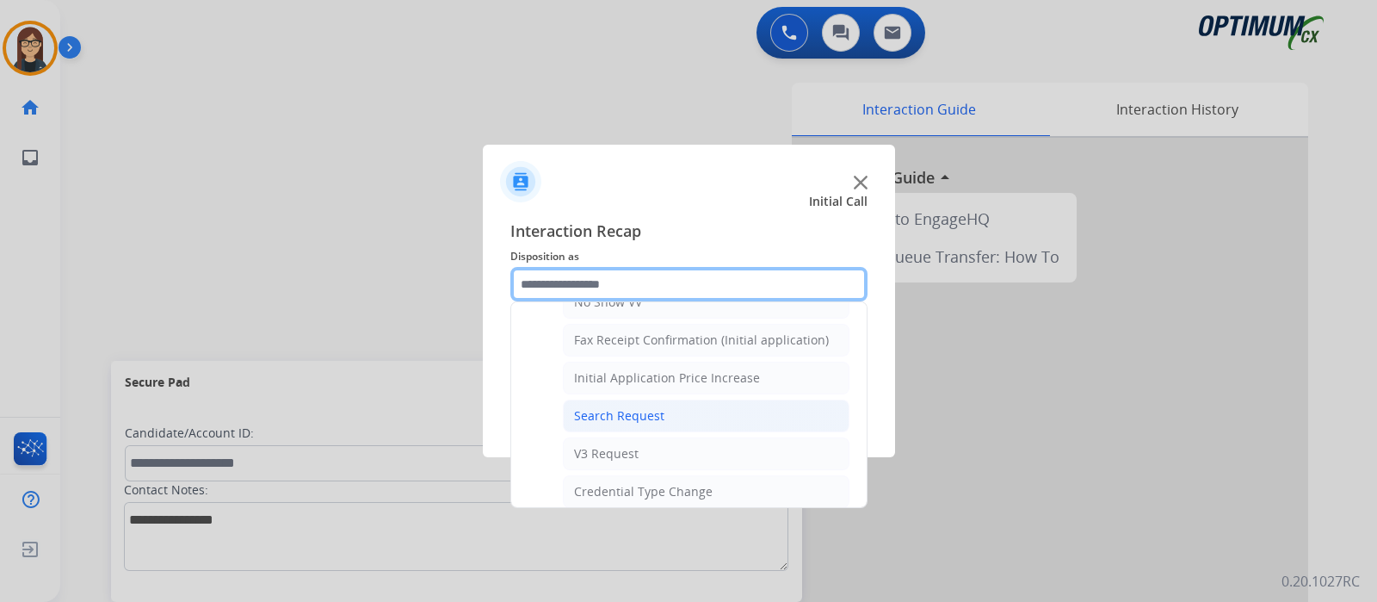
scroll to position [1033, 0]
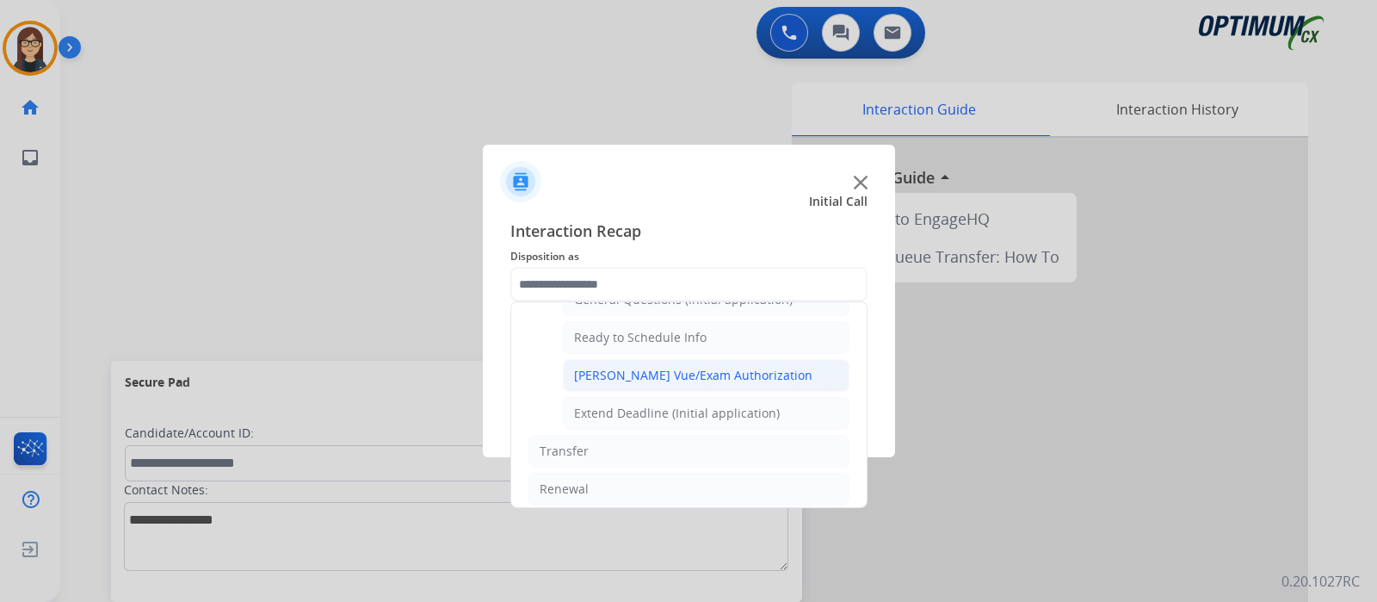
click at [633, 367] on div "[PERSON_NAME] Vue/Exam Authorization" at bounding box center [693, 375] width 238 height 17
type input "**********"
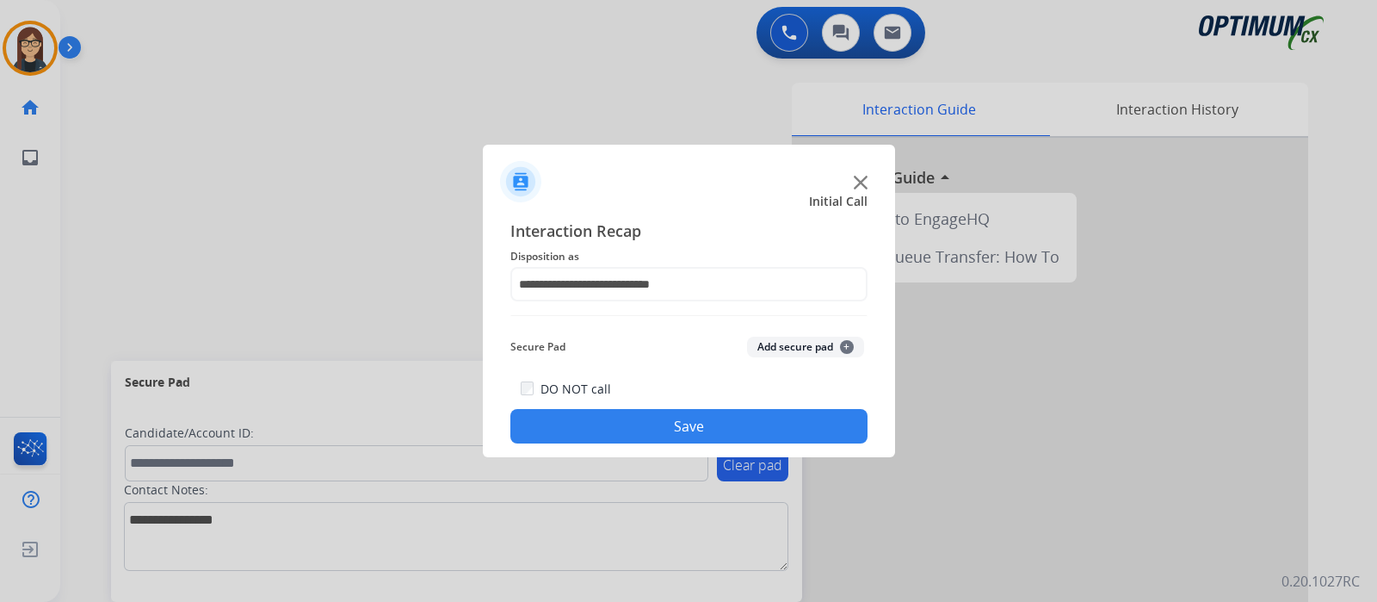
click at [633, 414] on button "Save" at bounding box center [688, 426] width 357 height 34
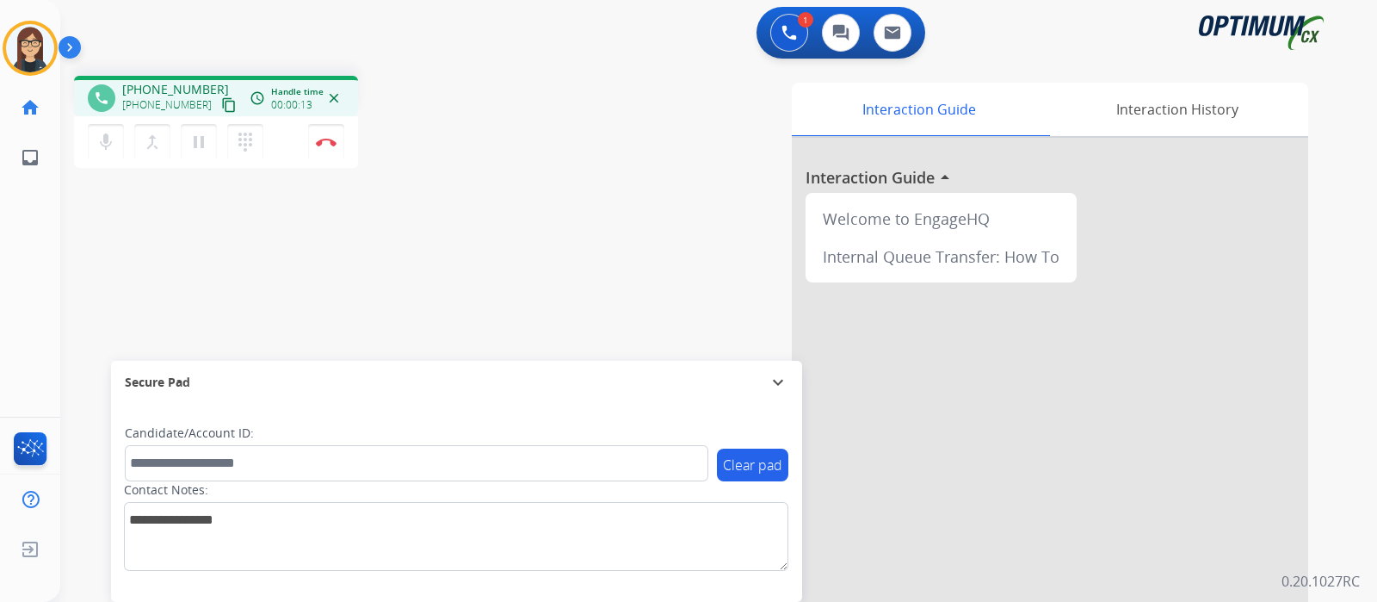
click at [221, 104] on mat-icon "content_copy" at bounding box center [228, 104] width 15 height 15
click at [560, 177] on div "Interaction Guide Interaction History Interaction Guide arrow_drop_up Welcome t…" at bounding box center [922, 431] width 772 height 697
click at [102, 139] on mat-icon "mic" at bounding box center [106, 142] width 21 height 21
click at [105, 139] on mat-icon "mic_off" at bounding box center [106, 142] width 21 height 21
click at [529, 68] on div "phone [PHONE_NUMBER] [PHONE_NUMBER] content_copy access_time Call metrics Queue…" at bounding box center [698, 421] width 1276 height 718
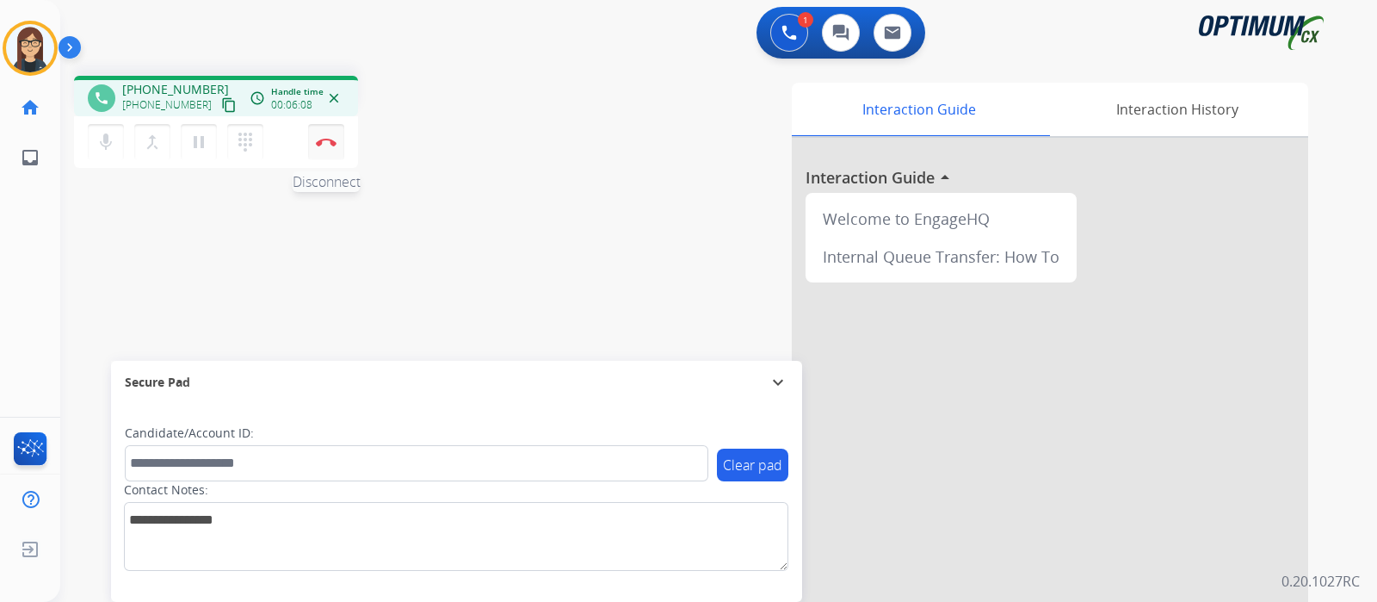
click at [325, 145] on img at bounding box center [326, 142] width 21 height 9
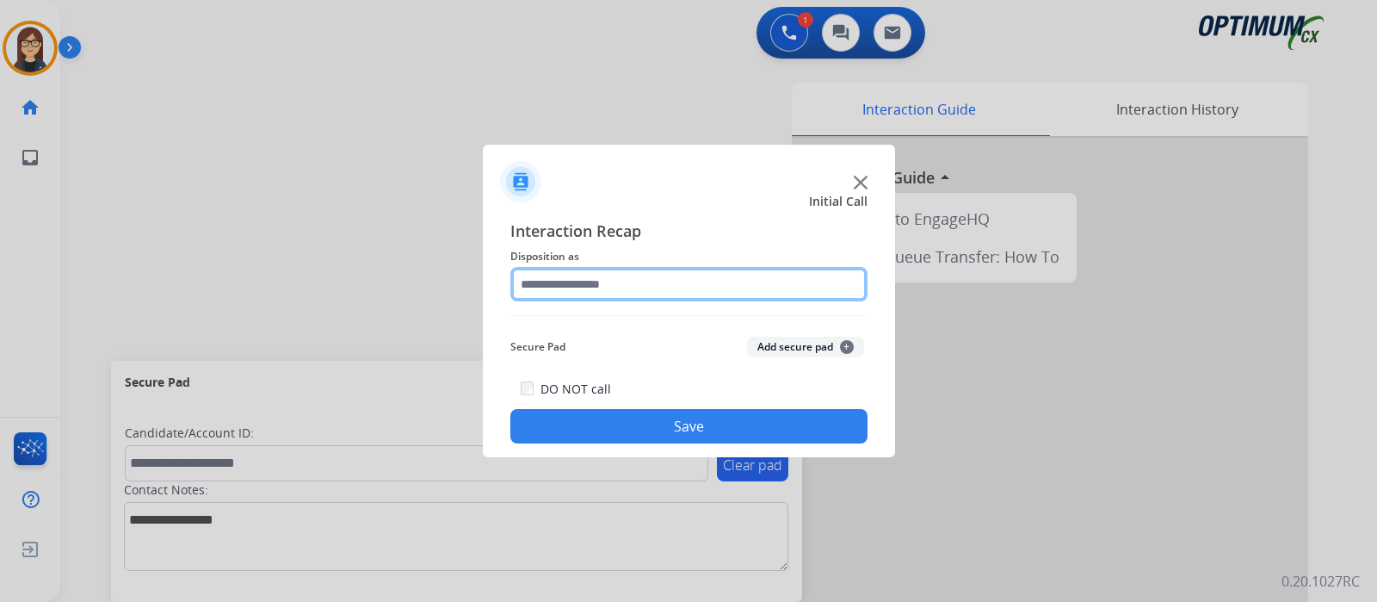
drag, startPoint x: 640, startPoint y: 301, endPoint x: 632, endPoint y: 286, distance: 17.3
click at [632, 286] on input "text" at bounding box center [688, 284] width 357 height 34
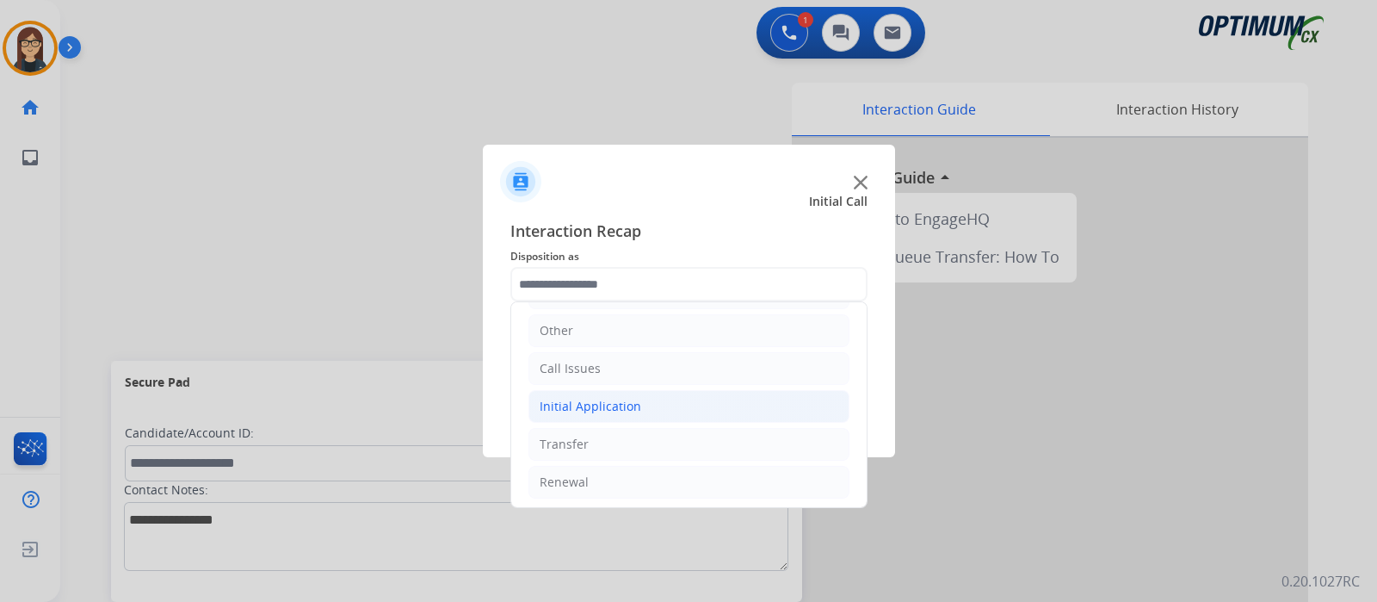
click at [598, 404] on div "Initial Application" at bounding box center [591, 406] width 102 height 17
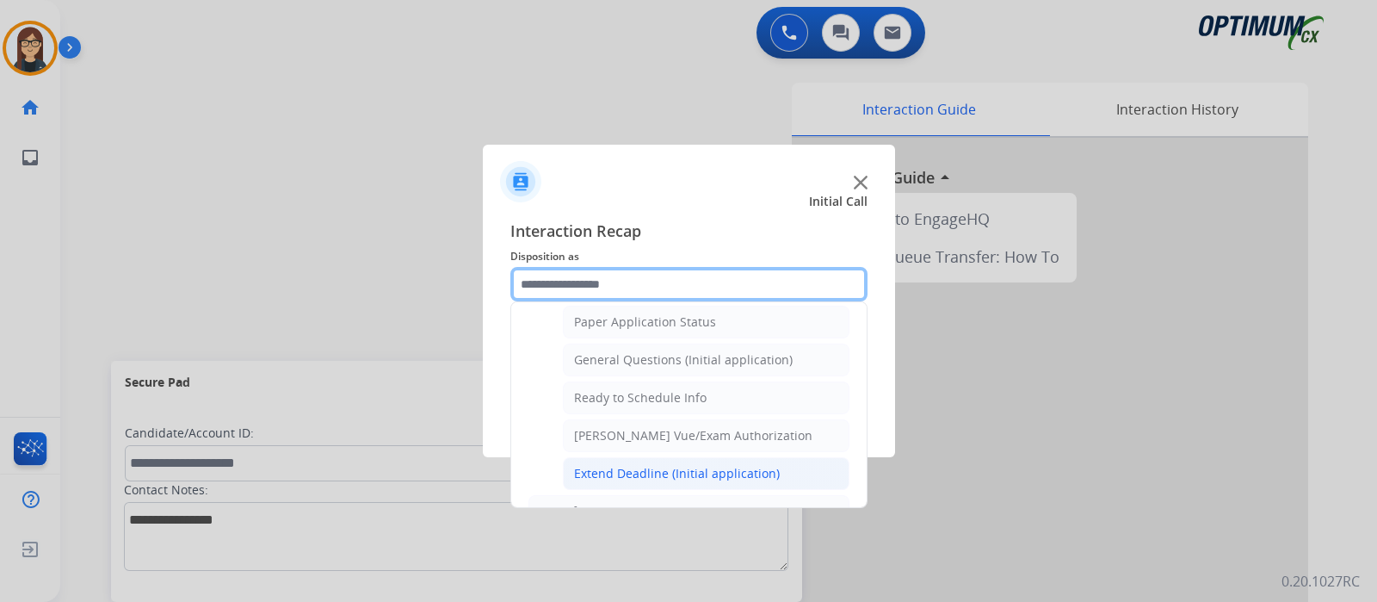
scroll to position [925, 0]
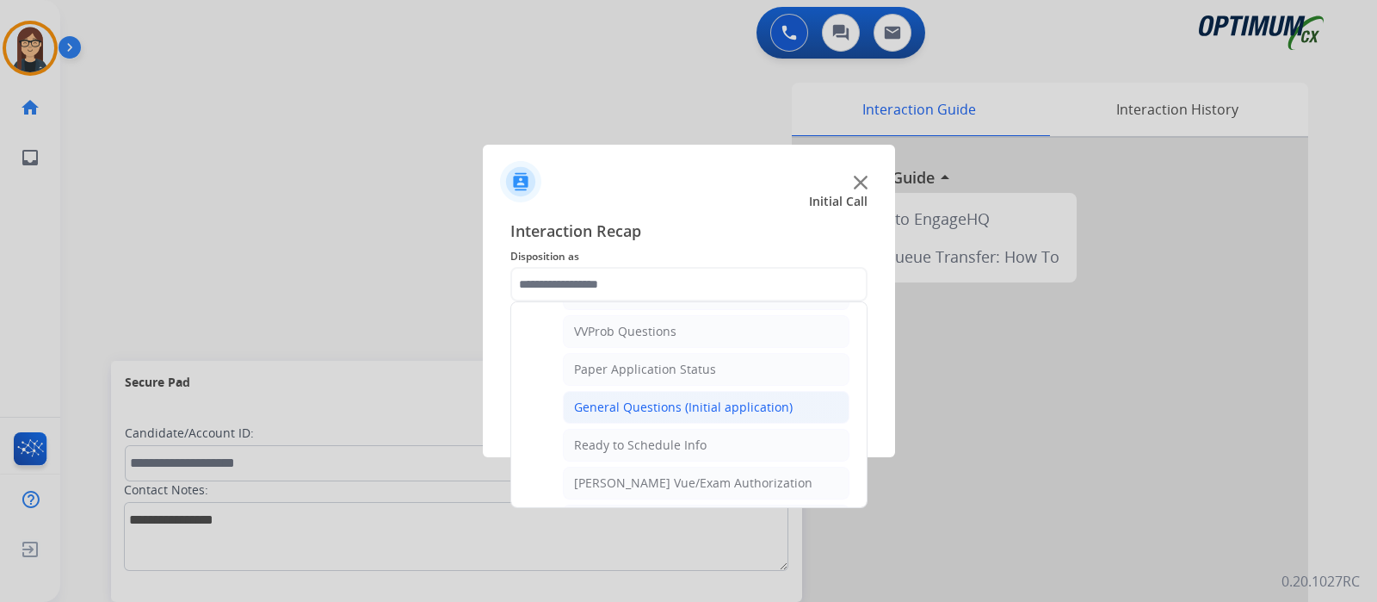
click at [648, 399] on div "General Questions (Initial application)" at bounding box center [683, 407] width 219 height 17
type input "**********"
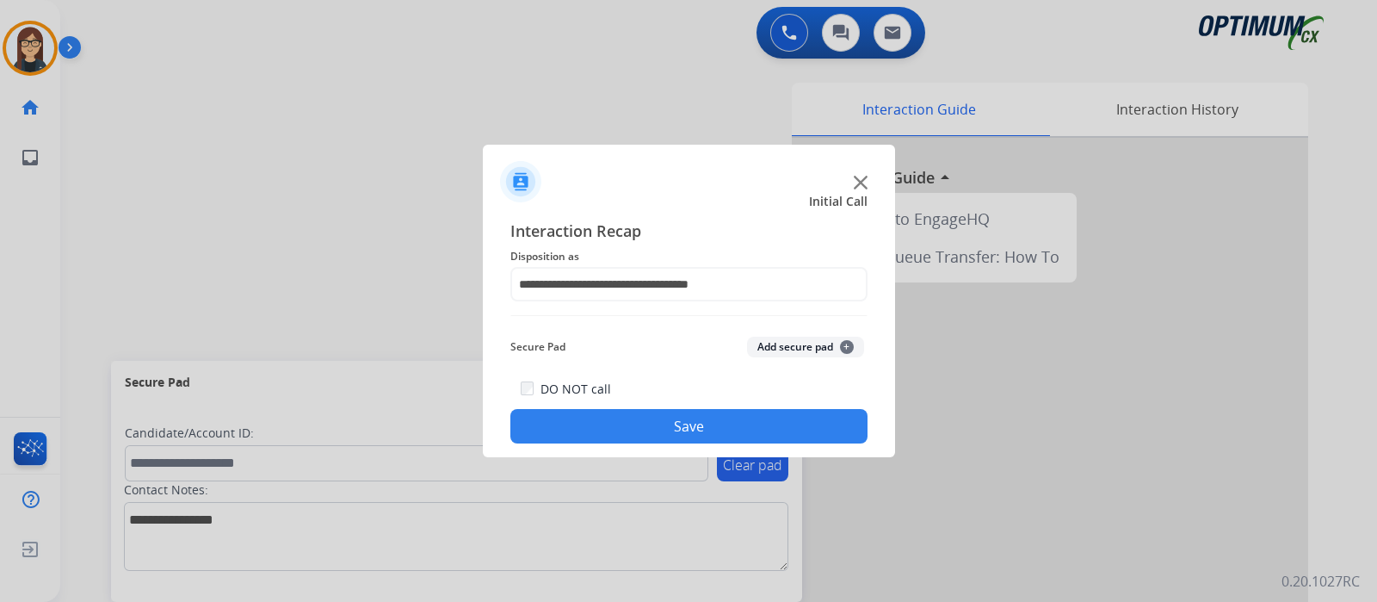
click at [629, 421] on button "Save" at bounding box center [688, 426] width 357 height 34
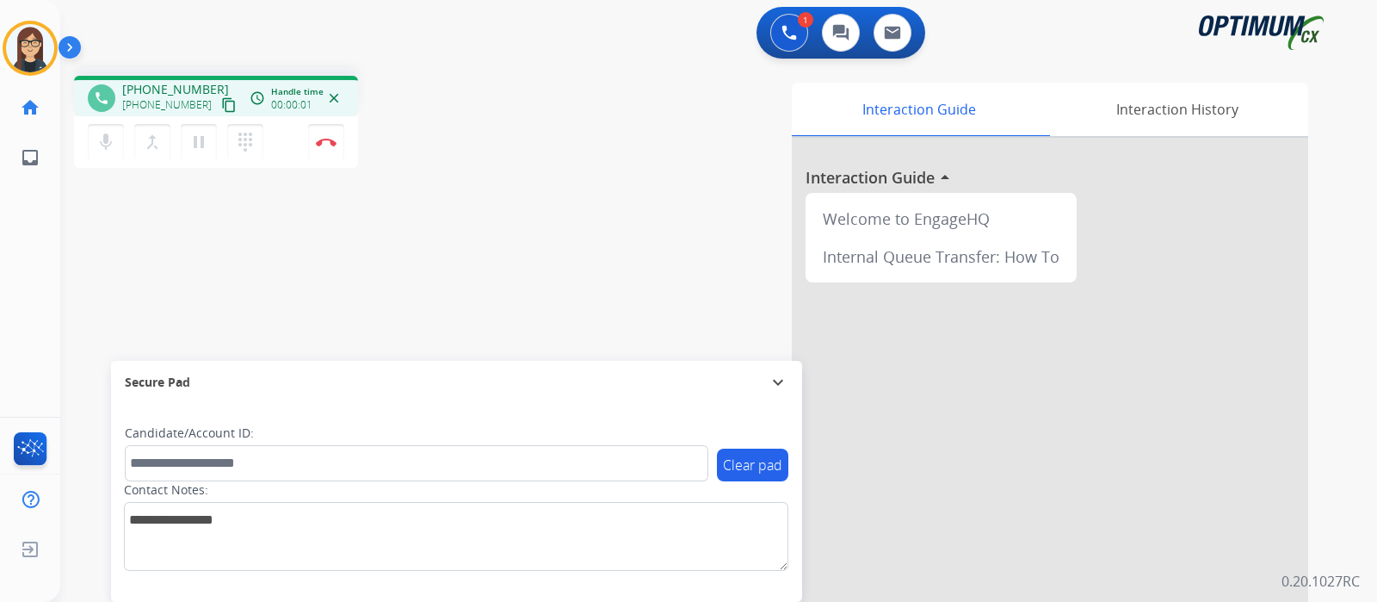
click at [221, 106] on mat-icon "content_copy" at bounding box center [228, 104] width 15 height 15
click at [121, 139] on button "mic Mute" at bounding box center [106, 142] width 36 height 36
click at [109, 140] on mat-icon "mic_off" at bounding box center [106, 142] width 21 height 21
click at [368, 245] on div "phone [PHONE_NUMBER] [PHONE_NUMBER] content_copy access_time Call metrics Queue…" at bounding box center [698, 421] width 1276 height 718
click at [320, 143] on img at bounding box center [326, 142] width 21 height 9
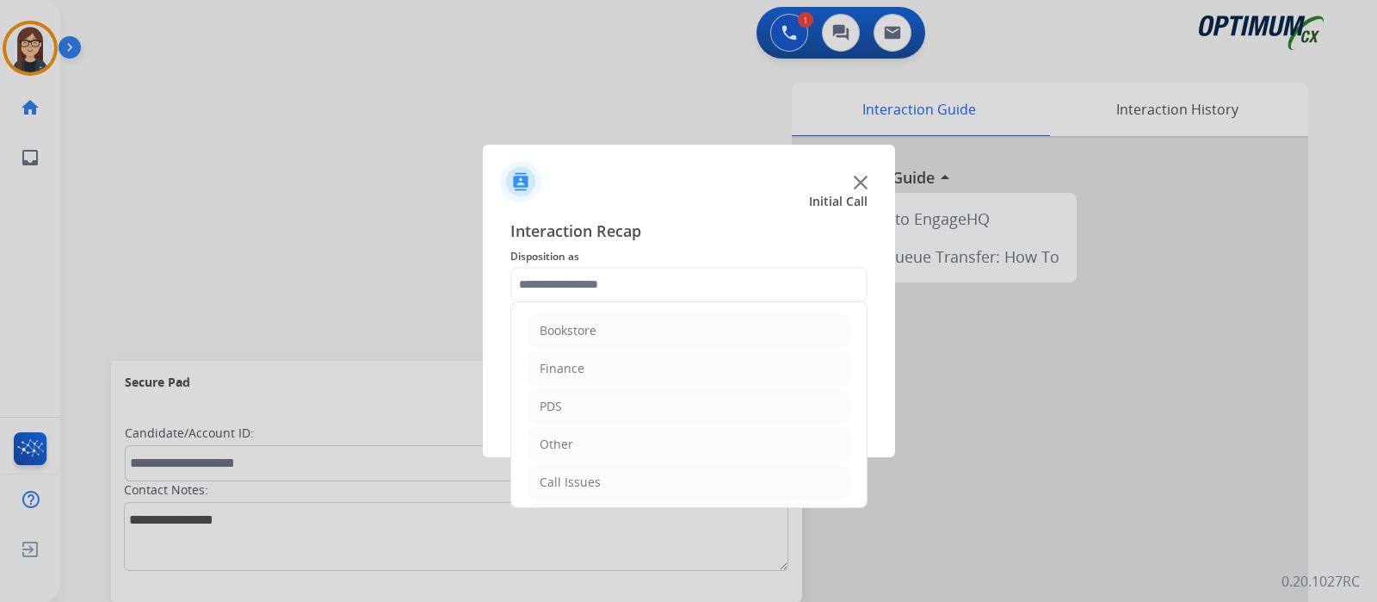
click at [551, 269] on input "text" at bounding box center [688, 284] width 357 height 34
click at [598, 479] on li "Renewal" at bounding box center [688, 482] width 321 height 33
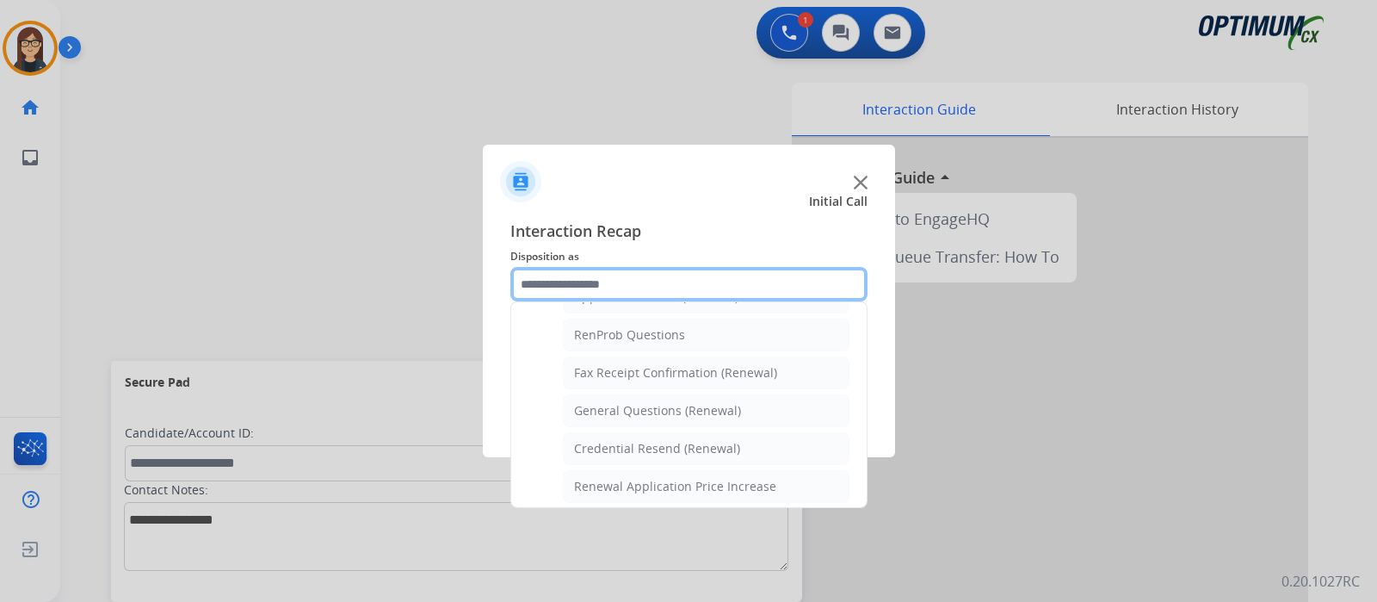
scroll to position [436, 0]
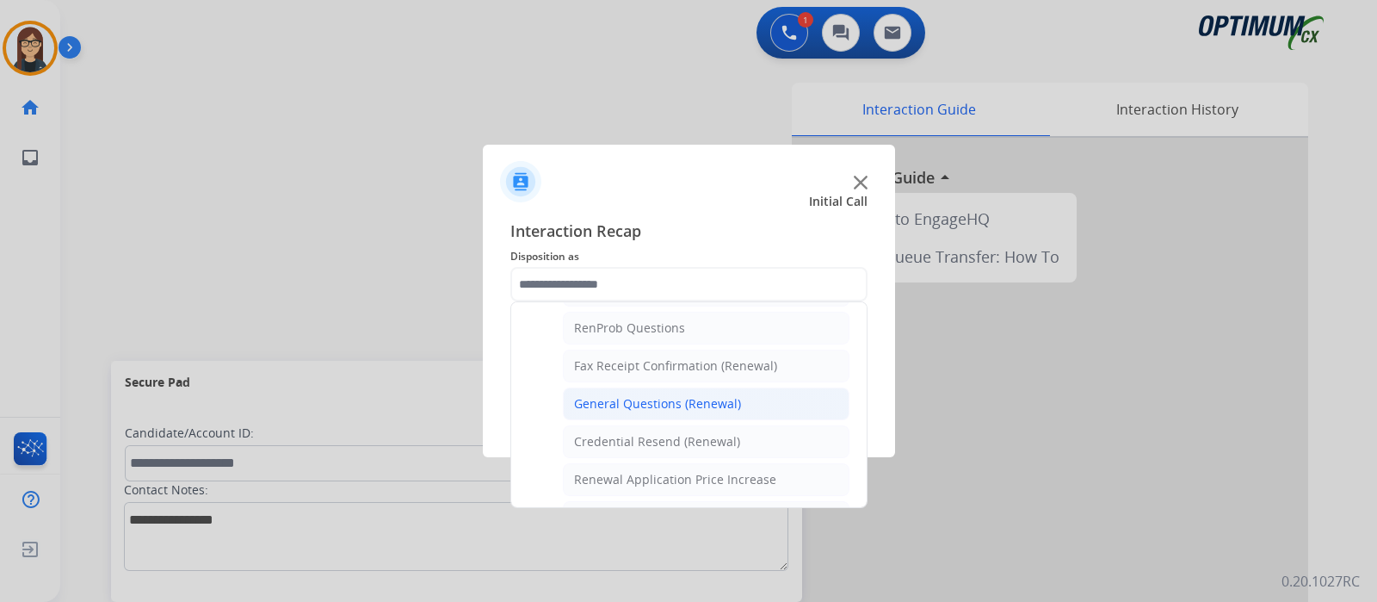
click at [671, 395] on div "General Questions (Renewal)" at bounding box center [657, 403] width 167 height 17
type input "**********"
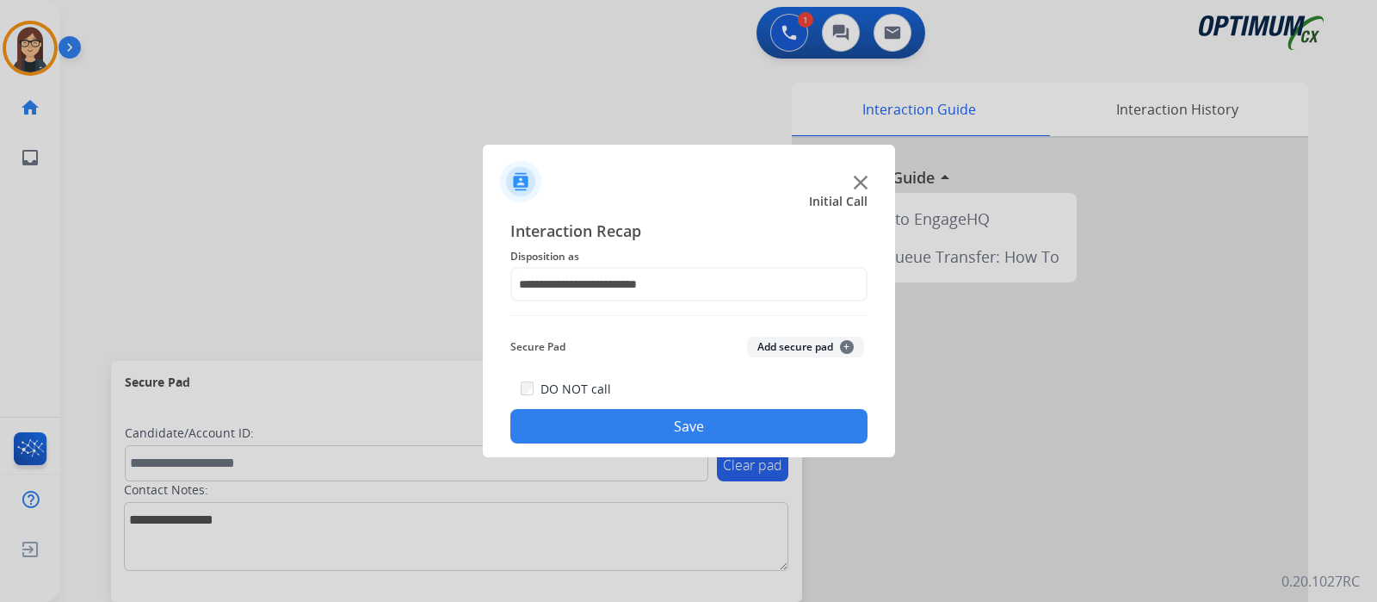
click at [668, 438] on button "Save" at bounding box center [688, 426] width 357 height 34
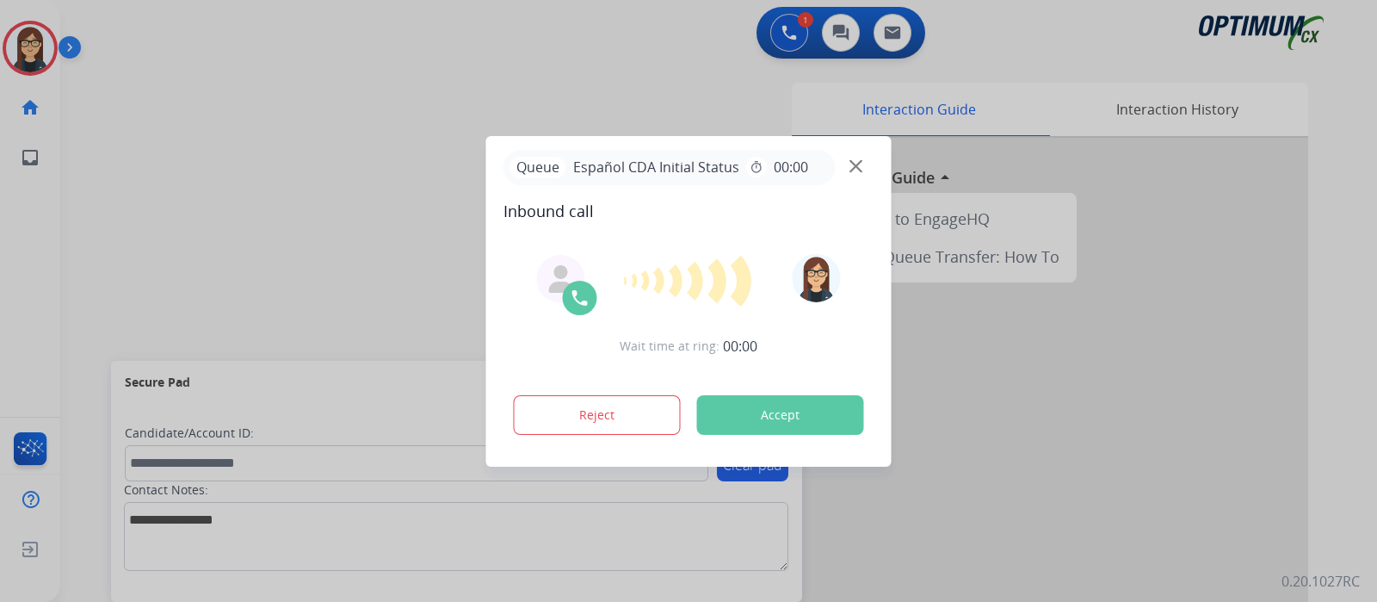
click at [749, 418] on button "Accept" at bounding box center [780, 415] width 167 height 40
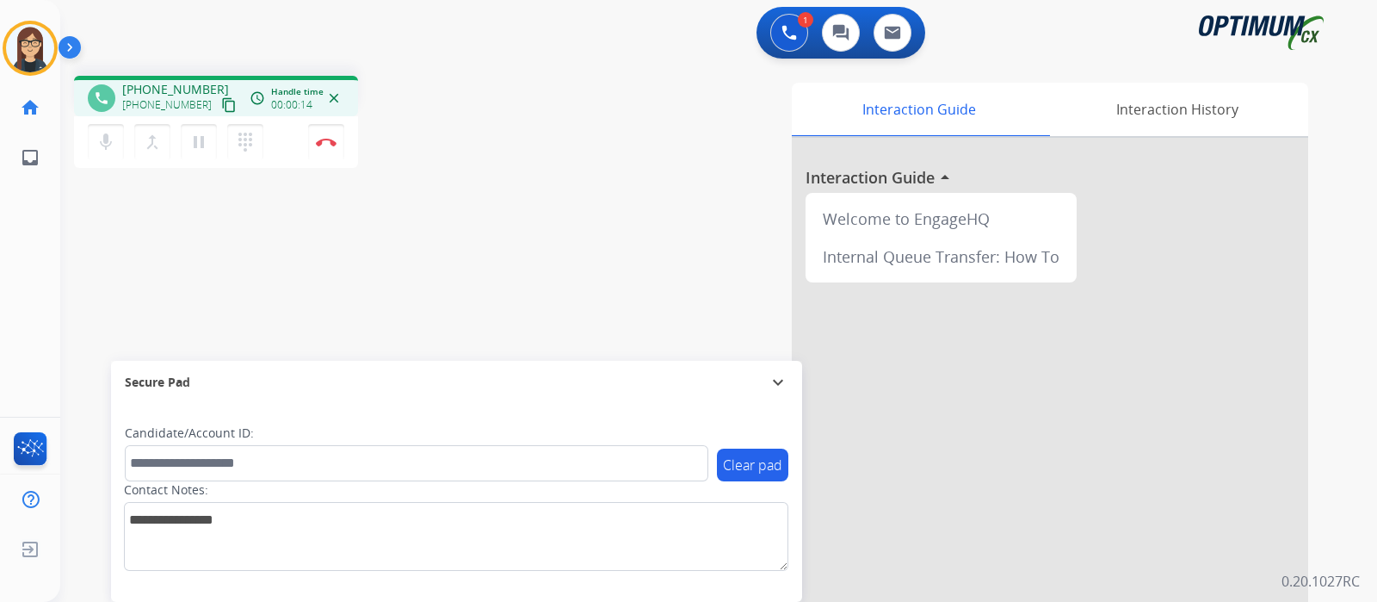
click at [221, 102] on mat-icon "content_copy" at bounding box center [228, 104] width 15 height 15
click at [323, 140] on img at bounding box center [326, 142] width 21 height 9
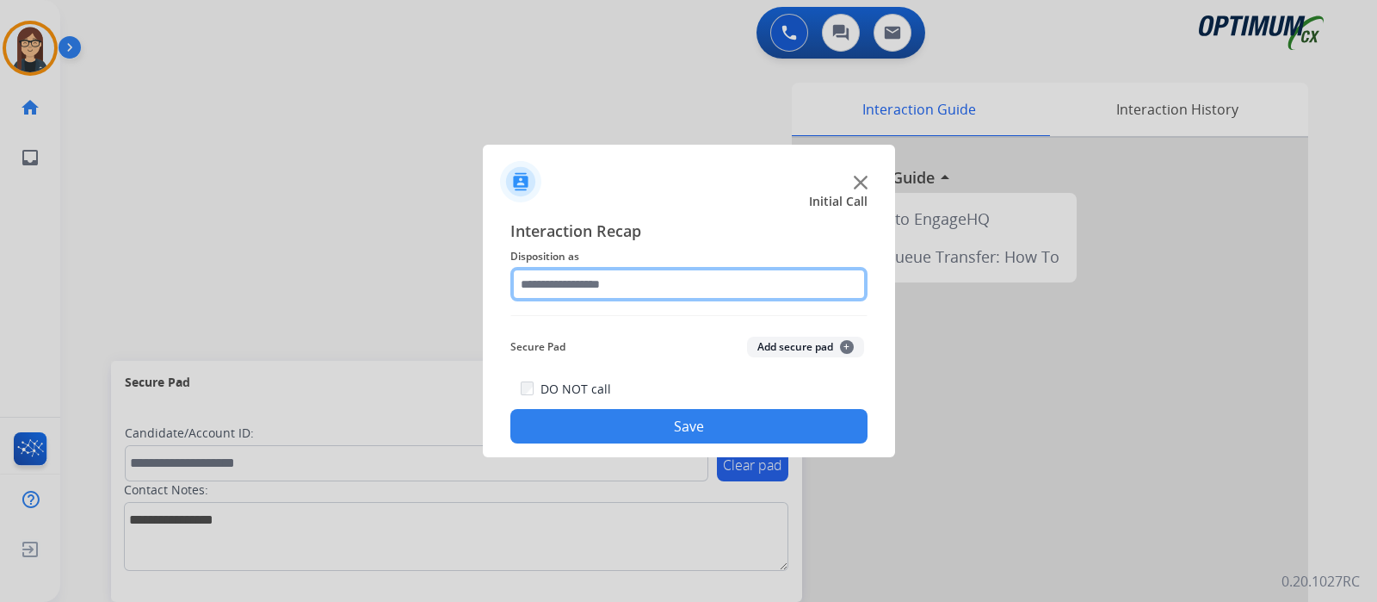
click at [637, 281] on input "text" at bounding box center [688, 284] width 357 height 34
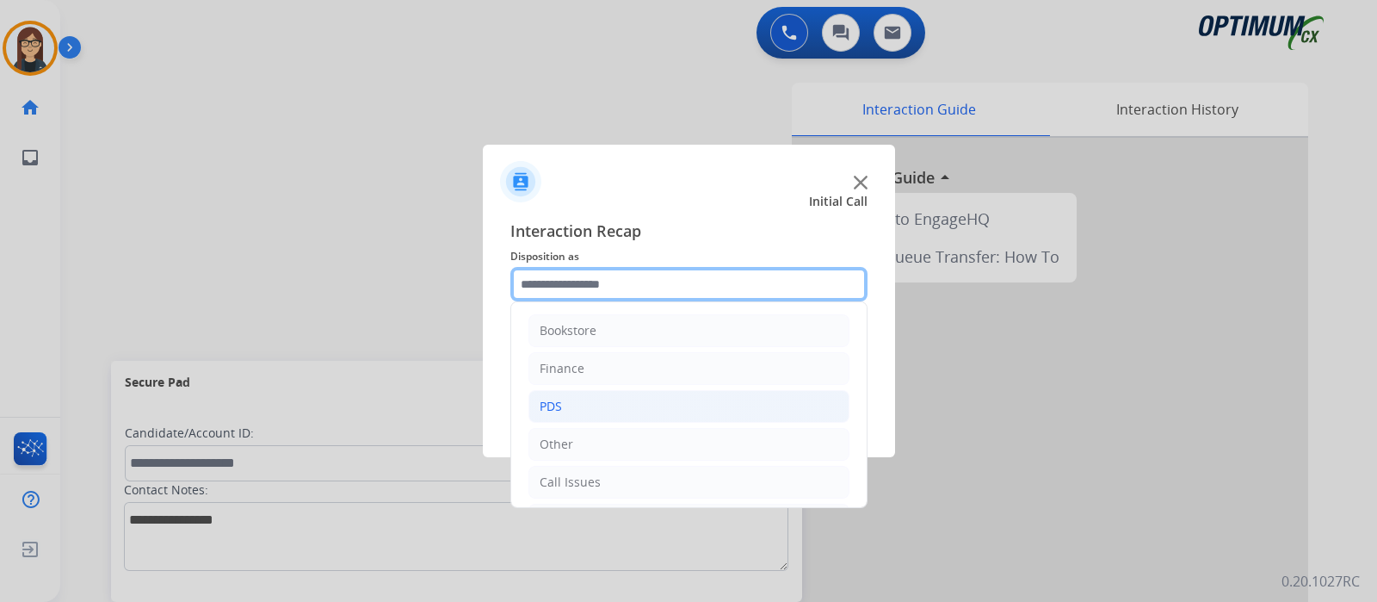
scroll to position [114, 0]
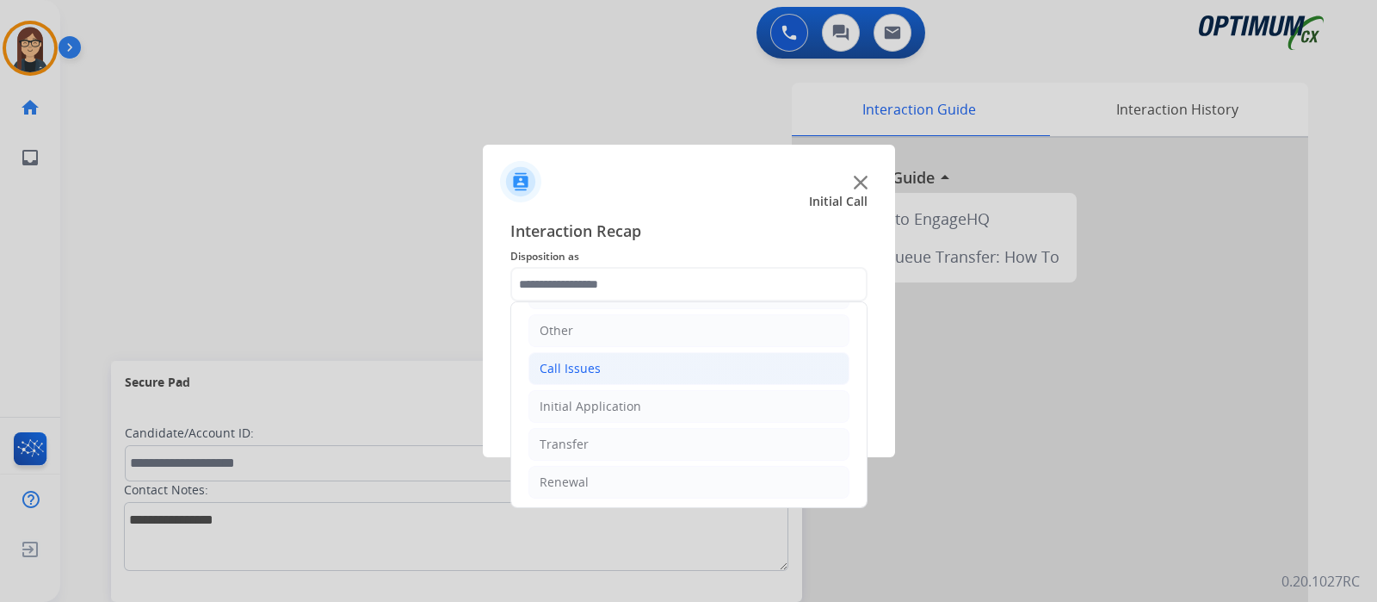
click at [624, 366] on li "Call Issues" at bounding box center [688, 368] width 321 height 33
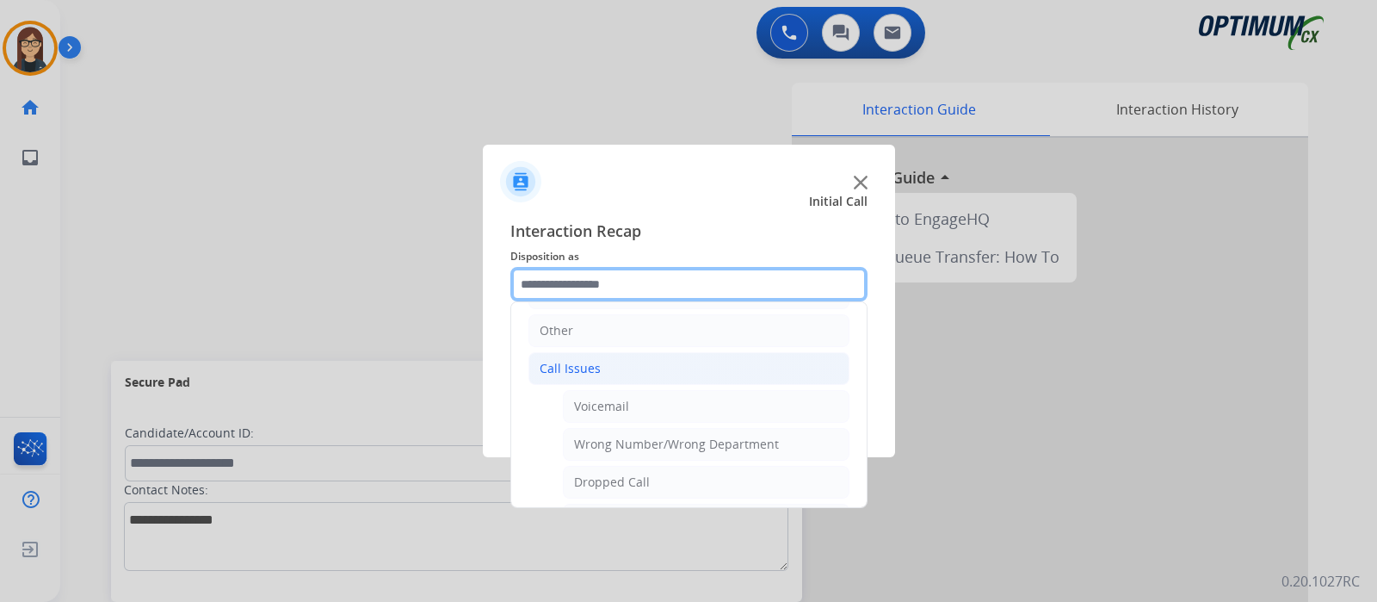
scroll to position [301, 0]
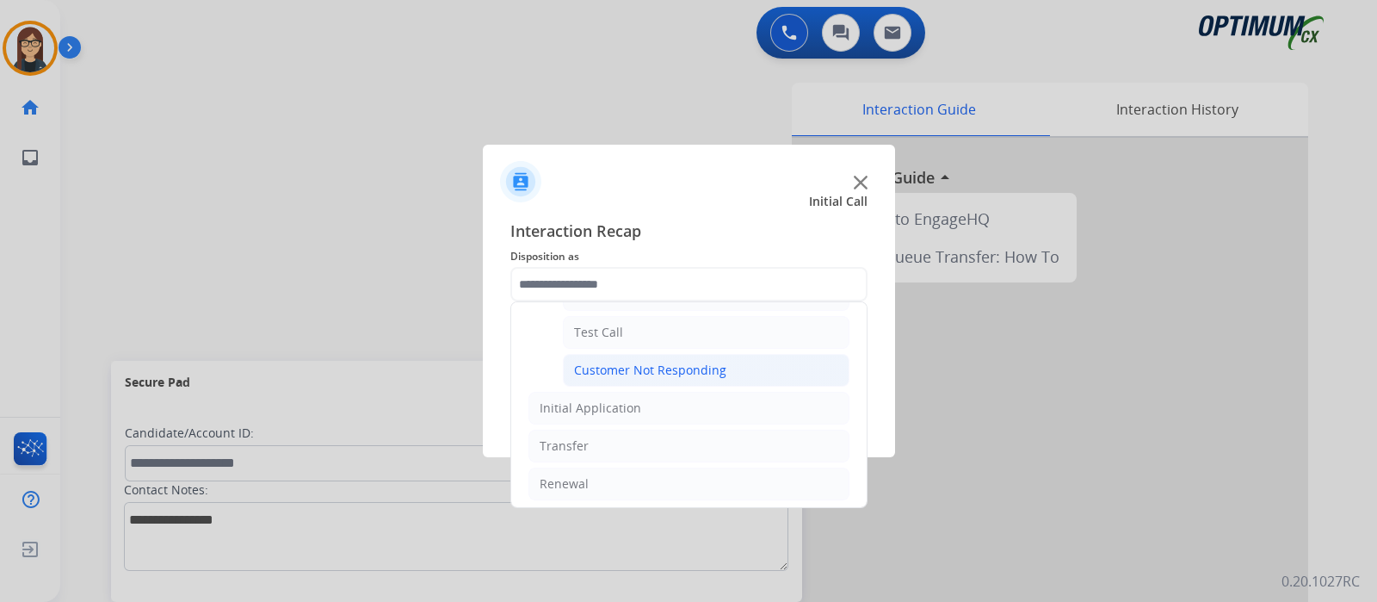
click at [663, 362] on div "Customer Not Responding" at bounding box center [650, 370] width 152 height 17
type input "**********"
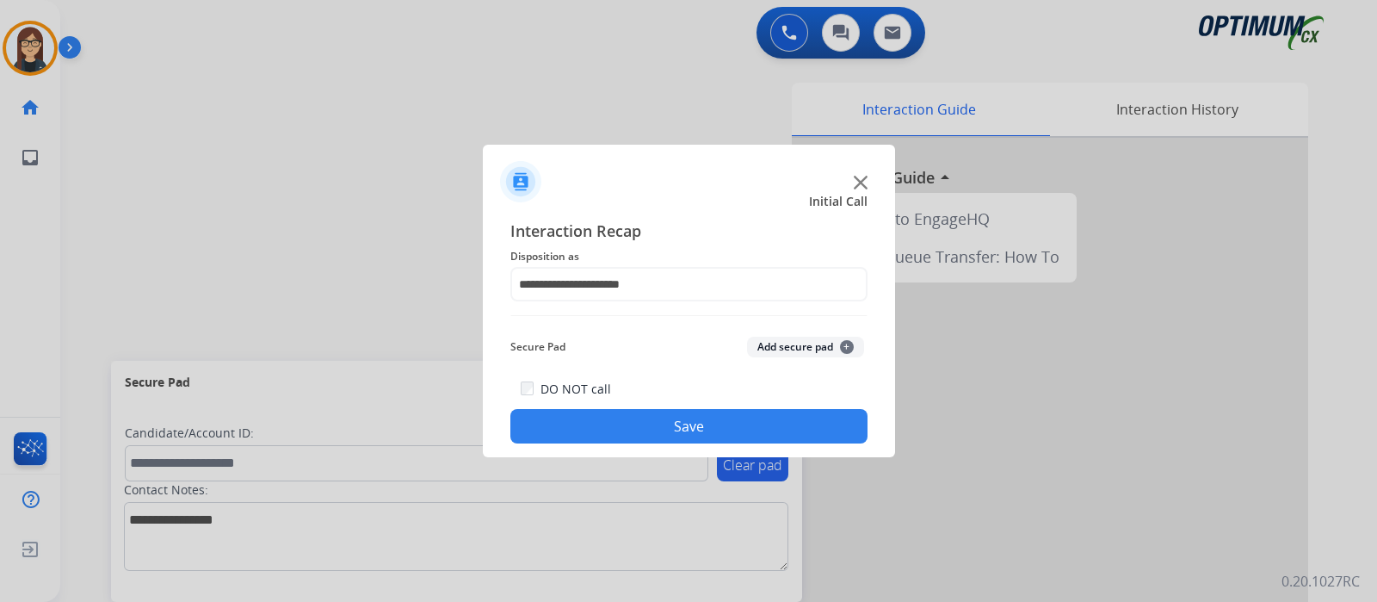
click at [677, 415] on button "Save" at bounding box center [688, 426] width 357 height 34
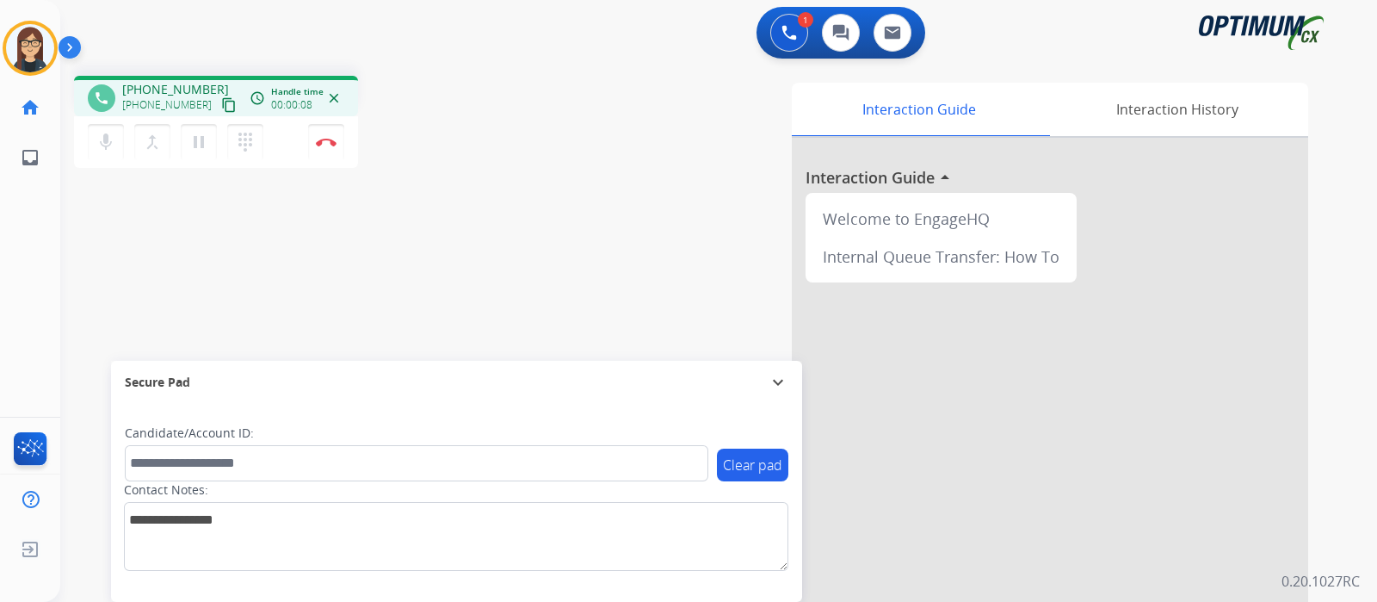
click at [221, 102] on mat-icon "content_copy" at bounding box center [228, 104] width 15 height 15
click at [460, 164] on div "phone [PHONE_NUMBER] [PHONE_NUMBER] content_copy access_time Call metrics Queue…" at bounding box center [301, 124] width 455 height 97
click at [317, 144] on img at bounding box center [326, 142] width 21 height 9
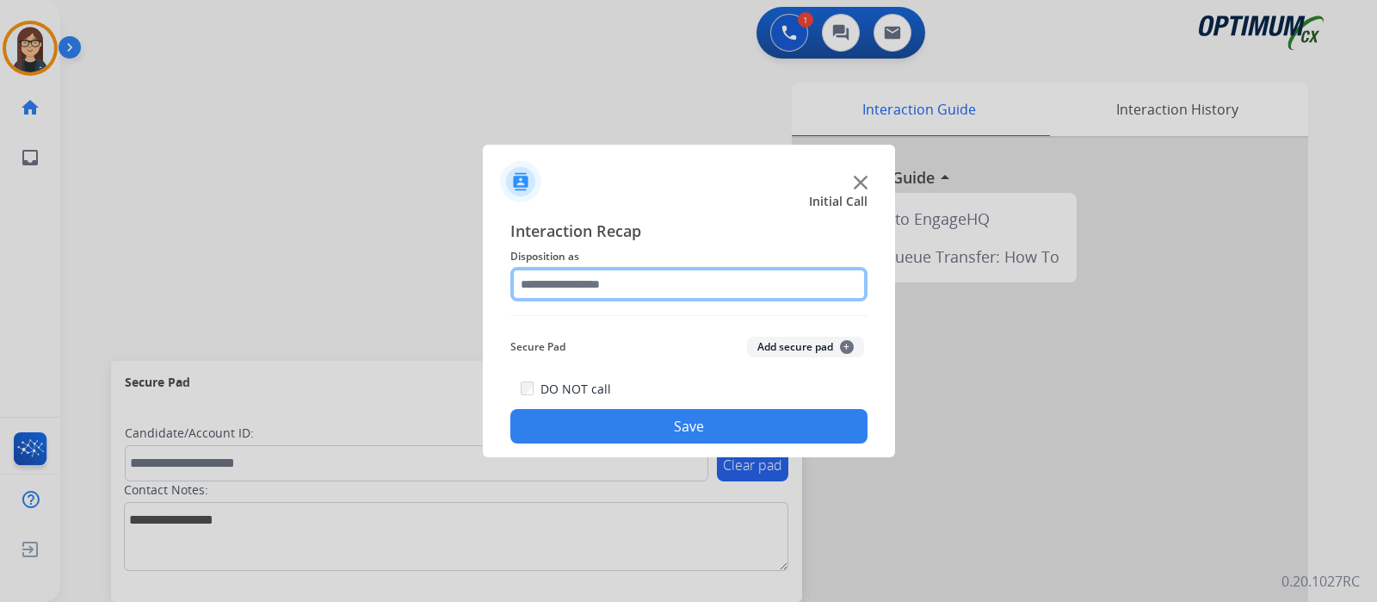
click at [587, 280] on input "text" at bounding box center [688, 284] width 357 height 34
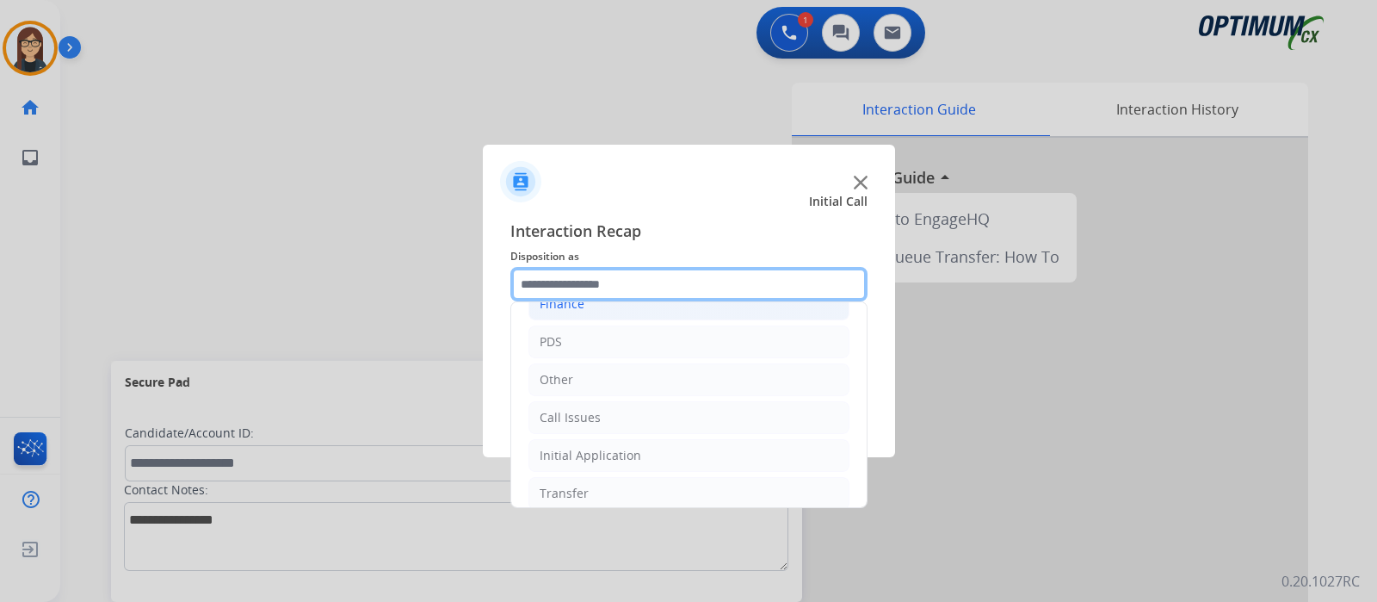
scroll to position [114, 0]
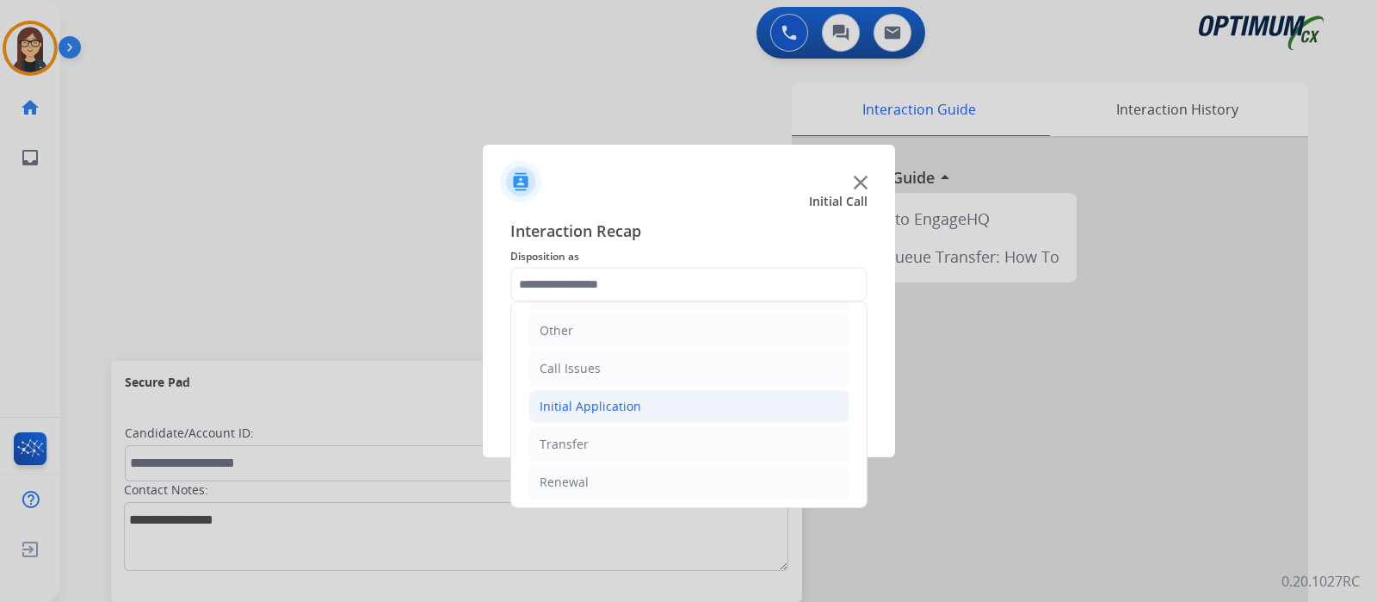
click at [599, 405] on div "Initial Application" at bounding box center [591, 406] width 102 height 17
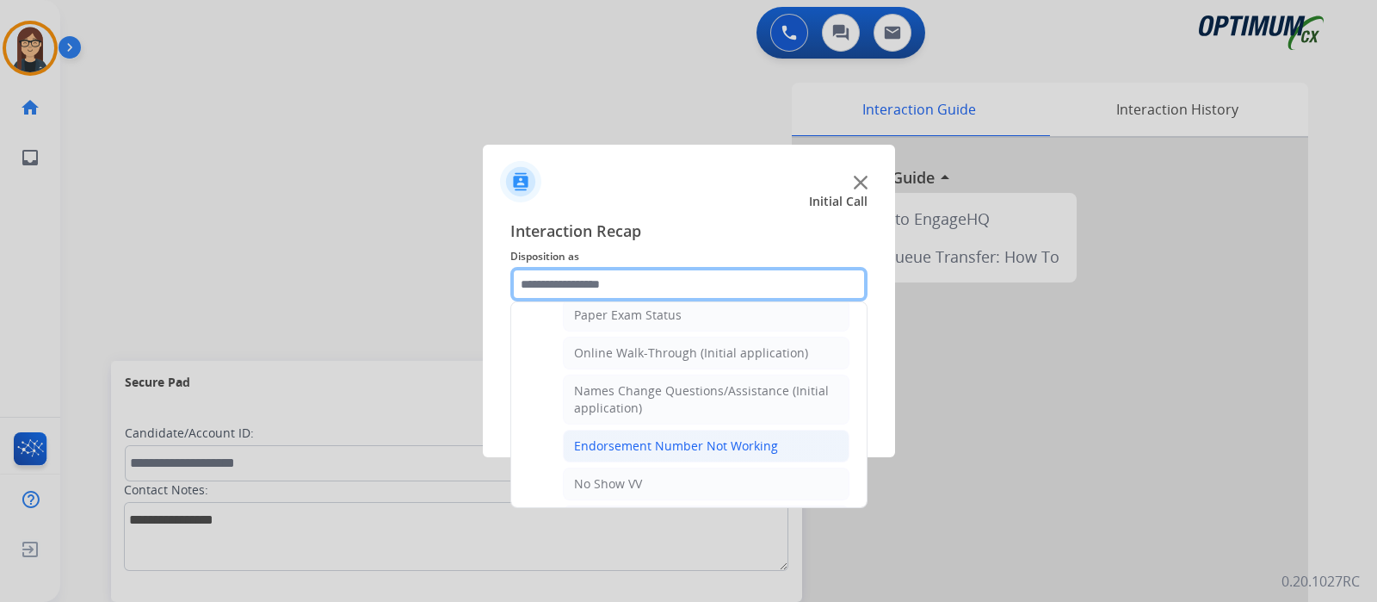
scroll to position [329, 0]
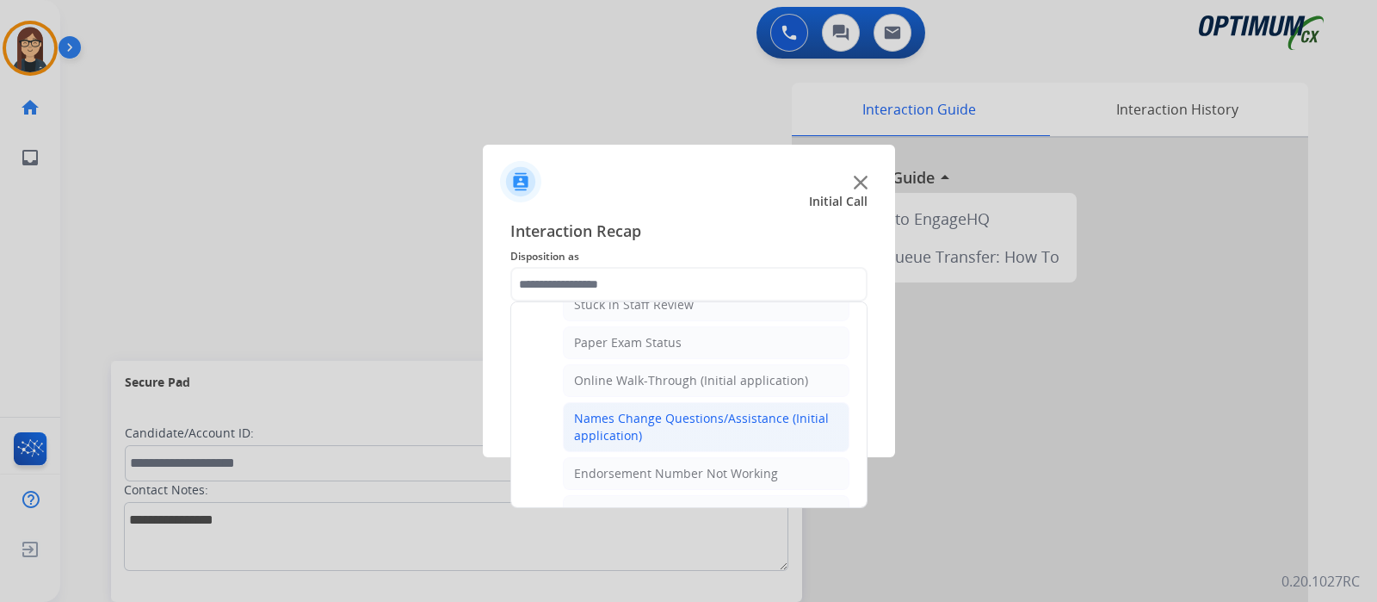
click at [646, 405] on li "Names Change Questions/Assistance (Initial application)" at bounding box center [706, 427] width 287 height 50
type input "**********"
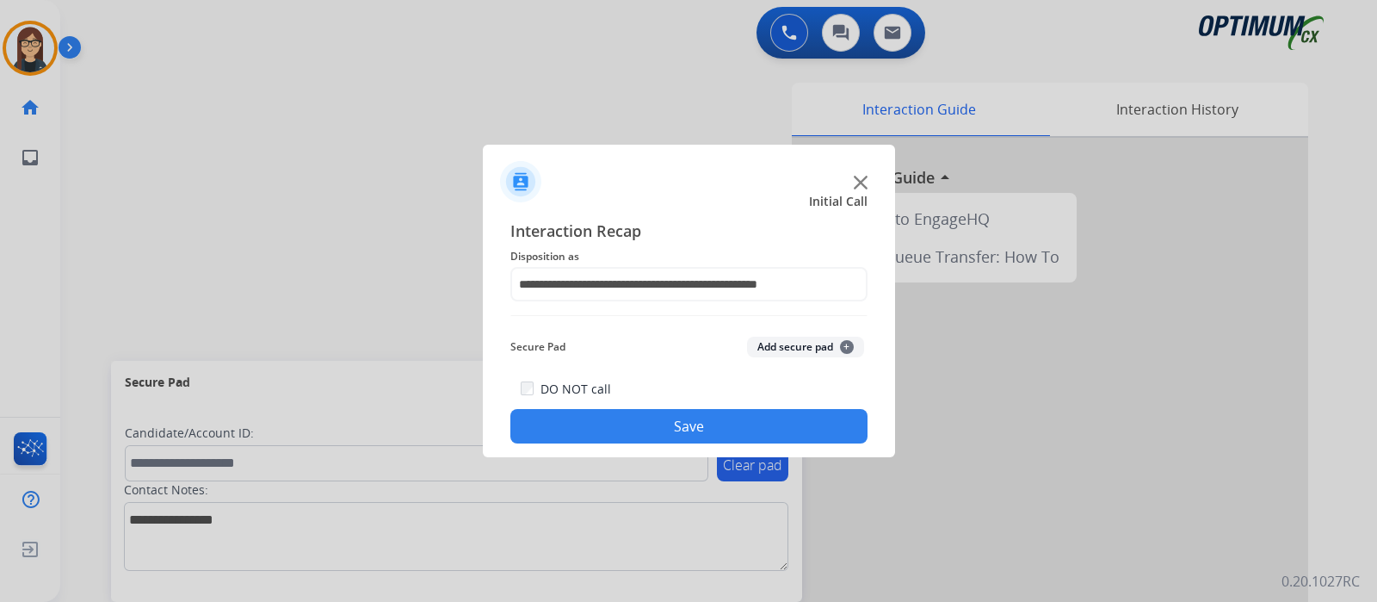
click at [647, 418] on button "Save" at bounding box center [688, 426] width 357 height 34
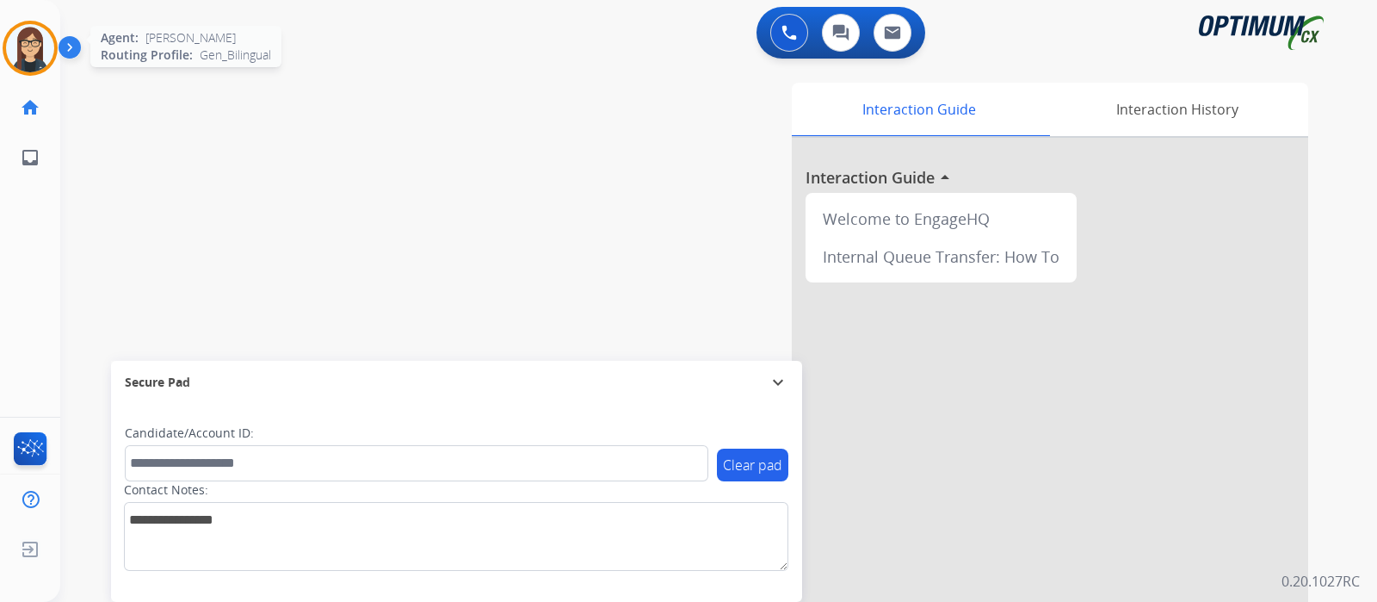
click at [28, 53] on img at bounding box center [30, 48] width 48 height 48
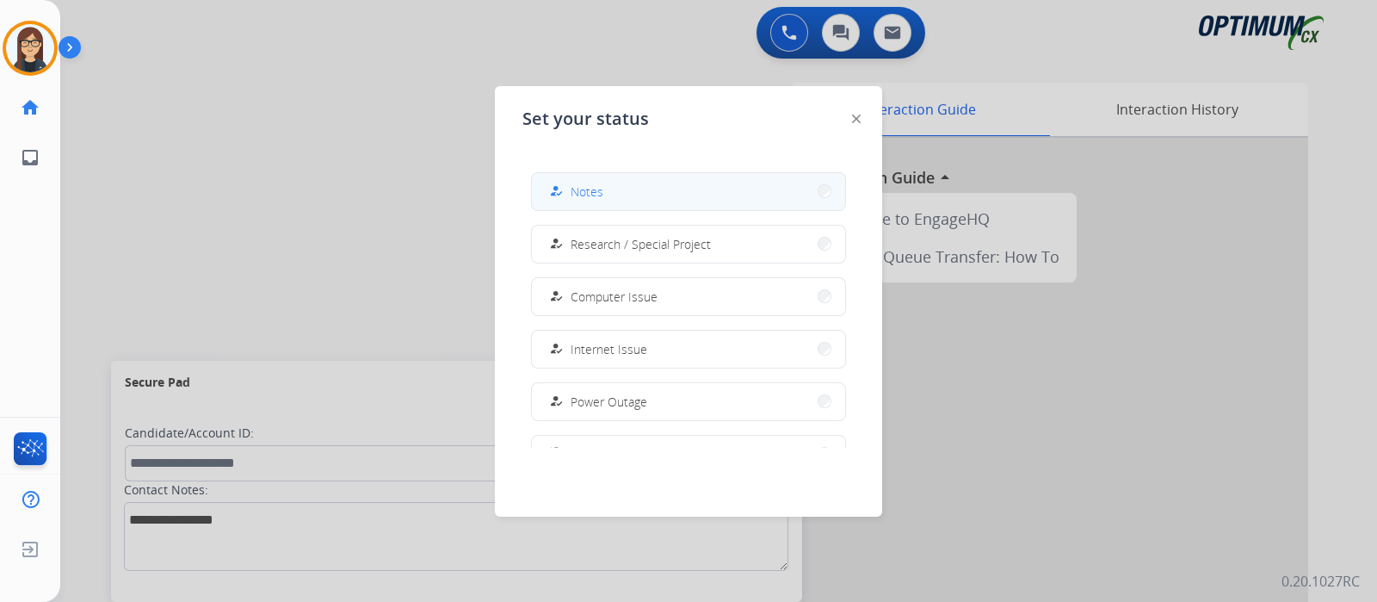
scroll to position [429, 0]
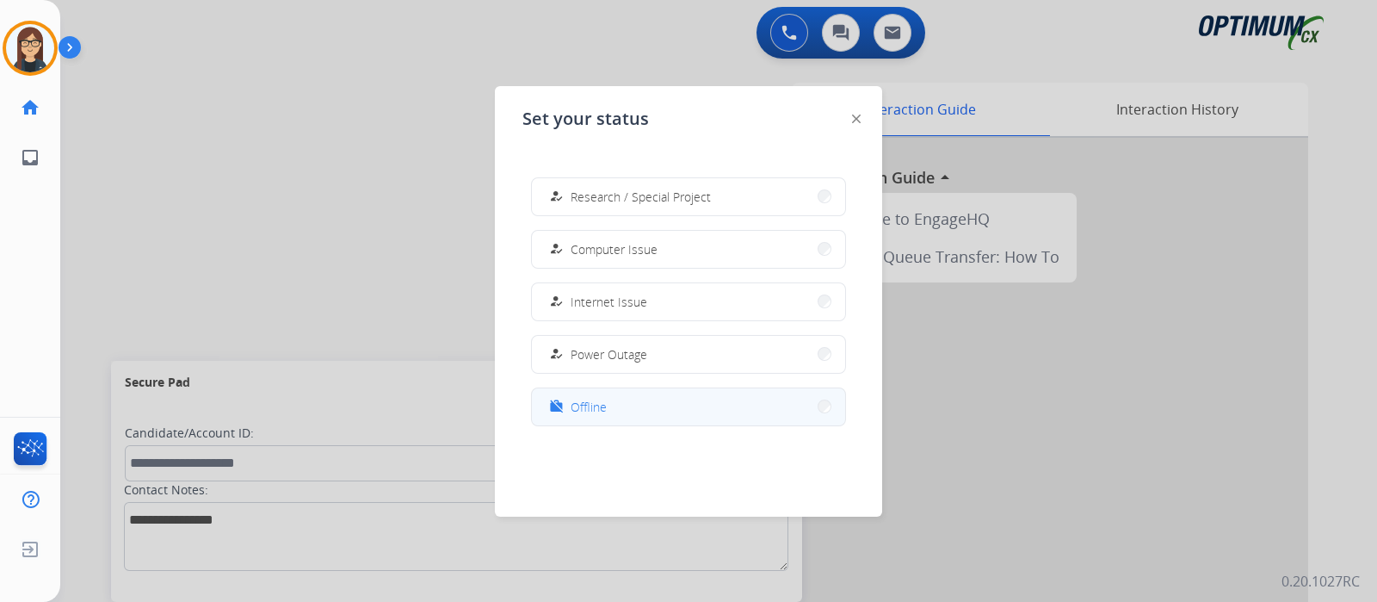
click at [590, 403] on span "Offline" at bounding box center [589, 407] width 36 height 18
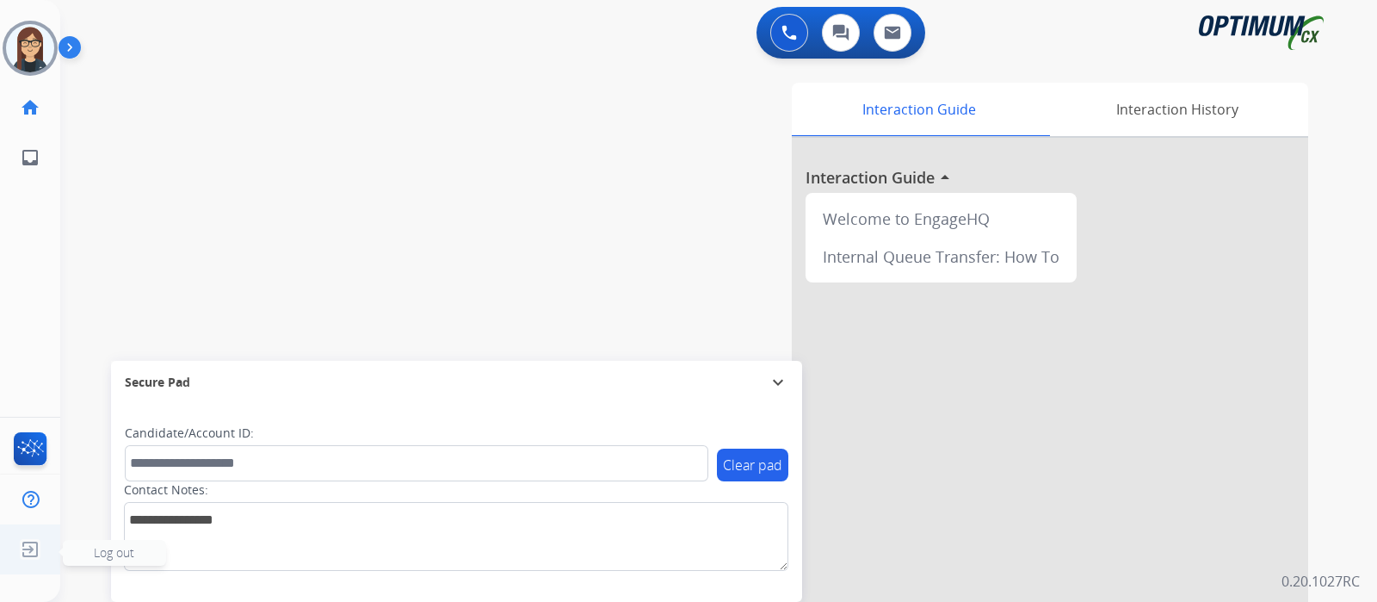
click at [105, 553] on span "Log out" at bounding box center [114, 552] width 40 height 16
